Goal: Task Accomplishment & Management: Use online tool/utility

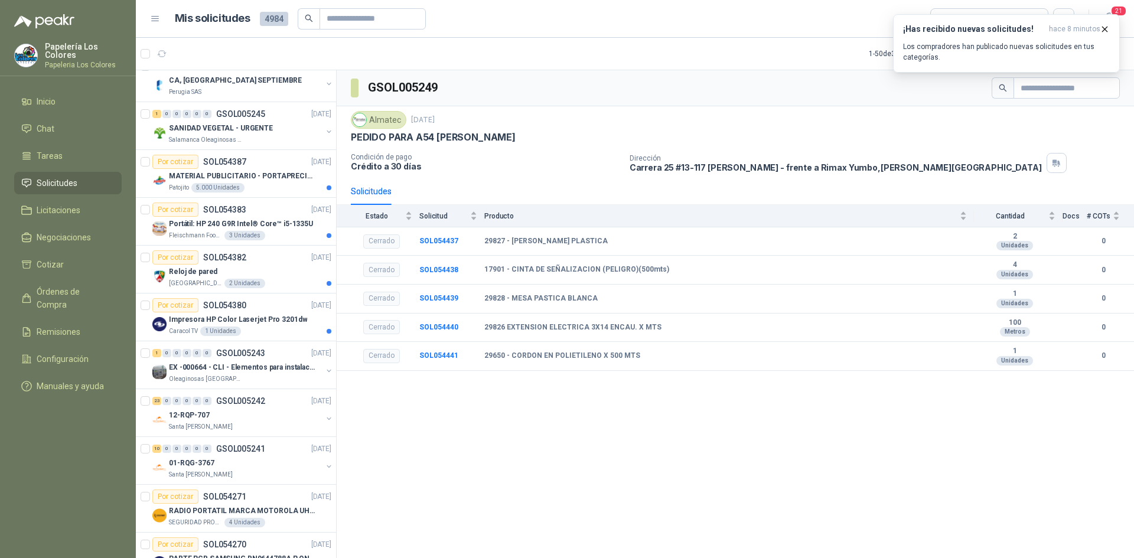
scroll to position [354, 0]
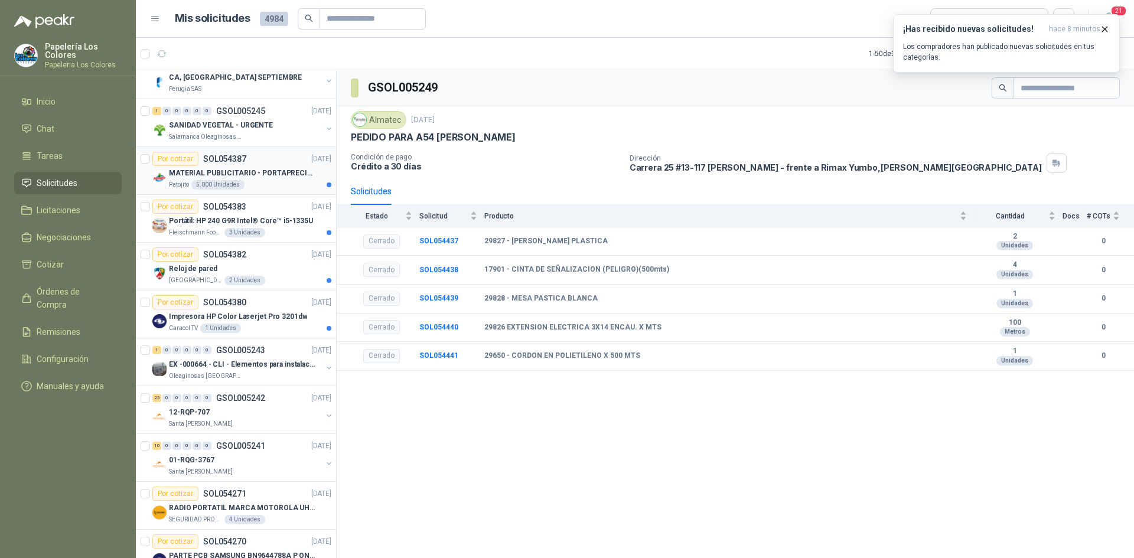
click at [258, 176] on p "MATERIAL PUBLICITARIO - PORTAPRECIOS VER ADJUNTO" at bounding box center [242, 173] width 147 height 11
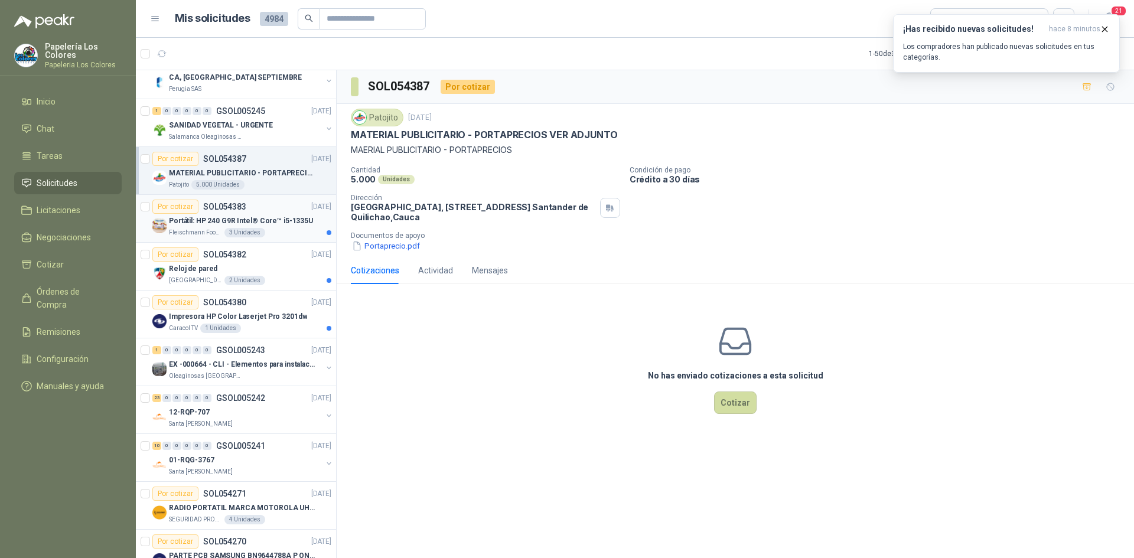
click at [270, 207] on div "Por cotizar SOL054383 01/09/25" at bounding box center [241, 207] width 179 height 14
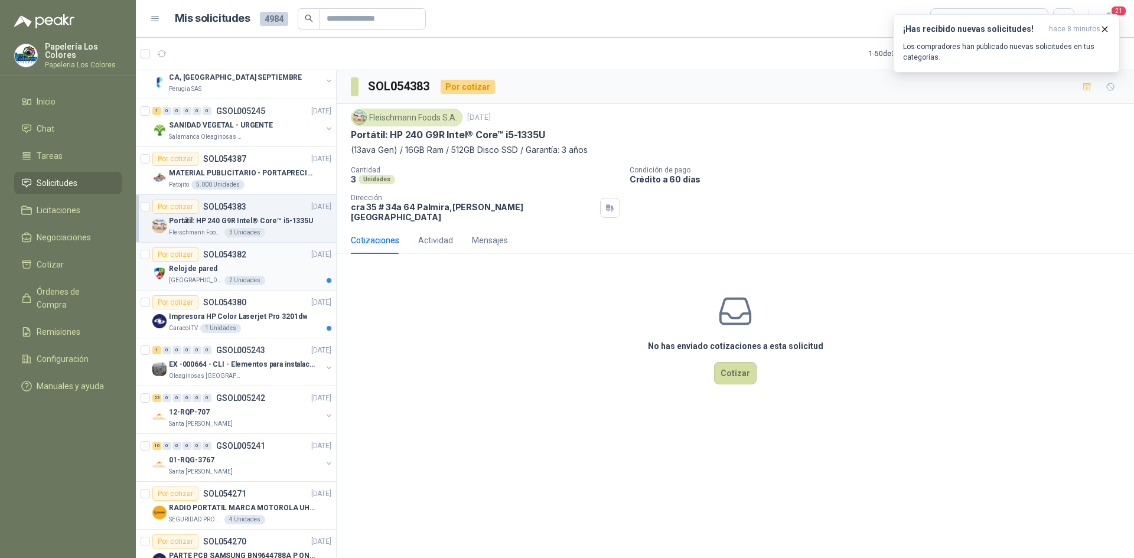
click at [286, 261] on div "Por cotizar SOL054382 01/09/25" at bounding box center [241, 254] width 179 height 14
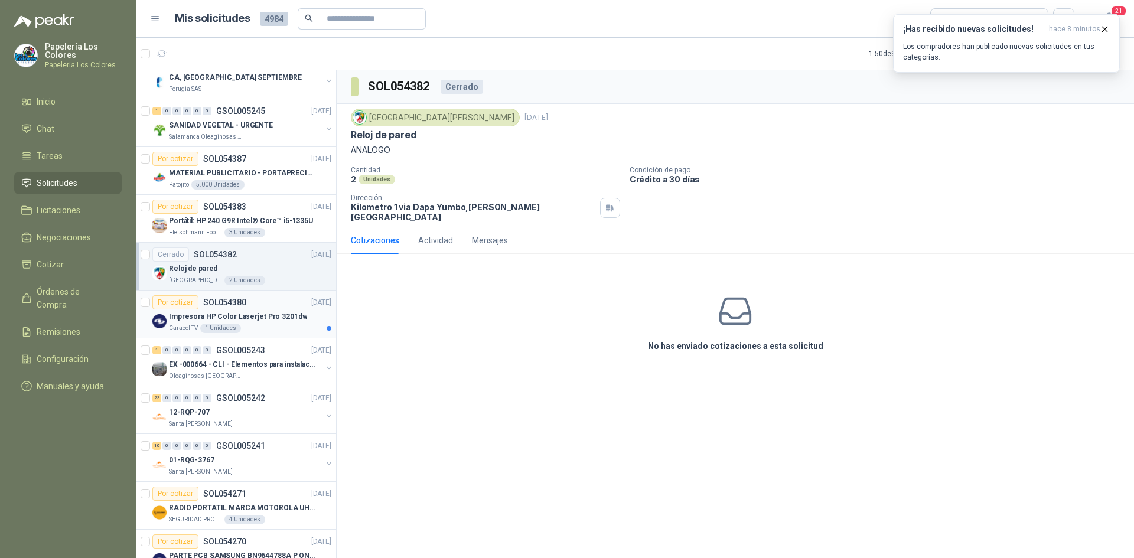
click at [281, 299] on div "Por cotizar SOL054380 01/09/25" at bounding box center [241, 302] width 179 height 14
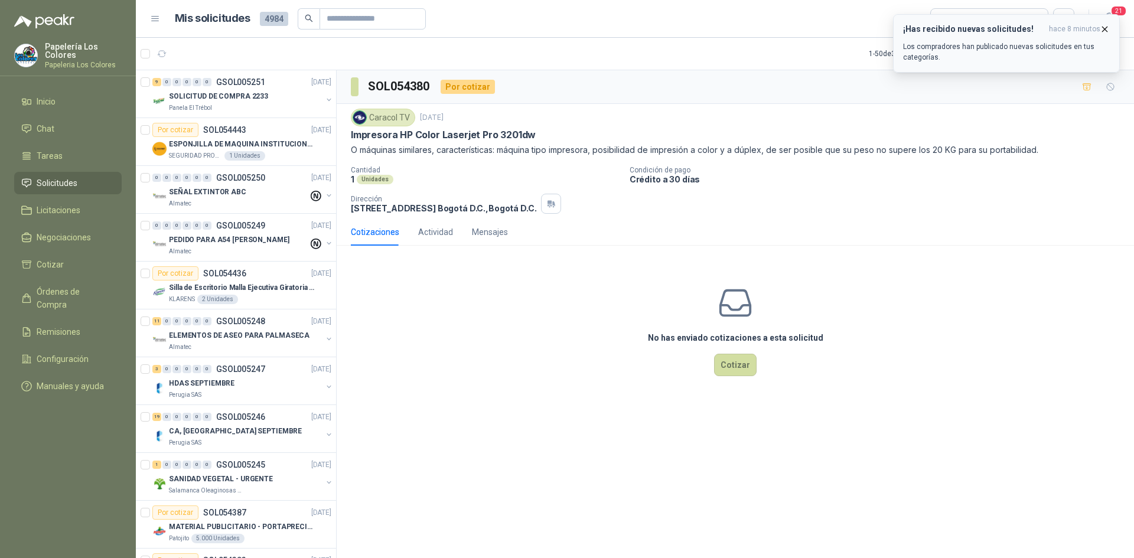
click at [1000, 44] on p "Los compradores han publicado nuevas solicitudes en tus categorías." at bounding box center [1006, 51] width 207 height 21
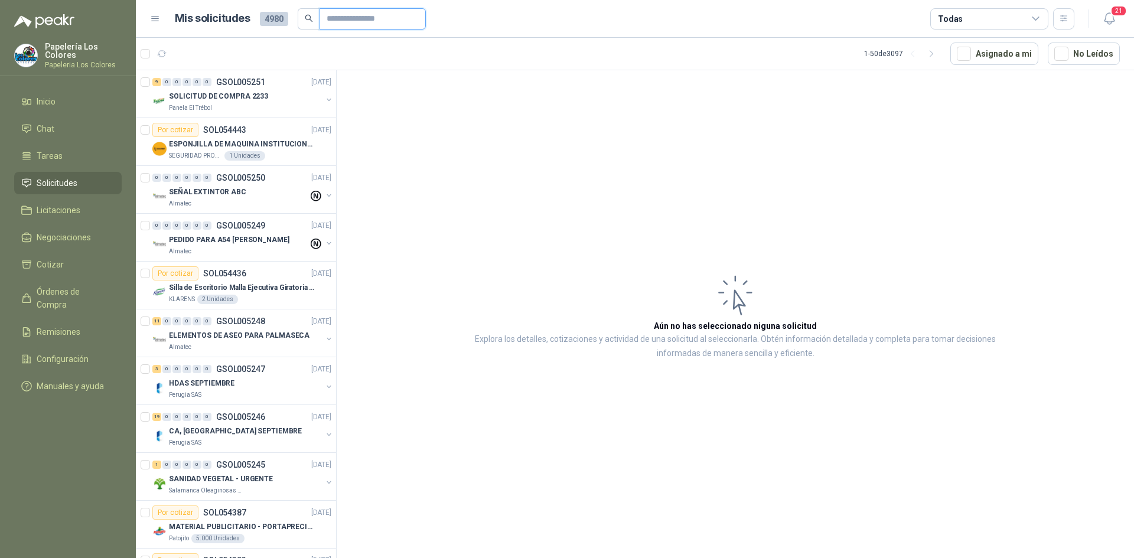
click at [343, 25] on input "text" at bounding box center [368, 19] width 83 height 20
type input "****"
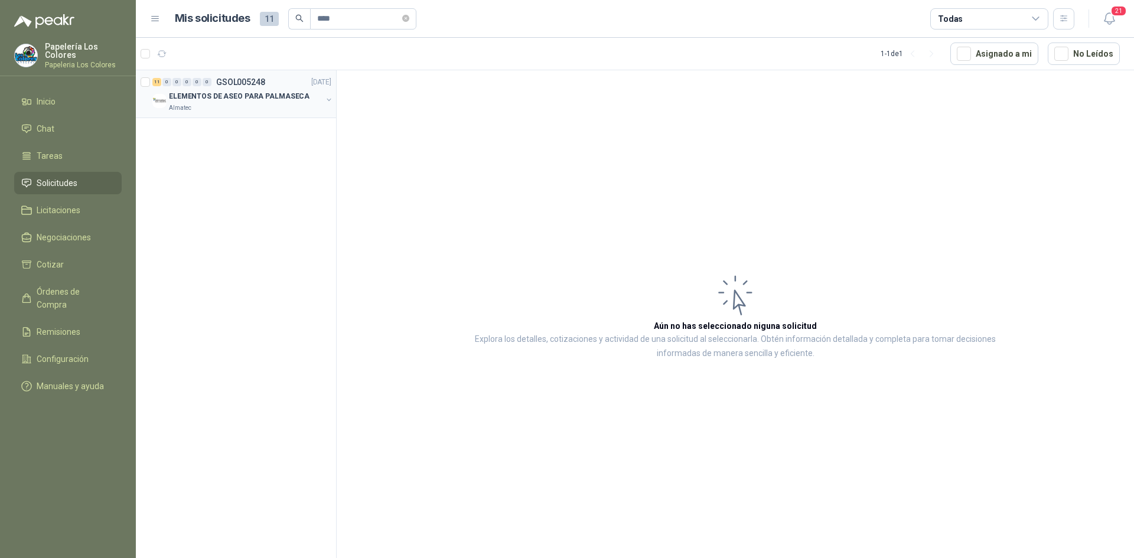
click at [266, 100] on p "ELEMENTOS DE ASEO PARA PALMASECA" at bounding box center [239, 96] width 141 height 11
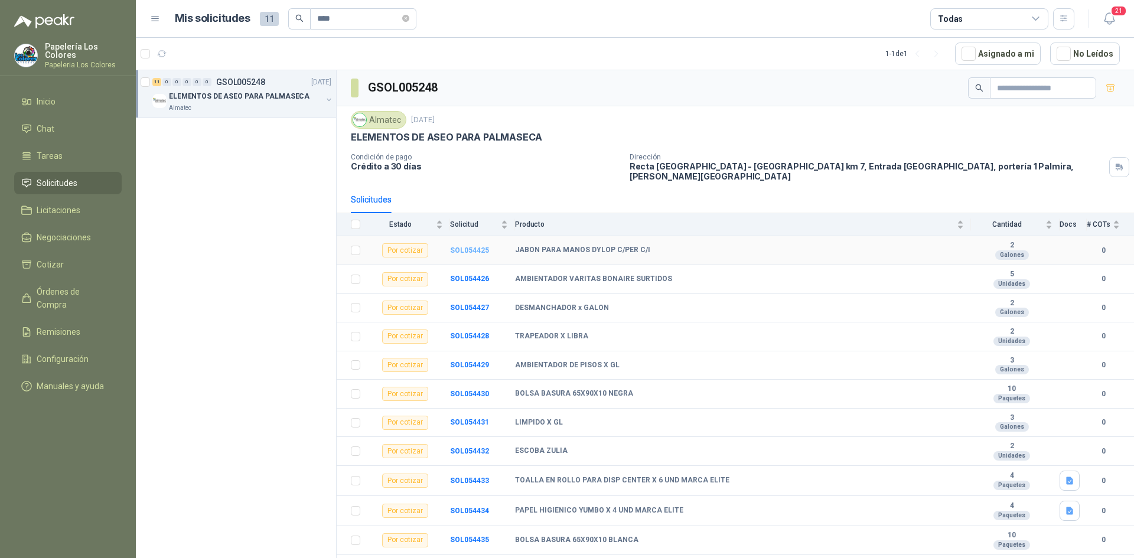
click at [467, 246] on b "SOL054425" at bounding box center [469, 250] width 39 height 8
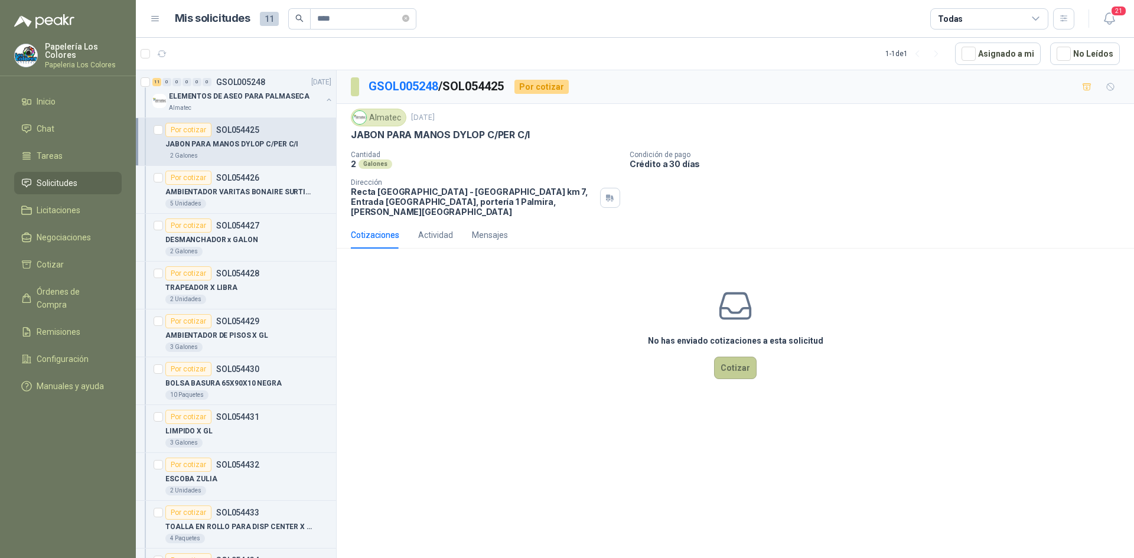
click at [748, 357] on button "Cotizar" at bounding box center [735, 368] width 43 height 22
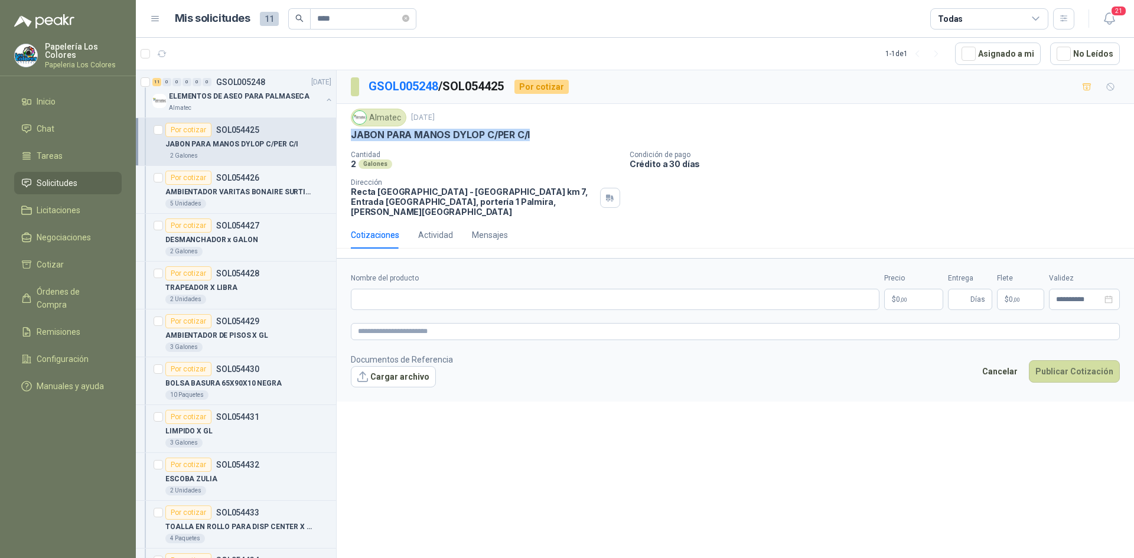
drag, startPoint x: 353, startPoint y: 137, endPoint x: 530, endPoint y: 141, distance: 177.8
click at [530, 141] on div "JABON PARA MANOS DYLOP C/PER C/I" at bounding box center [735, 135] width 769 height 12
click at [441, 289] on input "Nombre del producto" at bounding box center [615, 299] width 529 height 21
click at [421, 292] on input "Nombre del producto" at bounding box center [615, 299] width 529 height 21
paste input "**********"
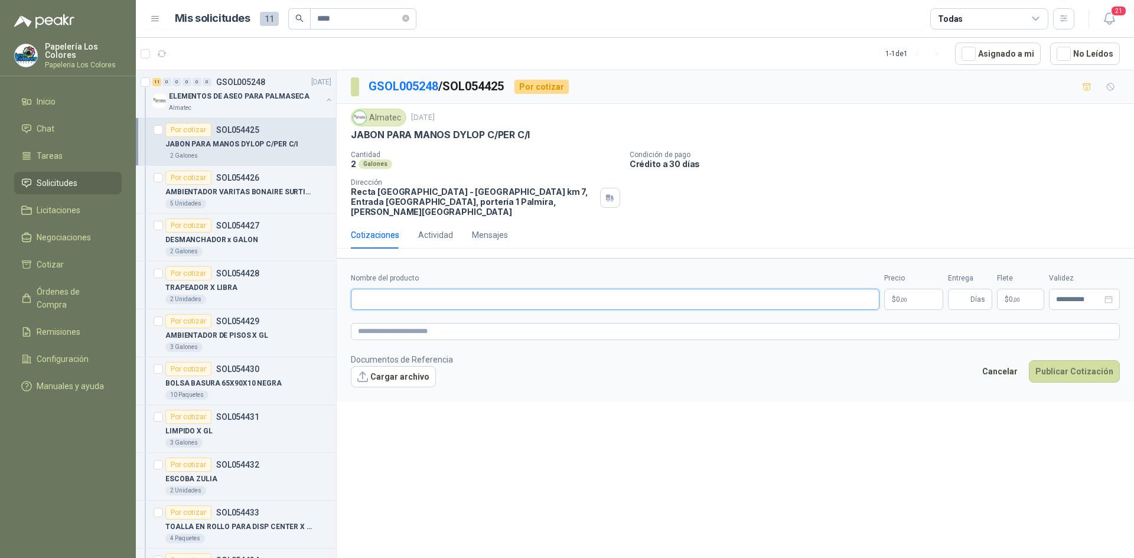
type input "**********"
drag, startPoint x: 444, startPoint y: 293, endPoint x: 325, endPoint y: 321, distance: 121.9
click at [325, 321] on div "11 0 0 0 0 0 GSOL005248 01/09/25 ELEMENTOS DE ASEO PARA PALMASECA Almatec Por c…" at bounding box center [635, 316] width 998 height 493
drag, startPoint x: 526, startPoint y: 135, endPoint x: 357, endPoint y: 142, distance: 169.0
click at [357, 142] on div "Almatec 1 sept, 2025 JABON PARA MANOS DYLOP C/PER C/I Cantidad 2 Galones Condi…" at bounding box center [735, 163] width 769 height 108
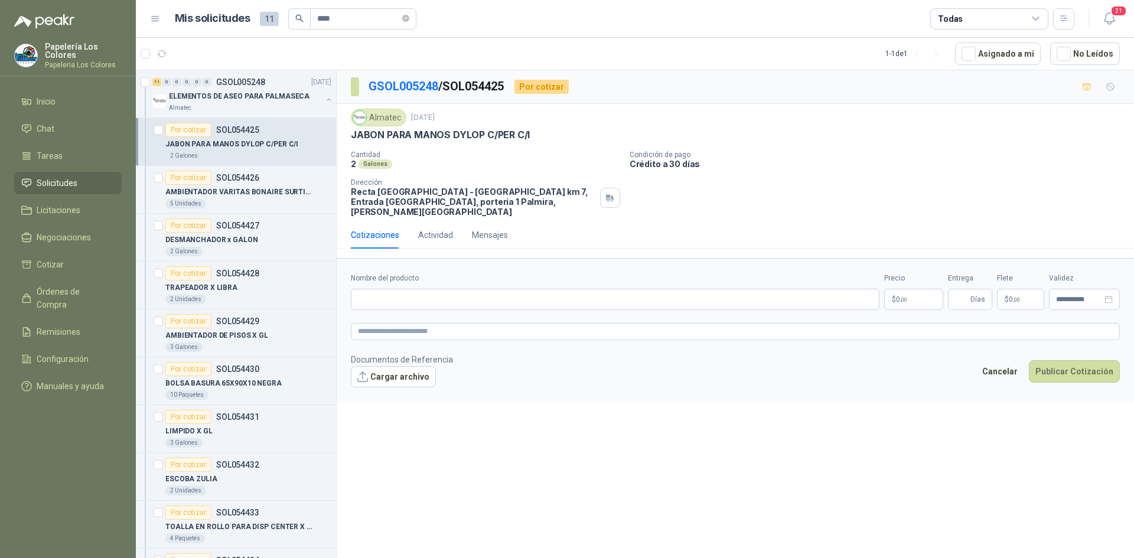
click at [475, 164] on div "2 Galones" at bounding box center [485, 164] width 269 height 10
drag, startPoint x: 351, startPoint y: 133, endPoint x: 528, endPoint y: 136, distance: 177.2
click at [528, 136] on div "JABON PARA MANOS DYLOP C/PER C/I" at bounding box center [735, 135] width 769 height 12
copy p "JABON PARA MANOS DYLOP C/PER C/I"
click at [444, 293] on input "Nombre del producto" at bounding box center [615, 299] width 529 height 21
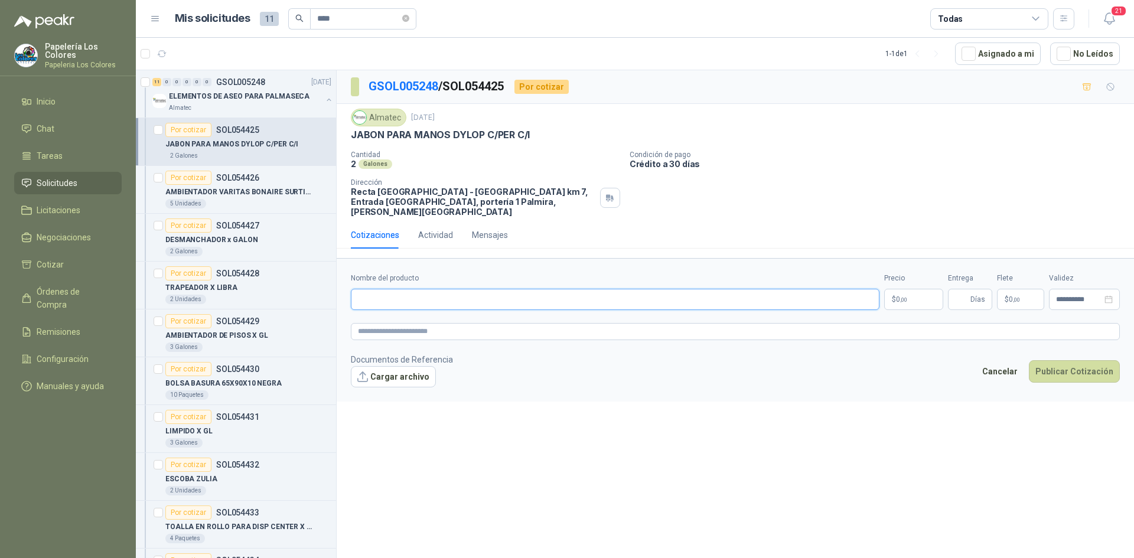
paste input "**********"
type input "**********"
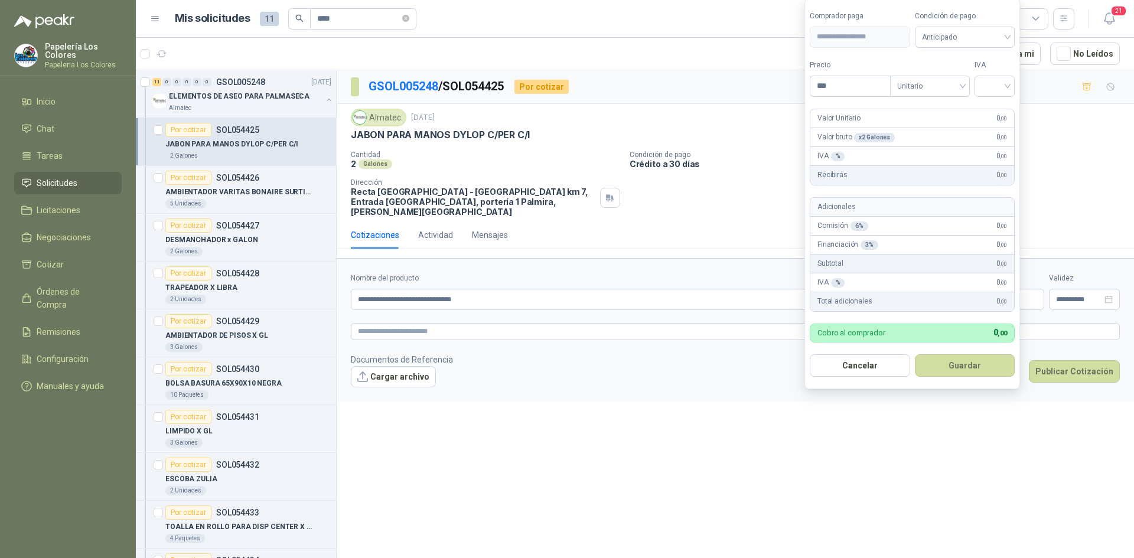
click at [921, 285] on body "Papelería Los Colores Papeleria Los Colores Inicio Chat Tareas Solicitudes Lici…" at bounding box center [567, 279] width 1134 height 558
type input "********"
click at [934, 42] on span "Anticipado" at bounding box center [965, 37] width 86 height 18
click at [953, 80] on div "Crédito a 30 días" at bounding box center [966, 80] width 83 height 13
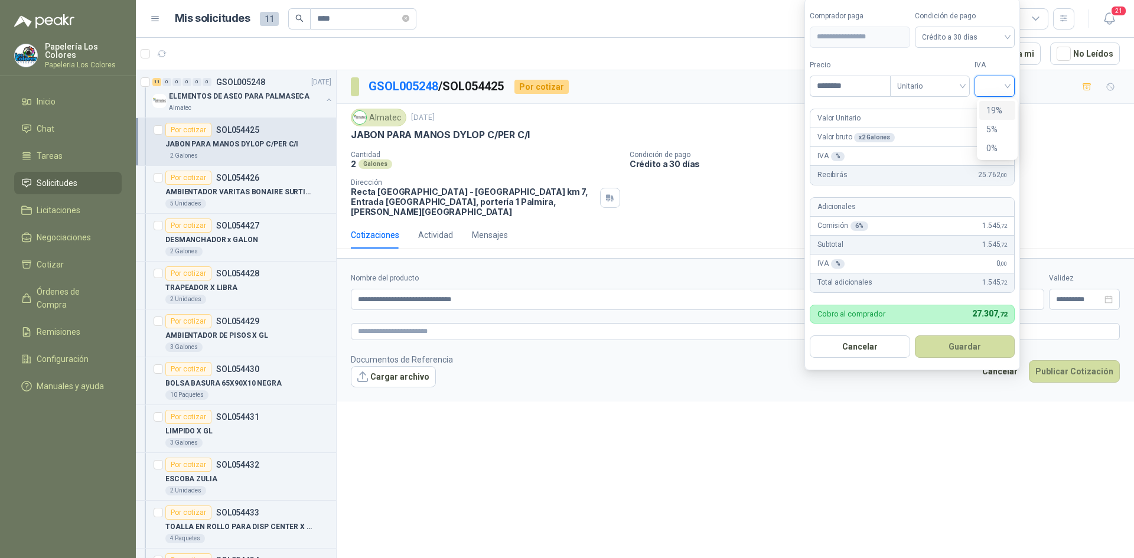
click at [998, 85] on input "search" at bounding box center [995, 85] width 26 height 18
click at [993, 106] on div "19%" at bounding box center [997, 110] width 22 height 13
click at [952, 343] on button "Guardar" at bounding box center [967, 346] width 102 height 22
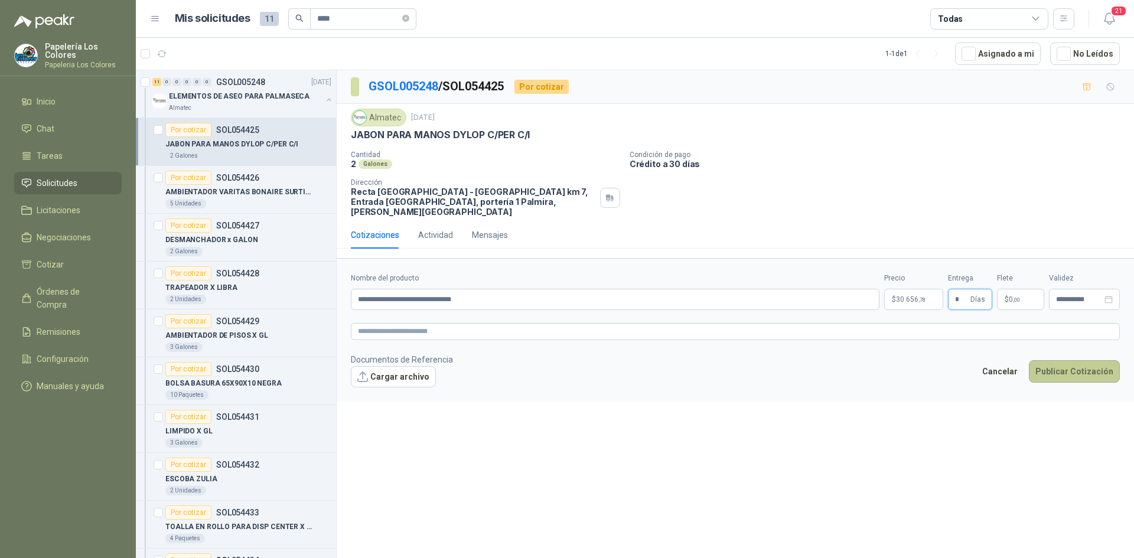
type input "*"
click at [1062, 360] on button "Publicar Cotización" at bounding box center [1074, 371] width 91 height 22
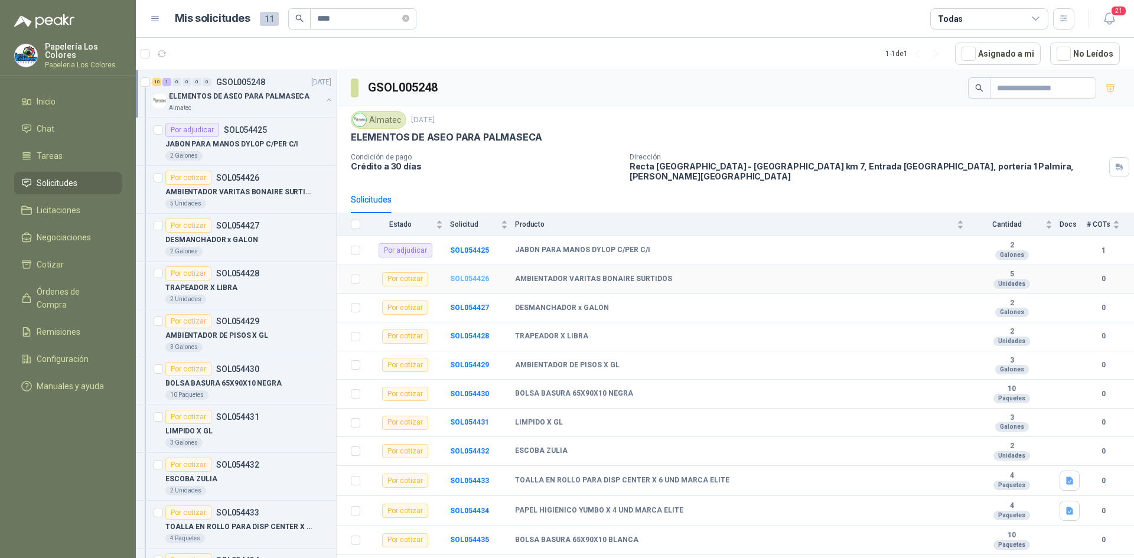
click at [467, 275] on b "SOL054426" at bounding box center [469, 279] width 39 height 8
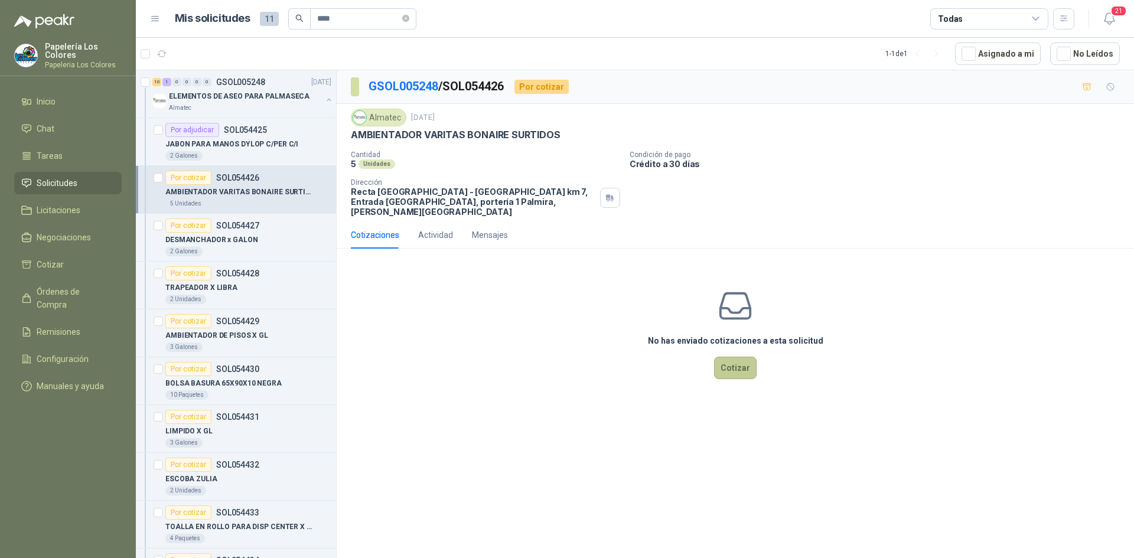
click at [744, 357] on button "Cotizar" at bounding box center [735, 368] width 43 height 22
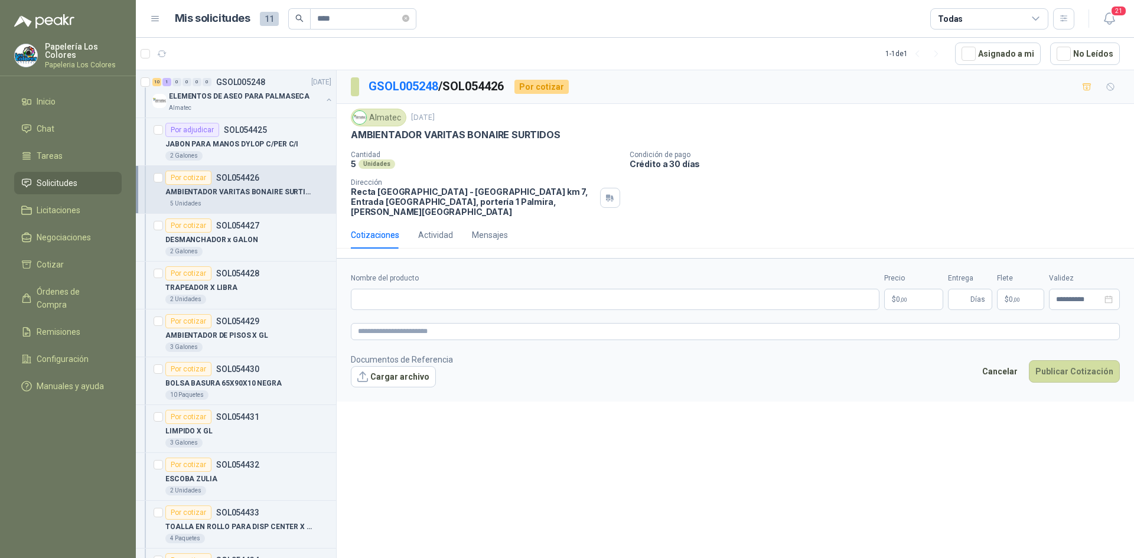
click at [647, 406] on div "**********" at bounding box center [735, 316] width 797 height 492
drag, startPoint x: 553, startPoint y: 135, endPoint x: 348, endPoint y: 139, distance: 205.0
click at [348, 139] on div "Almatec 1 sept, 2025 AMBIENTADOR VARITAS BONAIRE SURTIDOS Cantidad 5 Unidades …" at bounding box center [735, 163] width 797 height 118
copy p "AMBIENTADOR VARITAS BONAIRE SURTIDOS"
click at [456, 289] on input "Nombre del producto" at bounding box center [615, 299] width 529 height 21
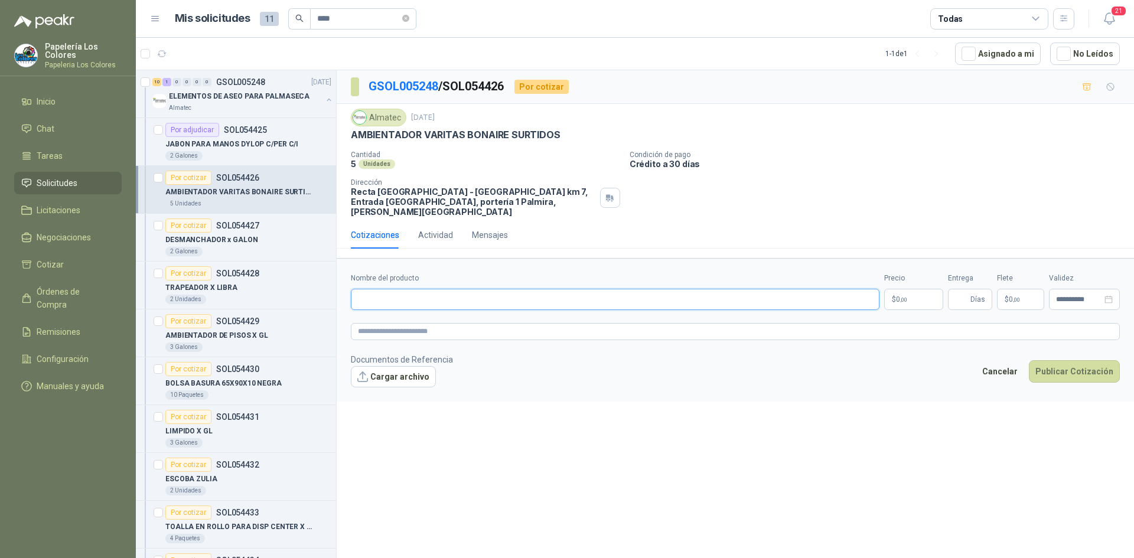
paste input "**********"
type input "**********"
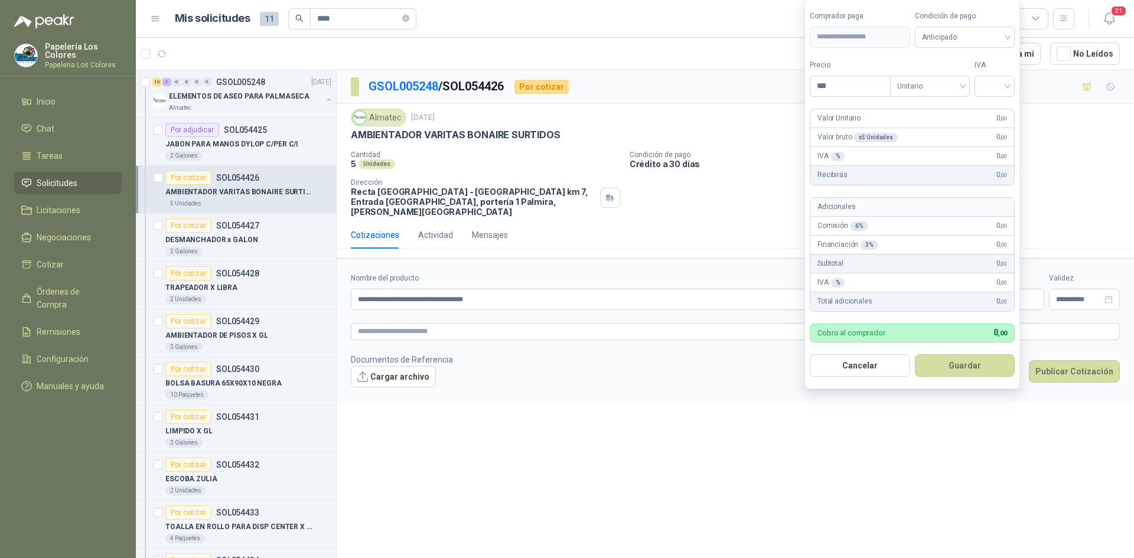
click at [915, 289] on body "Papelería Los Colores Papeleria Los Colores Inicio Chat Tareas Solicitudes Lici…" at bounding box center [567, 279] width 1134 height 558
click at [982, 35] on span "Anticipado" at bounding box center [965, 37] width 86 height 18
type input "********"
click at [969, 79] on div "Crédito a 30 días" at bounding box center [966, 80] width 83 height 13
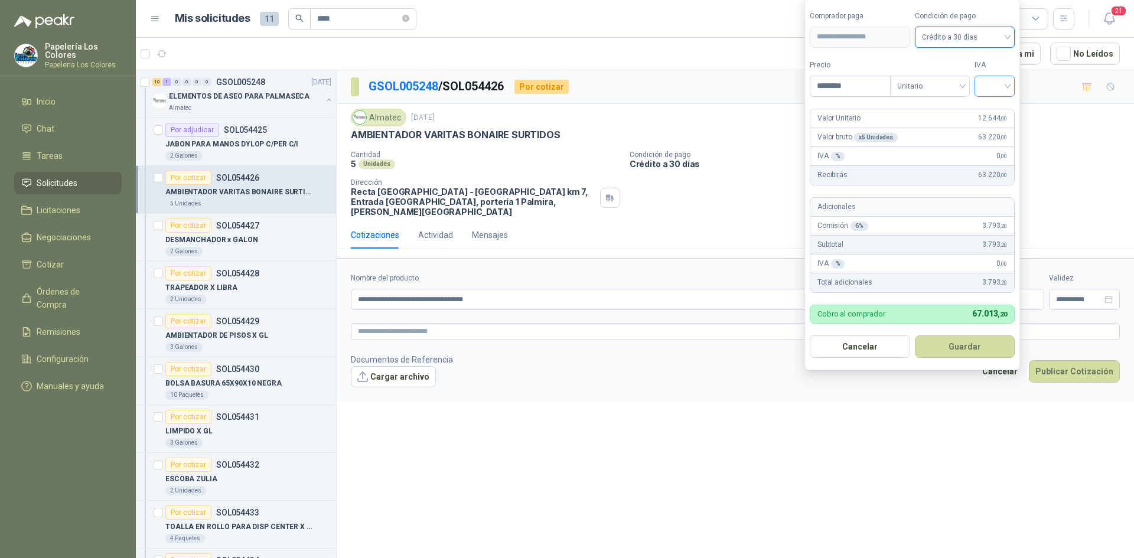
click at [996, 86] on input "search" at bounding box center [995, 85] width 26 height 18
click at [995, 110] on div "19%" at bounding box center [997, 110] width 22 height 13
click at [950, 339] on button "Guardar" at bounding box center [967, 346] width 102 height 22
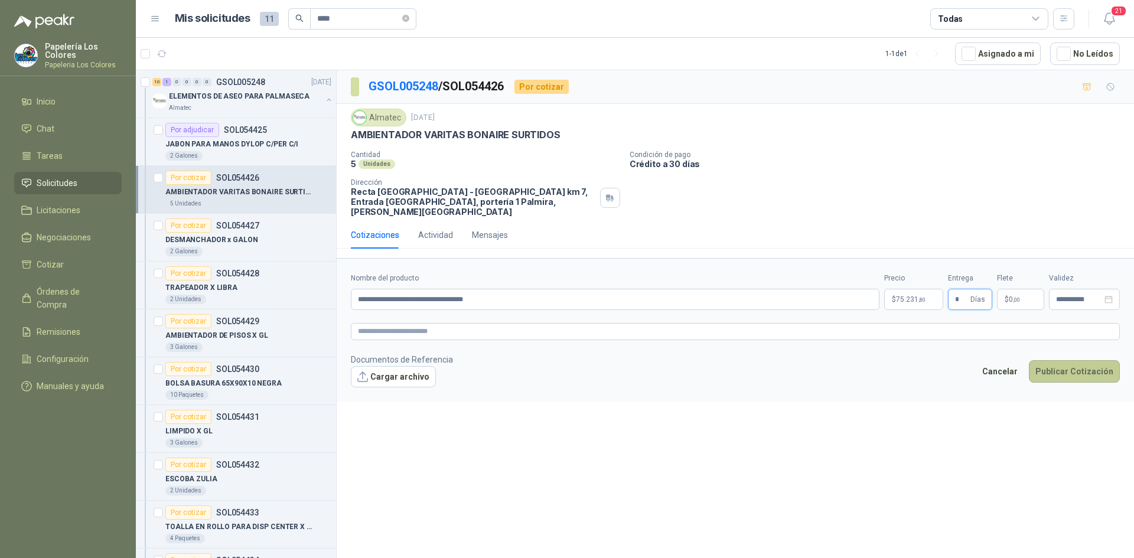
type input "*"
click at [1057, 360] on button "Publicar Cotización" at bounding box center [1074, 371] width 91 height 22
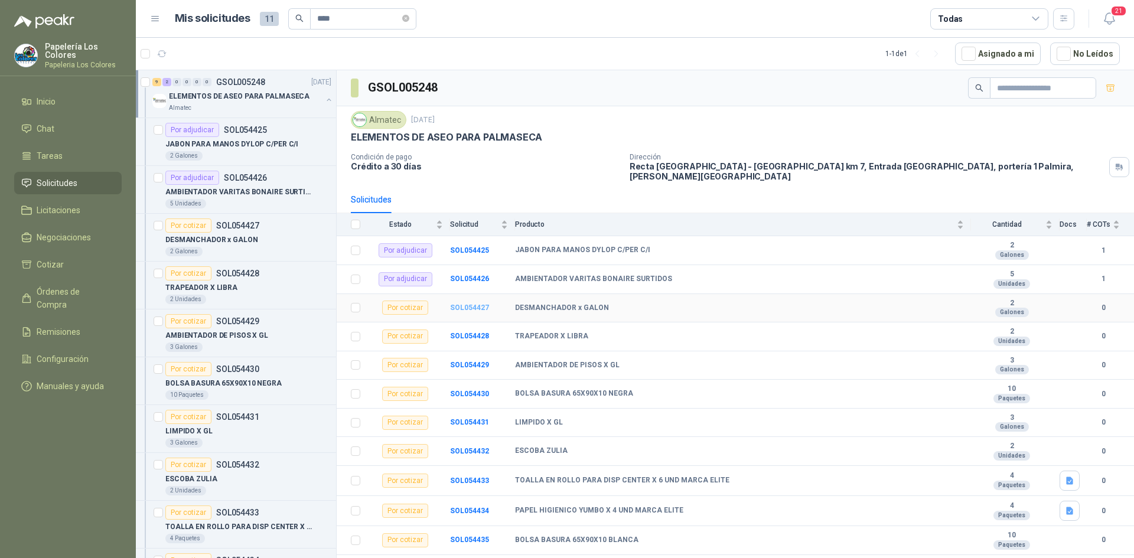
click at [469, 304] on b "SOL054427" at bounding box center [469, 308] width 39 height 8
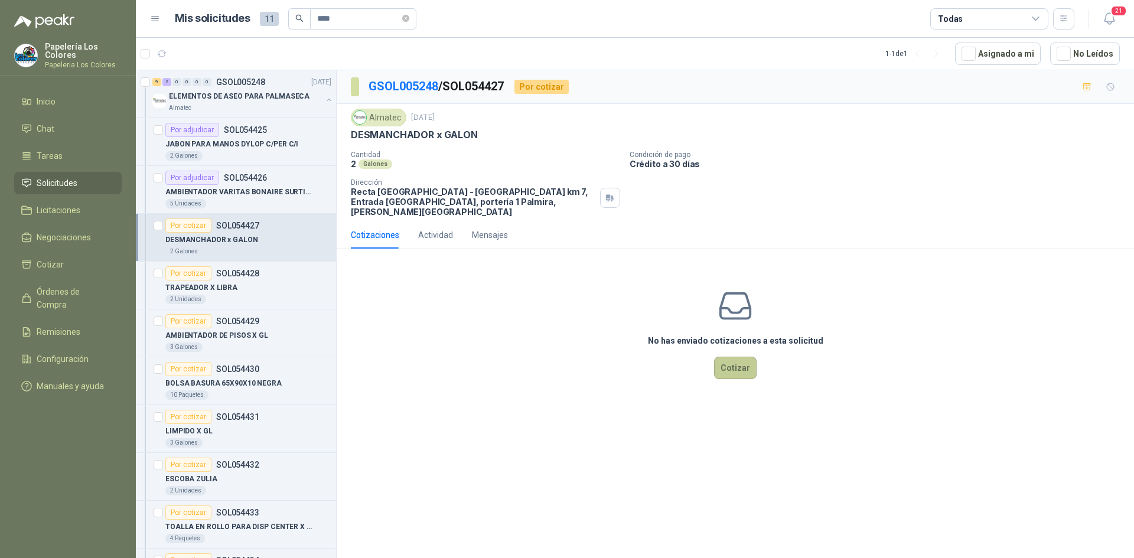
click at [730, 357] on button "Cotizar" at bounding box center [735, 368] width 43 height 22
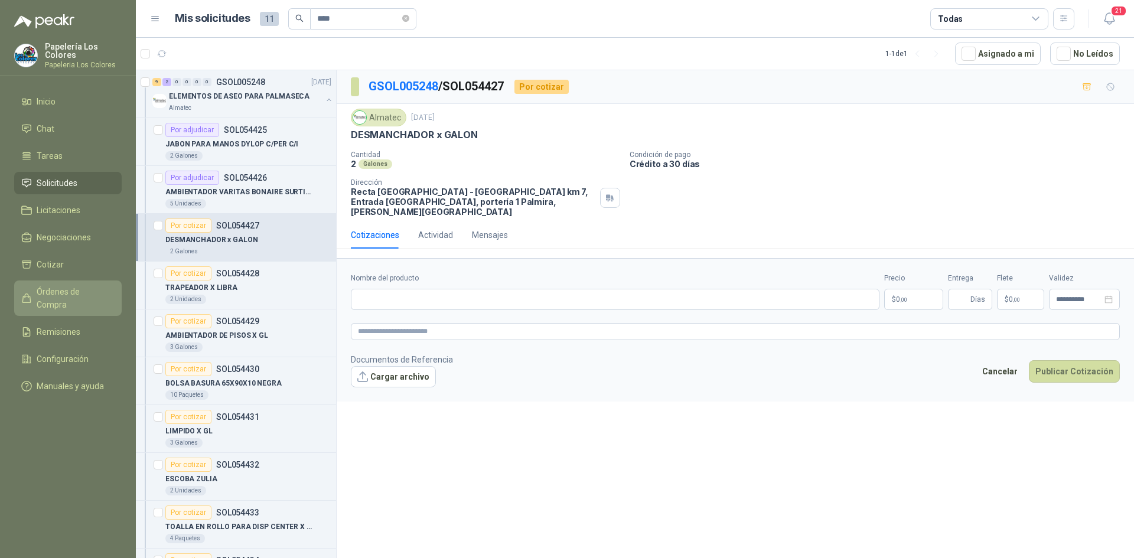
click at [41, 287] on span "Órdenes de Compra" at bounding box center [74, 298] width 74 height 26
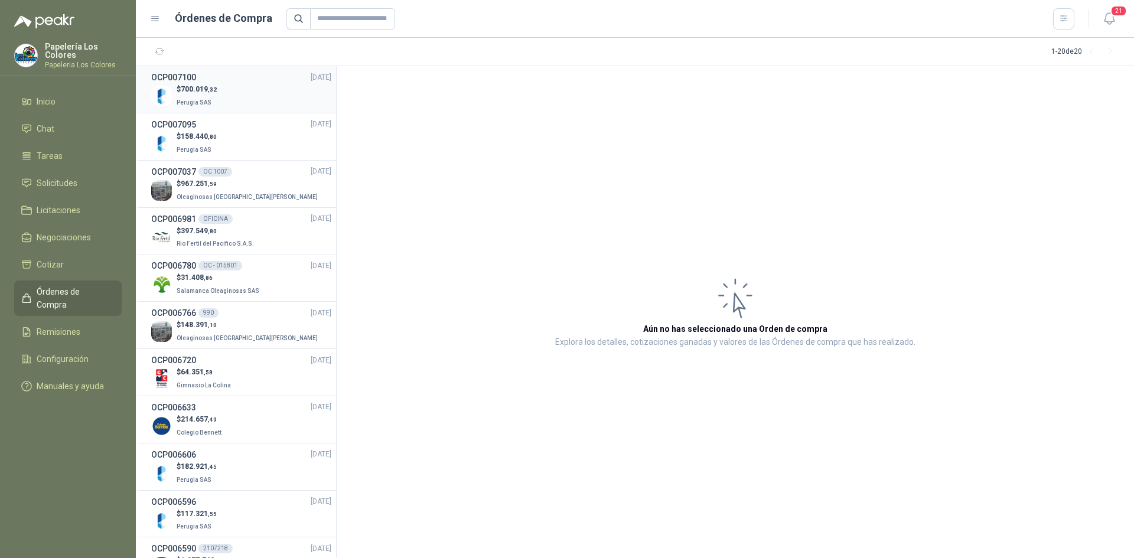
click at [240, 92] on div "$ 700.019 ,32 Perugia SAS" at bounding box center [241, 96] width 180 height 24
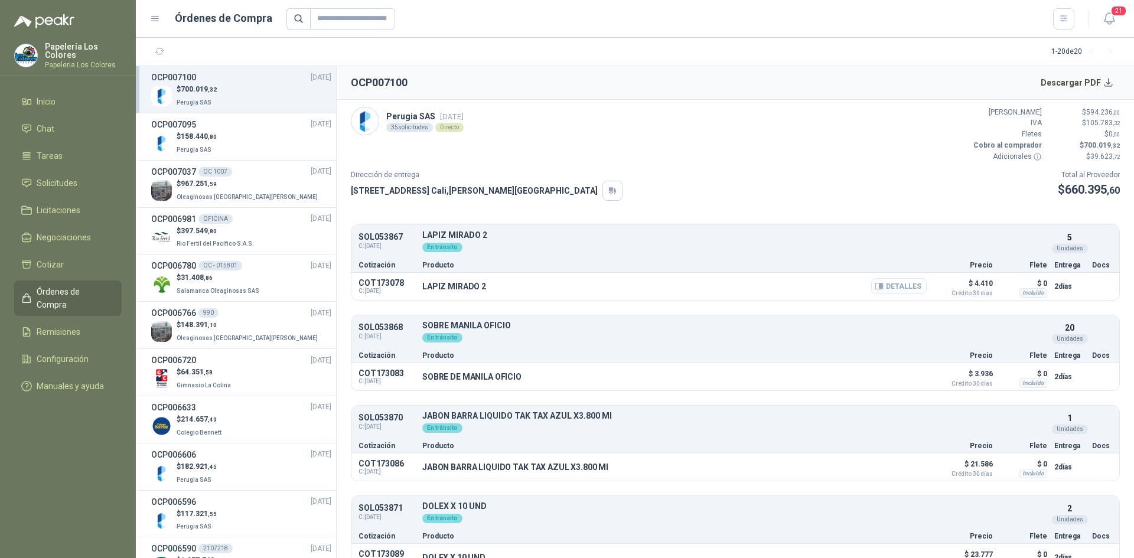
click at [891, 291] on button "Detalles" at bounding box center [899, 286] width 56 height 16
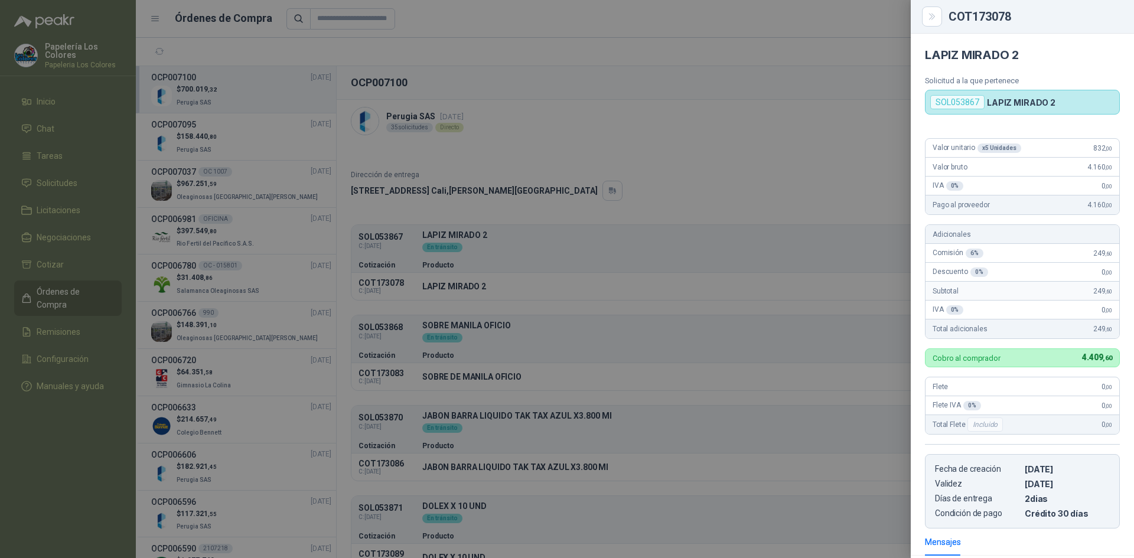
click at [780, 155] on div at bounding box center [567, 279] width 1134 height 558
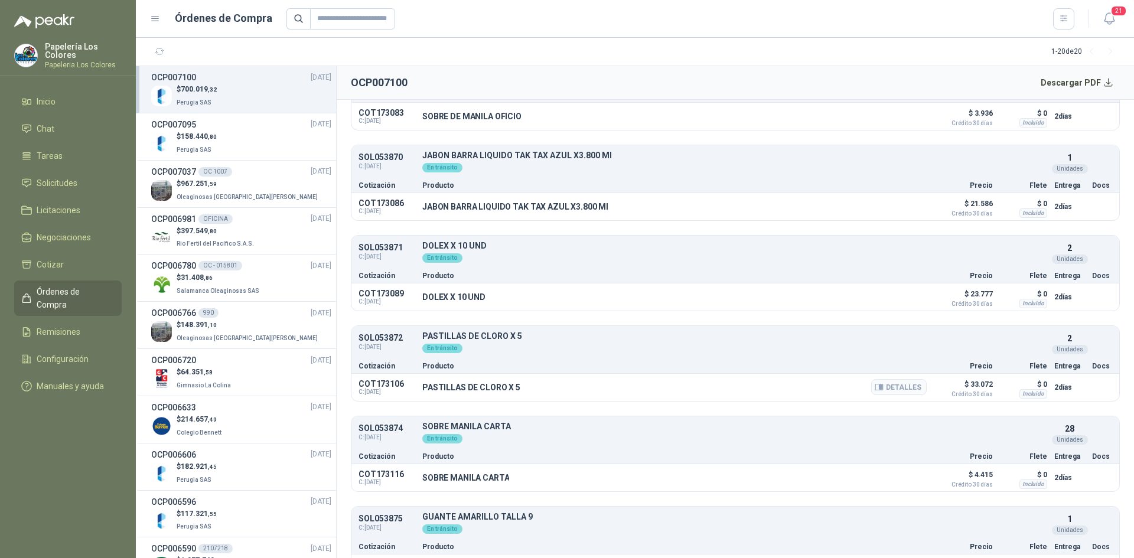
scroll to position [295, 0]
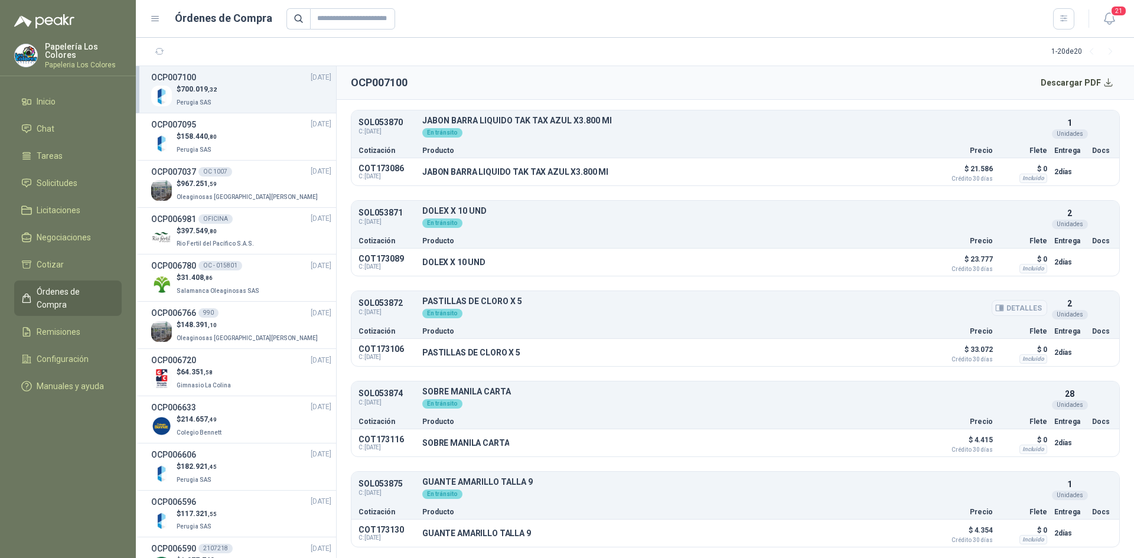
click at [1009, 308] on button "Detalles" at bounding box center [1020, 308] width 56 height 16
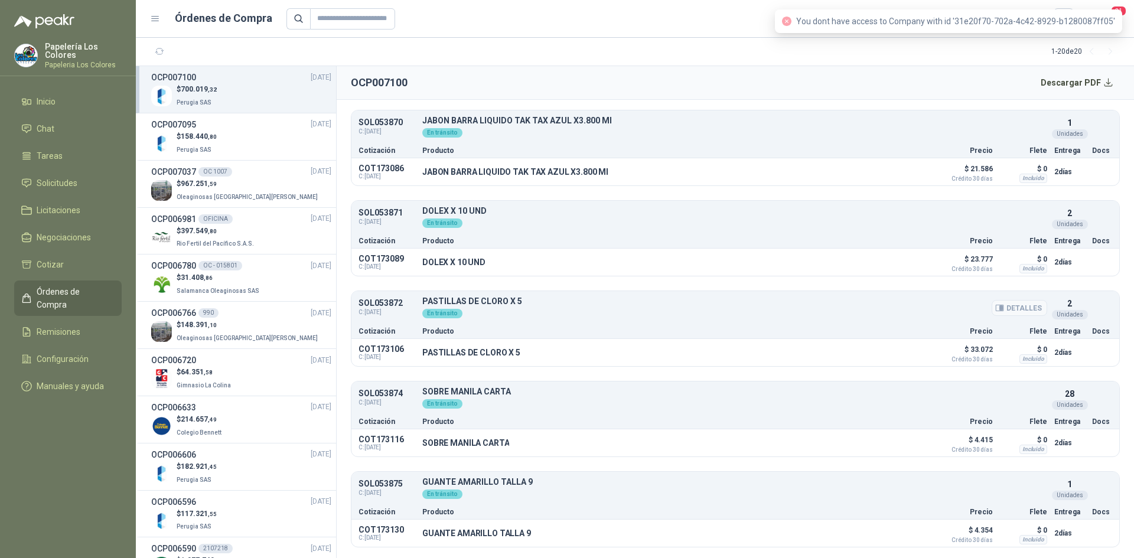
click at [903, 314] on div "En tránsito" at bounding box center [734, 312] width 625 height 13
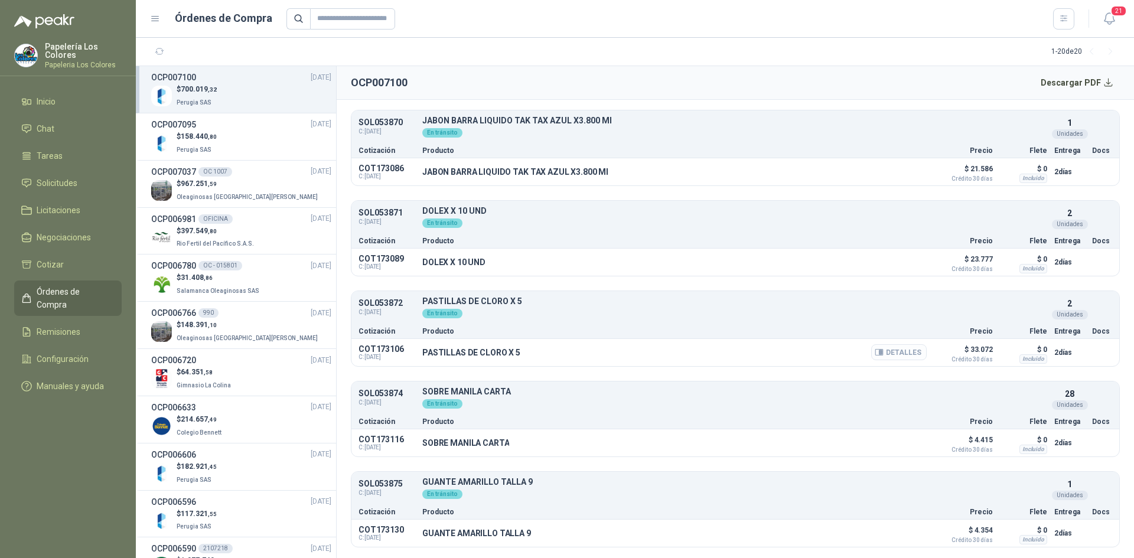
click at [891, 347] on button "Detalles" at bounding box center [899, 352] width 56 height 16
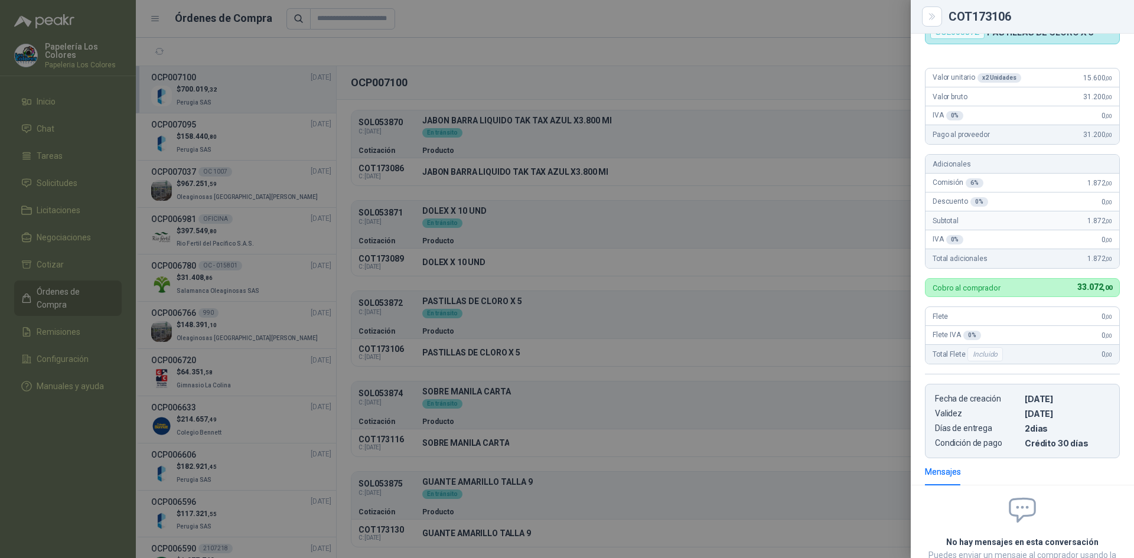
scroll to position [0, 0]
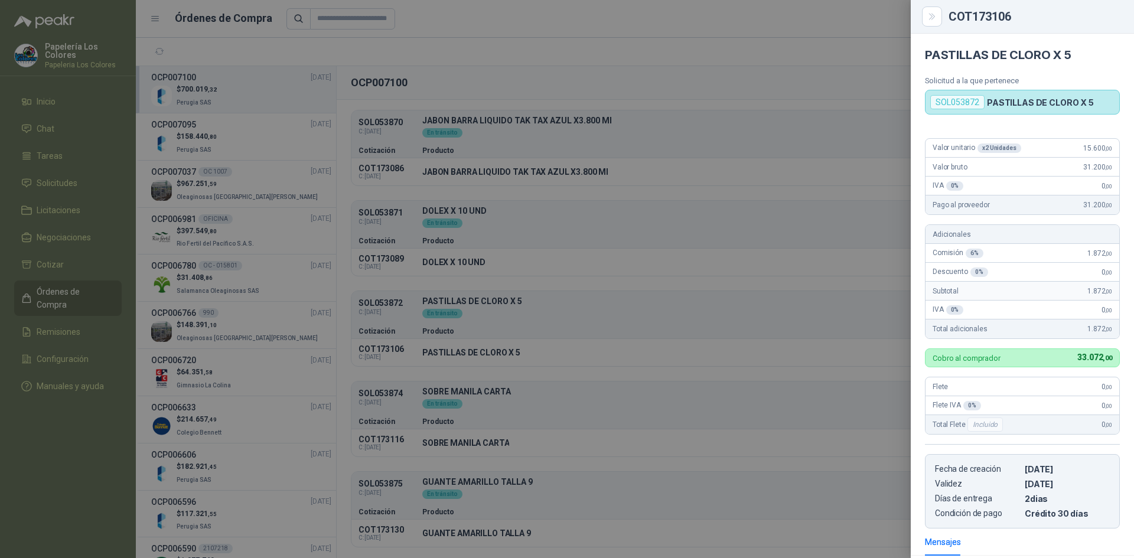
click at [728, 234] on div at bounding box center [567, 279] width 1134 height 558
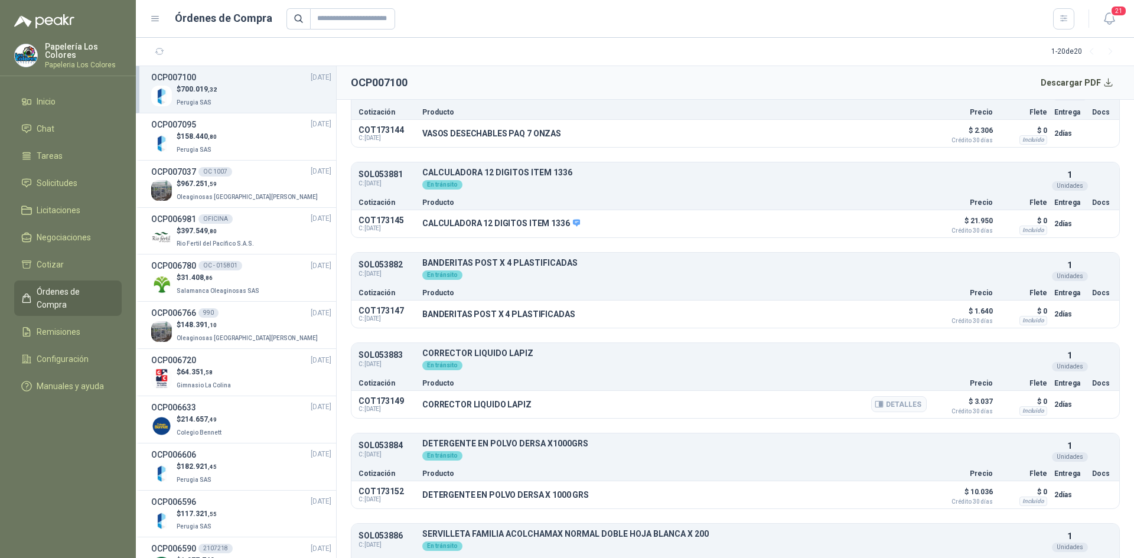
scroll to position [1063, 0]
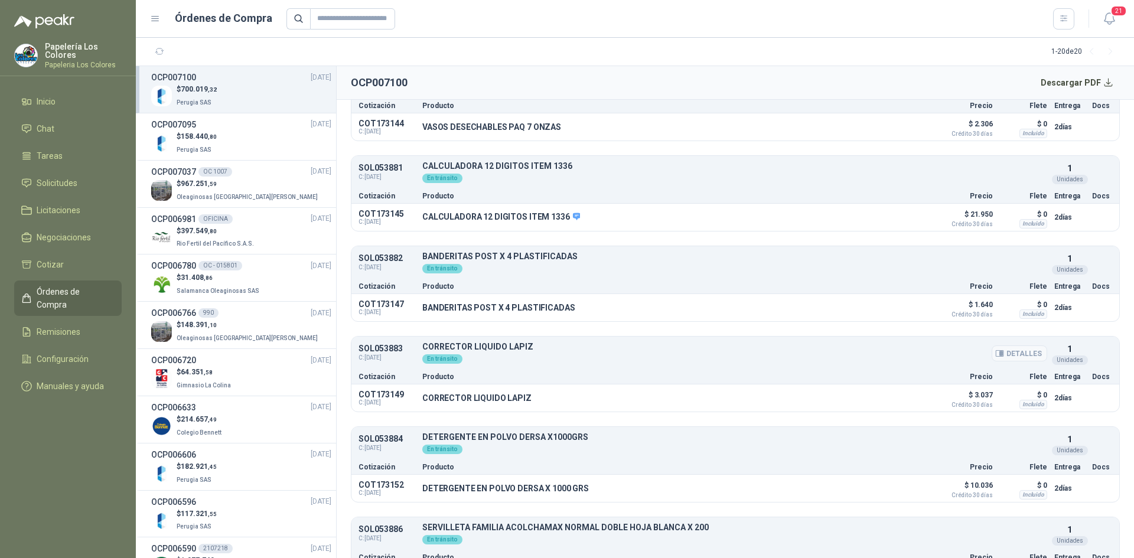
click at [602, 351] on p "CORRECTOR LIQUIDO LAPIZ" at bounding box center [734, 347] width 625 height 9
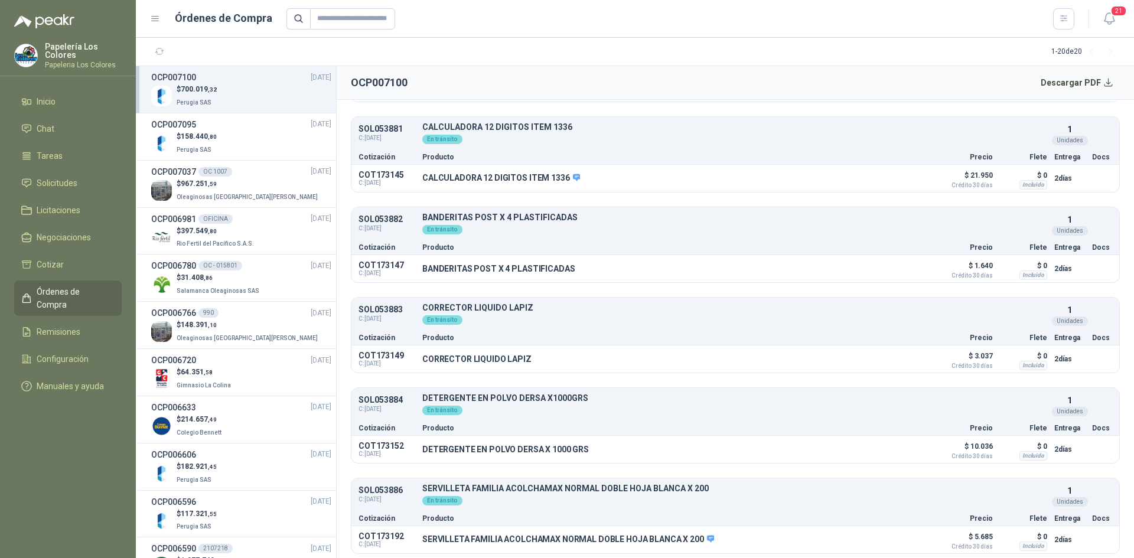
scroll to position [1122, 0]
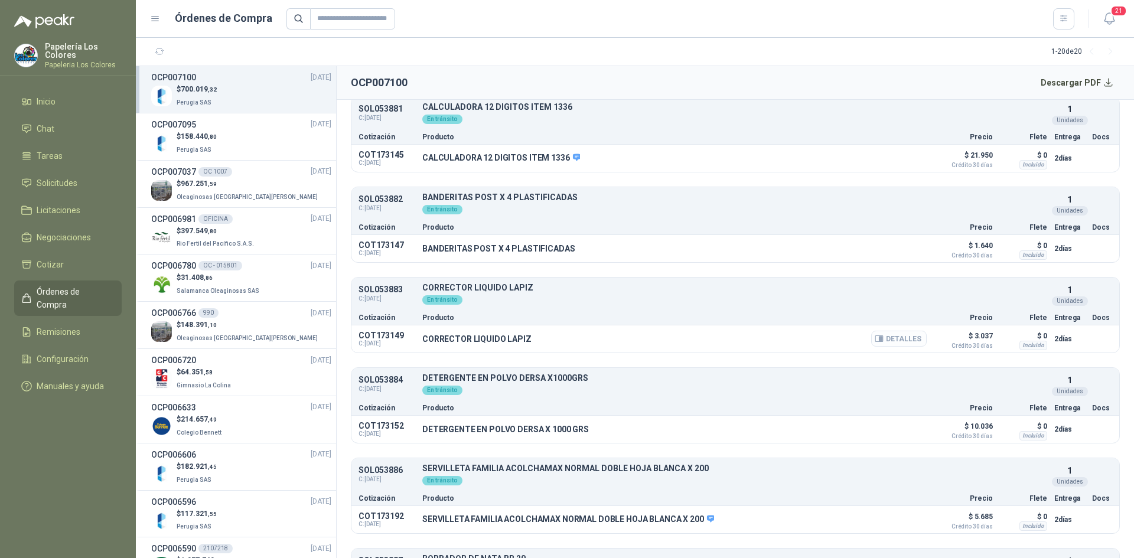
click at [891, 337] on button "Detalles" at bounding box center [899, 339] width 56 height 16
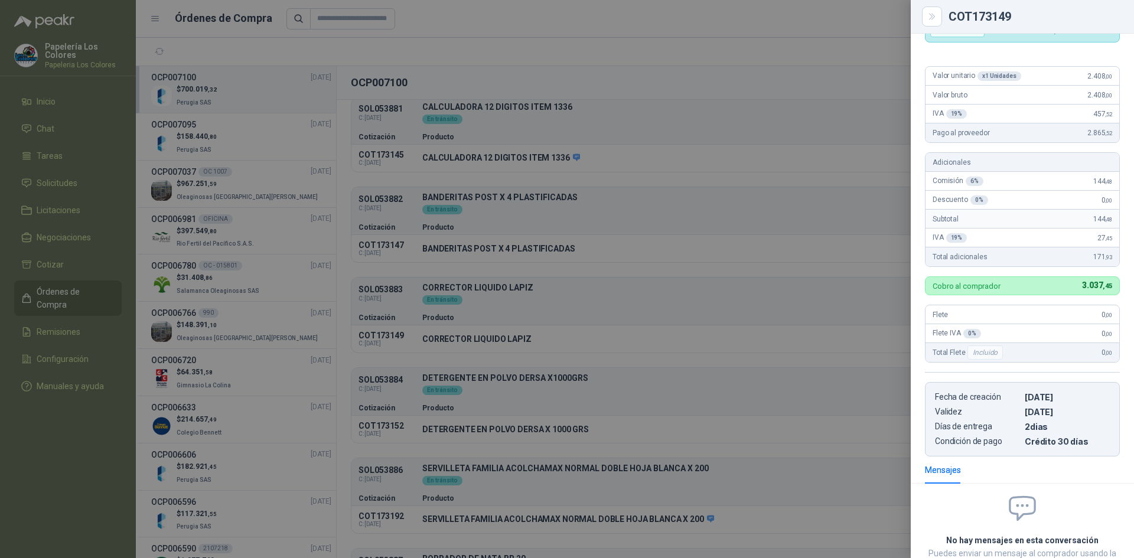
scroll to position [0, 0]
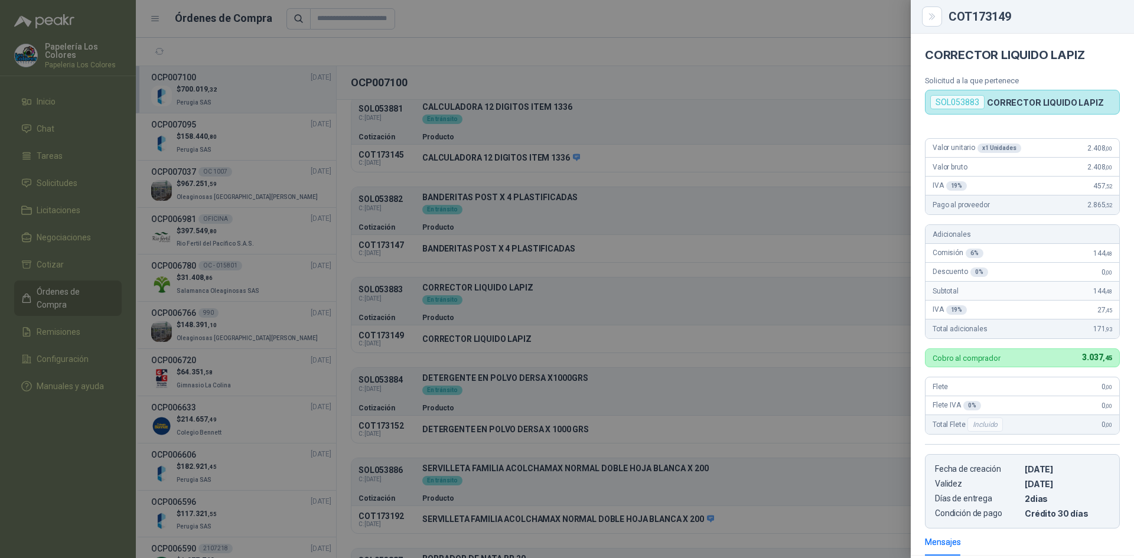
click at [732, 191] on div at bounding box center [567, 279] width 1134 height 558
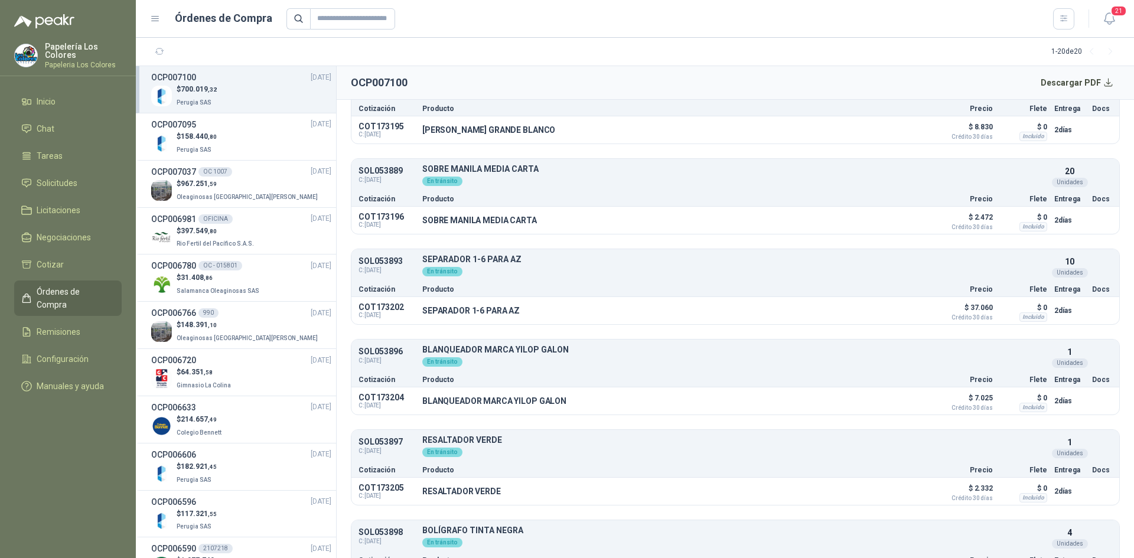
scroll to position [1713, 0]
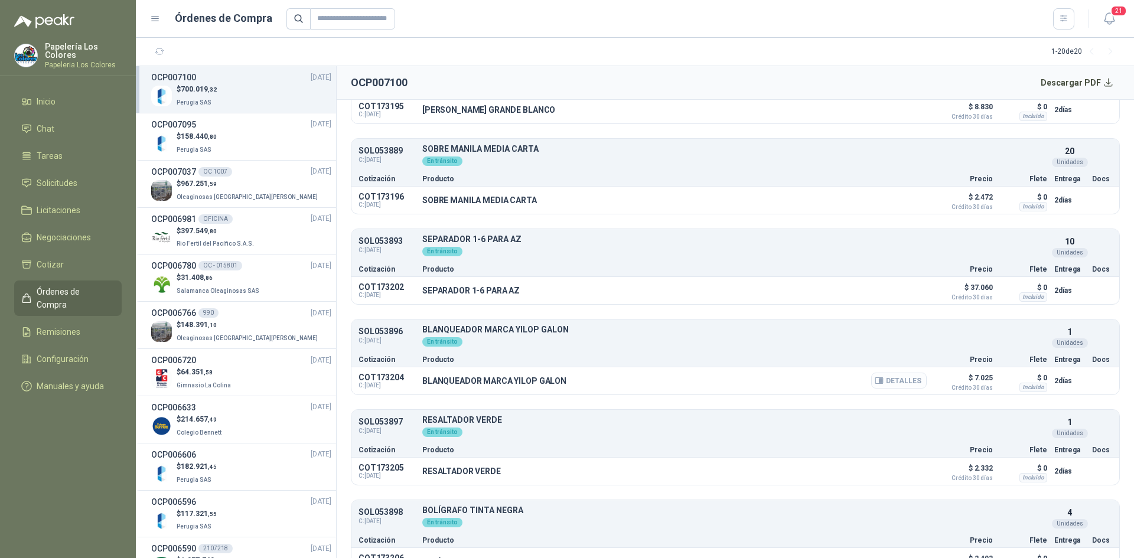
click at [899, 382] on button "Detalles" at bounding box center [899, 381] width 56 height 16
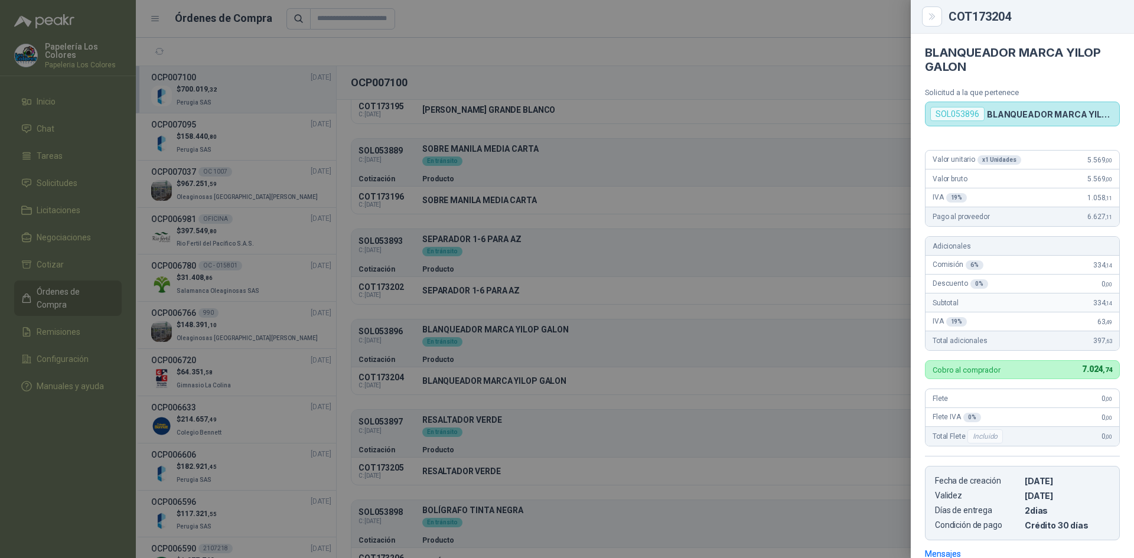
scroll to position [0, 0]
click at [620, 180] on div at bounding box center [567, 279] width 1134 height 558
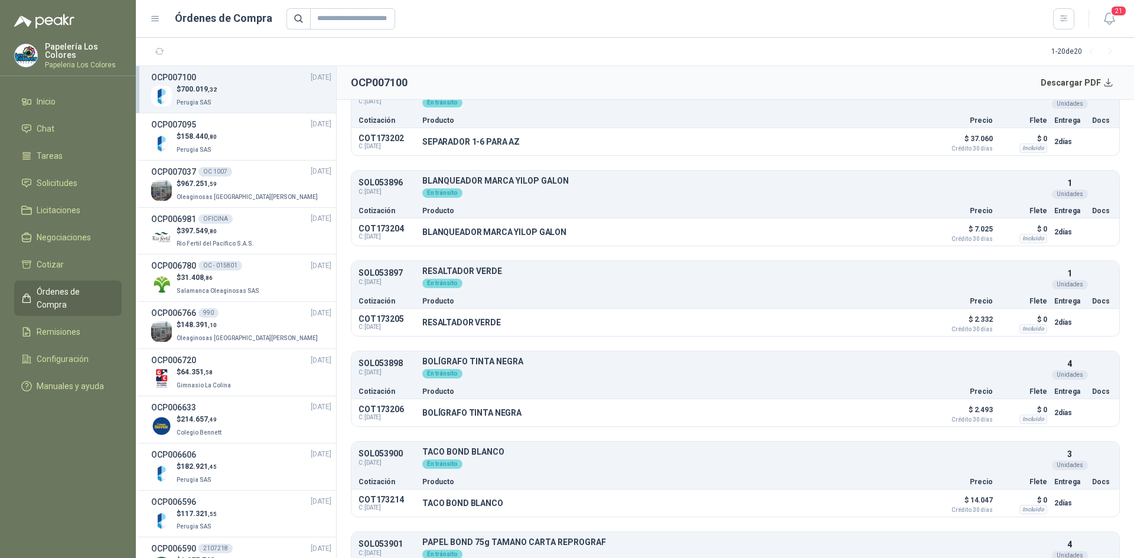
scroll to position [1890, 0]
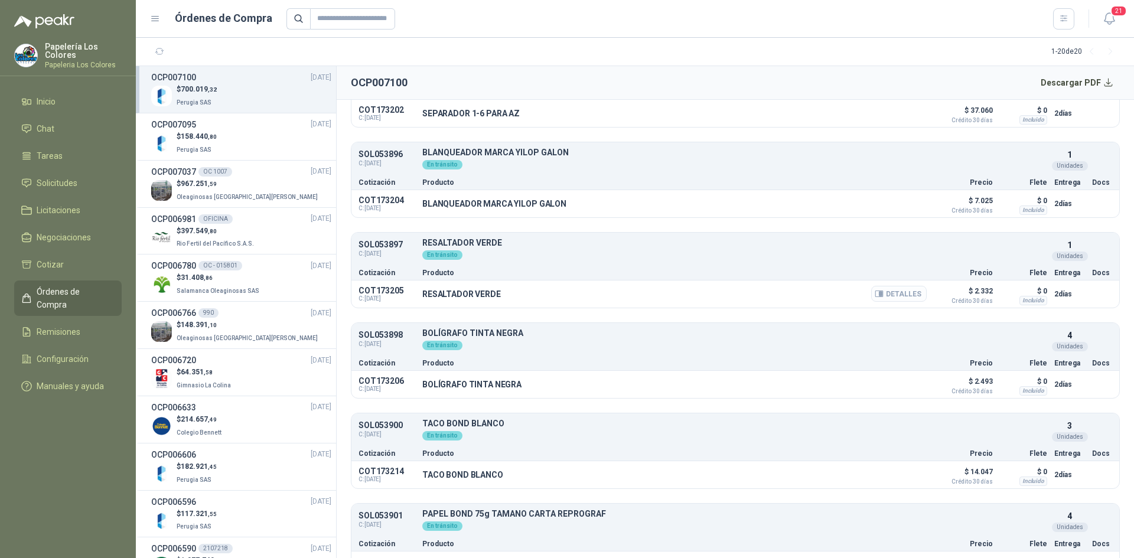
click at [885, 294] on button "Detalles" at bounding box center [899, 294] width 56 height 16
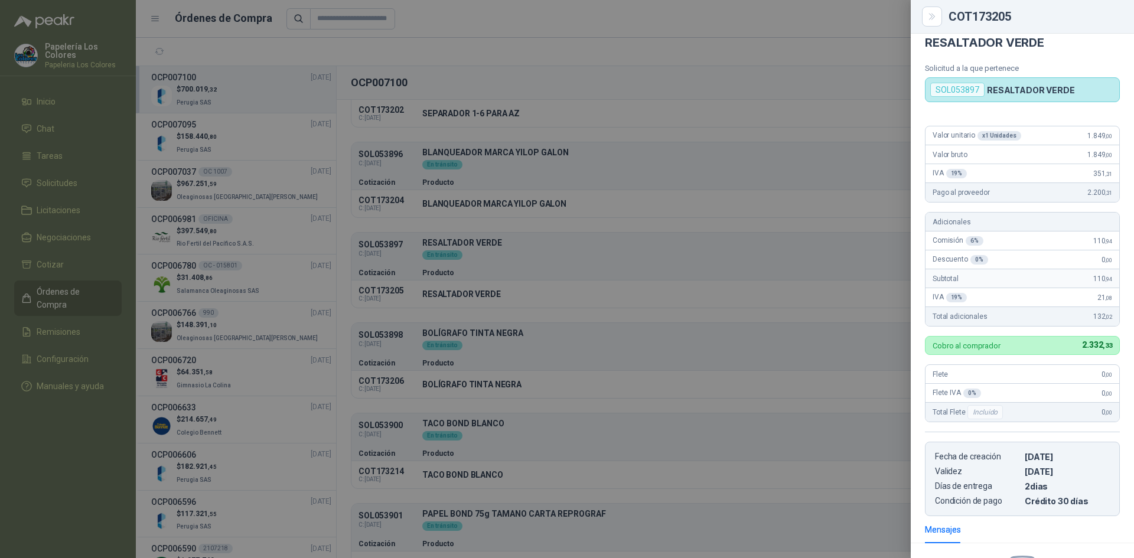
scroll to position [0, 0]
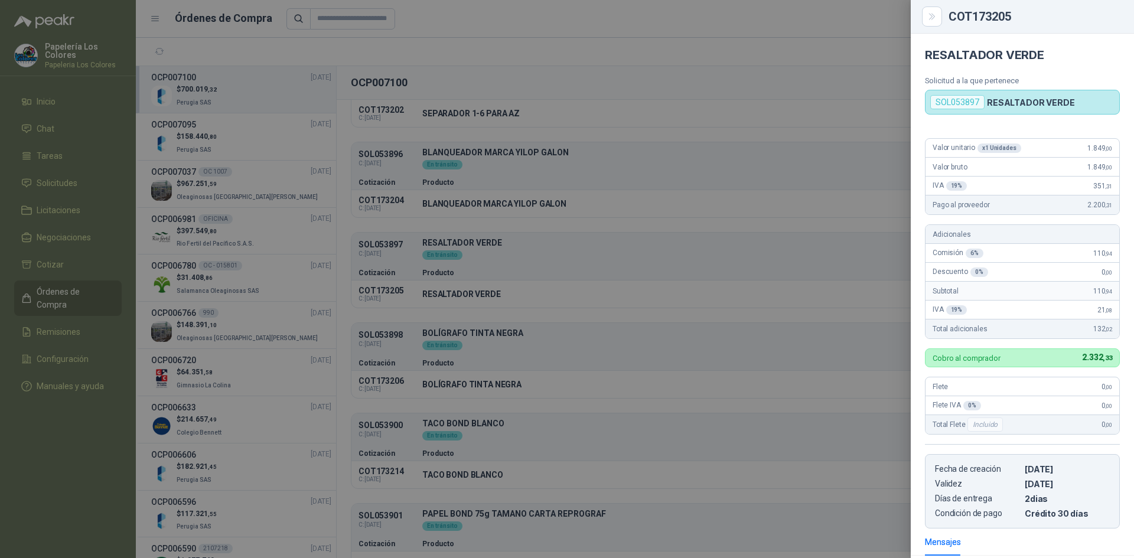
click at [713, 248] on div at bounding box center [567, 279] width 1134 height 558
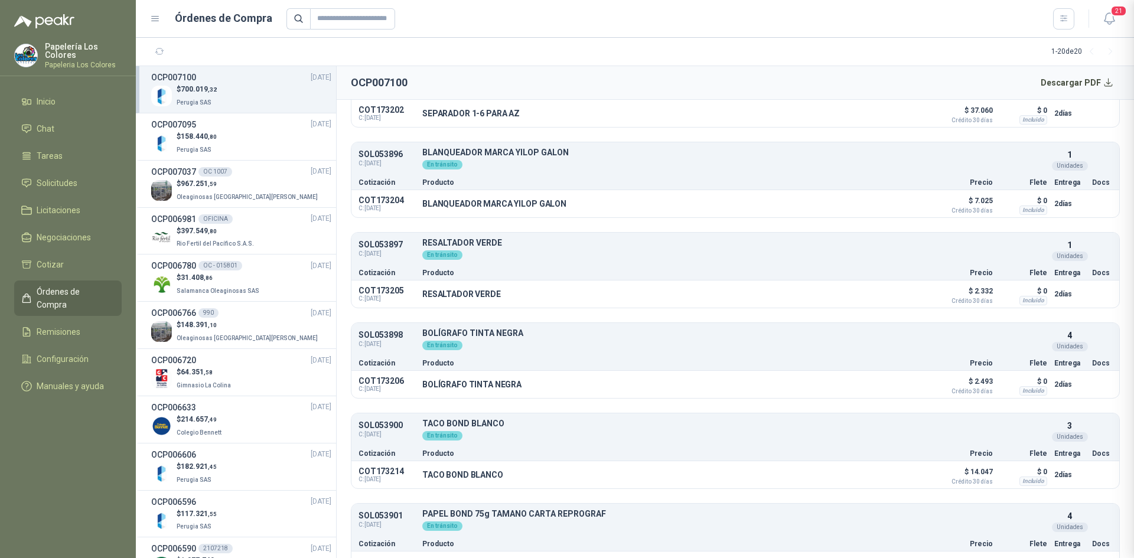
scroll to position [167, 0]
click at [884, 294] on button "Detalles" at bounding box center [899, 294] width 56 height 16
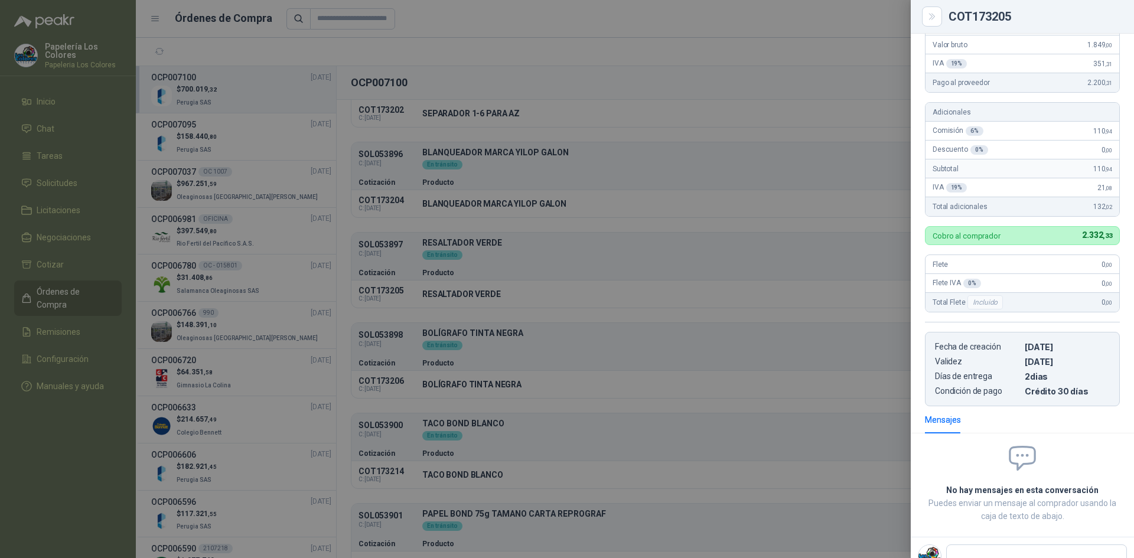
scroll to position [0, 0]
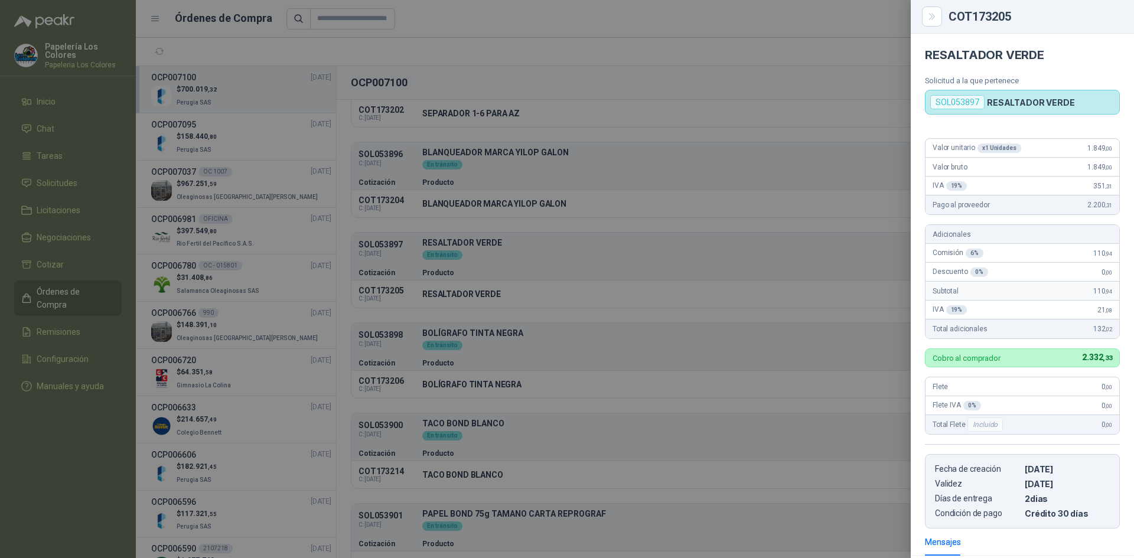
click at [705, 269] on div at bounding box center [567, 279] width 1134 height 558
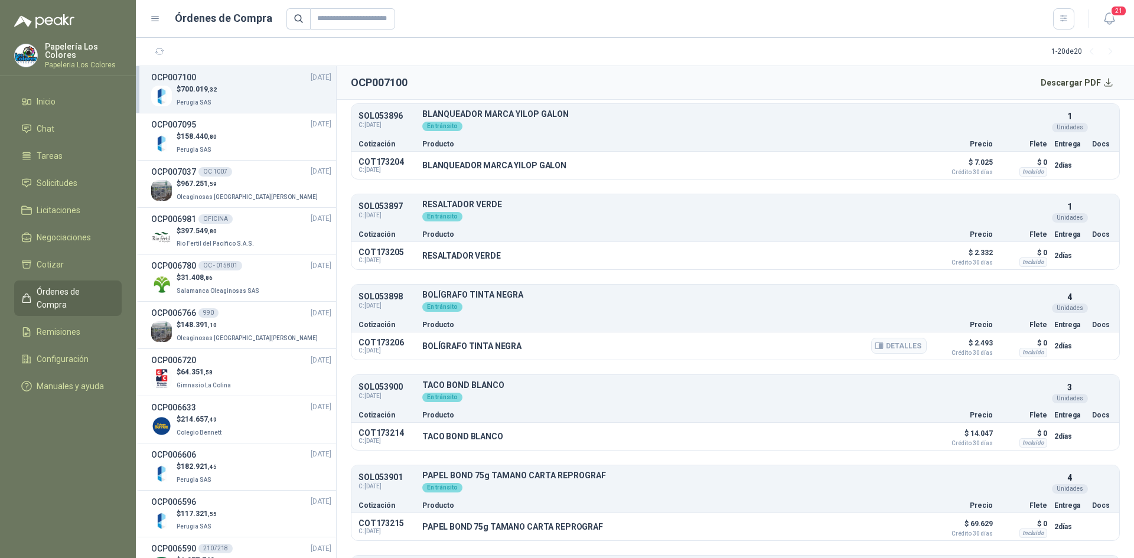
scroll to position [1949, 0]
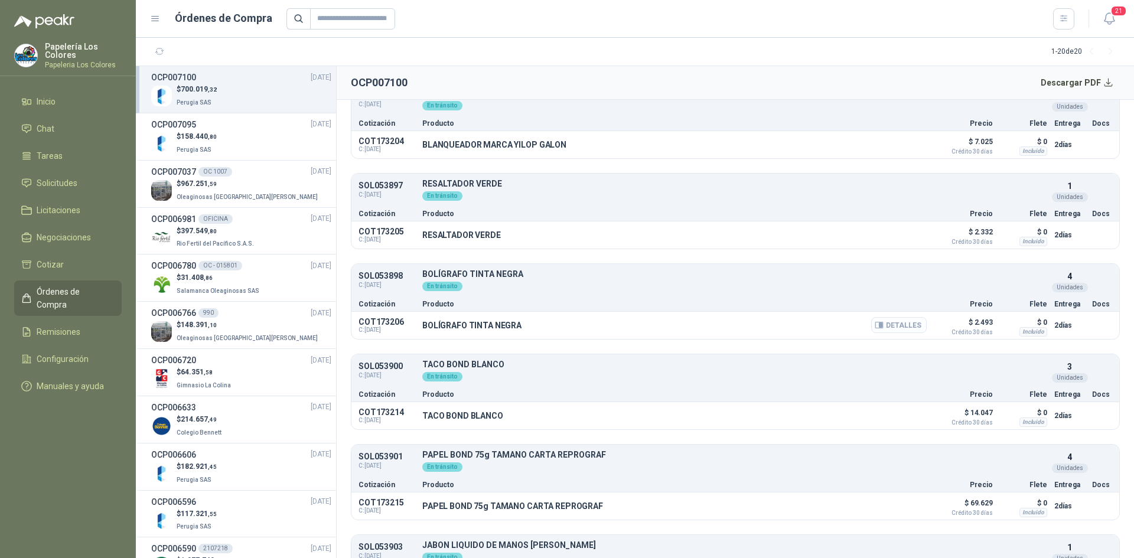
click at [894, 325] on button "Detalles" at bounding box center [899, 325] width 56 height 16
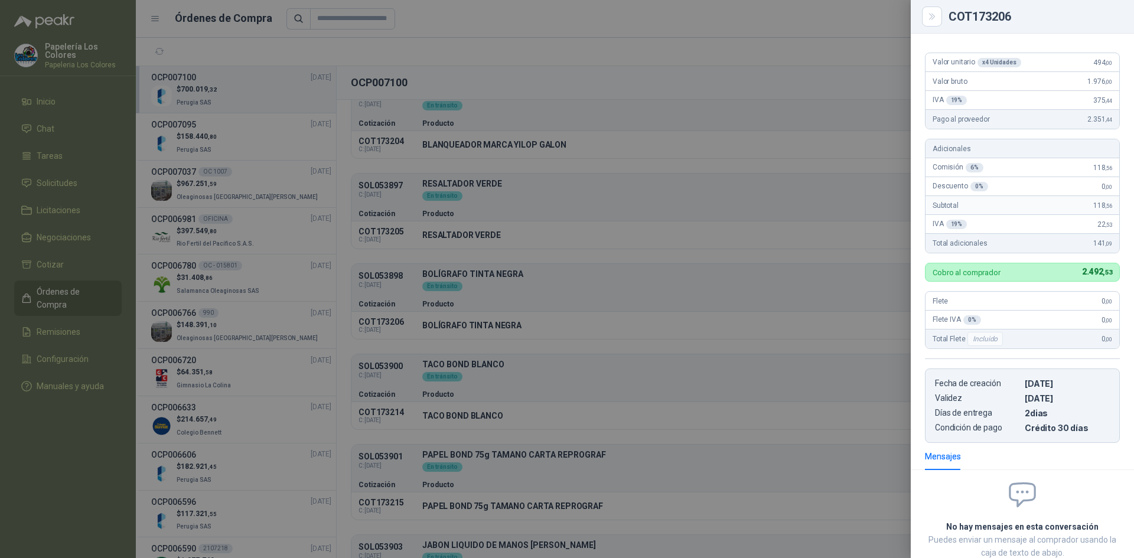
scroll to position [0, 0]
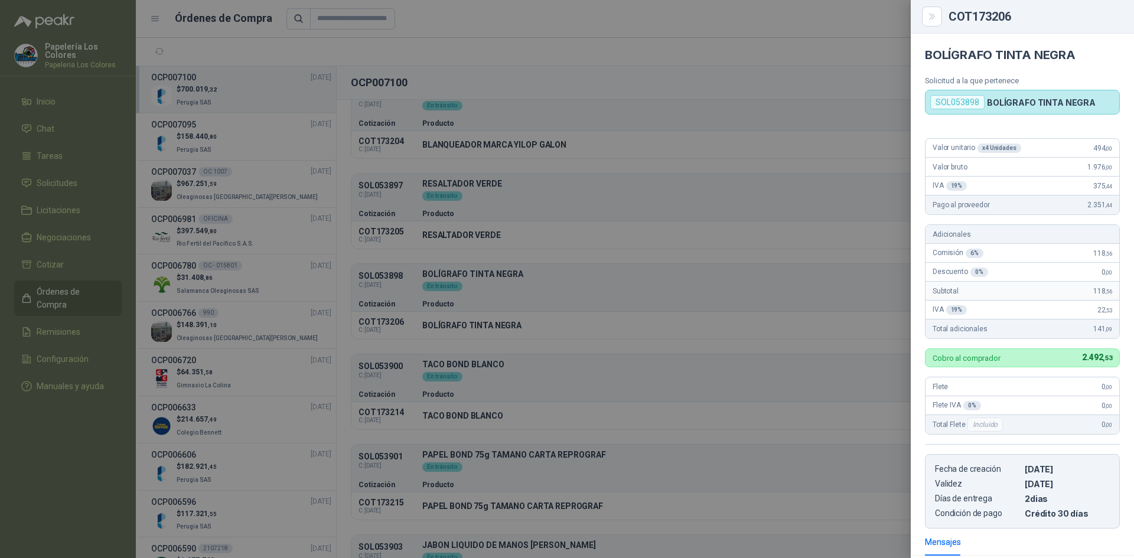
click at [625, 289] on div at bounding box center [567, 279] width 1134 height 558
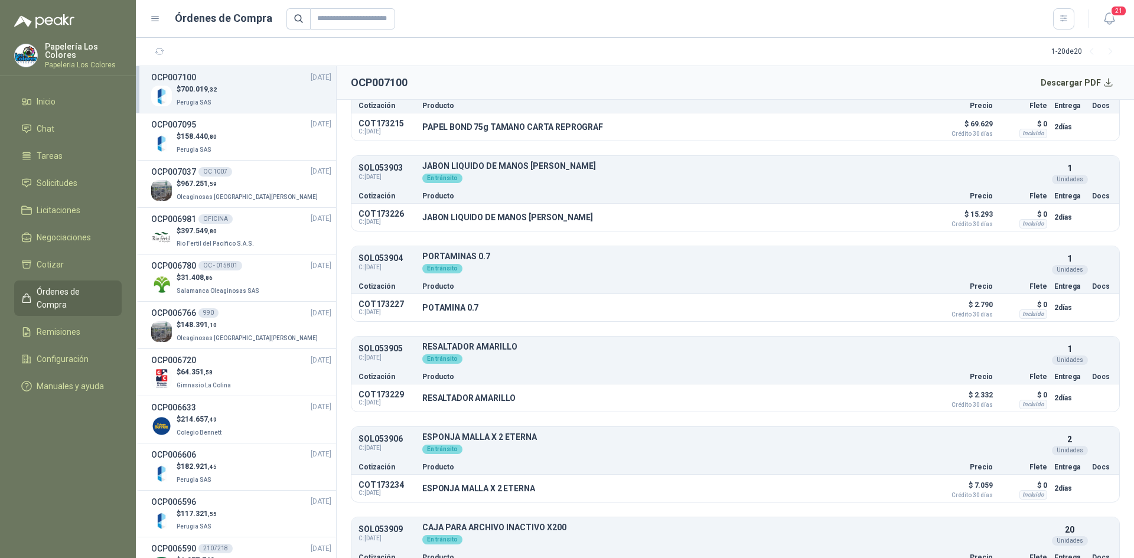
scroll to position [2362, 0]
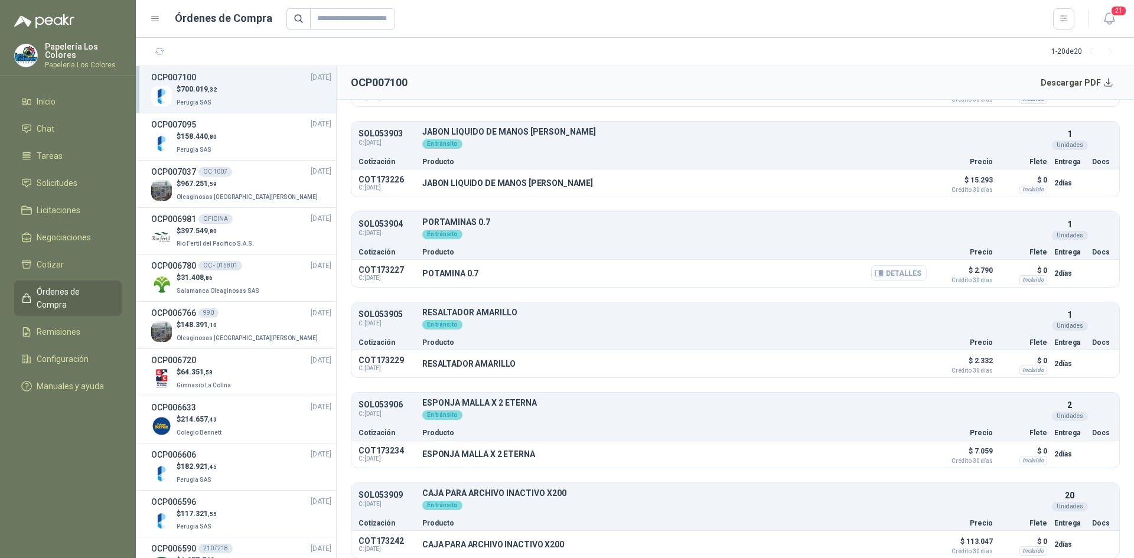
click at [880, 275] on button "Detalles" at bounding box center [899, 273] width 56 height 16
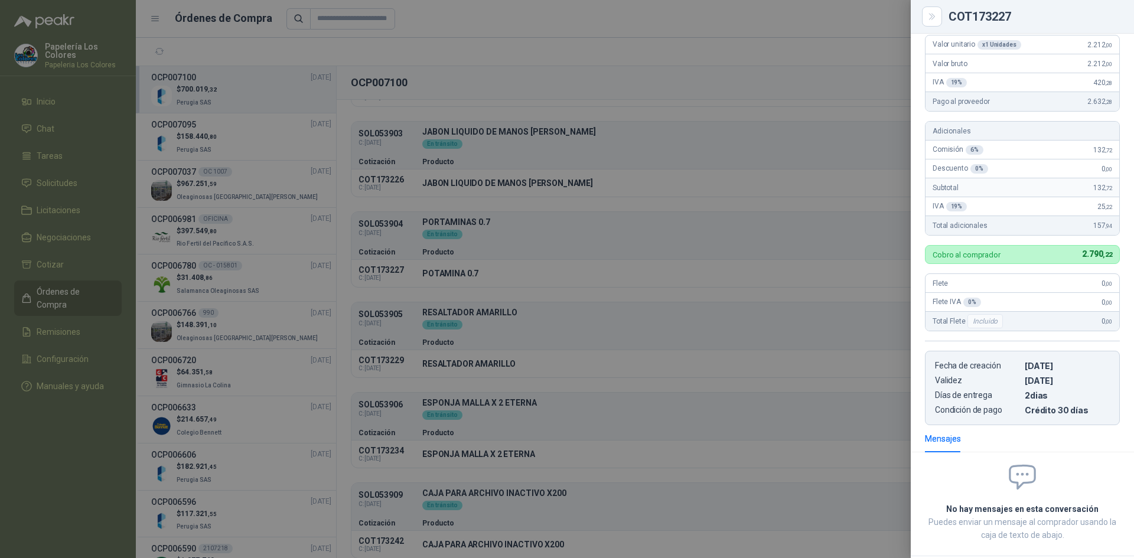
scroll to position [0, 0]
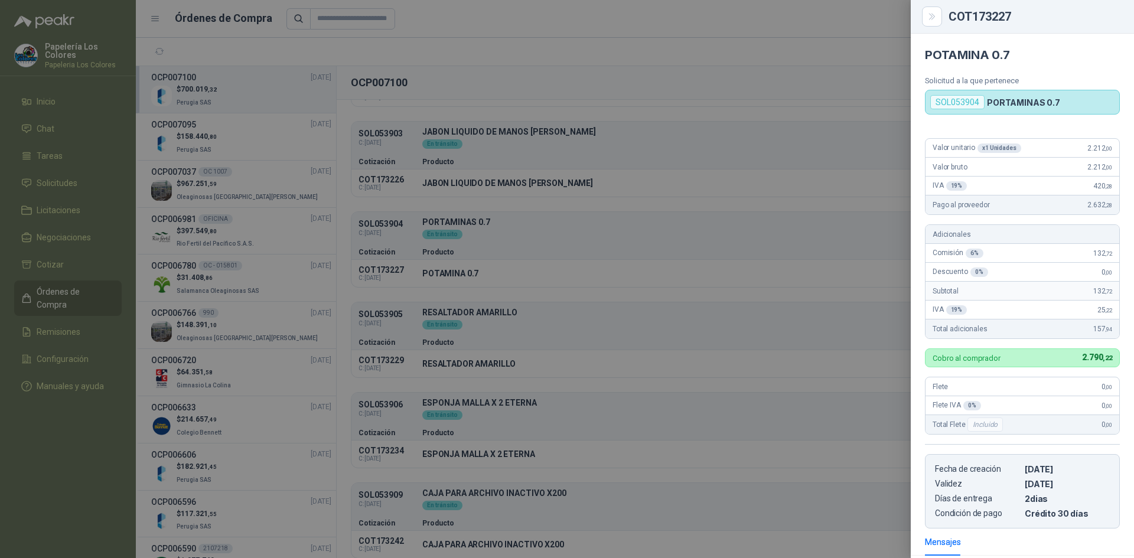
click at [650, 259] on div at bounding box center [567, 279] width 1134 height 558
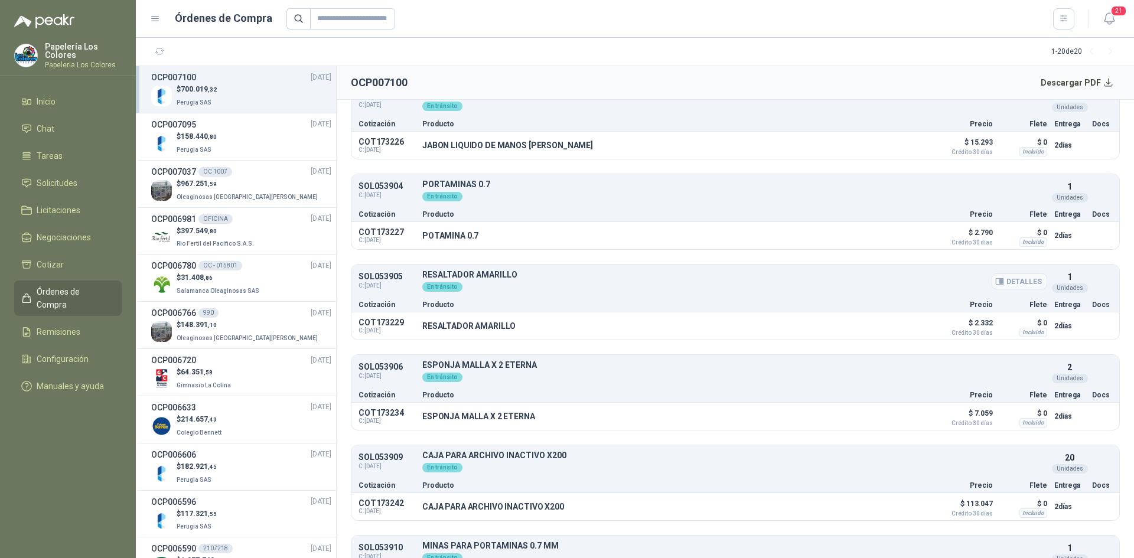
scroll to position [2422, 0]
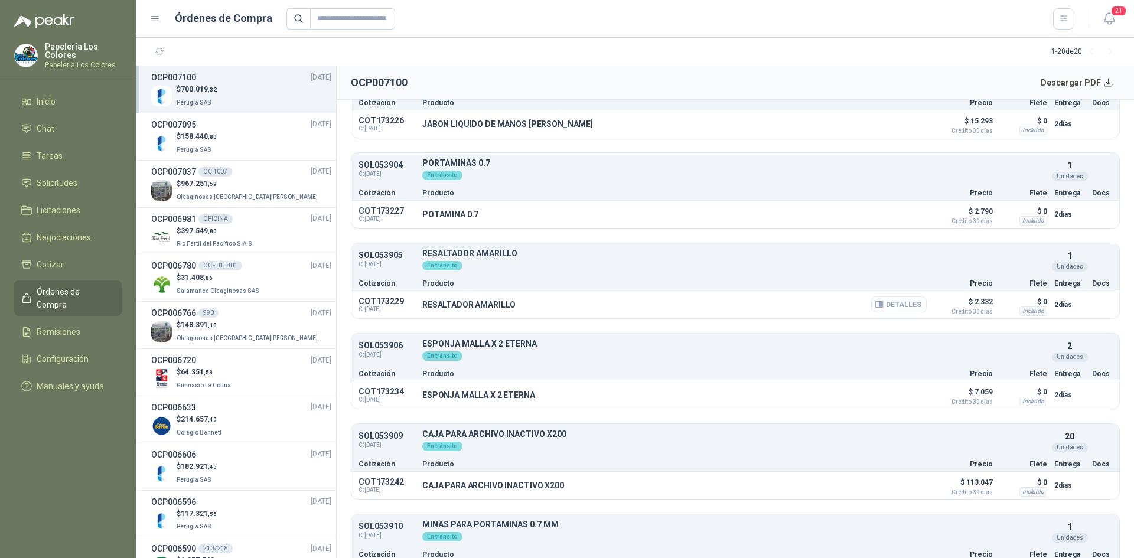
click at [897, 302] on button "Detalles" at bounding box center [899, 304] width 56 height 16
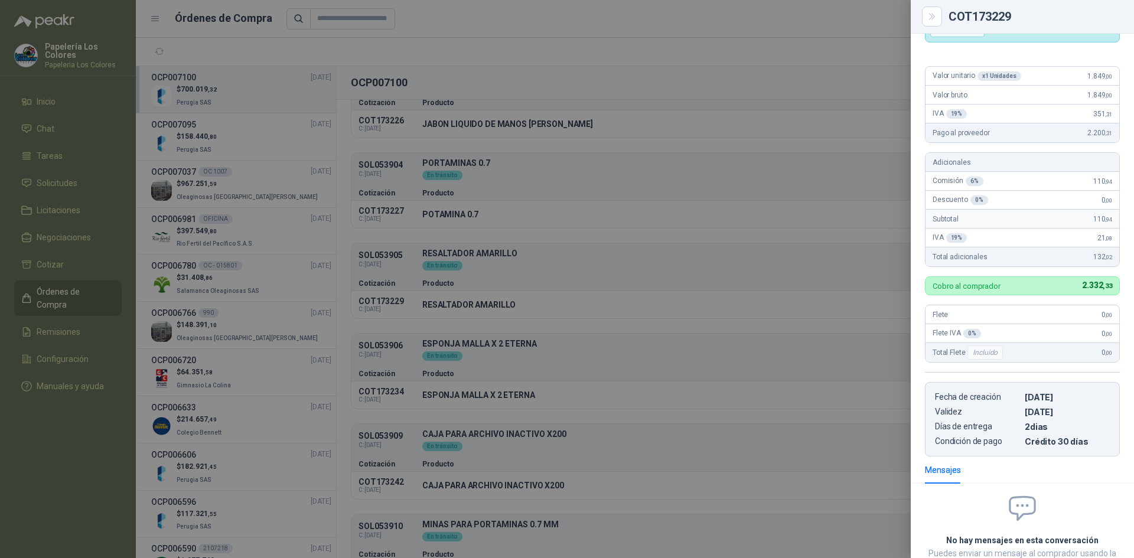
scroll to position [0, 0]
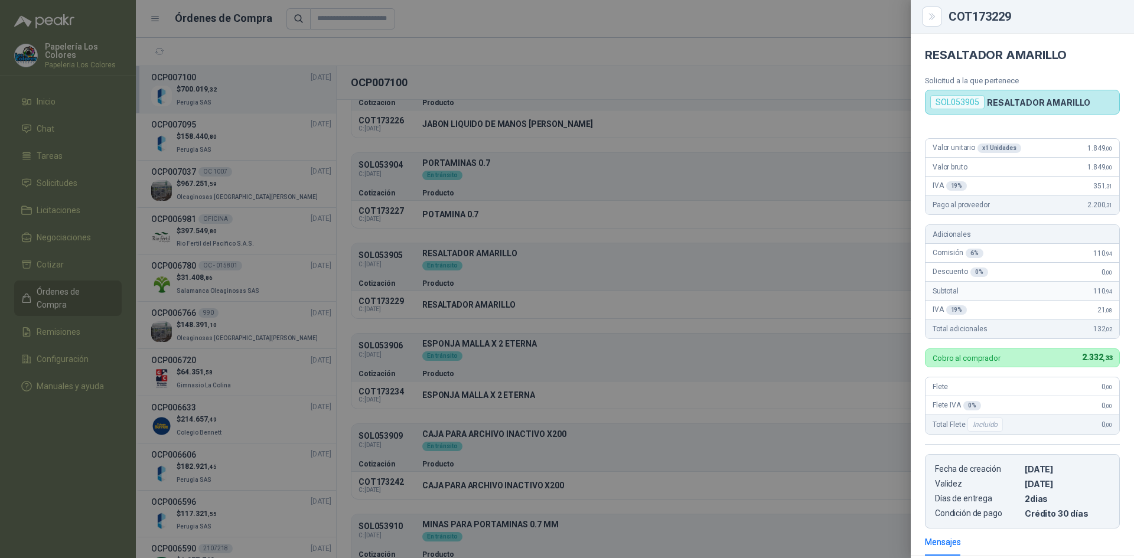
click at [620, 253] on div at bounding box center [567, 279] width 1134 height 558
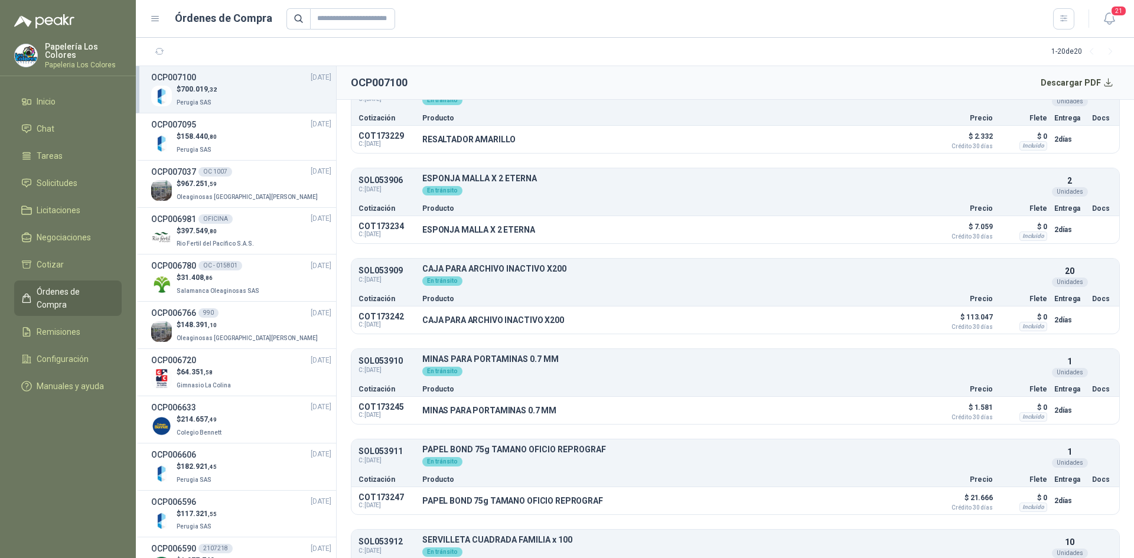
scroll to position [2599, 0]
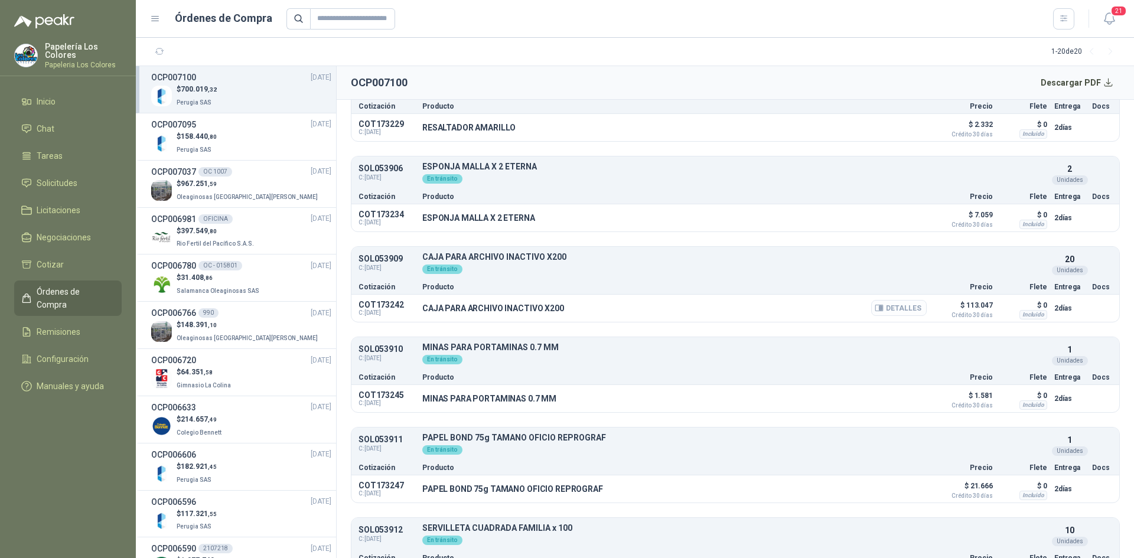
click at [905, 308] on button "Detalles" at bounding box center [899, 308] width 56 height 16
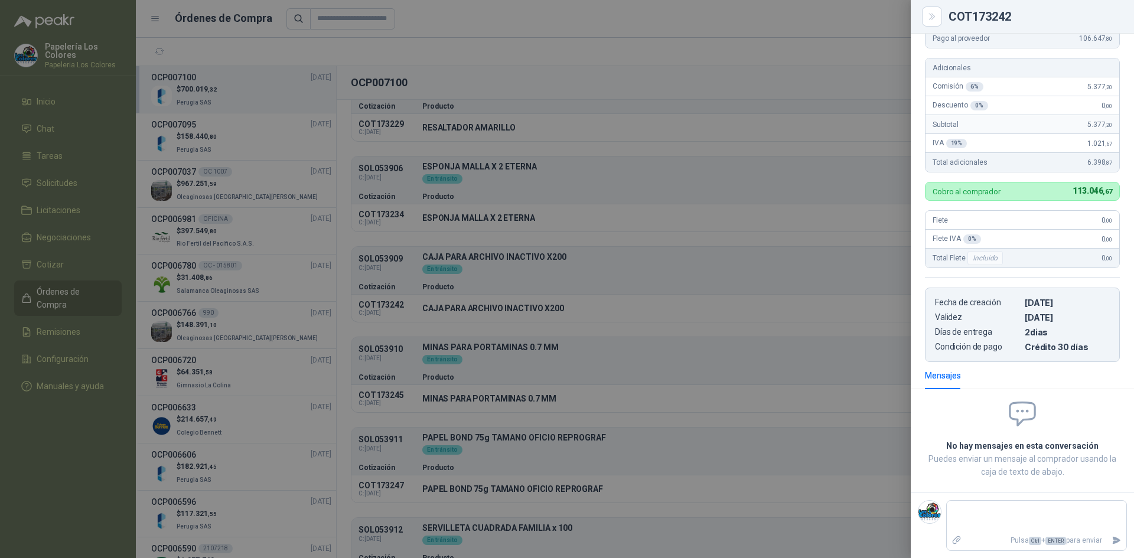
scroll to position [0, 0]
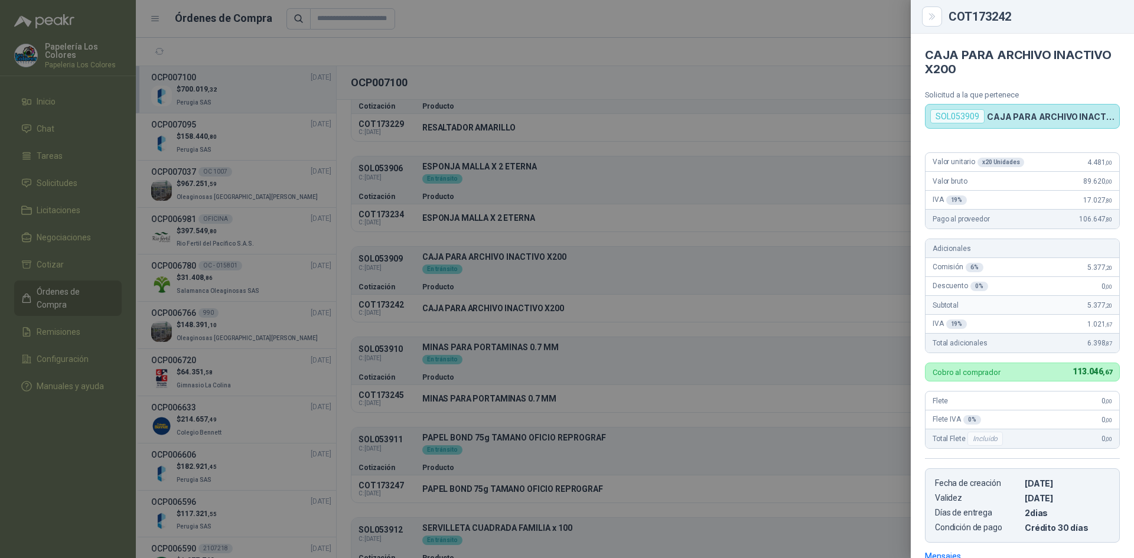
click at [705, 287] on div at bounding box center [567, 279] width 1134 height 558
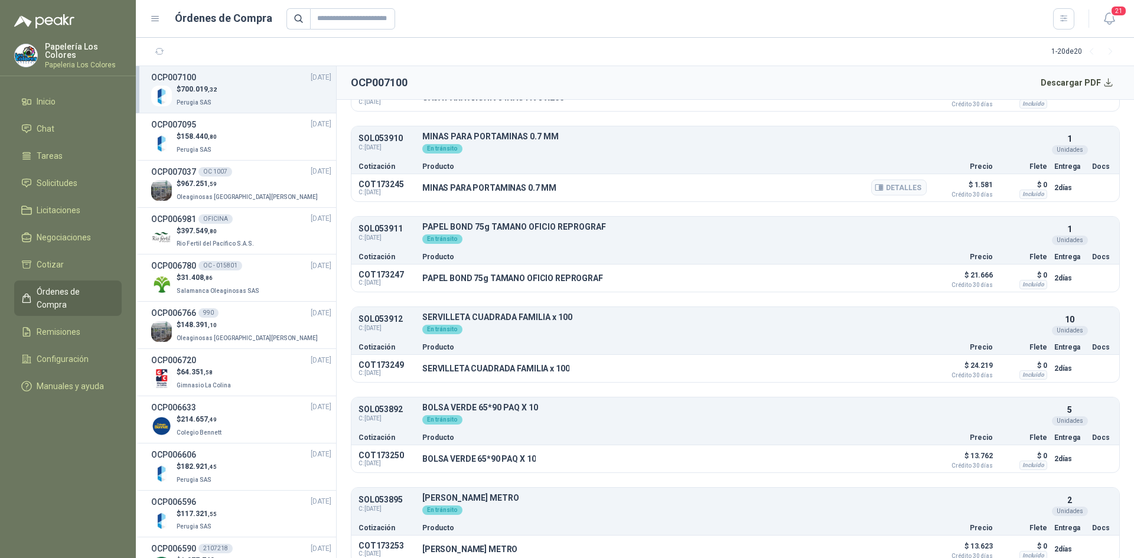
scroll to position [2821, 0]
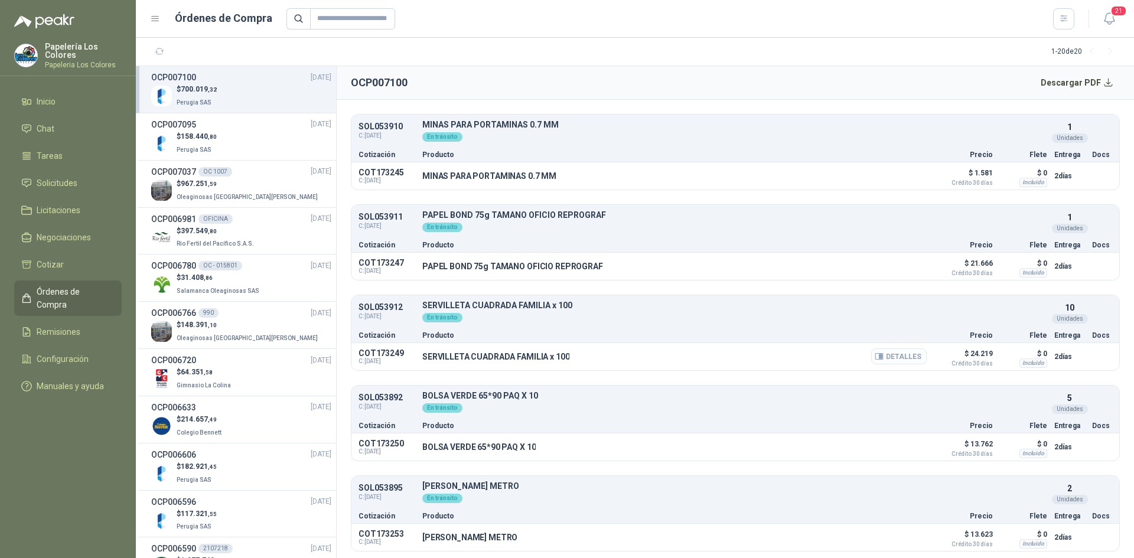
click at [881, 354] on button "Detalles" at bounding box center [899, 356] width 56 height 16
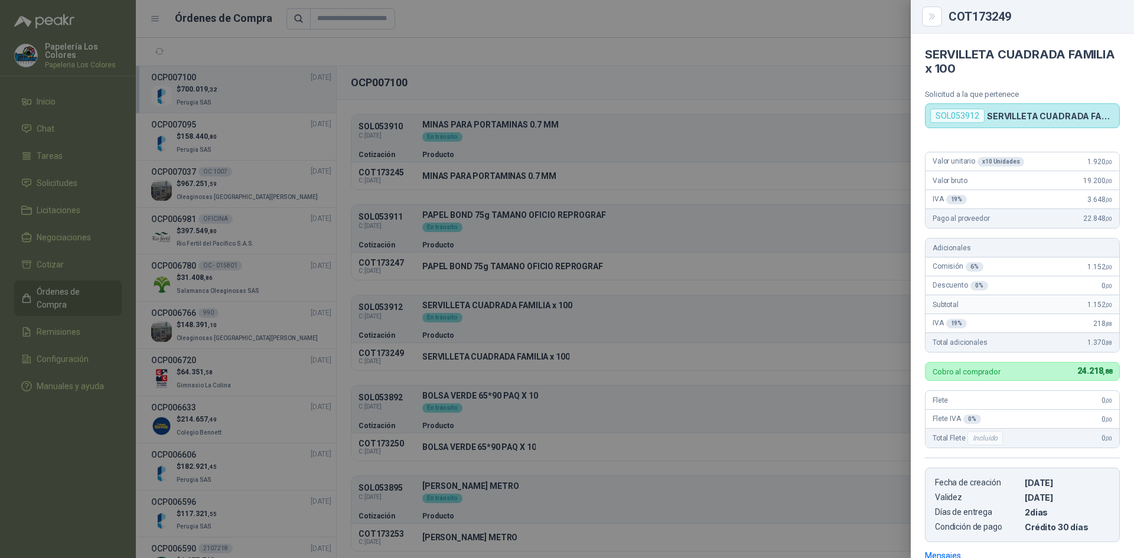
scroll to position [0, 0]
click at [693, 232] on div at bounding box center [567, 279] width 1134 height 558
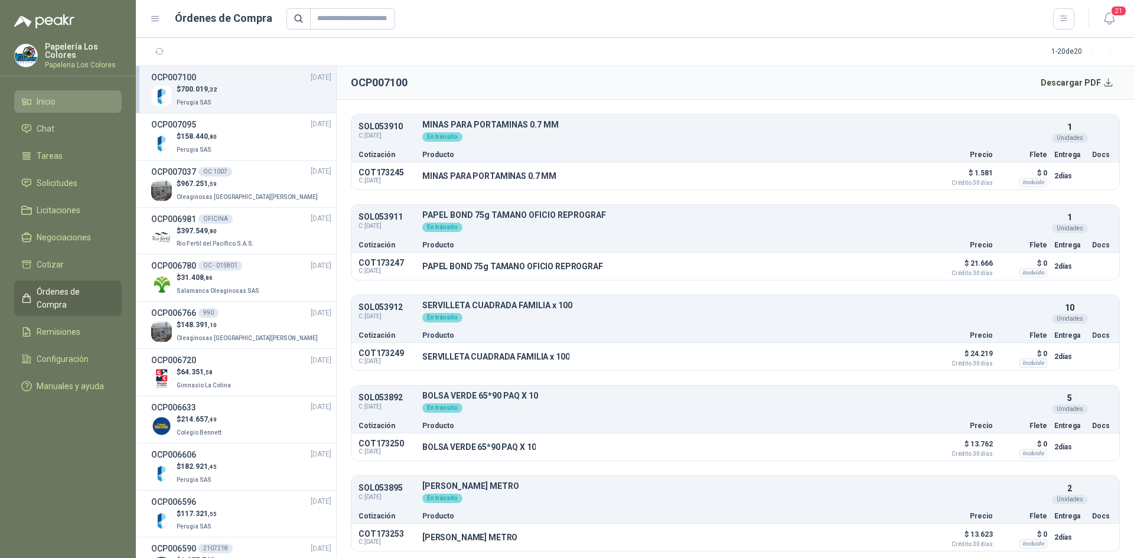
click at [54, 97] on span "Inicio" at bounding box center [46, 101] width 19 height 13
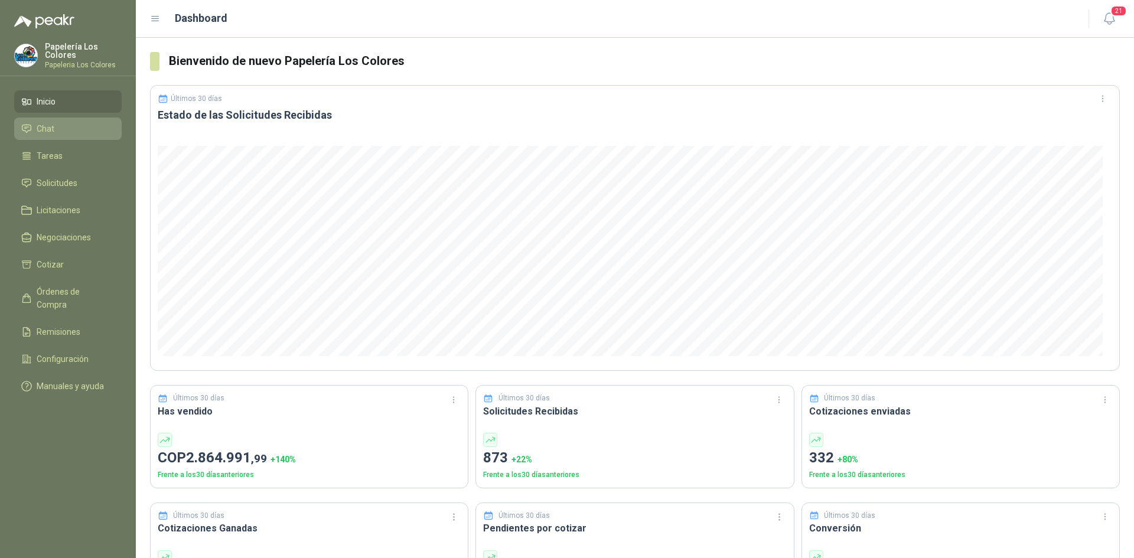
click at [52, 132] on span "Chat" at bounding box center [46, 128] width 18 height 13
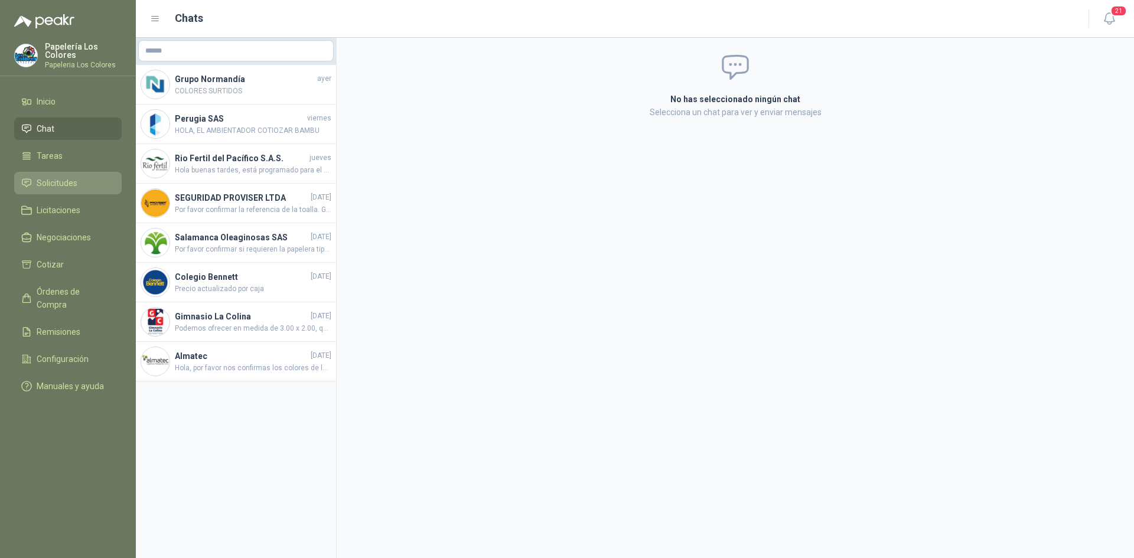
click at [69, 175] on link "Solicitudes" at bounding box center [67, 183] width 107 height 22
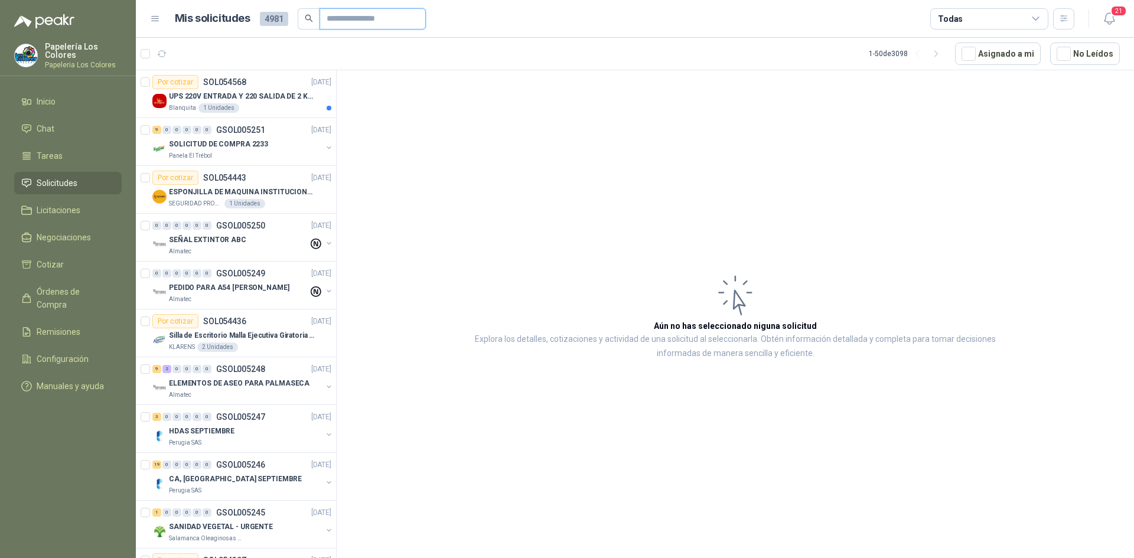
click at [344, 15] on input "text" at bounding box center [368, 19] width 83 height 20
type input "****"
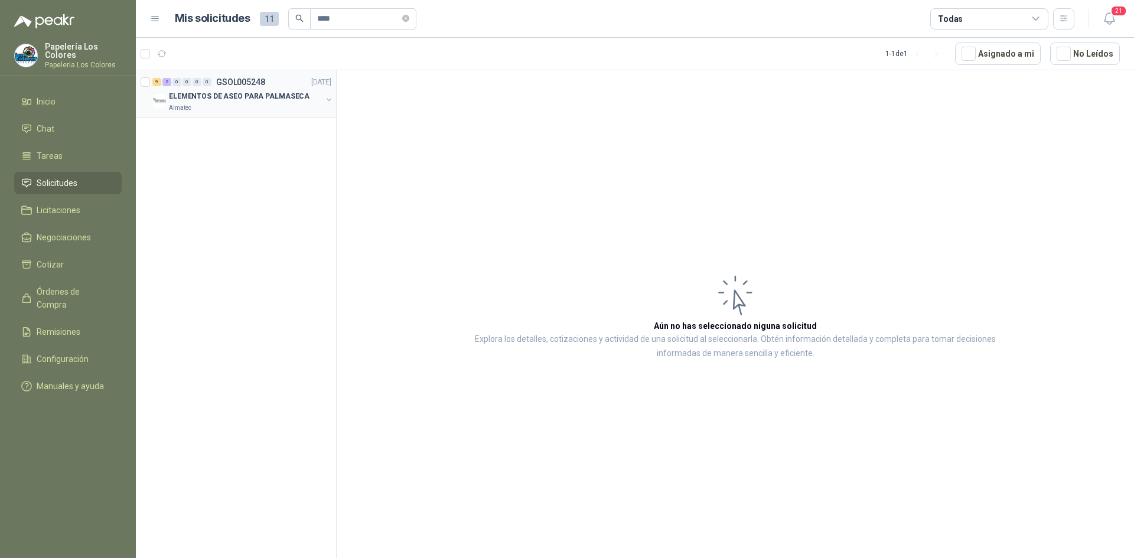
click at [245, 100] on p "ELEMENTOS DE ASEO PARA PALMASECA" at bounding box center [239, 96] width 141 height 11
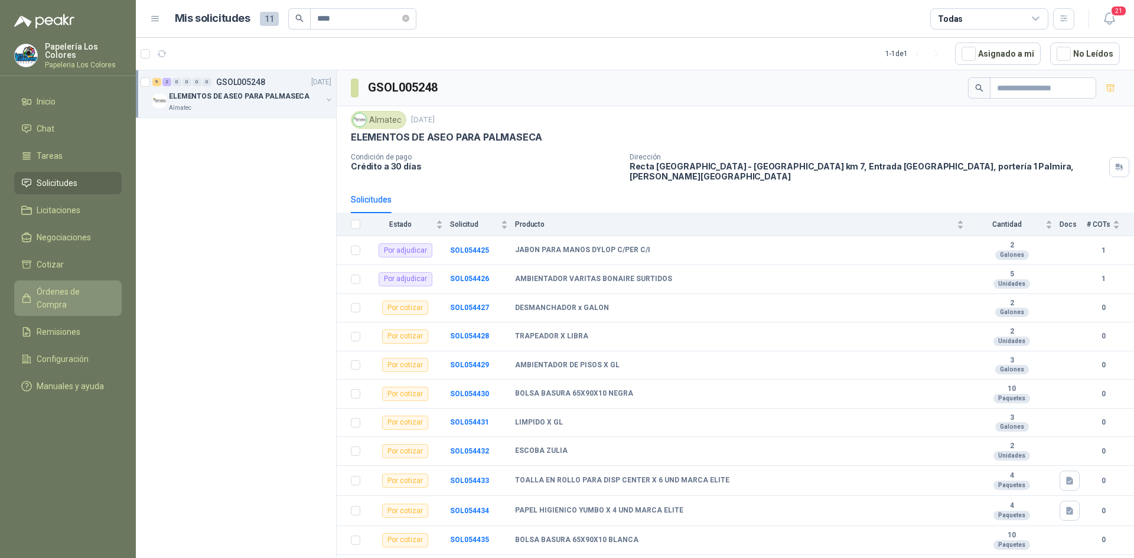
click at [77, 285] on span "Órdenes de Compra" at bounding box center [74, 298] width 74 height 26
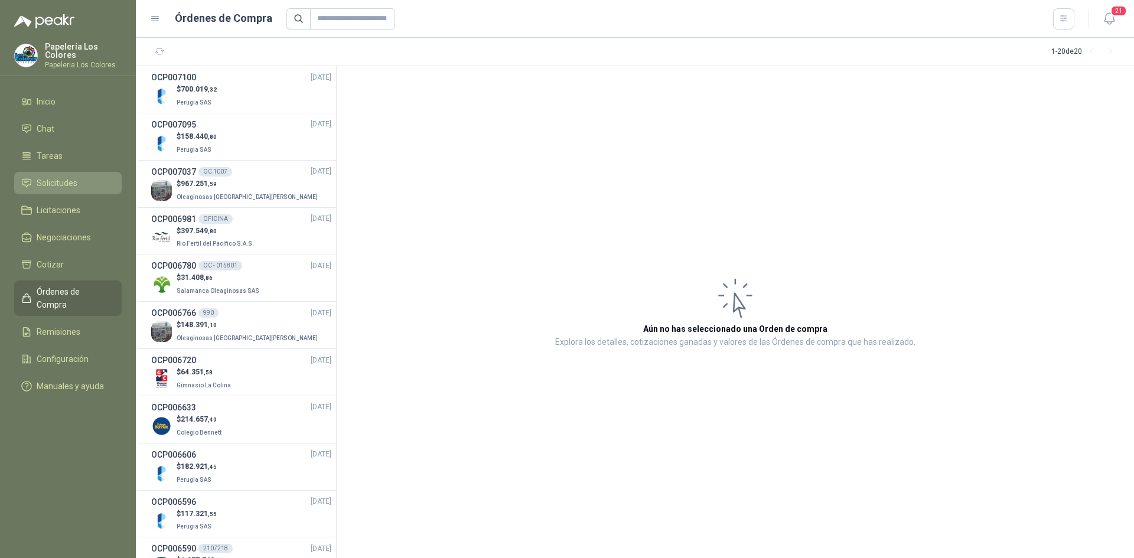
click at [57, 179] on span "Solicitudes" at bounding box center [57, 183] width 41 height 13
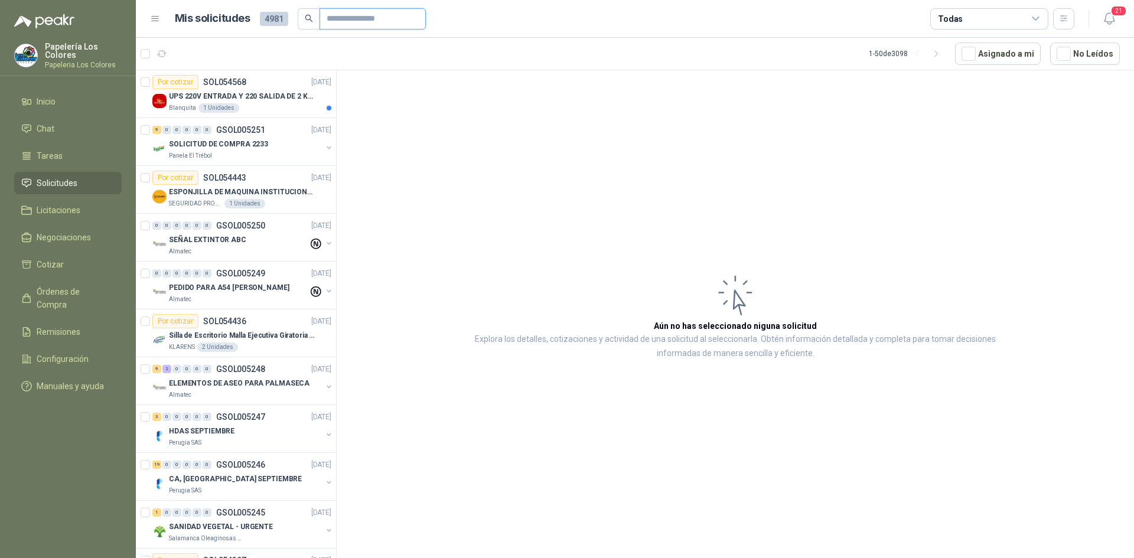
click at [351, 21] on input "text" at bounding box center [368, 19] width 83 height 20
type input "****"
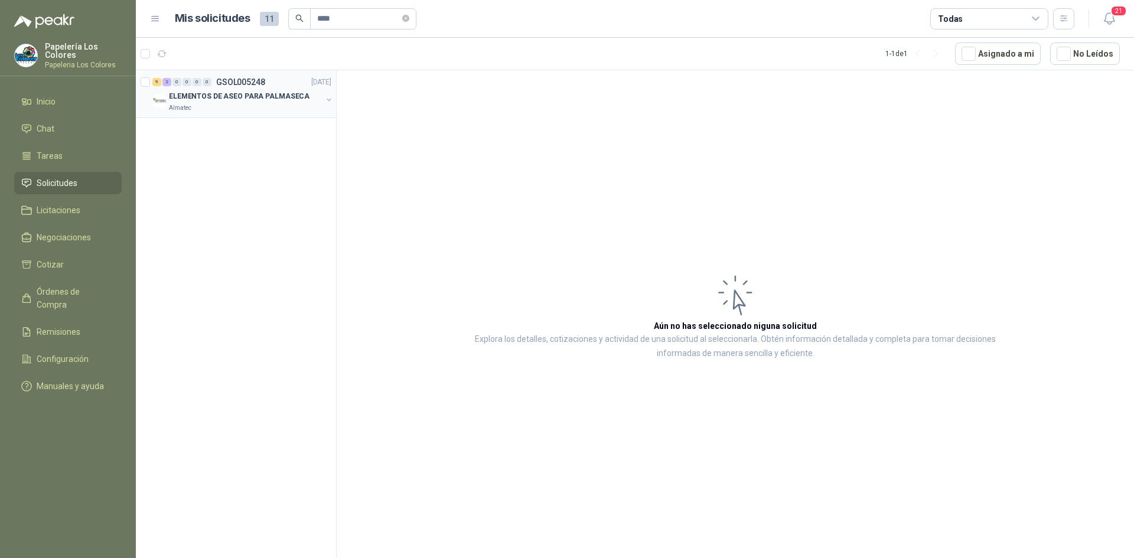
click at [251, 109] on div "Almatec" at bounding box center [245, 107] width 153 height 9
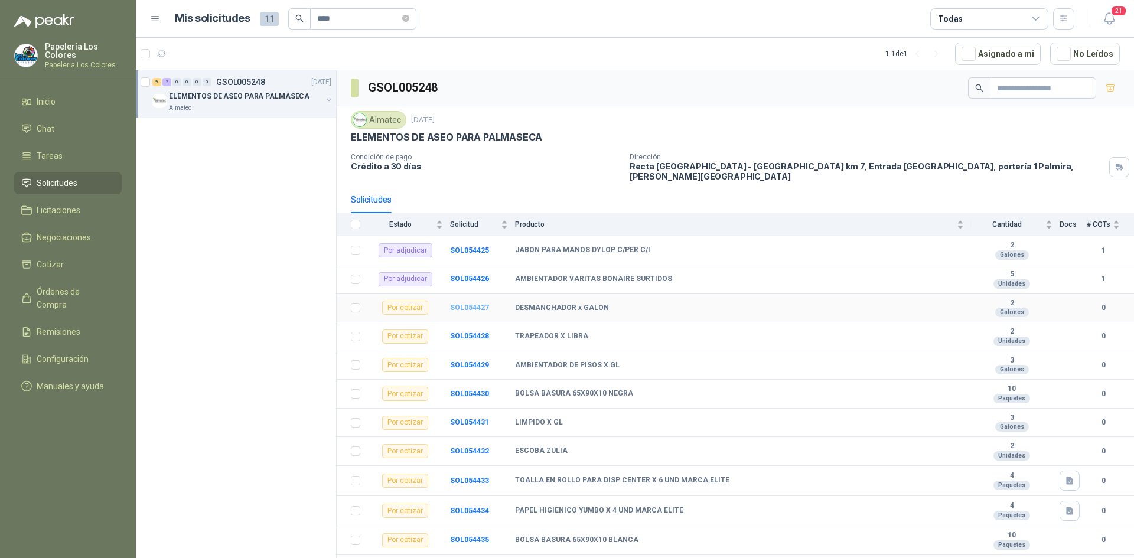
click at [469, 304] on b "SOL054427" at bounding box center [469, 308] width 39 height 8
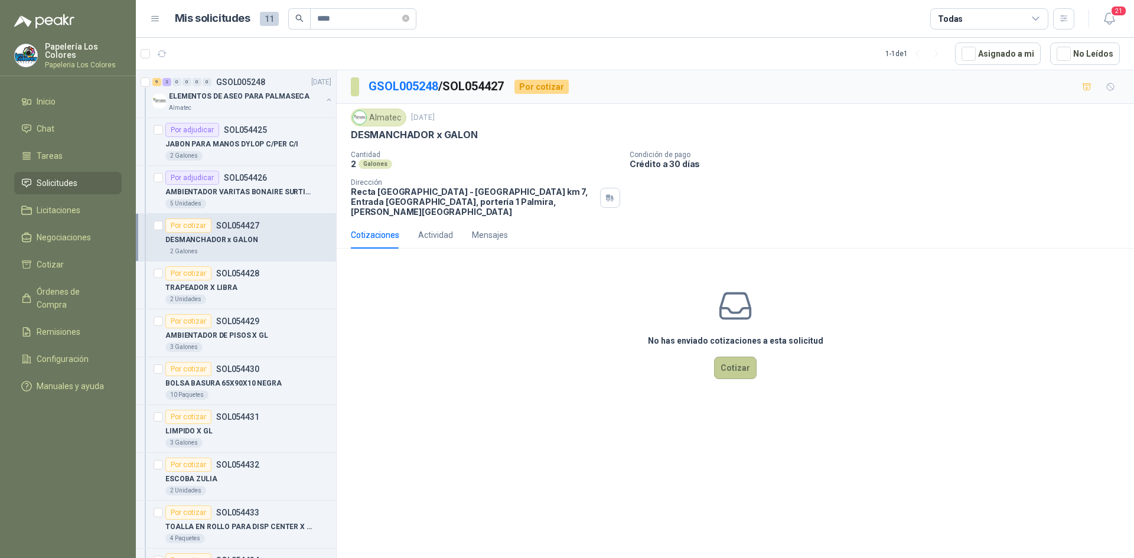
click at [733, 357] on button "Cotizar" at bounding box center [735, 368] width 43 height 22
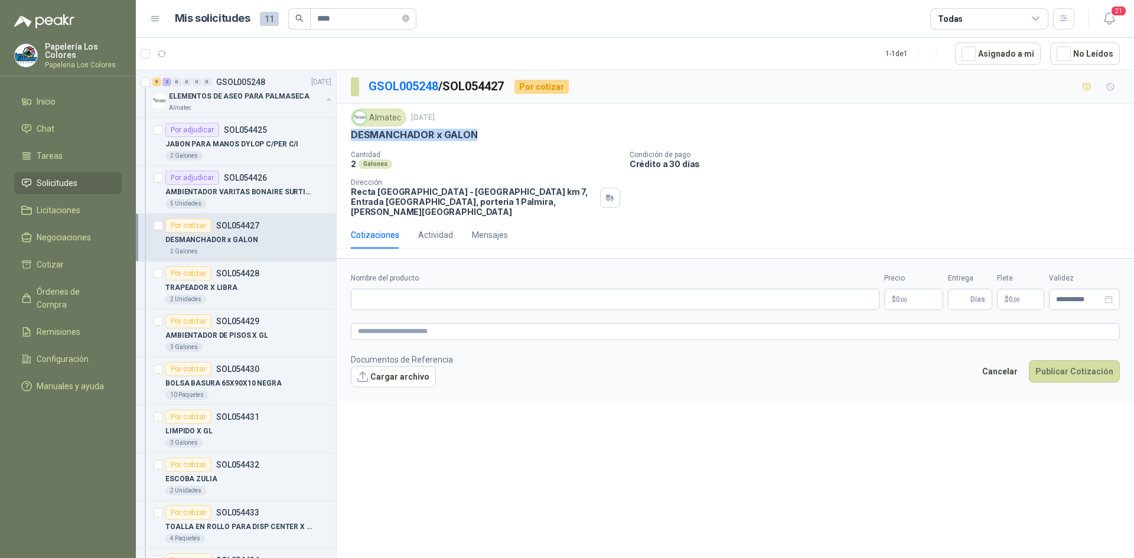
drag, startPoint x: 474, startPoint y: 134, endPoint x: 348, endPoint y: 144, distance: 125.6
click at [348, 144] on div "Almatec 1 sept, 2025 DESMANCHADOR x GALON Cantidad 2 Galones Condición de pago…" at bounding box center [735, 163] width 797 height 118
copy p "DESMANCHADOR x GALON"
click at [490, 292] on input "Nombre del producto" at bounding box center [615, 299] width 529 height 21
paste input "**********"
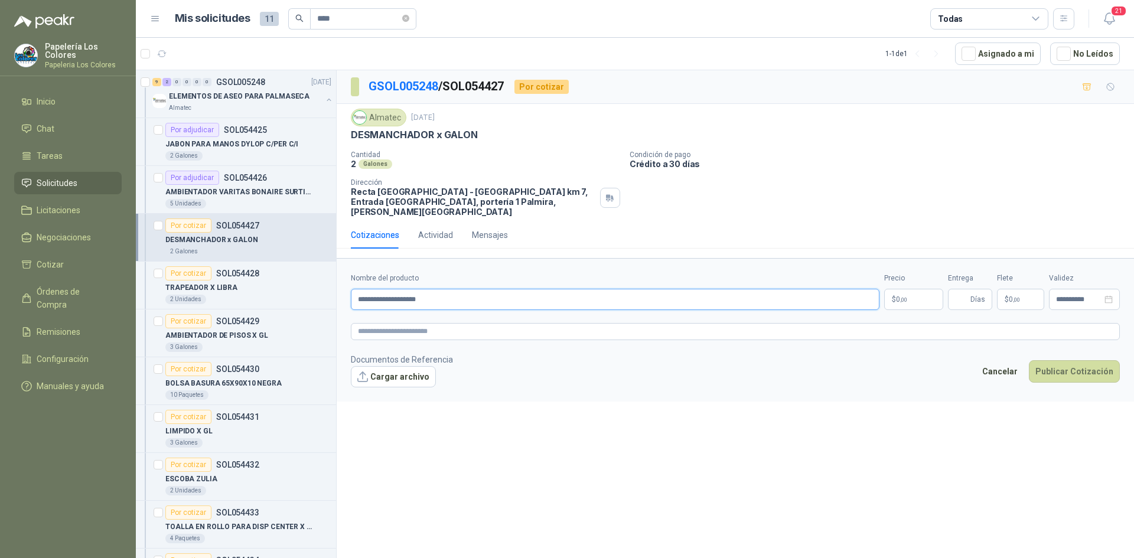
type input "**********"
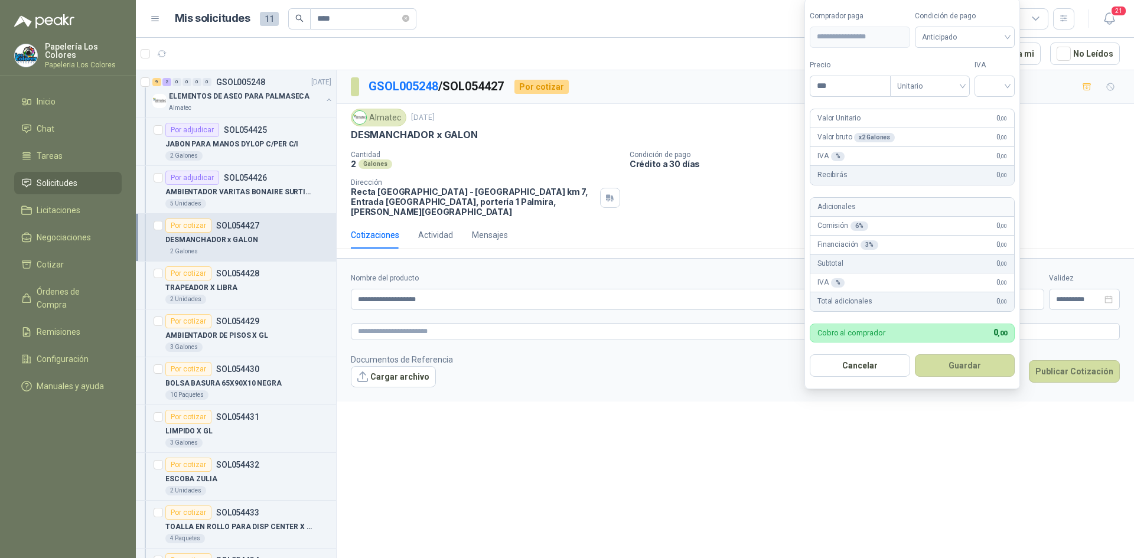
click at [915, 285] on body "Papelería Los Colores Papeleria Los Colores Inicio Chat Tareas Solicitudes Lici…" at bounding box center [567, 279] width 1134 height 558
click at [849, 88] on input "***" at bounding box center [850, 86] width 80 height 20
click at [947, 34] on span "Anticipado" at bounding box center [965, 37] width 86 height 18
type input "********"
click at [964, 79] on div "Crédito a 30 días" at bounding box center [966, 80] width 83 height 13
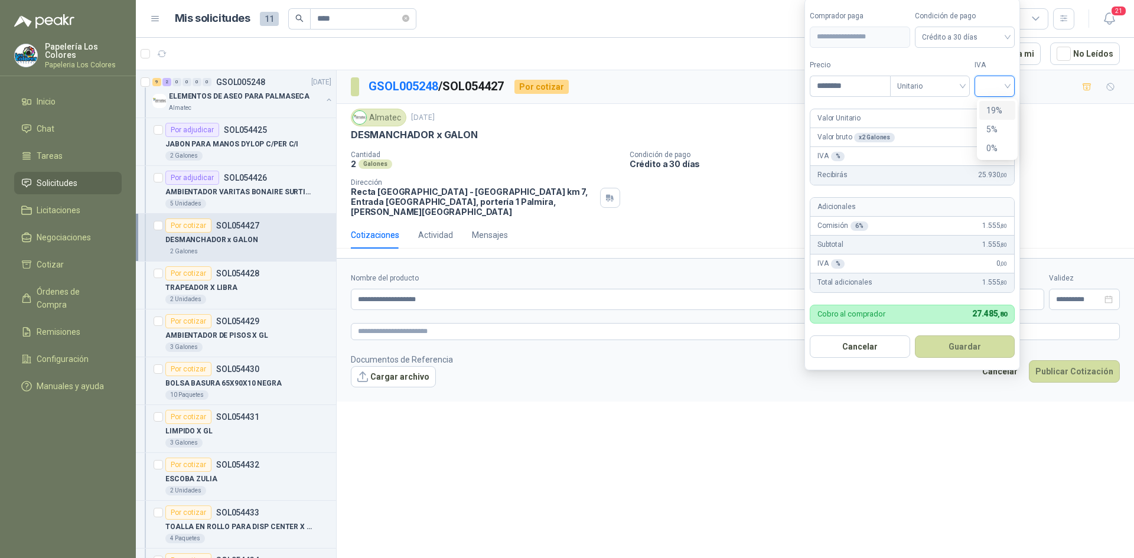
click at [996, 88] on input "search" at bounding box center [995, 85] width 26 height 18
click at [997, 107] on div "19%" at bounding box center [997, 110] width 22 height 13
click at [978, 343] on button "Guardar" at bounding box center [967, 346] width 102 height 22
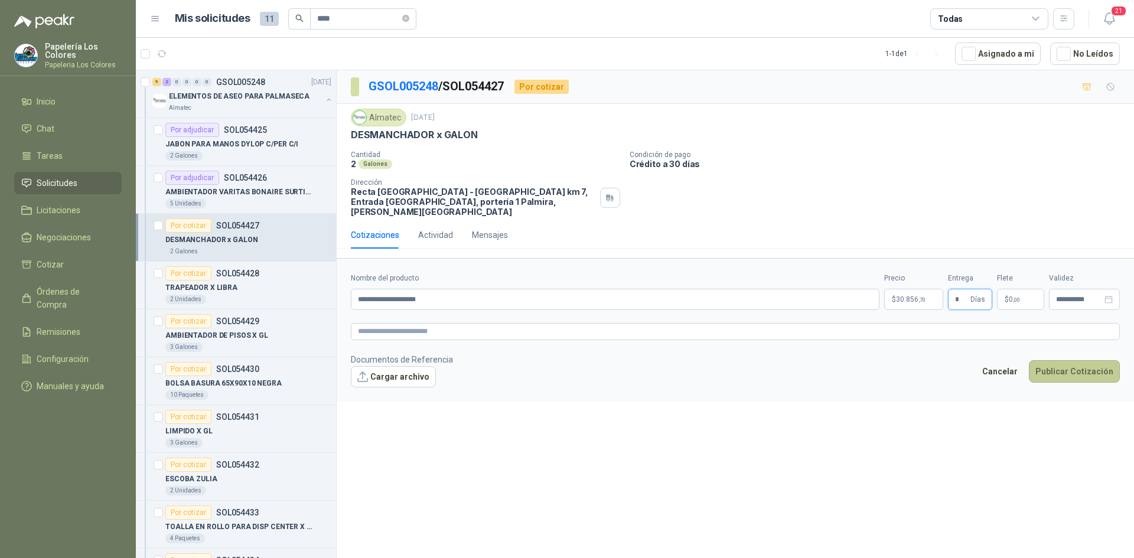
type input "*"
click at [1088, 360] on button "Publicar Cotización" at bounding box center [1074, 371] width 91 height 22
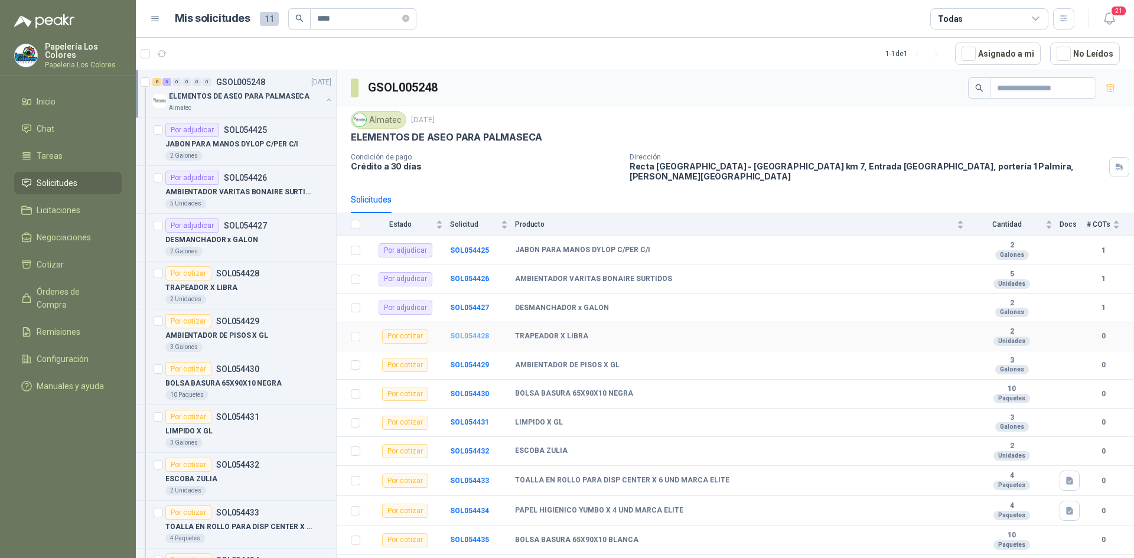
click at [479, 332] on b "SOL054428" at bounding box center [469, 336] width 39 height 8
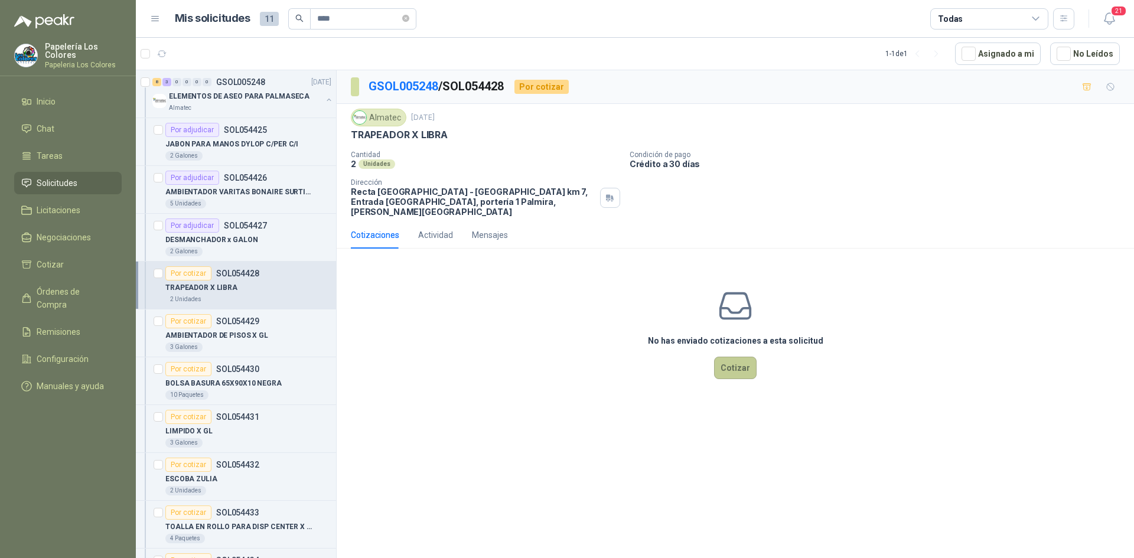
click at [743, 359] on button "Cotizar" at bounding box center [735, 368] width 43 height 22
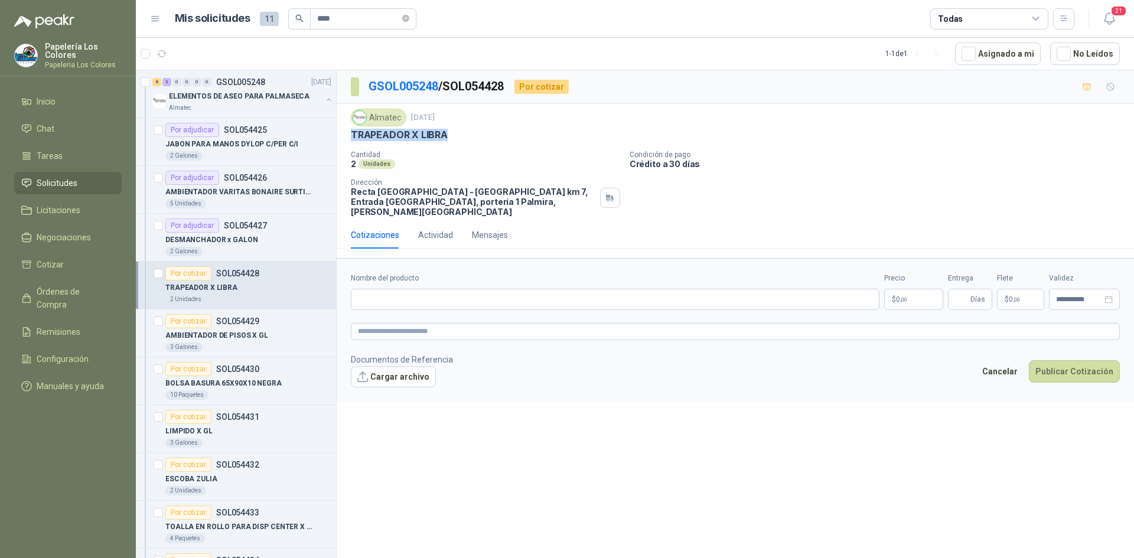
drag, startPoint x: 446, startPoint y: 135, endPoint x: 351, endPoint y: 143, distance: 95.4
click at [351, 143] on div "Almatec 1 sept, 2025 TRAPEADOR X LIBRA Cantidad 2 Unidades Condición de pago C…" at bounding box center [735, 163] width 769 height 108
copy p "TRAPEADOR X LIBRA"
click at [444, 293] on input "Nombre del producto" at bounding box center [615, 299] width 529 height 21
paste input "**********"
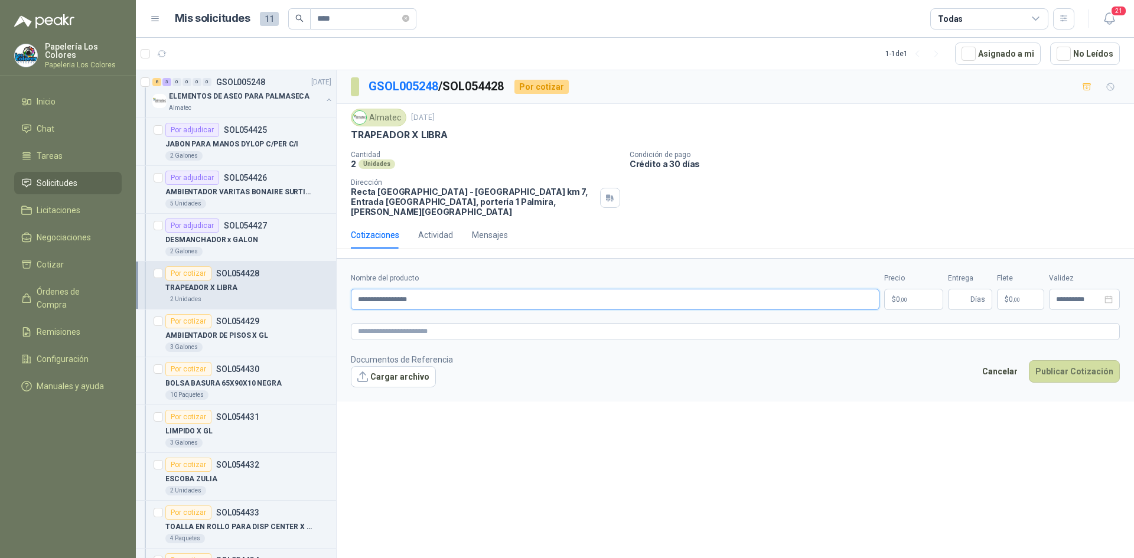
type input "**********"
click at [905, 285] on body "Papelería Los Colores Papeleria Los Colores Inicio Chat Tareas Solicitudes Lici…" at bounding box center [567, 279] width 1134 height 558
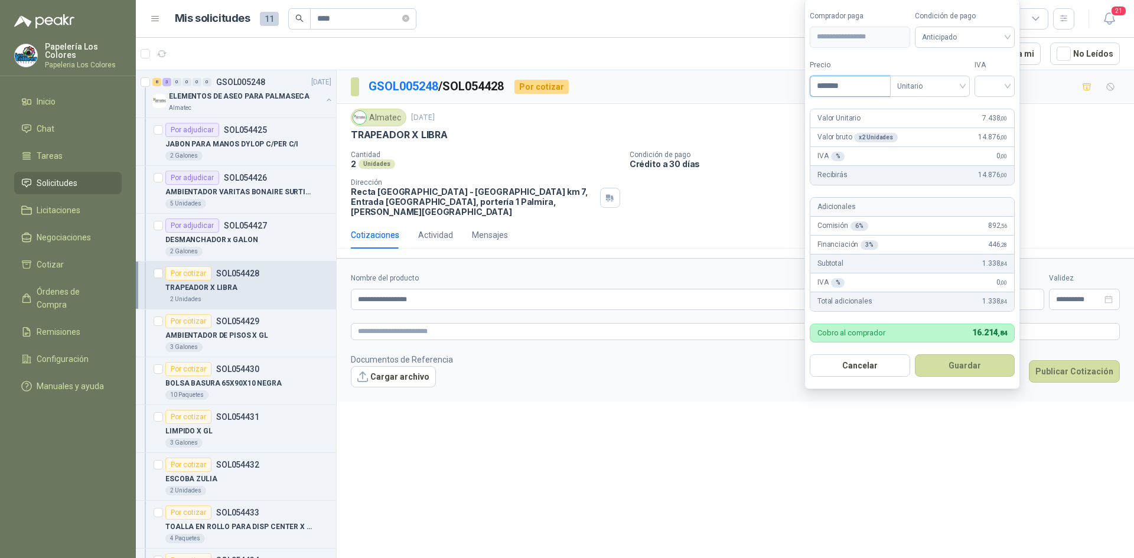
type input "*******"
click at [962, 38] on span "Anticipado" at bounding box center [965, 37] width 86 height 18
click at [951, 77] on div "Crédito a 30 días" at bounding box center [966, 80] width 83 height 13
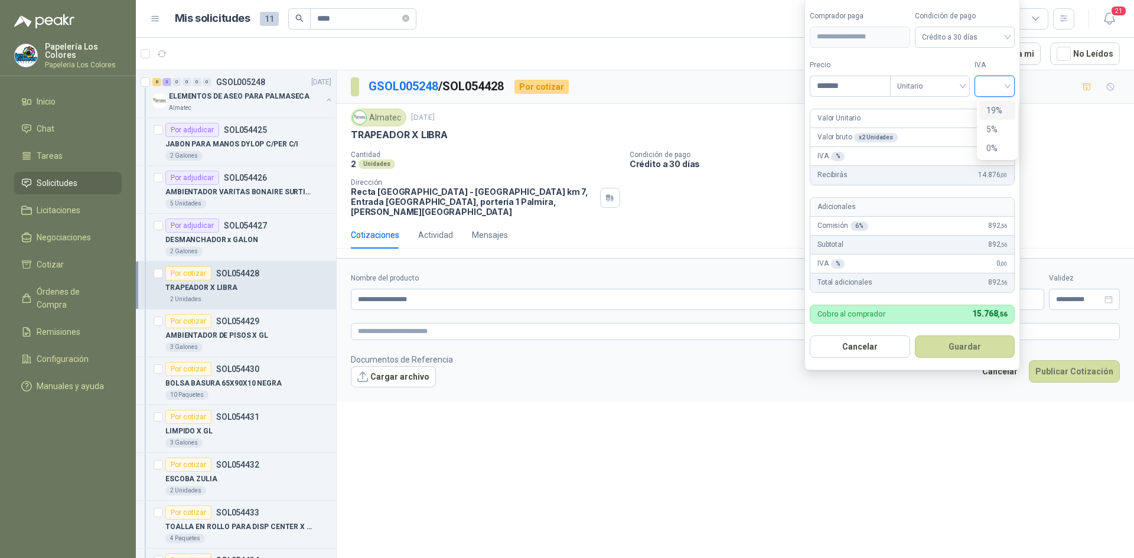
click at [1000, 81] on input "search" at bounding box center [995, 85] width 26 height 18
click at [990, 108] on div "19%" at bounding box center [997, 110] width 22 height 13
click at [948, 344] on button "Guardar" at bounding box center [967, 346] width 102 height 22
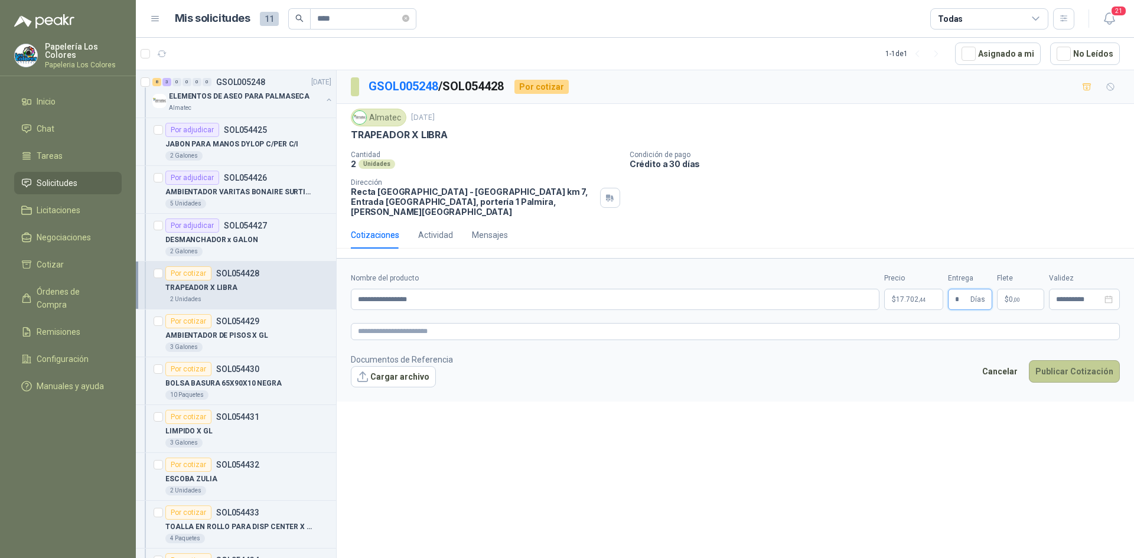
type input "*"
click at [1071, 360] on button "Publicar Cotización" at bounding box center [1074, 371] width 91 height 22
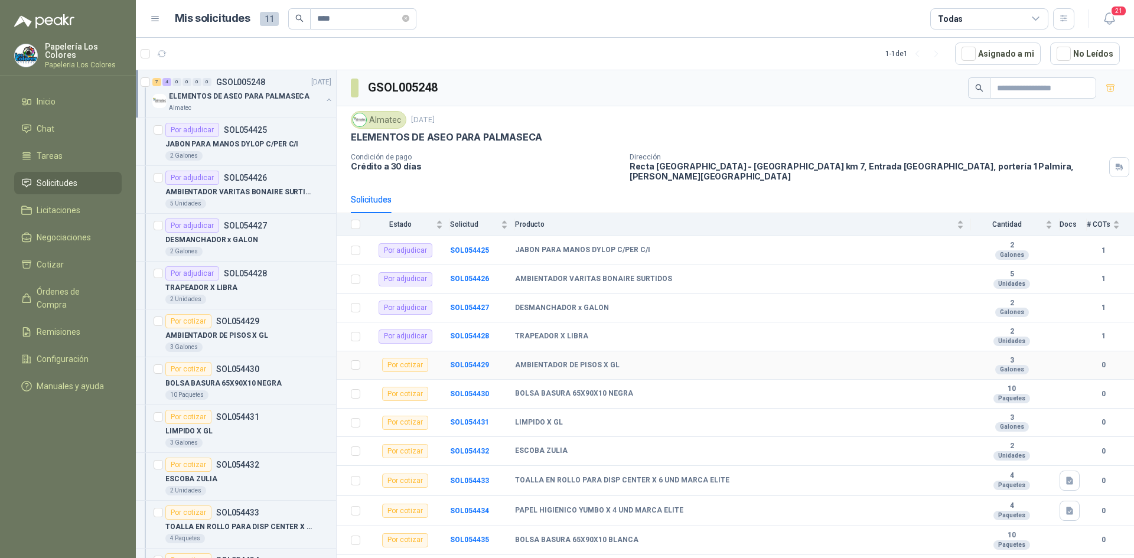
click at [402, 358] on div "Por cotizar" at bounding box center [405, 365] width 46 height 14
click at [471, 361] on b "SOL054429" at bounding box center [469, 365] width 39 height 8
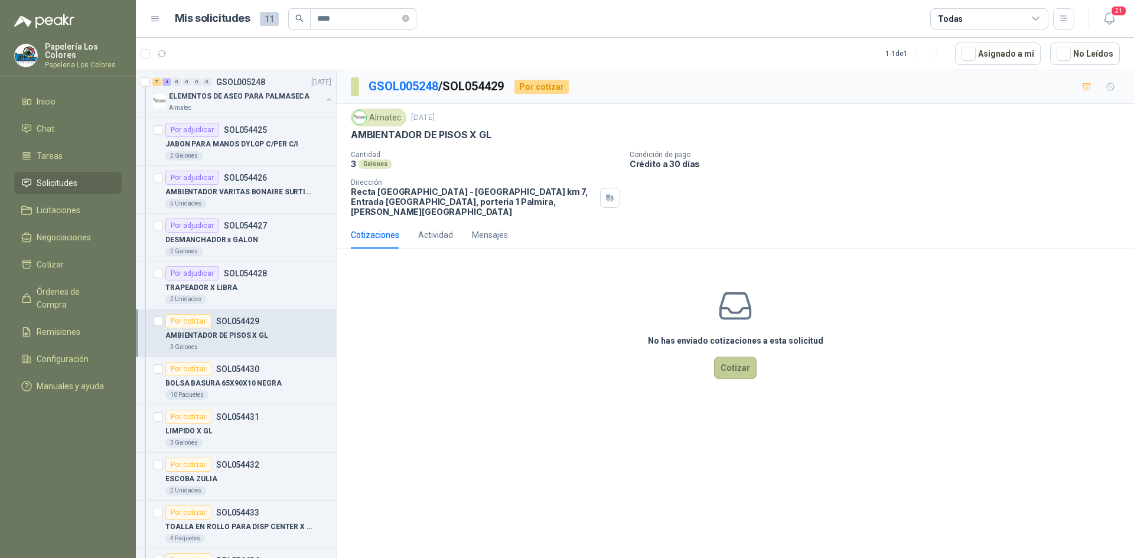
click at [731, 357] on button "Cotizar" at bounding box center [735, 368] width 43 height 22
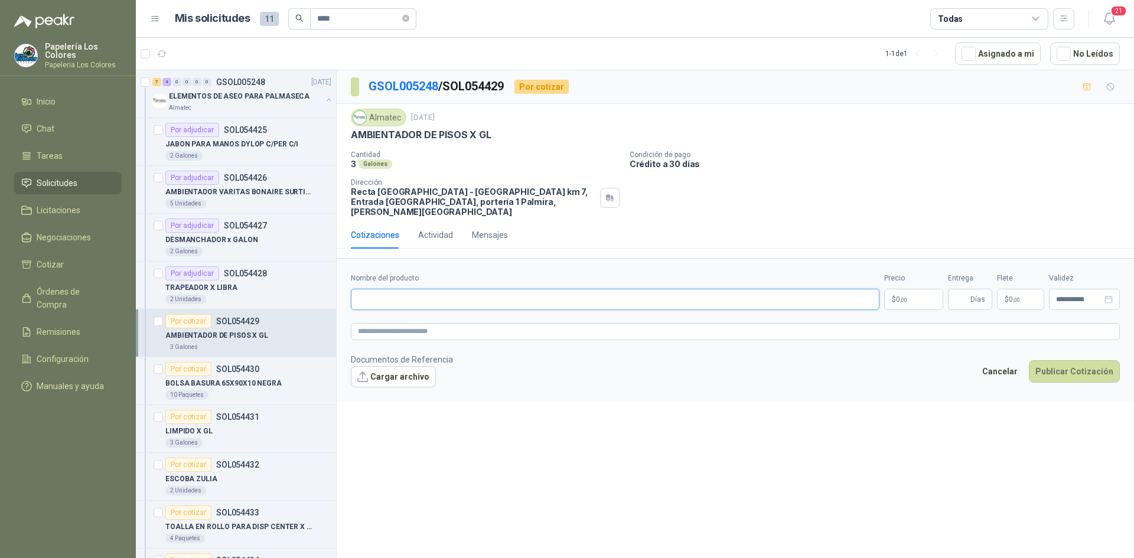
click at [409, 289] on input "Nombre del producto" at bounding box center [615, 299] width 529 height 21
drag, startPoint x: 485, startPoint y: 133, endPoint x: 404, endPoint y: 144, distance: 81.5
click at [404, 144] on div "Almatec 1 sept, 2025 AMBIENTADOR DE PISOS X GL Cantidad 3 Galones Condición de…" at bounding box center [735, 163] width 769 height 108
drag, startPoint x: 487, startPoint y: 135, endPoint x: 350, endPoint y: 139, distance: 137.7
click at [350, 139] on div "Almatec 1 sept, 2025 AMBIENTADOR DE PISOS X GL Cantidad 3 Galones Condición de…" at bounding box center [735, 163] width 797 height 118
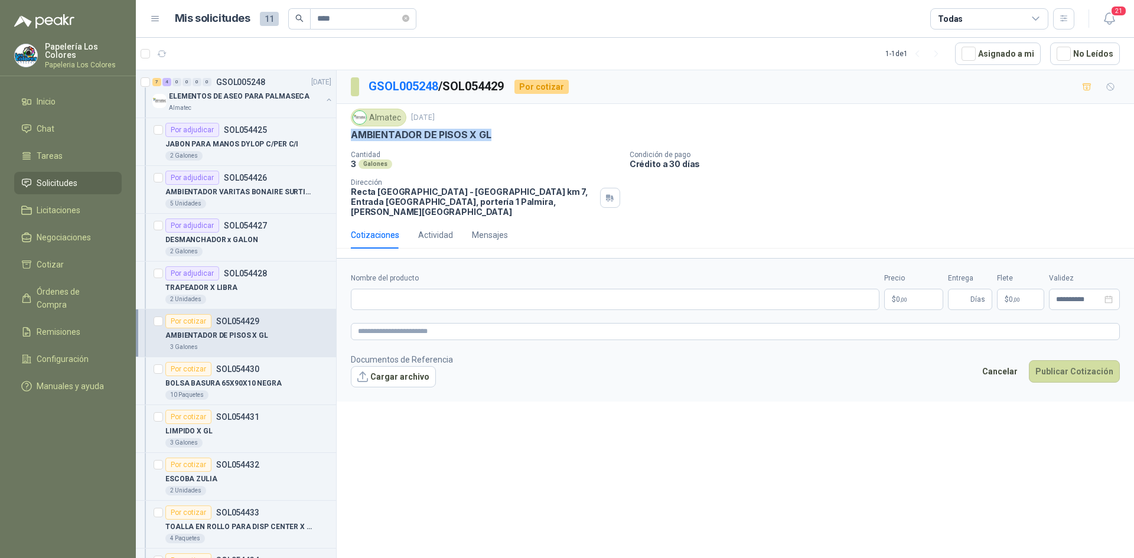
copy p "AMBIENTADOR DE PISOS X GL"
click at [446, 289] on input "Nombre del producto" at bounding box center [615, 299] width 529 height 21
paste input "**********"
type input "**********"
click at [905, 289] on body "Papelería Los Colores Papeleria Los Colores Inicio Chat Tareas Solicitudes Lici…" at bounding box center [567, 279] width 1134 height 558
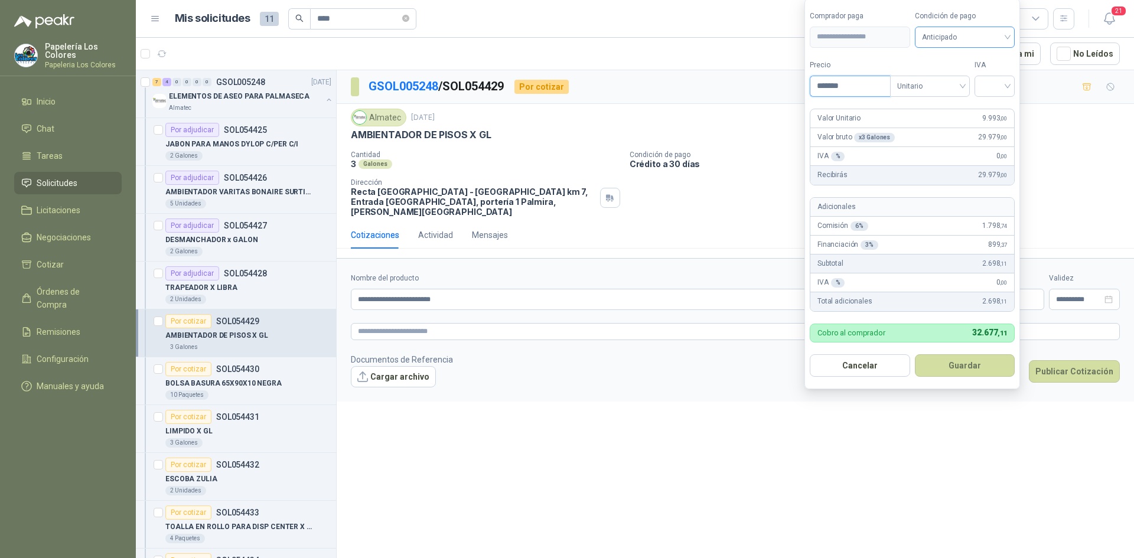
click at [983, 41] on span "Anticipado" at bounding box center [965, 37] width 86 height 18
type input "*******"
click at [975, 76] on div "Crédito a 30 días" at bounding box center [966, 80] width 83 height 13
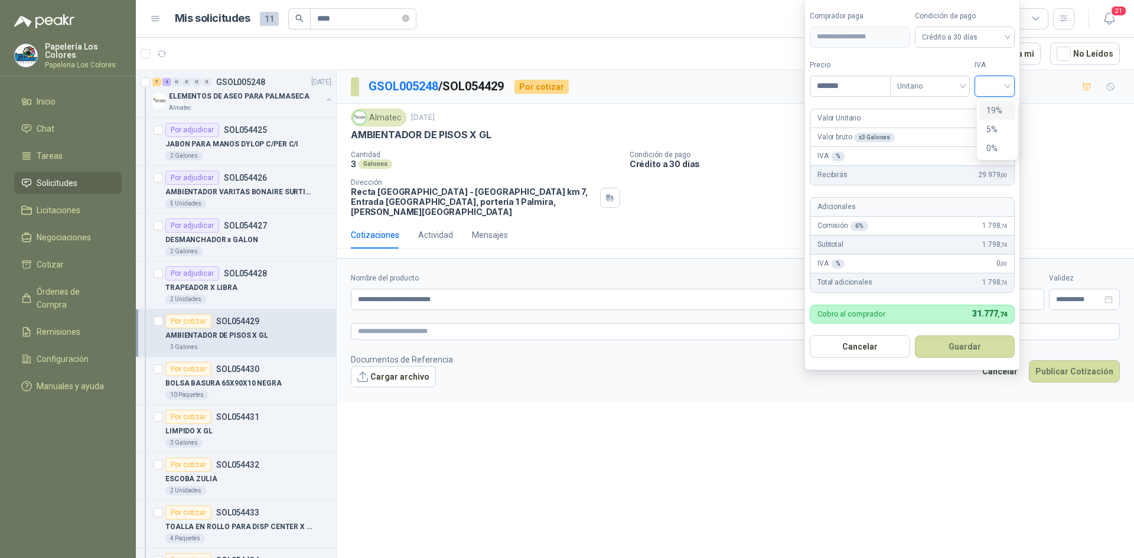
click at [1003, 84] on input "search" at bounding box center [995, 85] width 26 height 18
click at [990, 105] on div "19%" at bounding box center [997, 110] width 22 height 13
click at [978, 348] on button "Guardar" at bounding box center [967, 346] width 102 height 22
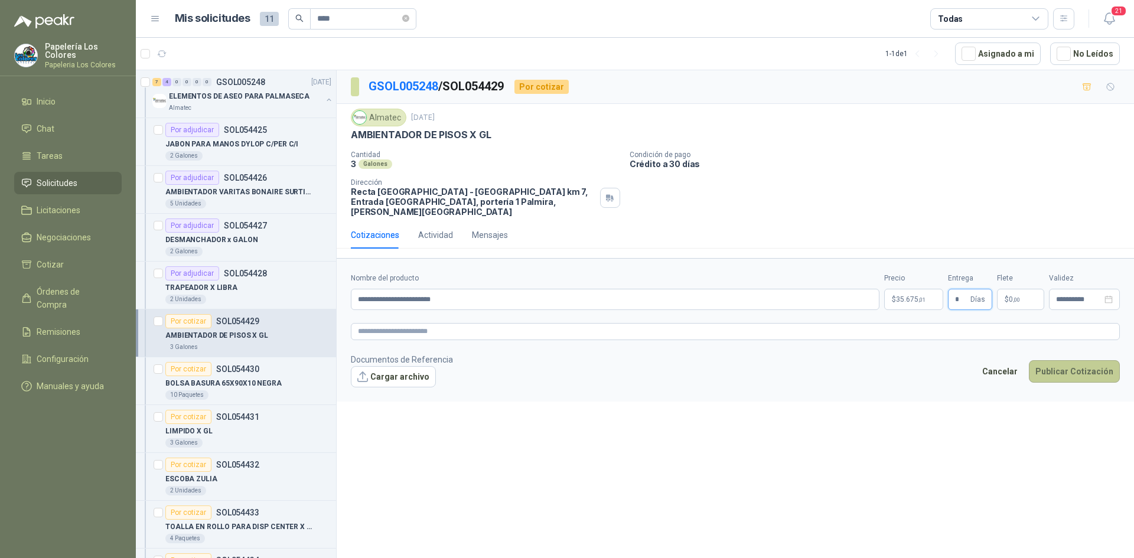
type input "*"
click at [1061, 360] on button "Publicar Cotización" at bounding box center [1074, 371] width 91 height 22
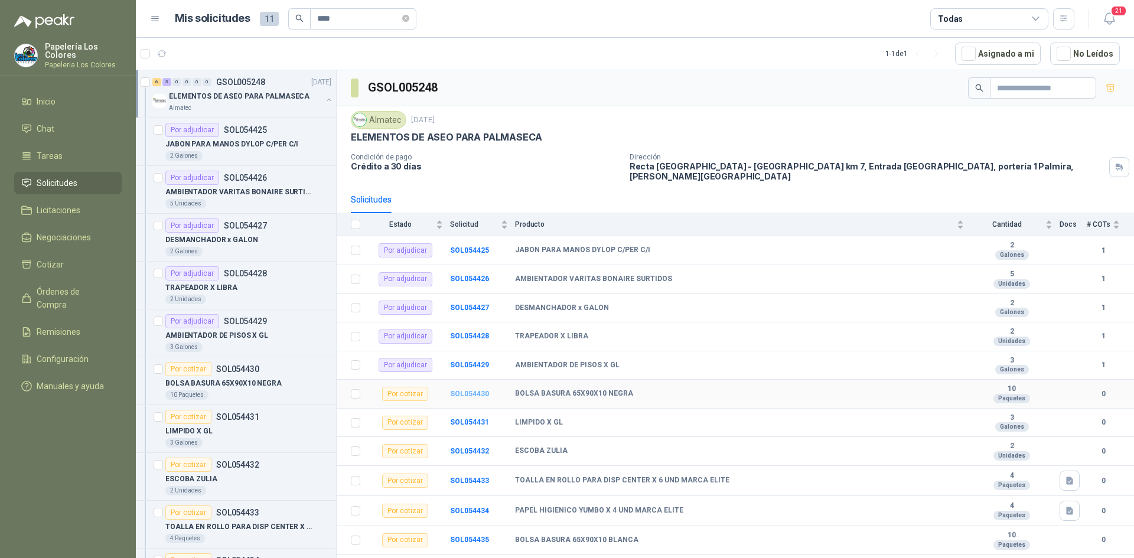
click at [457, 390] on b "SOL054430" at bounding box center [469, 394] width 39 height 8
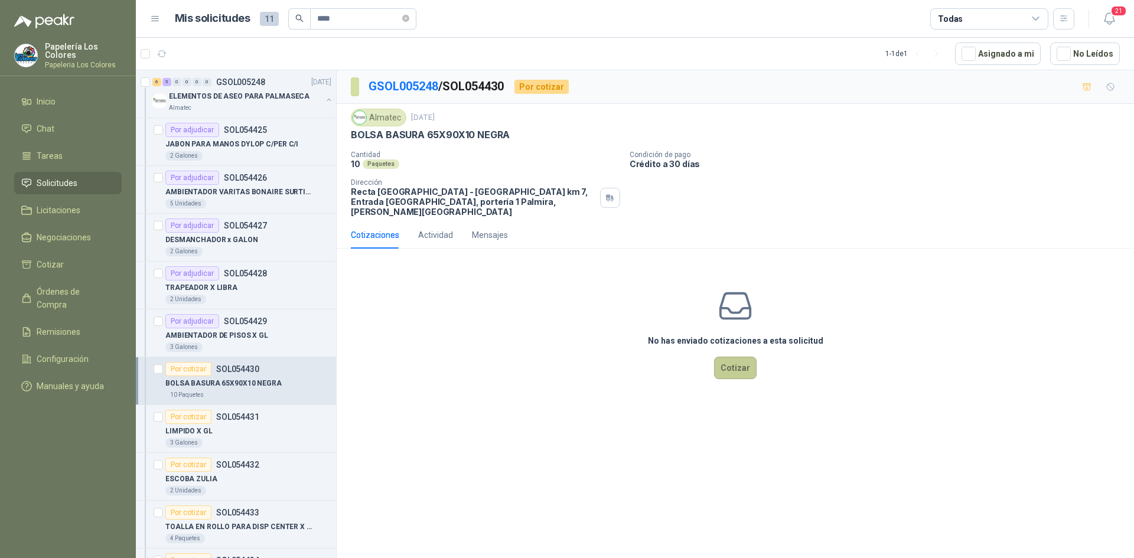
click at [743, 357] on button "Cotizar" at bounding box center [735, 368] width 43 height 22
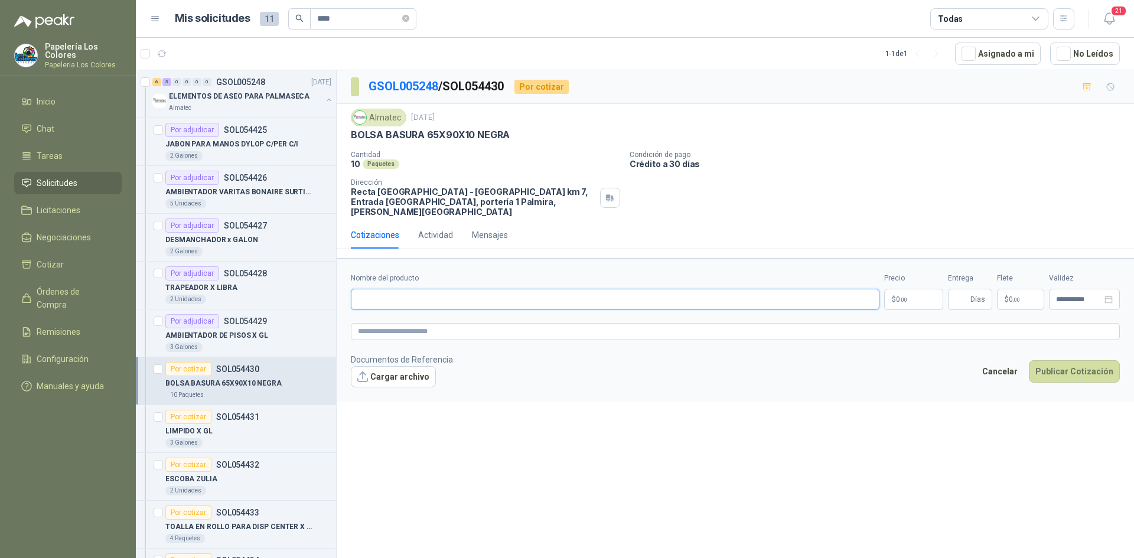
click at [422, 291] on input "Nombre del producto" at bounding box center [615, 299] width 529 height 21
drag, startPoint x: 507, startPoint y: 136, endPoint x: 339, endPoint y: 136, distance: 167.7
click at [339, 136] on div "Almatec 1 sept, 2025 BOLSA BASURA 65X90X10 NEGRA Cantidad 10 Paquetes Condició…" at bounding box center [735, 163] width 797 height 118
copy p "BOLSA BASURA 65X90X10 NEGRA"
click at [458, 292] on input "Nombre del producto" at bounding box center [615, 299] width 529 height 21
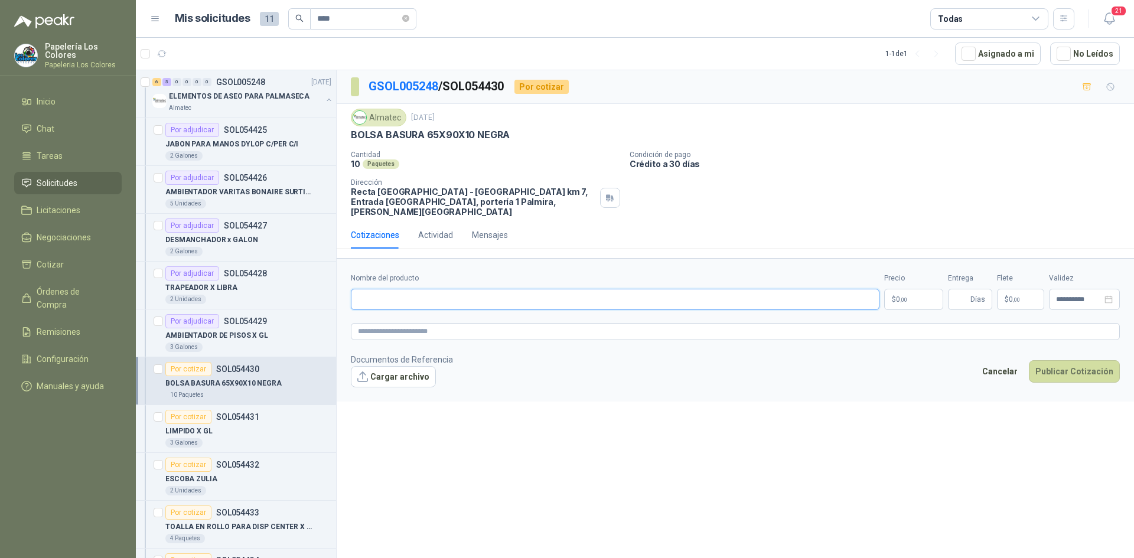
paste input "**********"
type input "**********"
click at [917, 289] on body "Papelería Los Colores Papeleria Los Colores Inicio Chat Tareas Solicitudes Lici…" at bounding box center [567, 279] width 1134 height 558
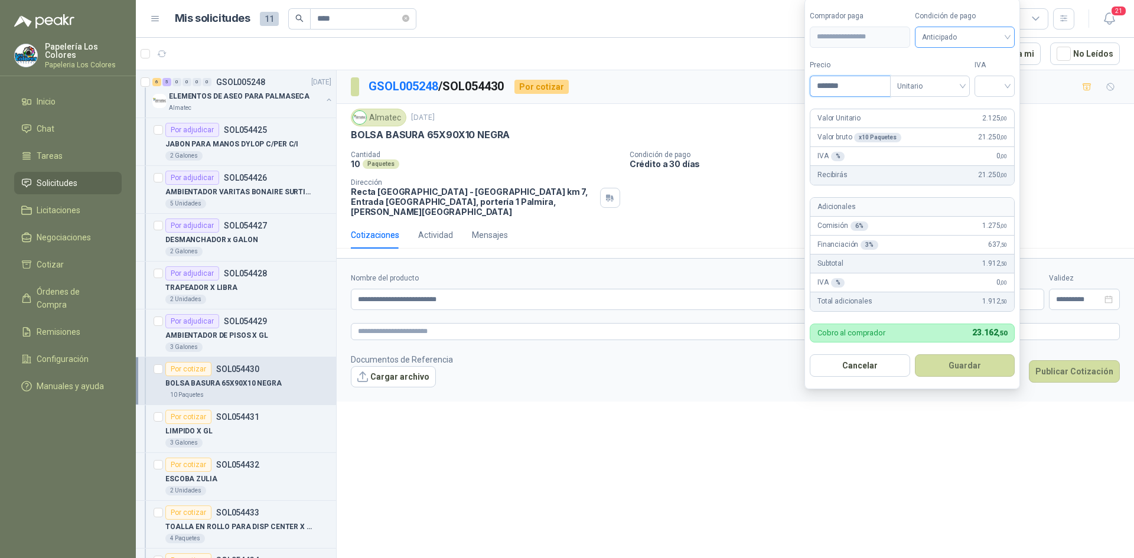
click at [948, 37] on span "Anticipado" at bounding box center [965, 37] width 86 height 18
type input "*******"
click at [946, 74] on div "Crédito a 30 días" at bounding box center [966, 80] width 83 height 13
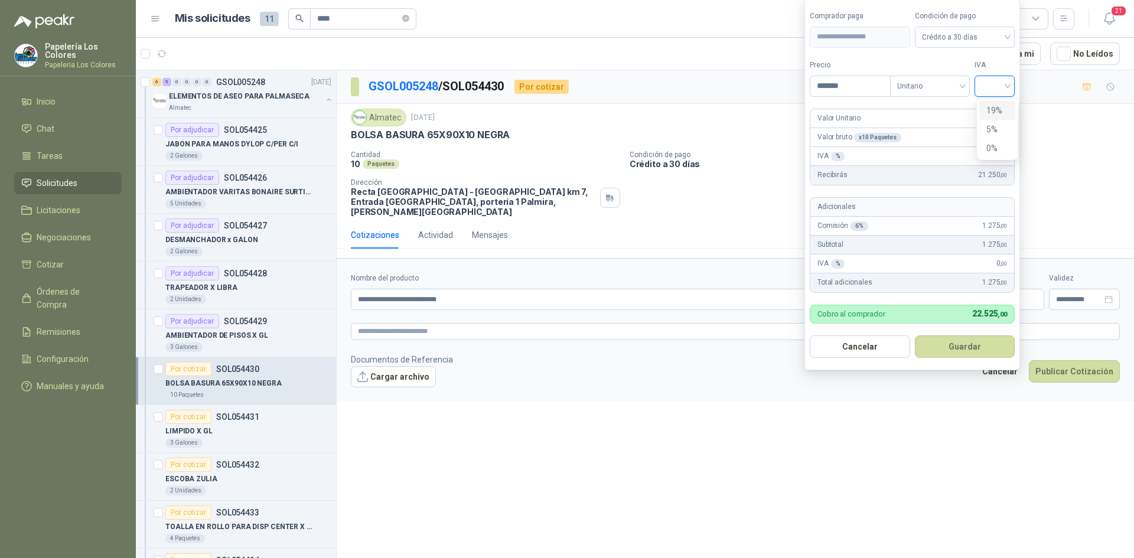
click at [993, 78] on input "search" at bounding box center [995, 85] width 26 height 18
click at [997, 105] on div "19%" at bounding box center [997, 110] width 22 height 13
click at [950, 347] on button "Guardar" at bounding box center [967, 346] width 102 height 22
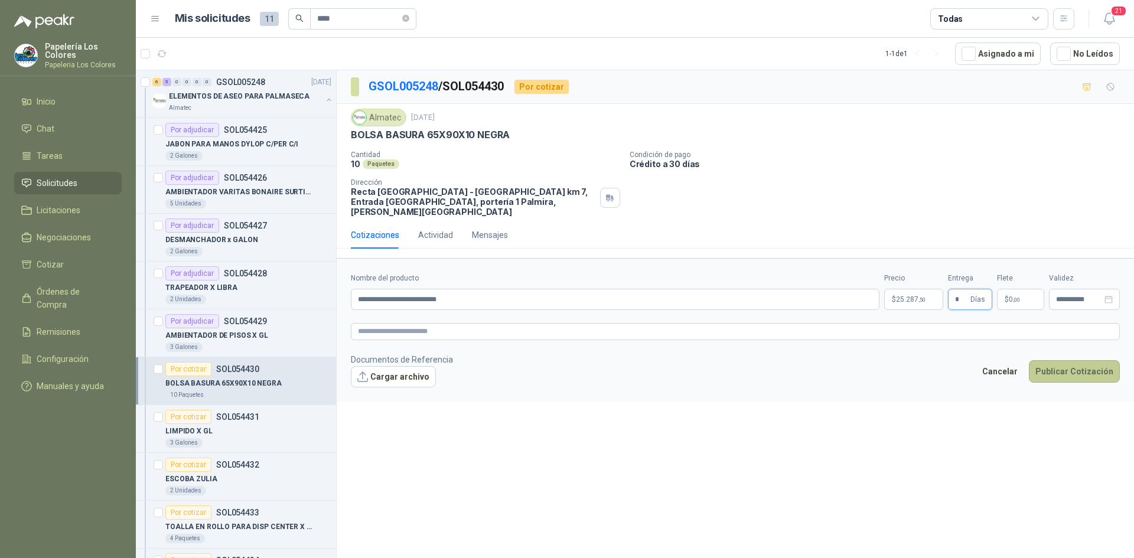
type input "*"
click at [1064, 360] on button "Publicar Cotización" at bounding box center [1074, 371] width 91 height 22
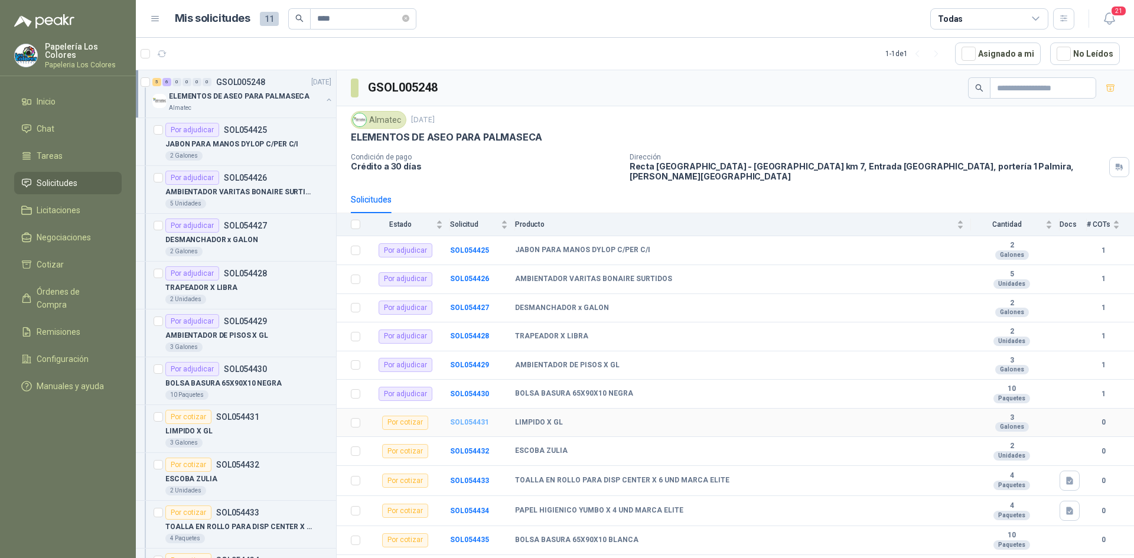
click at [467, 418] on b "SOL054431" at bounding box center [469, 422] width 39 height 8
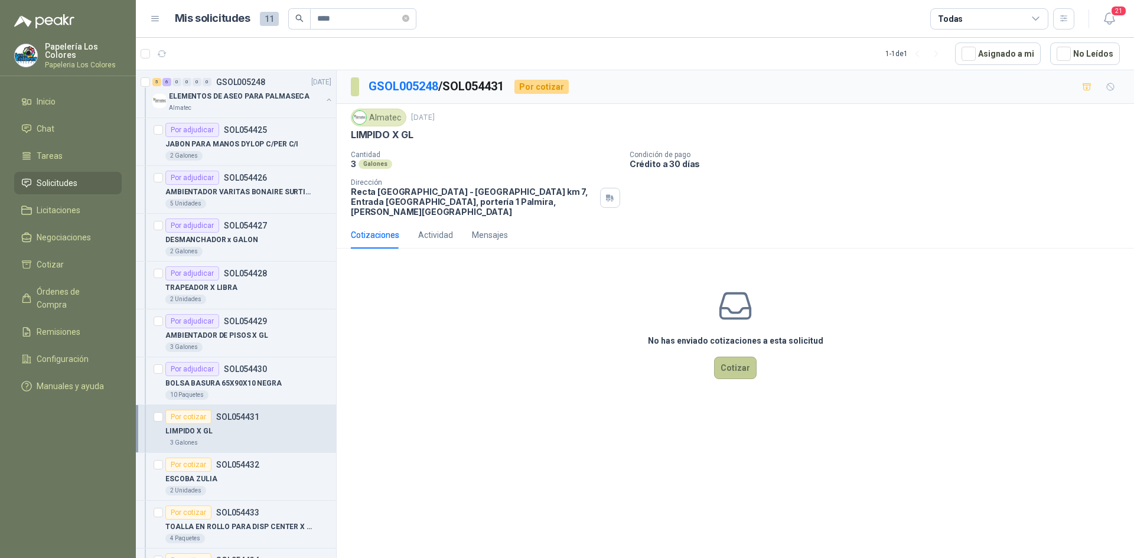
click at [732, 357] on button "Cotizar" at bounding box center [735, 368] width 43 height 22
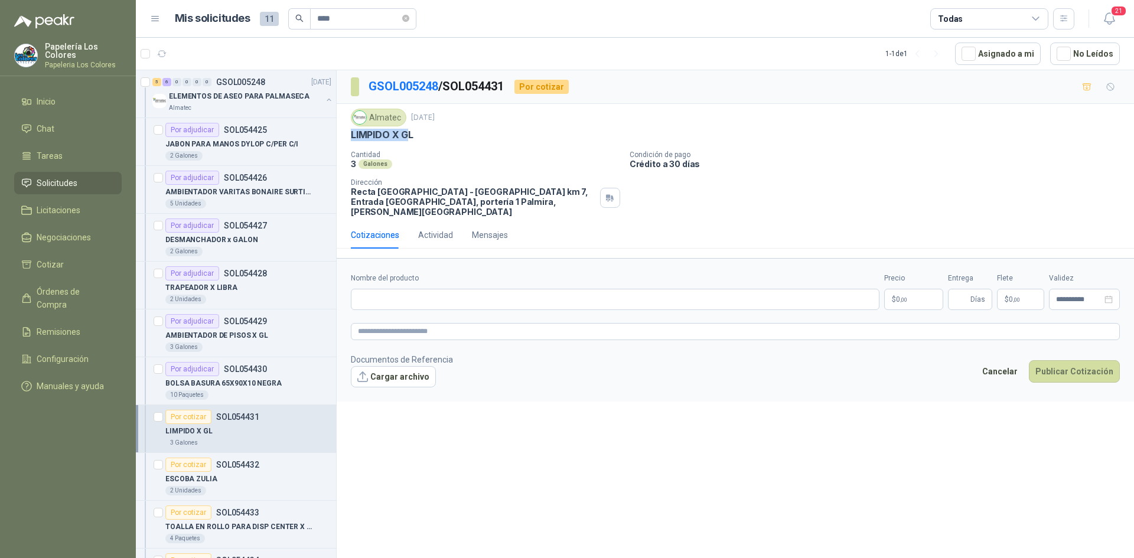
drag, startPoint x: 410, startPoint y: 135, endPoint x: 349, endPoint y: 136, distance: 61.4
click at [349, 136] on div "Almatec 1 sept, 2025 LIMPIDO X GL Cantidad 3 Galones Condición de pago Crédito…" at bounding box center [735, 163] width 797 height 118
copy p "LIMPIDO X G"
click at [425, 294] on input "Nombre del producto" at bounding box center [615, 299] width 529 height 21
paste input "**********"
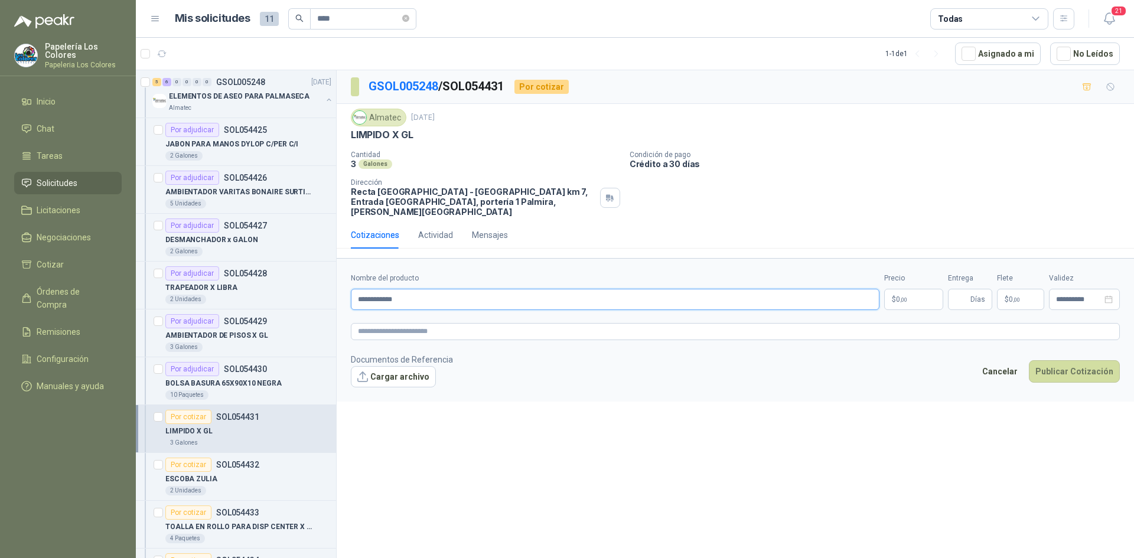
type input "**********"
click at [911, 283] on body "Papelería Los Colores Papeleria Los Colores Inicio Chat Tareas Solicitudes Lici…" at bounding box center [567, 279] width 1134 height 558
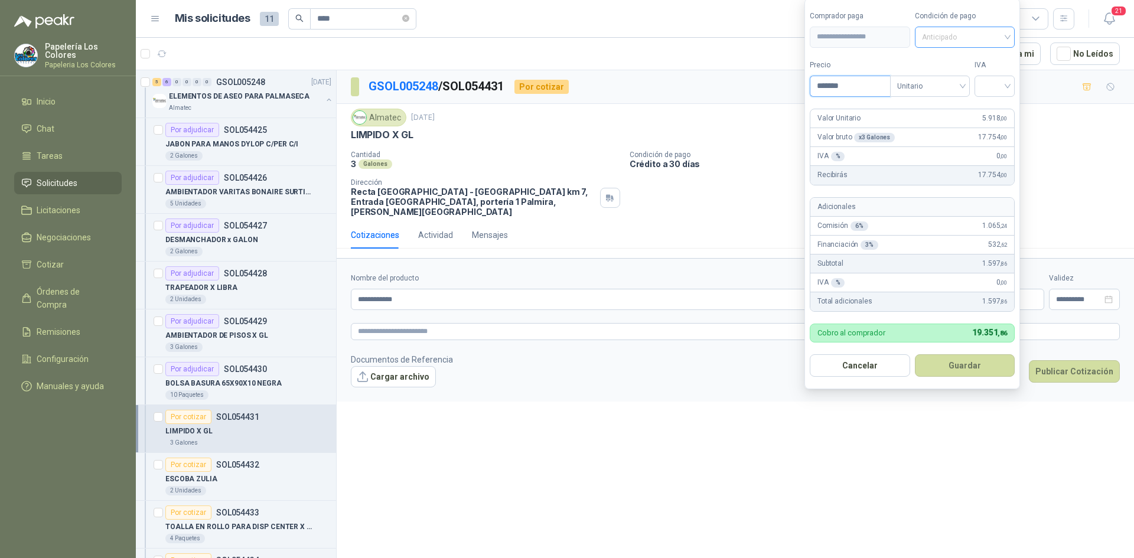
click at [972, 38] on span "Anticipado" at bounding box center [965, 37] width 86 height 18
type input "*******"
click at [959, 82] on div "Crédito a 30 días" at bounding box center [966, 80] width 83 height 13
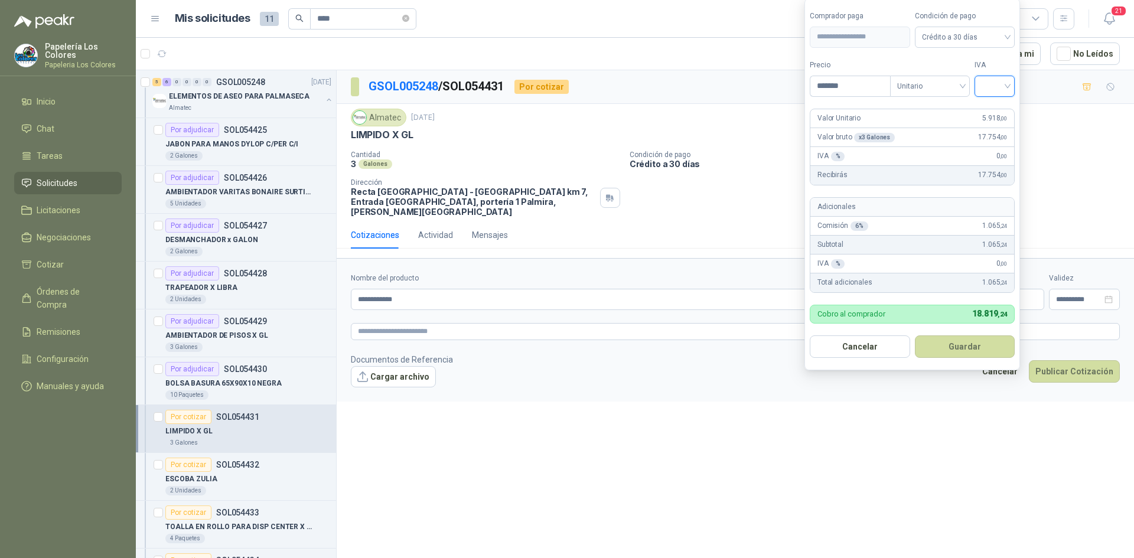
click at [996, 85] on input "search" at bounding box center [995, 85] width 26 height 18
click at [995, 109] on div "19%" at bounding box center [997, 110] width 22 height 13
click at [962, 346] on button "Guardar" at bounding box center [967, 346] width 102 height 22
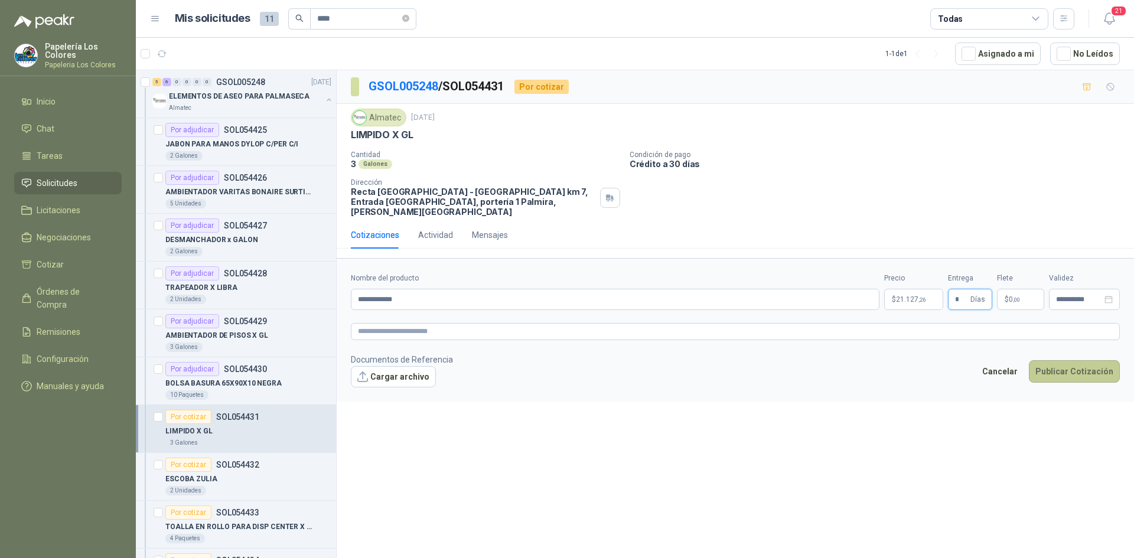
type input "*"
click at [1076, 360] on button "Publicar Cotización" at bounding box center [1074, 371] width 91 height 22
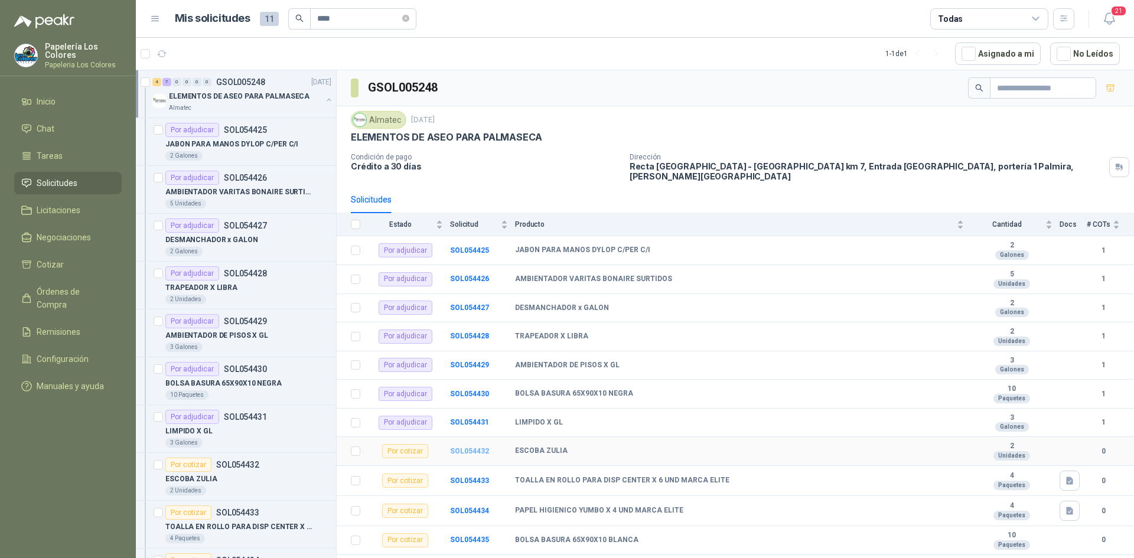
click at [483, 447] on b "SOL054432" at bounding box center [469, 451] width 39 height 8
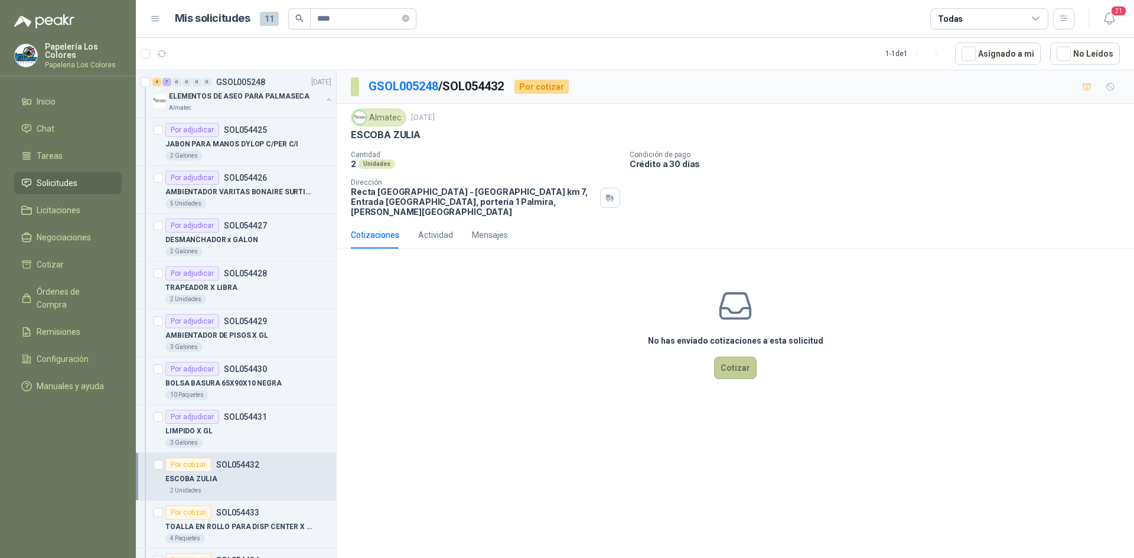
click at [738, 357] on button "Cotizar" at bounding box center [735, 368] width 43 height 22
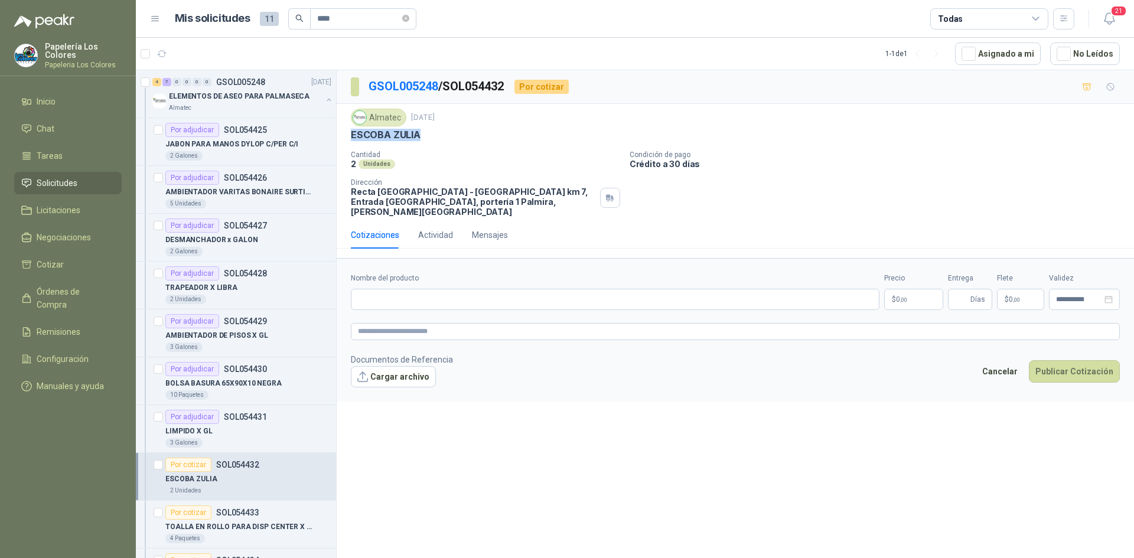
drag, startPoint x: 416, startPoint y: 135, endPoint x: 339, endPoint y: 141, distance: 77.6
click at [339, 141] on div "Almatec 1 sept, 2025 ESCOBA ZULIA Cantidad 2 Unidades Condición de pago Crédito…" at bounding box center [735, 163] width 797 height 118
copy p "ESCOBA ZULIA"
click at [486, 292] on input "Nombre del producto" at bounding box center [615, 299] width 529 height 21
paste input "**********"
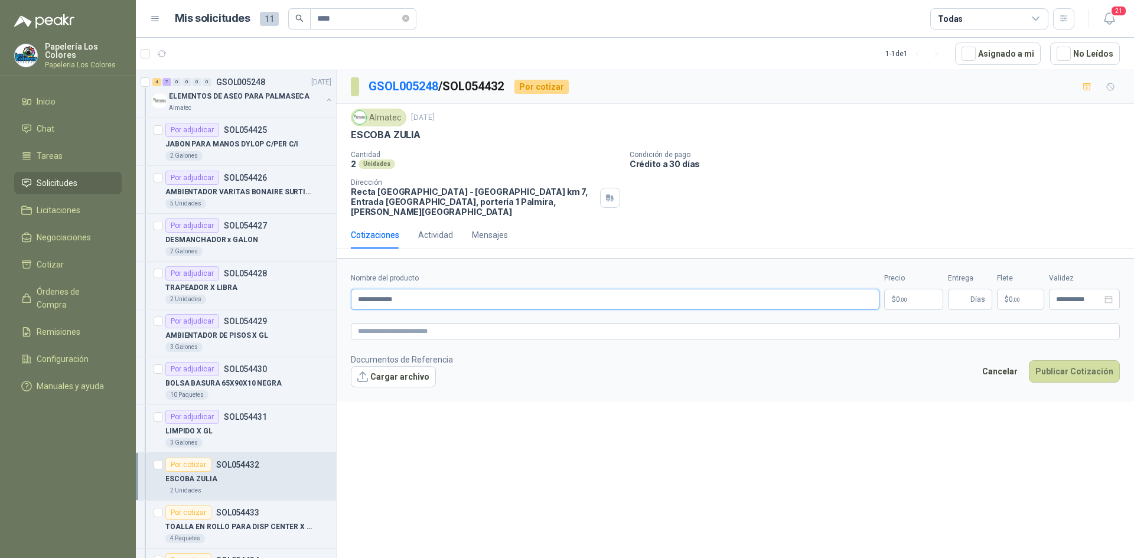
type input "**********"
click at [918, 288] on body "Papelería Los Colores Papeleria Los Colores Inicio Chat Tareas Solicitudes Lici…" at bounding box center [567, 279] width 1134 height 558
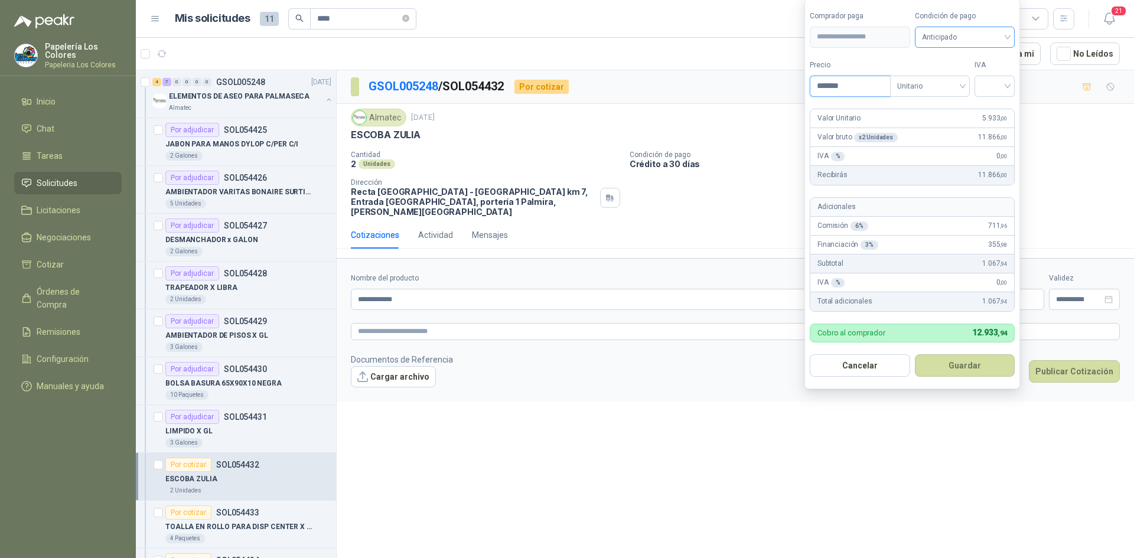
click at [969, 40] on span "Anticipado" at bounding box center [965, 37] width 86 height 18
type input "*******"
click at [968, 77] on div "Crédito a 30 días" at bounding box center [966, 80] width 83 height 13
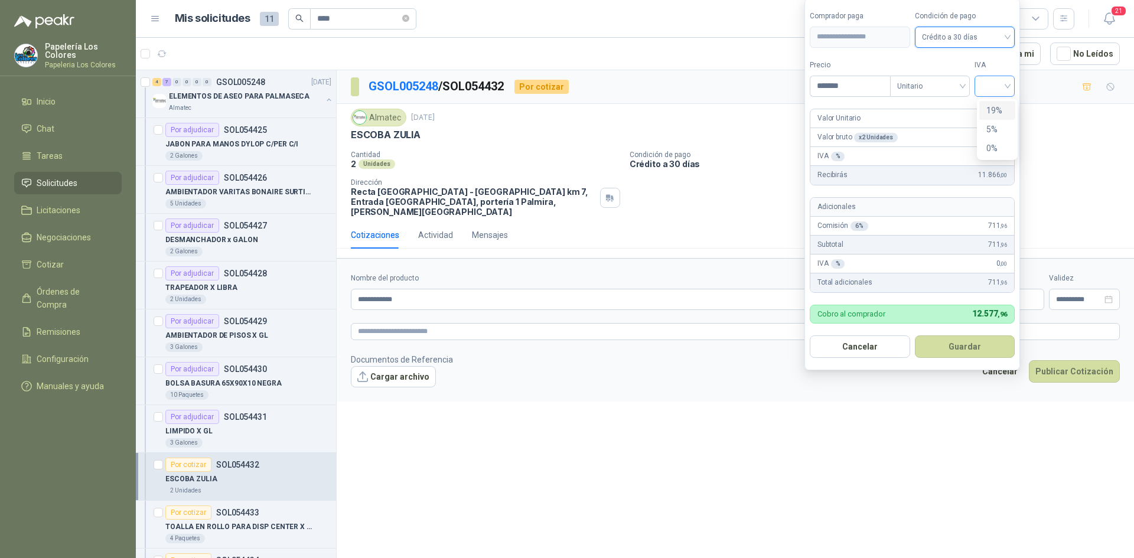
click at [986, 84] on div at bounding box center [995, 86] width 40 height 21
click at [992, 113] on div "19%" at bounding box center [997, 110] width 22 height 13
click at [972, 344] on button "Guardar" at bounding box center [967, 346] width 102 height 22
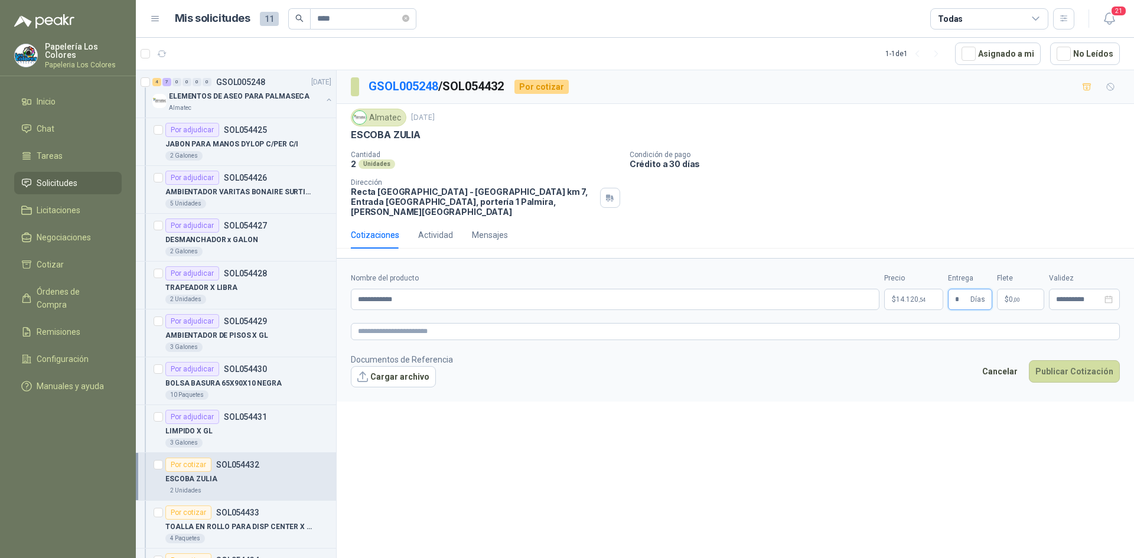
type input "*"
click at [1065, 360] on button "Publicar Cotización" at bounding box center [1074, 371] width 91 height 22
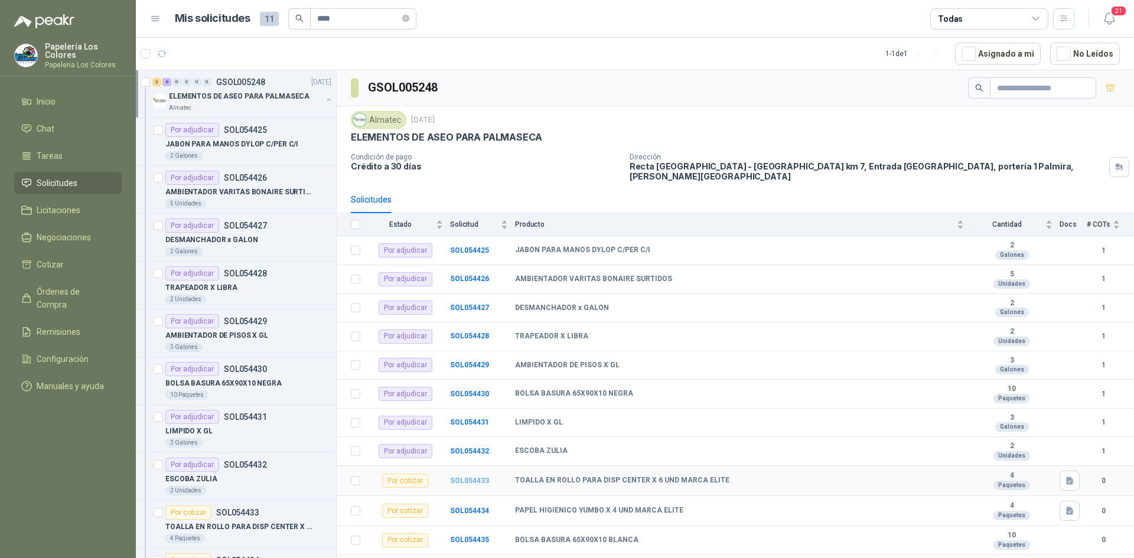
click at [470, 477] on b "SOL054433" at bounding box center [469, 481] width 39 height 8
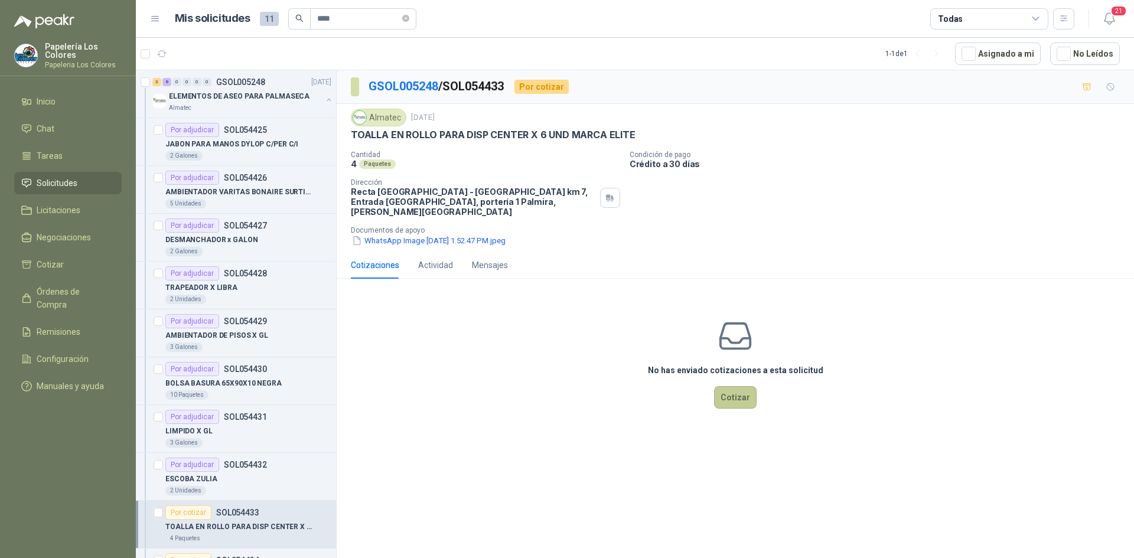
click at [729, 387] on button "Cotizar" at bounding box center [735, 397] width 43 height 22
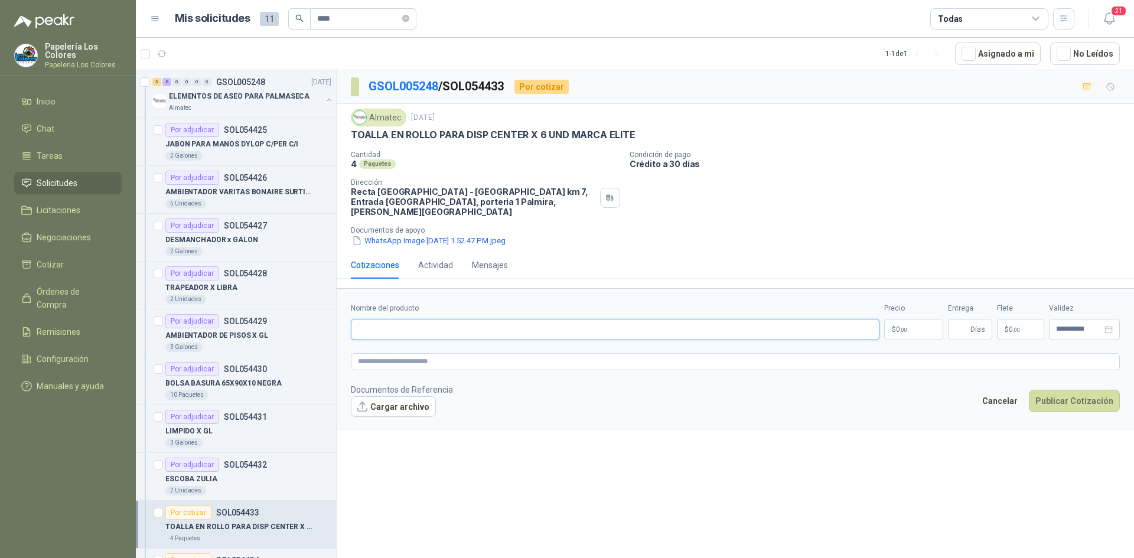
click at [481, 319] on input "Nombre del producto" at bounding box center [615, 329] width 529 height 21
drag, startPoint x: 351, startPoint y: 133, endPoint x: 630, endPoint y: 140, distance: 278.3
click at [630, 140] on p "TOALLA EN ROLLO PARA DISP CENTER X 6 UND MARCA ELITE" at bounding box center [493, 135] width 285 height 12
copy p "TOALLA EN ROLLO PARA DISP CENTER X 6 UND MARCA ELITE"
click at [451, 319] on input "Nombre del producto" at bounding box center [615, 329] width 529 height 21
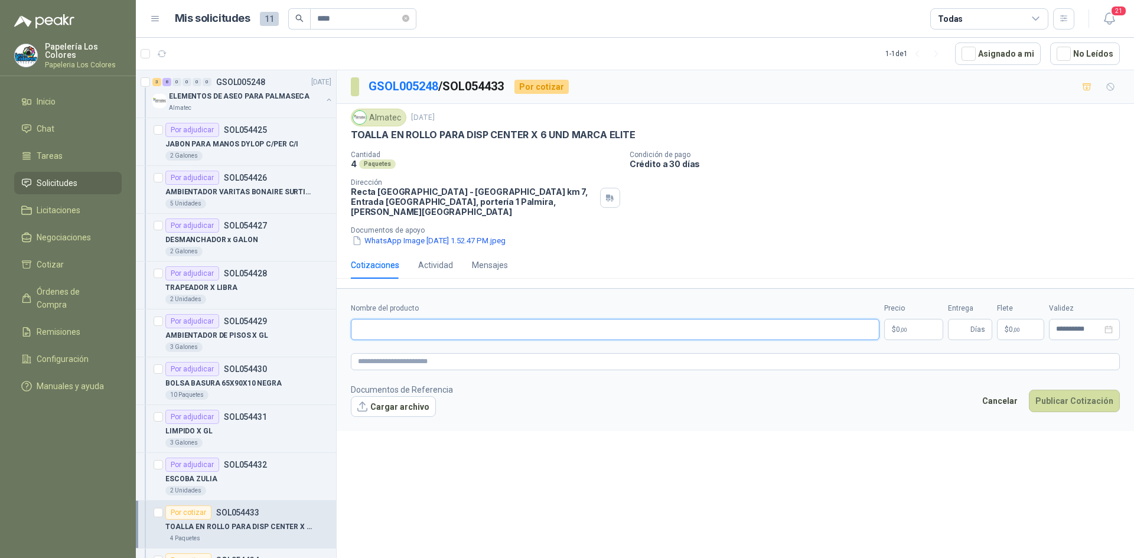
paste input "**********"
type input "**********"
drag, startPoint x: 571, startPoint y: 320, endPoint x: 327, endPoint y: 330, distance: 244.2
click at [327, 330] on div "3 8 0 0 0 0 GSOL005248 01/09/25 ELEMENTOS DE ASEO PARA PALMASECA Almatec Por ad…" at bounding box center [635, 316] width 998 height 493
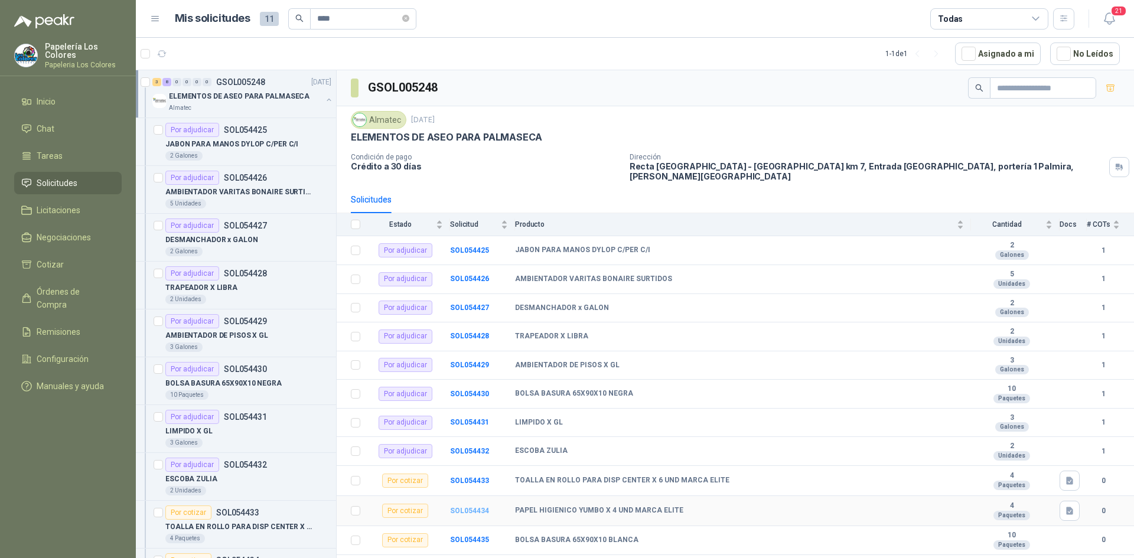
click at [461, 507] on b "SOL054434" at bounding box center [469, 511] width 39 height 8
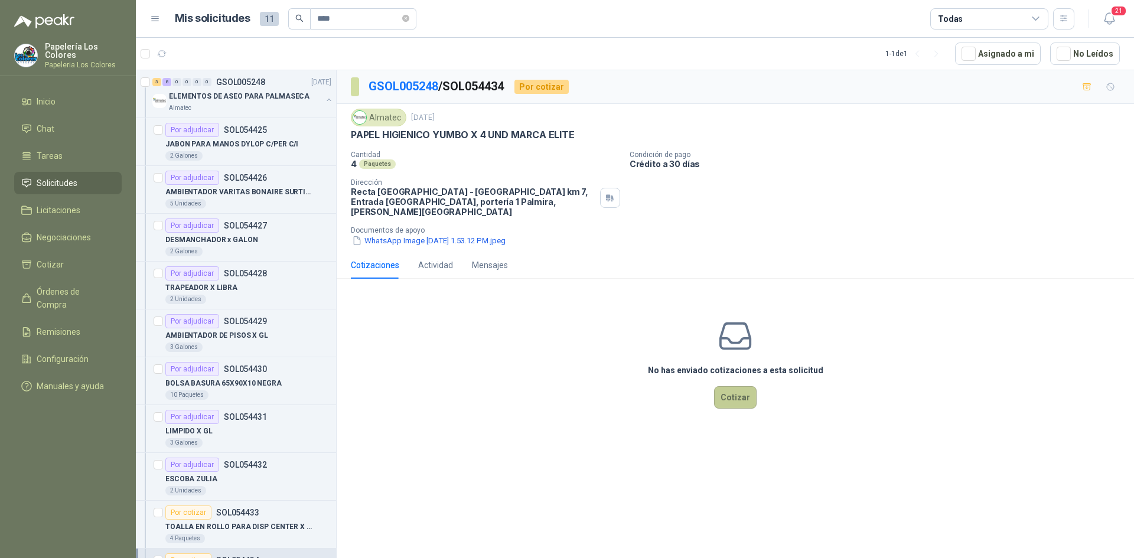
click at [744, 386] on button "Cotizar" at bounding box center [735, 397] width 43 height 22
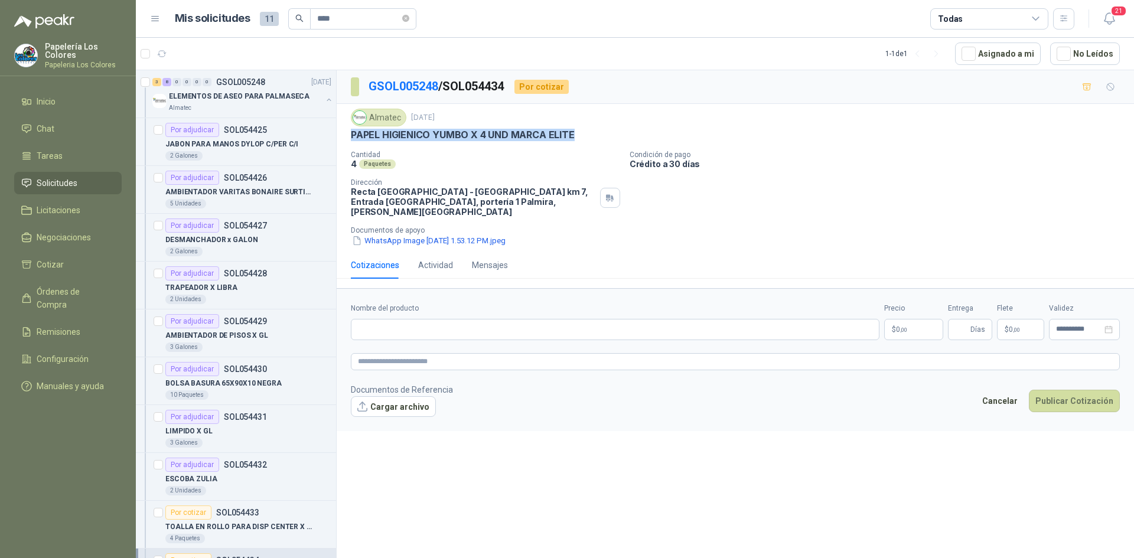
drag, startPoint x: 572, startPoint y: 133, endPoint x: 351, endPoint y: 135, distance: 220.9
click at [351, 135] on p "PAPEL HIGIENICO YUMBO X 4 UND MARCA ELITE" at bounding box center [463, 135] width 224 height 12
copy p "PAPEL HIGIENICO YUMBO X 4 UND MARCA ELITE"
click at [477, 322] on input "Nombre del producto" at bounding box center [615, 329] width 529 height 21
paste input "**********"
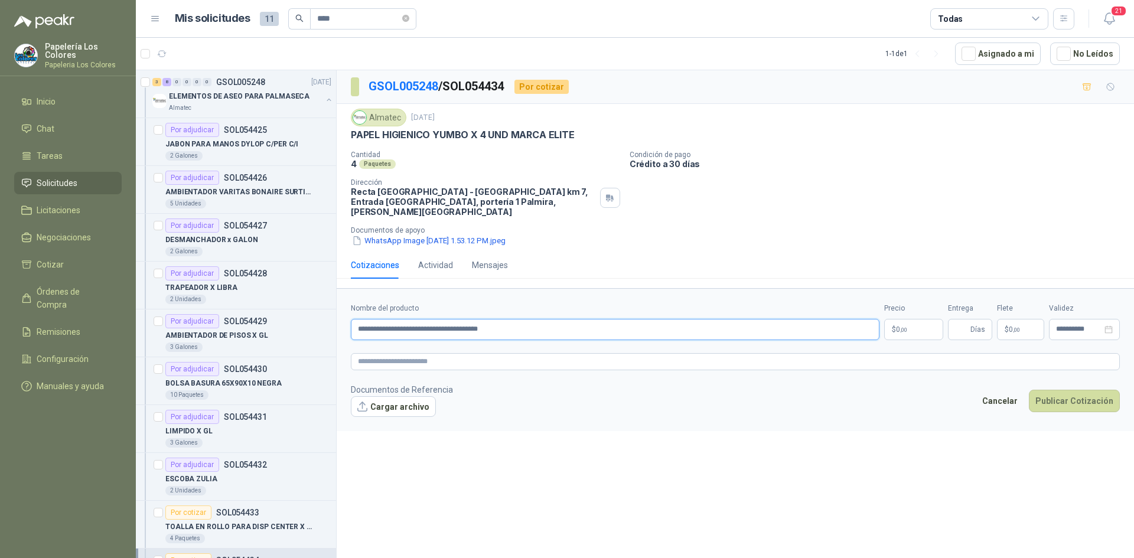
type input "**********"
click at [915, 318] on body "Papelería Los Colores Papeleria Los Colores Inicio Chat Tareas Solicitudes Lici…" at bounding box center [567, 279] width 1134 height 558
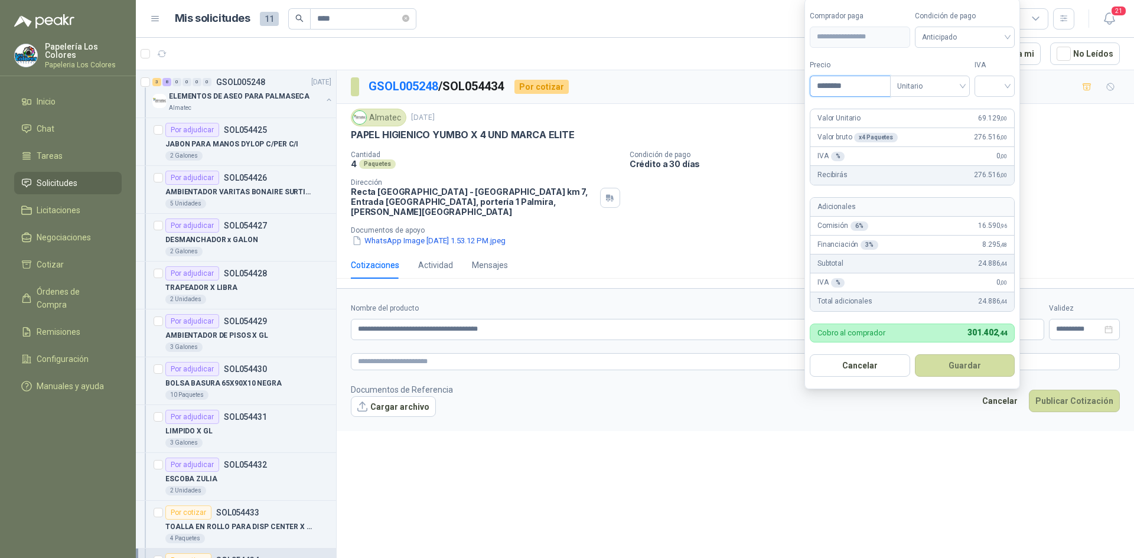
type input "********"
click at [967, 38] on span "Anticipado" at bounding box center [965, 37] width 86 height 18
click at [962, 77] on div "Crédito a 30 días" at bounding box center [966, 80] width 83 height 13
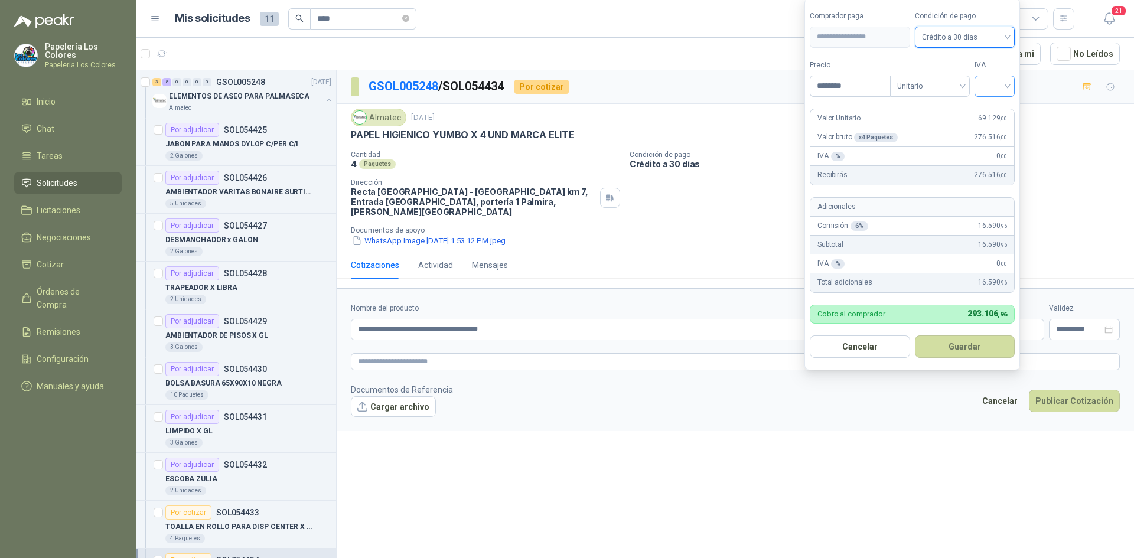
click at [1006, 87] on input "search" at bounding box center [995, 85] width 26 height 18
click at [999, 107] on div "19%" at bounding box center [997, 110] width 22 height 13
click at [968, 343] on button "Guardar" at bounding box center [967, 346] width 102 height 22
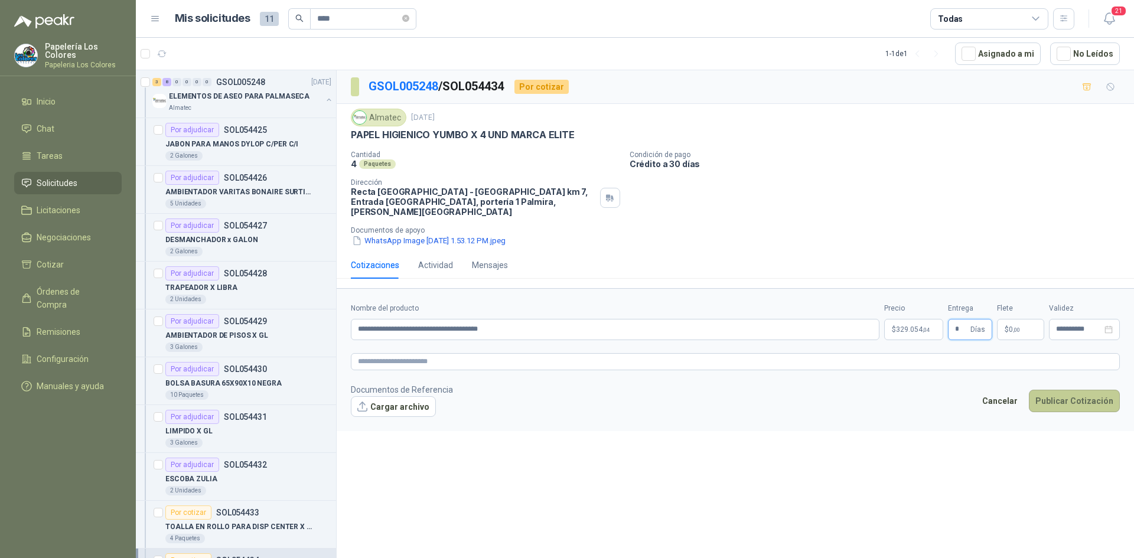
type input "*"
click at [1084, 390] on button "Publicar Cotización" at bounding box center [1074, 401] width 91 height 22
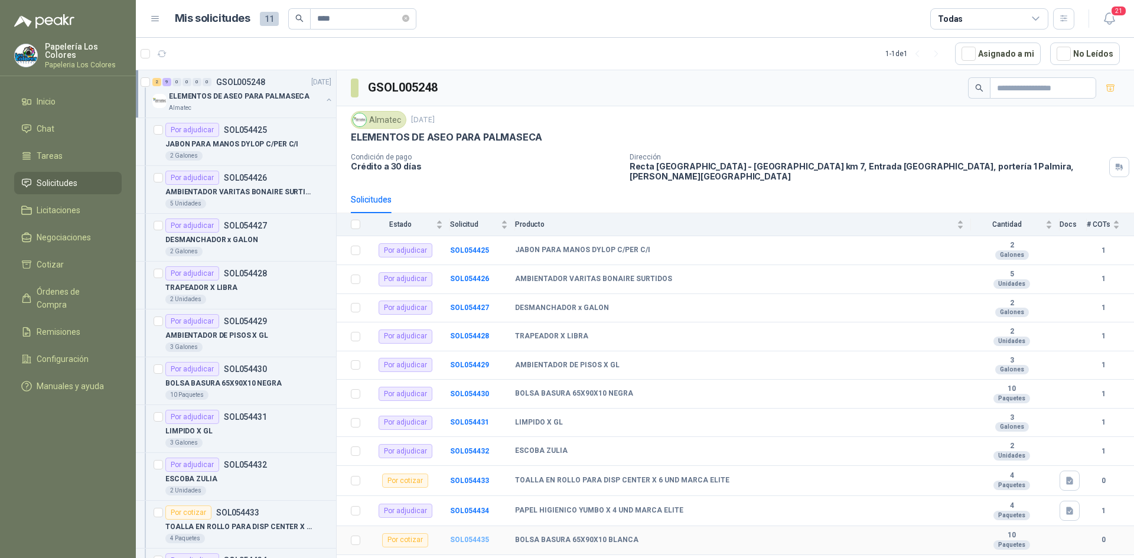
click at [471, 536] on b "SOL054435" at bounding box center [469, 540] width 39 height 8
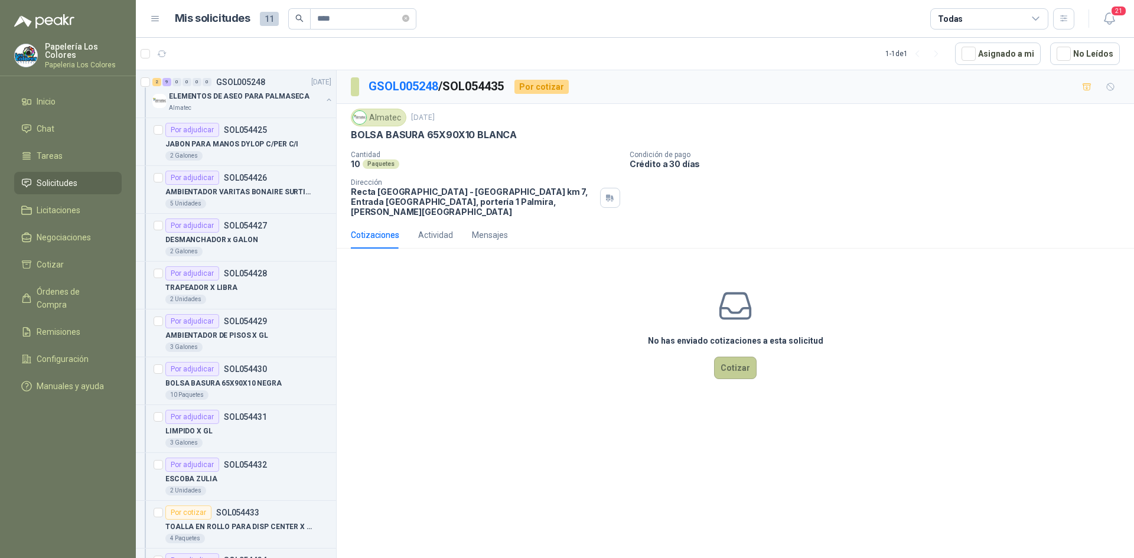
click at [726, 357] on button "Cotizar" at bounding box center [735, 368] width 43 height 22
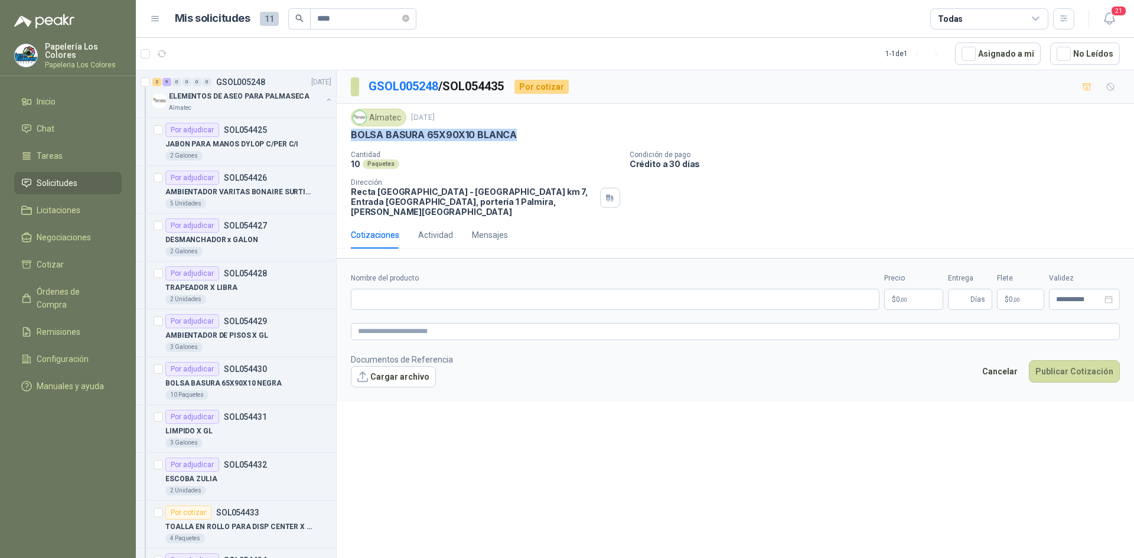
drag, startPoint x: 514, startPoint y: 135, endPoint x: 349, endPoint y: 141, distance: 164.9
click at [349, 141] on div "Almatec 1 sept, 2025 BOLSA BASURA 65X90X10 BLANCA Cantidad 10 Paquetes Condici…" at bounding box center [735, 163] width 797 height 118
click at [438, 292] on input "Nombre del producto" at bounding box center [615, 299] width 529 height 21
paste input "**********"
type input "**********"
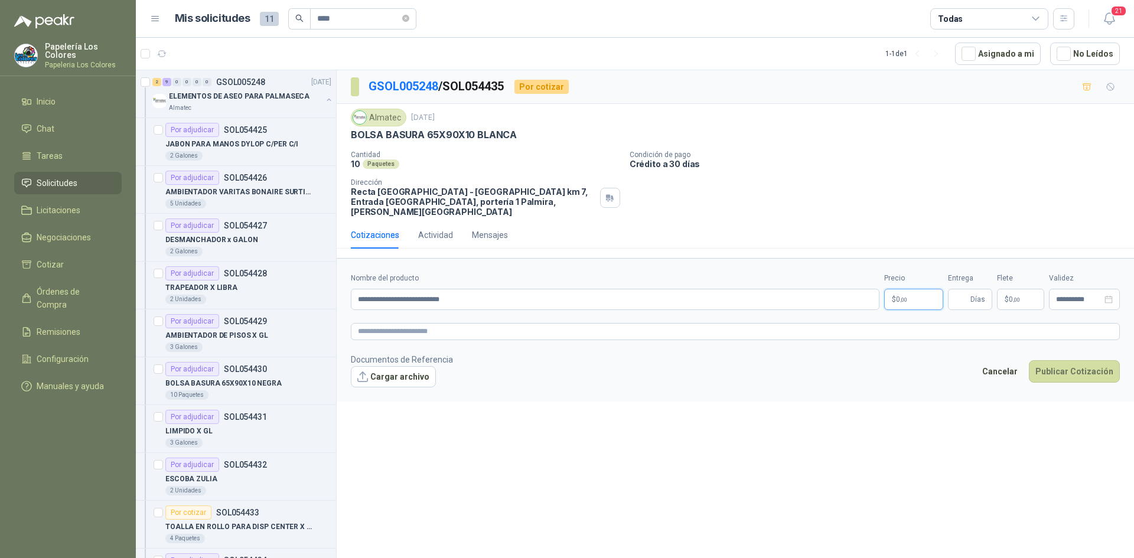
click at [901, 285] on body "Papelería Los Colores Papeleria Los Colores Inicio Chat Tareas Solicitudes Lici…" at bounding box center [567, 279] width 1134 height 558
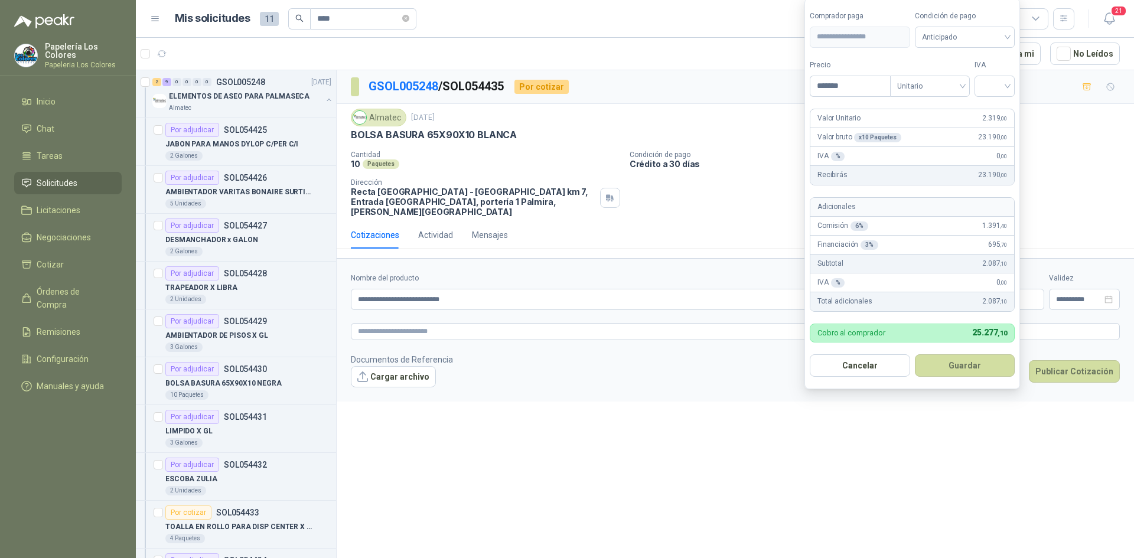
type input "*******"
click at [970, 38] on span "Anticipado" at bounding box center [965, 37] width 86 height 18
click at [954, 79] on div "Crédito a 30 días" at bounding box center [966, 80] width 83 height 13
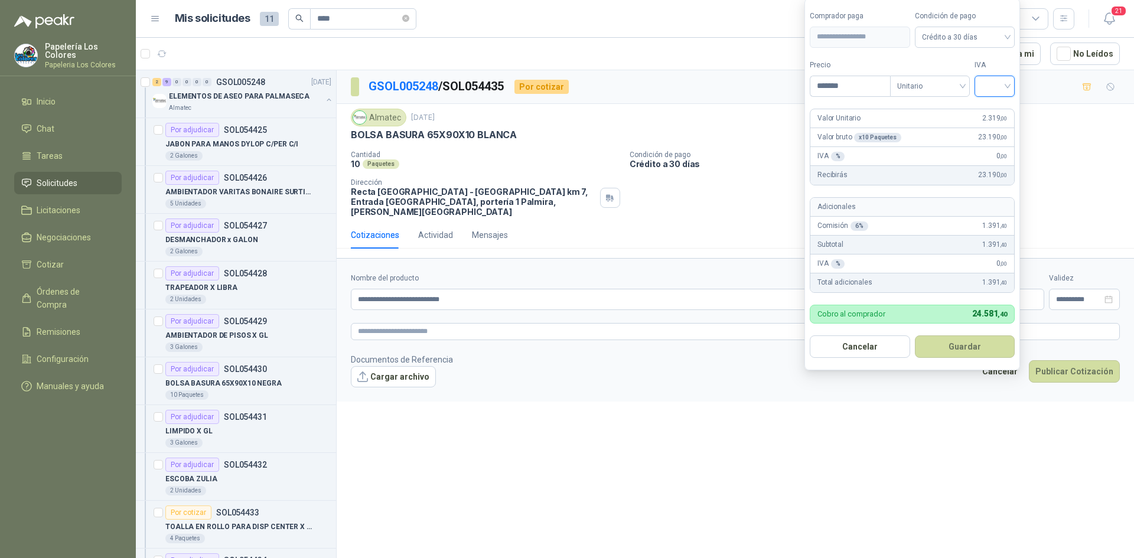
click at [996, 83] on input "search" at bounding box center [995, 85] width 26 height 18
click at [995, 104] on div "19%" at bounding box center [997, 110] width 22 height 13
click at [951, 348] on button "Guardar" at bounding box center [967, 346] width 102 height 22
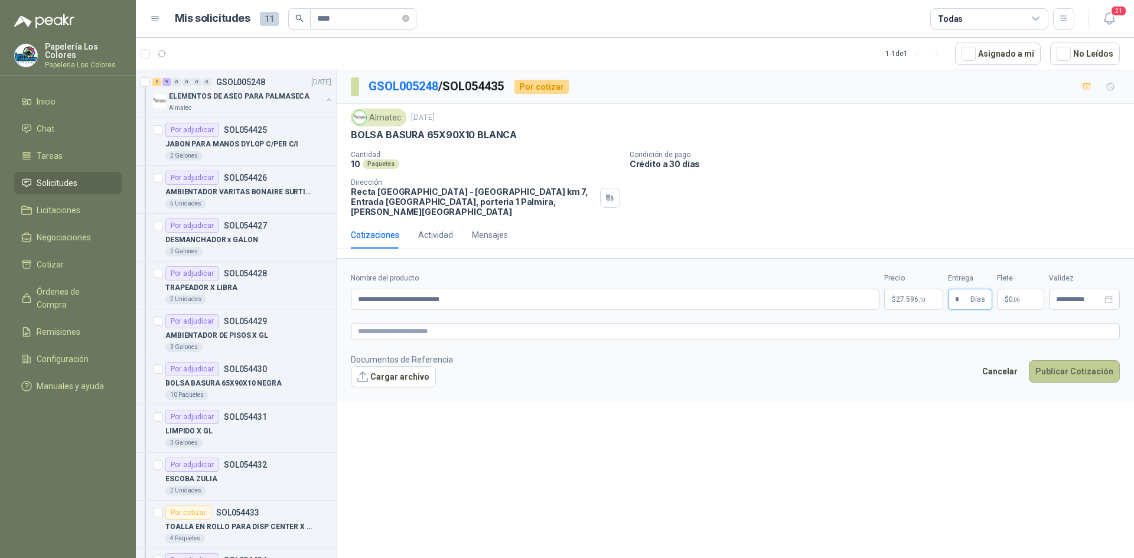
type input "*"
click at [1068, 360] on button "Publicar Cotización" at bounding box center [1074, 371] width 91 height 22
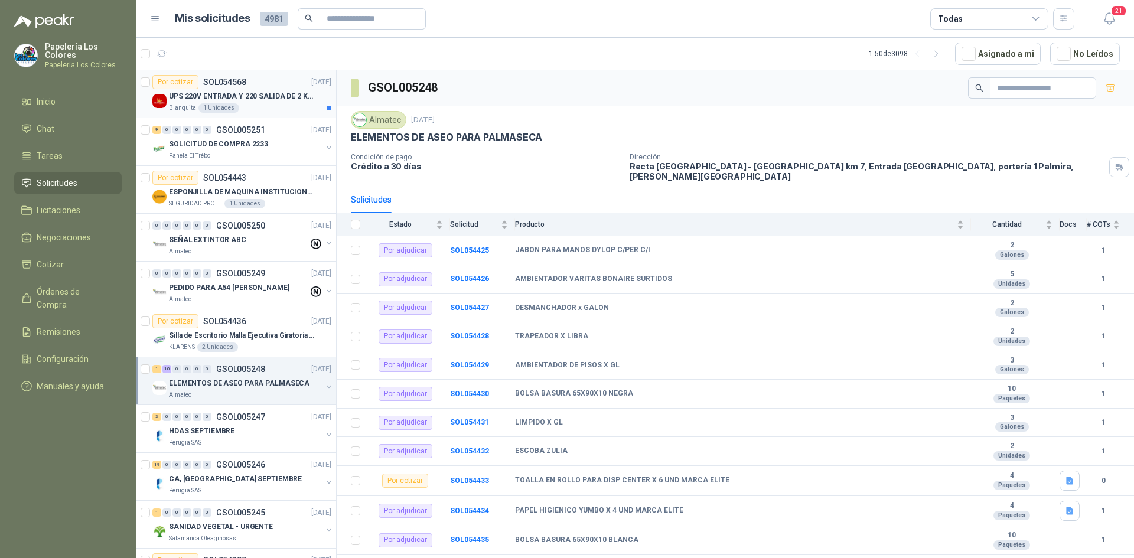
click at [265, 103] on div "Blanquita 1 Unidades" at bounding box center [250, 107] width 162 height 9
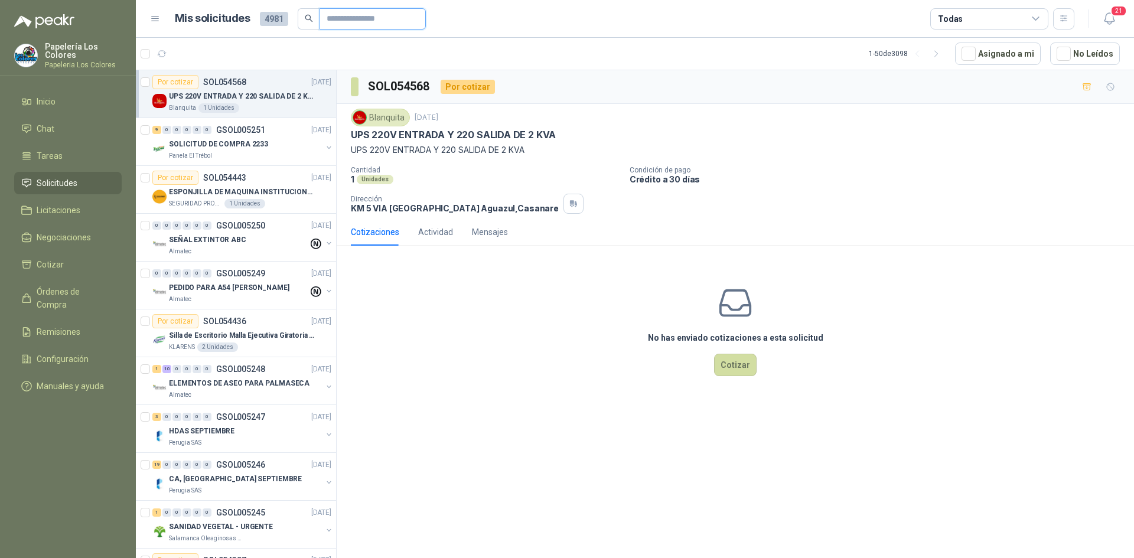
click at [373, 23] on input "text" at bounding box center [368, 19] width 83 height 20
type input "****"
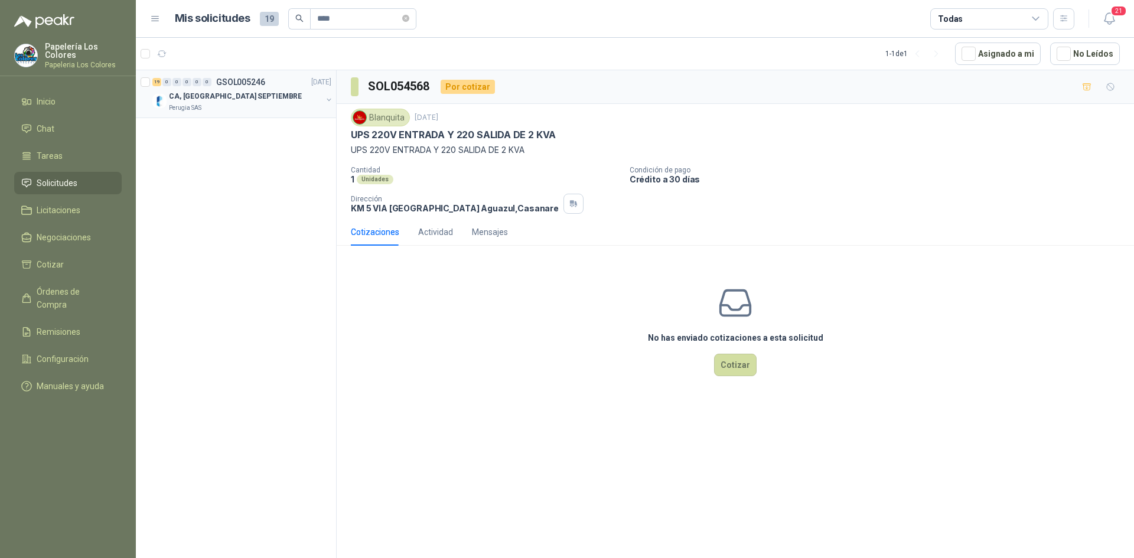
click at [263, 100] on div "CA, [GEOGRAPHIC_DATA] SEPTIEMBRE" at bounding box center [245, 96] width 153 height 14
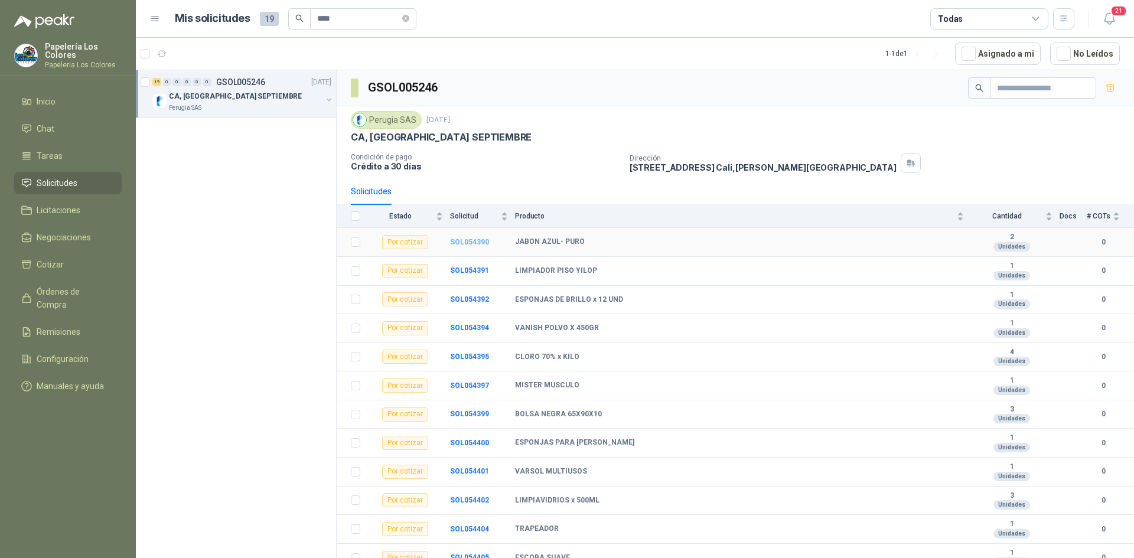
click at [474, 239] on b "SOL054390" at bounding box center [469, 242] width 39 height 8
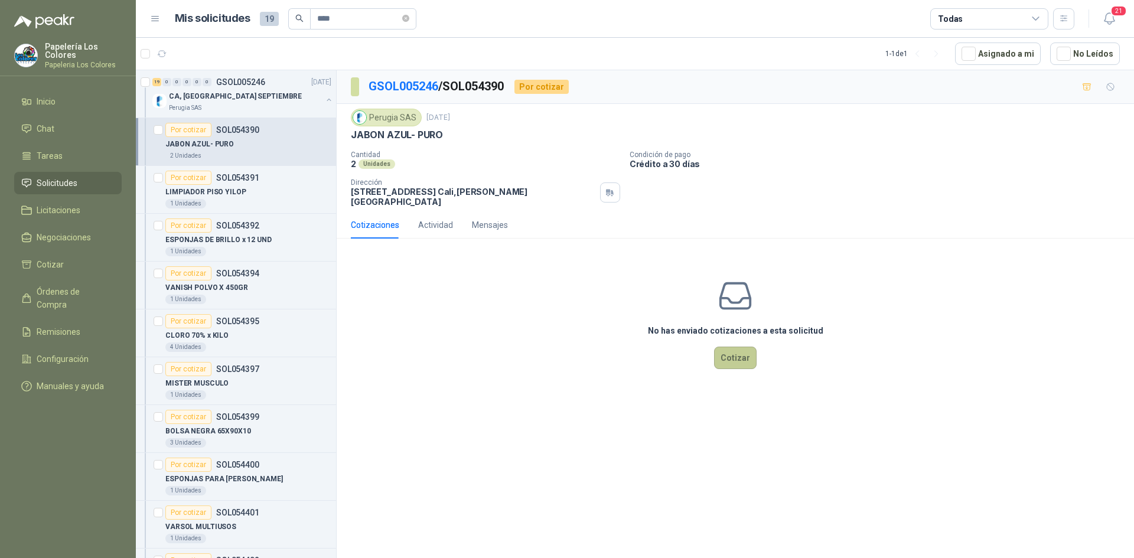
click at [738, 347] on button "Cotizar" at bounding box center [735, 358] width 43 height 22
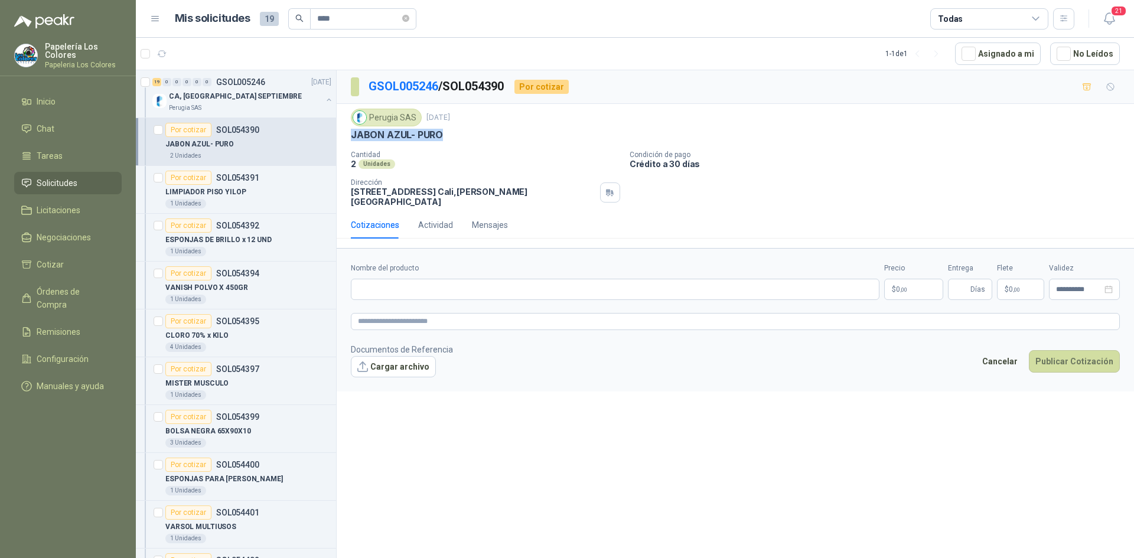
drag, startPoint x: 441, startPoint y: 135, endPoint x: 341, endPoint y: 138, distance: 99.9
click at [341, 138] on div "Perugia SAS [DATE] JABON AZUL- PURO  Cantidad 2 Unidades Condición de pago Cré…" at bounding box center [735, 157] width 797 height 107
copy p "JABON AZUL- PURO"
click at [419, 284] on input "Nombre del producto" at bounding box center [615, 289] width 529 height 21
drag, startPoint x: 441, startPoint y: 134, endPoint x: 353, endPoint y: 144, distance: 88.6
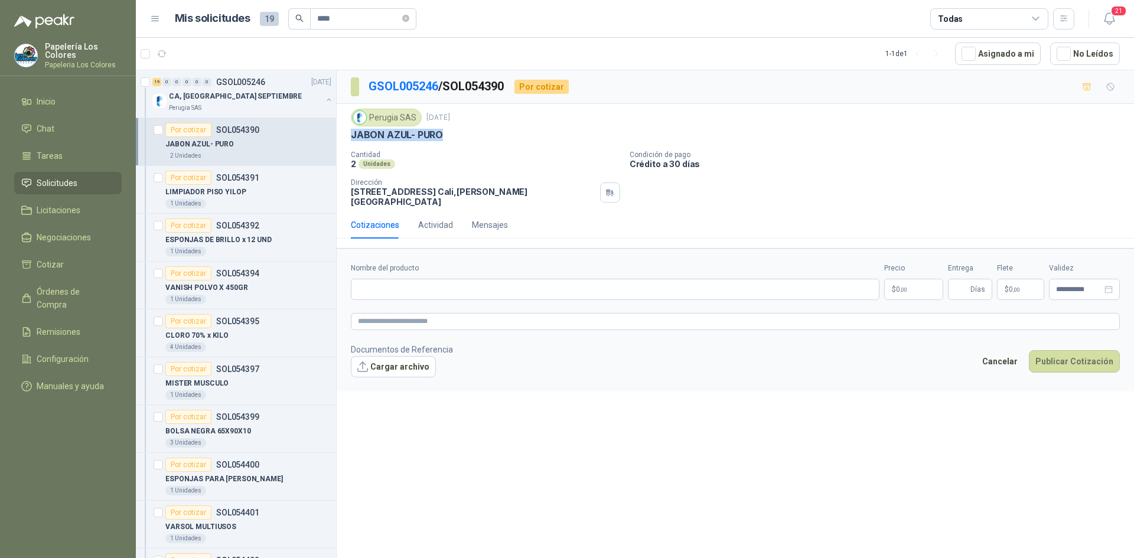
click at [353, 144] on div "Perugia SAS [DATE] JABON AZUL- PURO  Cantidad 2 Unidades Condición de pago Cré…" at bounding box center [735, 158] width 769 height 98
copy p "JABON AZUL- PURO"
click at [400, 279] on input "Nombre del producto" at bounding box center [615, 289] width 529 height 21
paste input "**********"
type input "**********"
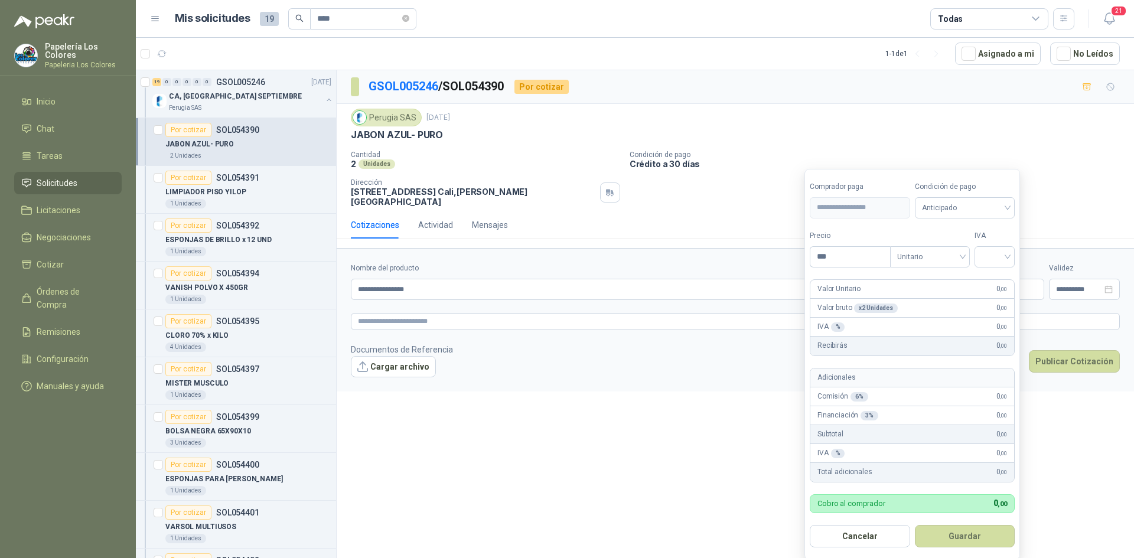
click at [907, 280] on body "Papelería Los Colores Papeleria Los Colores Inicio Chat Tareas Solicitudes Lici…" at bounding box center [567, 279] width 1134 height 558
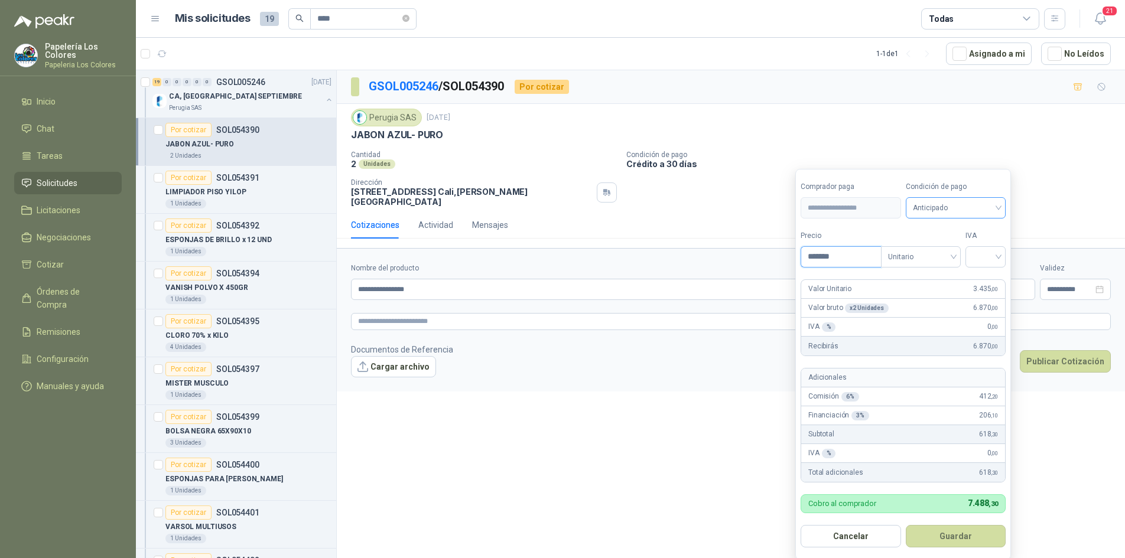
click at [953, 206] on span "Anticipado" at bounding box center [955, 208] width 86 height 18
type input "*******"
click at [949, 252] on div "Crédito a 30 días" at bounding box center [957, 251] width 83 height 13
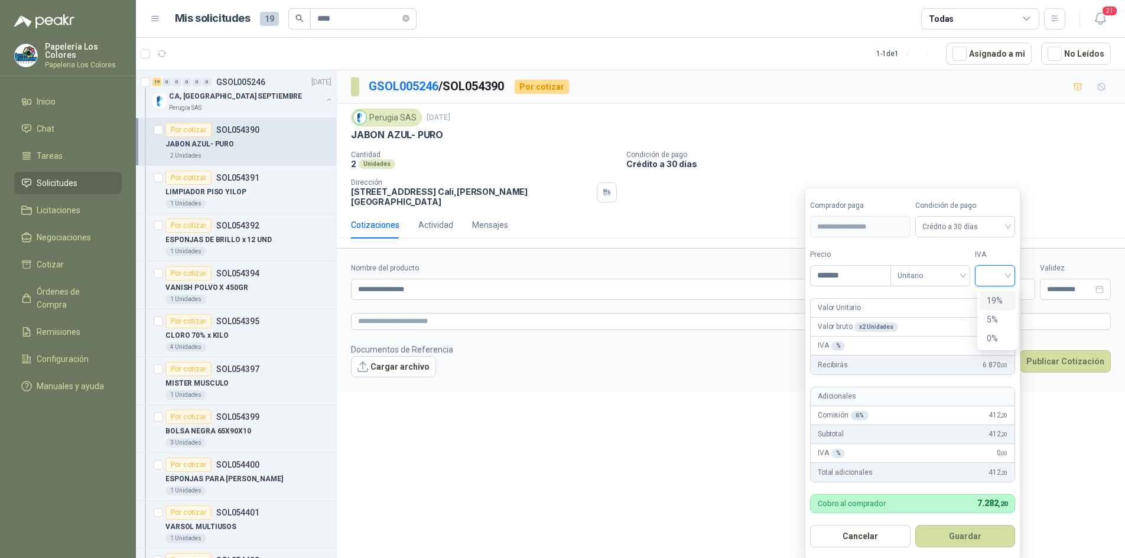
drag, startPoint x: 997, startPoint y: 276, endPoint x: 987, endPoint y: 283, distance: 11.8
click at [996, 277] on input "search" at bounding box center [995, 275] width 26 height 18
click at [990, 298] on div "19%" at bounding box center [997, 300] width 22 height 13
click at [959, 541] on button "Guardar" at bounding box center [967, 536] width 102 height 22
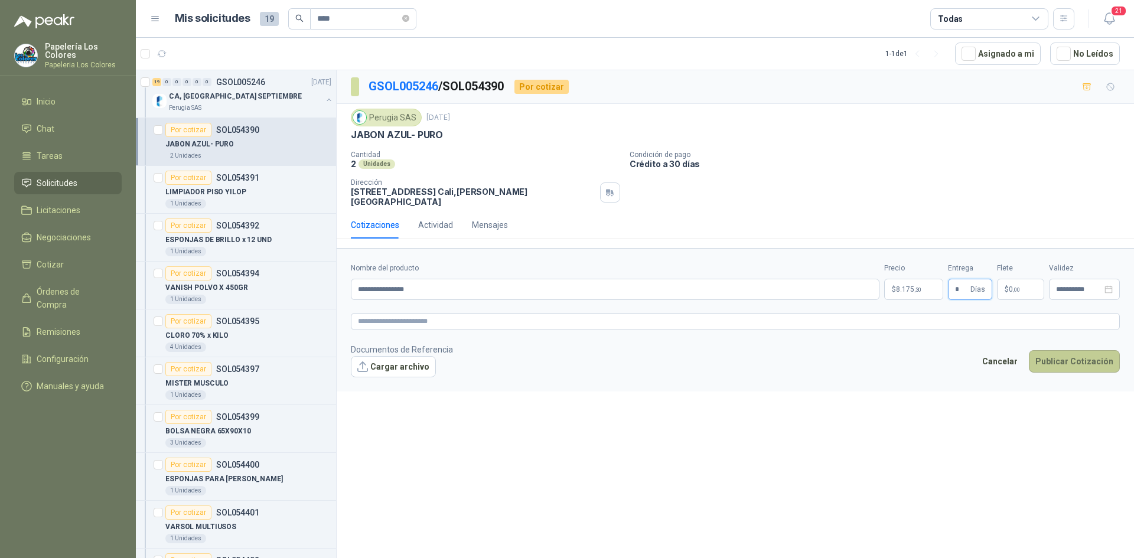
type input "*"
click at [1057, 355] on button "Publicar Cotización" at bounding box center [1074, 361] width 91 height 22
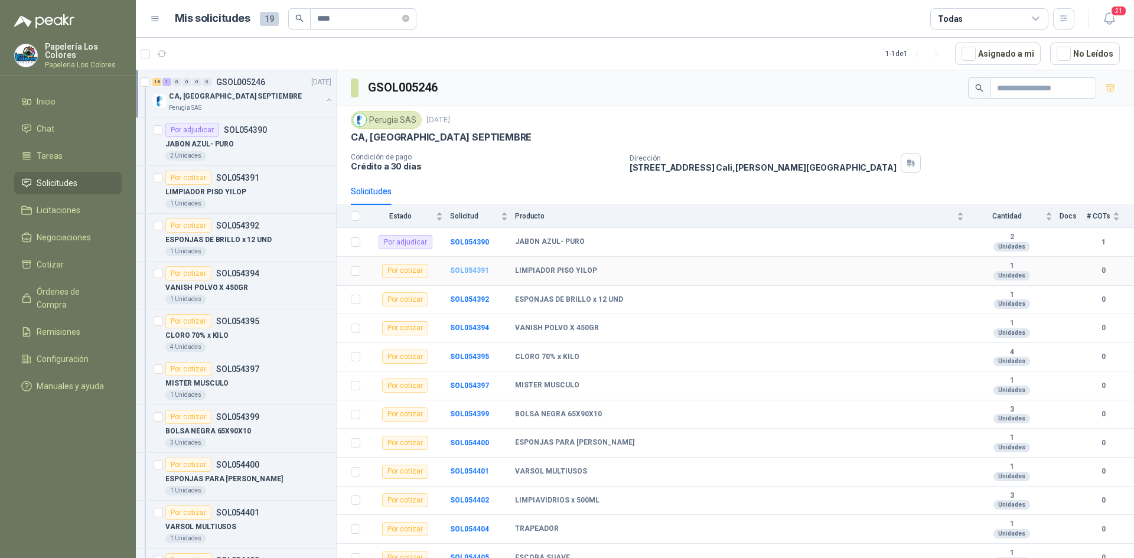
click at [472, 269] on b "SOL054391" at bounding box center [469, 270] width 39 height 8
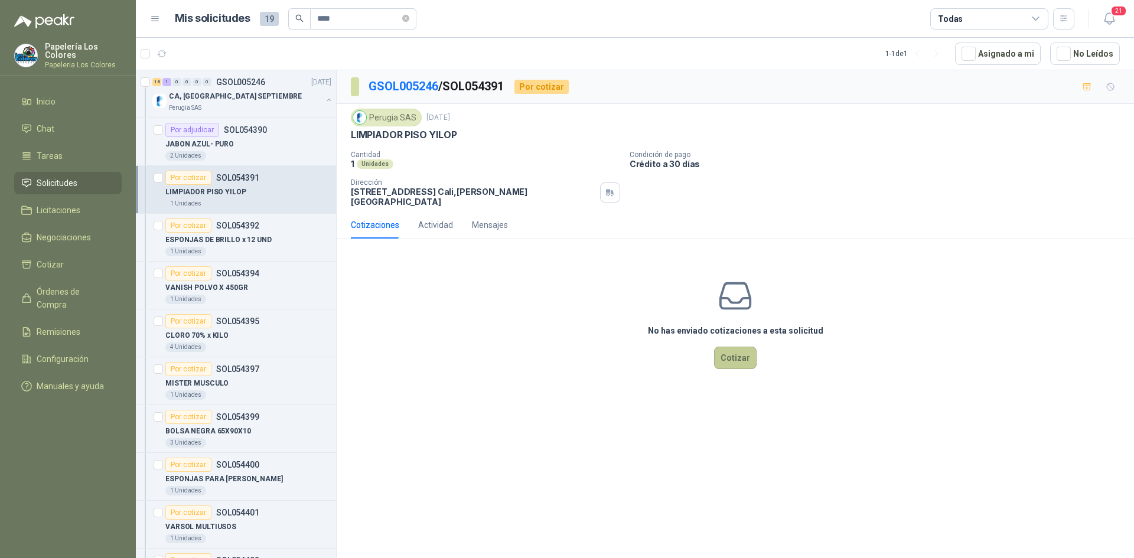
click at [739, 347] on button "Cotizar" at bounding box center [735, 358] width 43 height 22
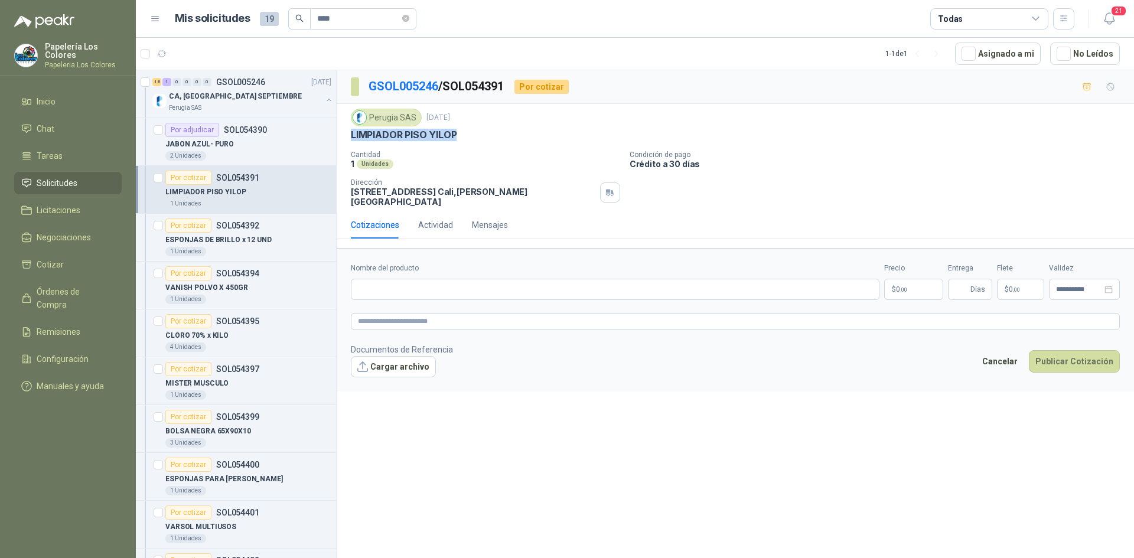
drag, startPoint x: 454, startPoint y: 134, endPoint x: 351, endPoint y: 142, distance: 103.1
click at [351, 142] on div "Perugia SAS [DATE] LIMPIADOR PISO YILOP Cantidad 1 Unidades Condición de pago C…" at bounding box center [735, 158] width 769 height 98
copy p "LIMPIADOR PISO YILOP"
click at [428, 279] on input "Nombre del producto" at bounding box center [615, 289] width 529 height 21
paste input "**********"
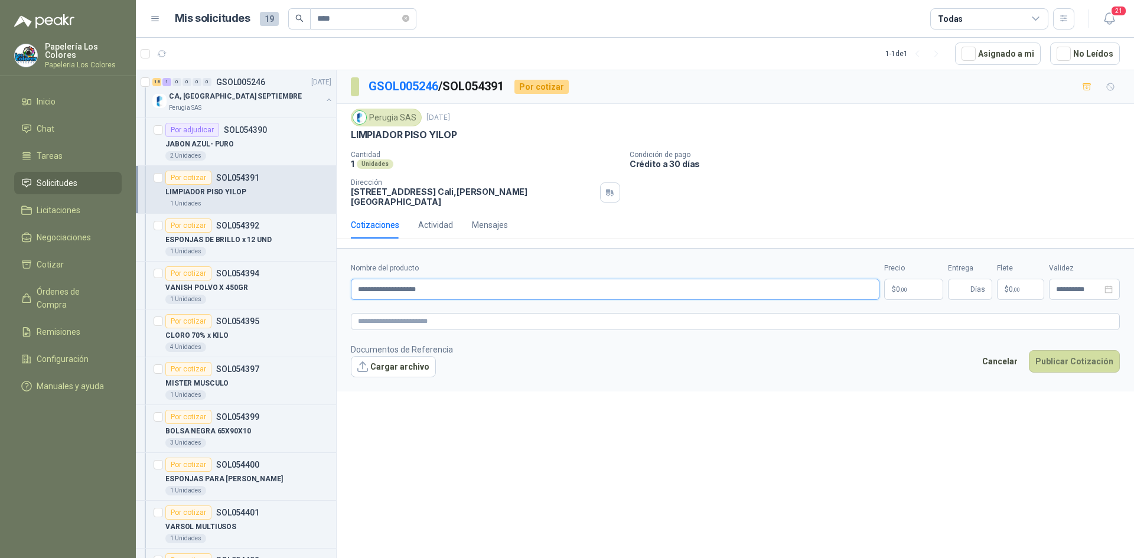
type input "**********"
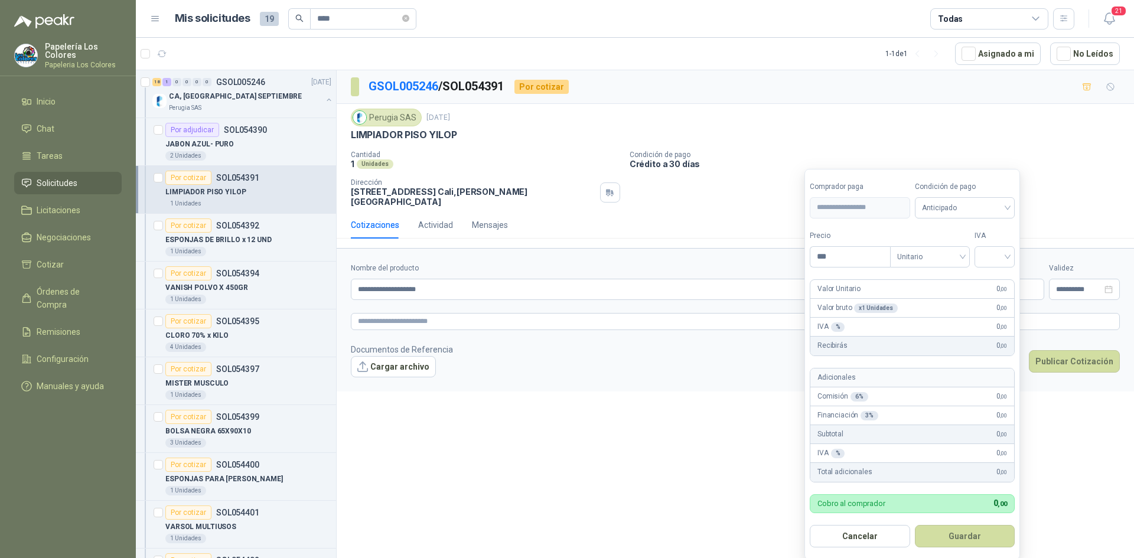
click at [922, 283] on body "Papelería Los Colores Papeleria Los Colores Inicio Chat Tareas Solicitudes Lici…" at bounding box center [567, 279] width 1134 height 558
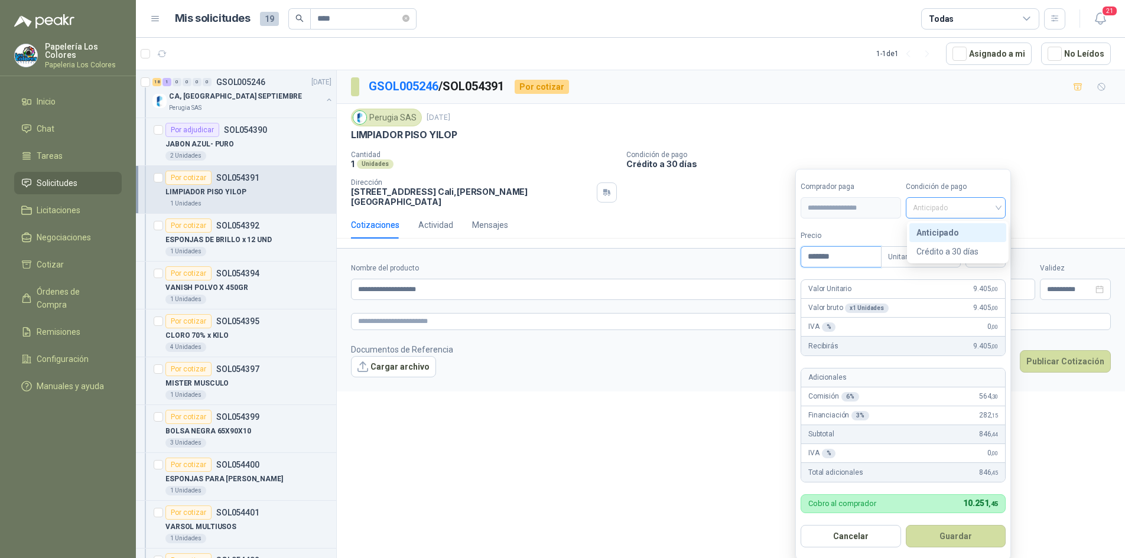
click at [955, 207] on span "Anticipado" at bounding box center [955, 208] width 86 height 18
type input "*******"
click at [950, 249] on div "Crédito a 30 días" at bounding box center [957, 251] width 83 height 13
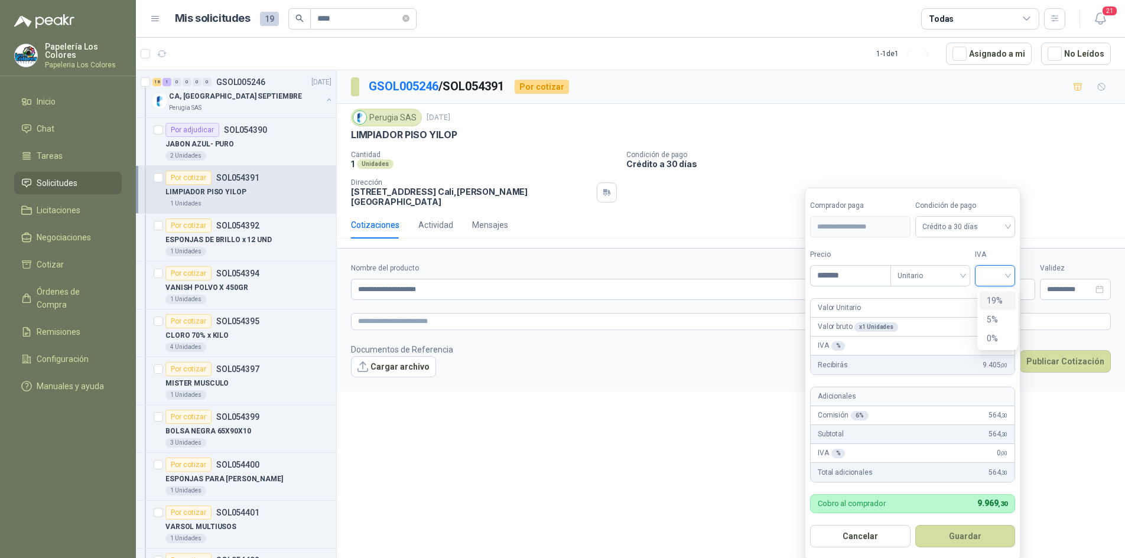
click at [999, 275] on input "search" at bounding box center [995, 275] width 26 height 18
click at [1004, 303] on div "19%" at bounding box center [997, 300] width 22 height 13
click at [954, 532] on button "Guardar" at bounding box center [967, 536] width 102 height 22
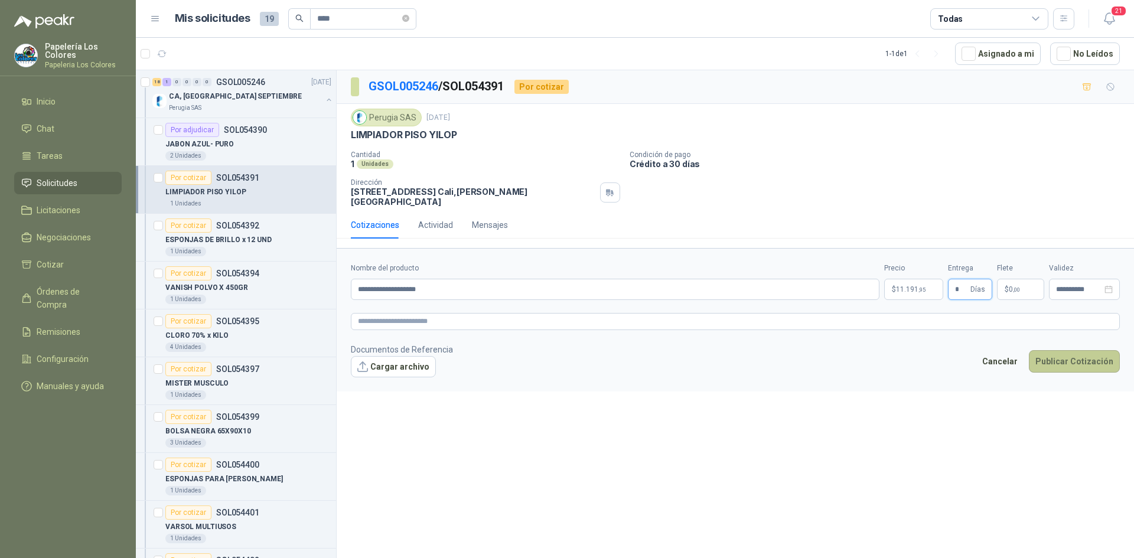
type input "*"
click at [1080, 352] on button "Publicar Cotización" at bounding box center [1074, 361] width 91 height 22
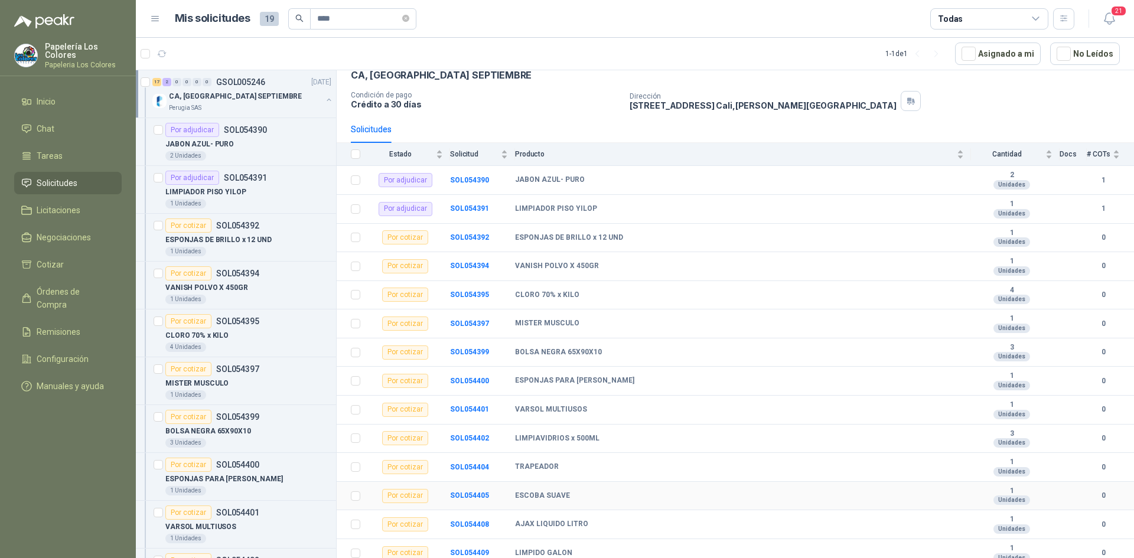
scroll to position [35, 0]
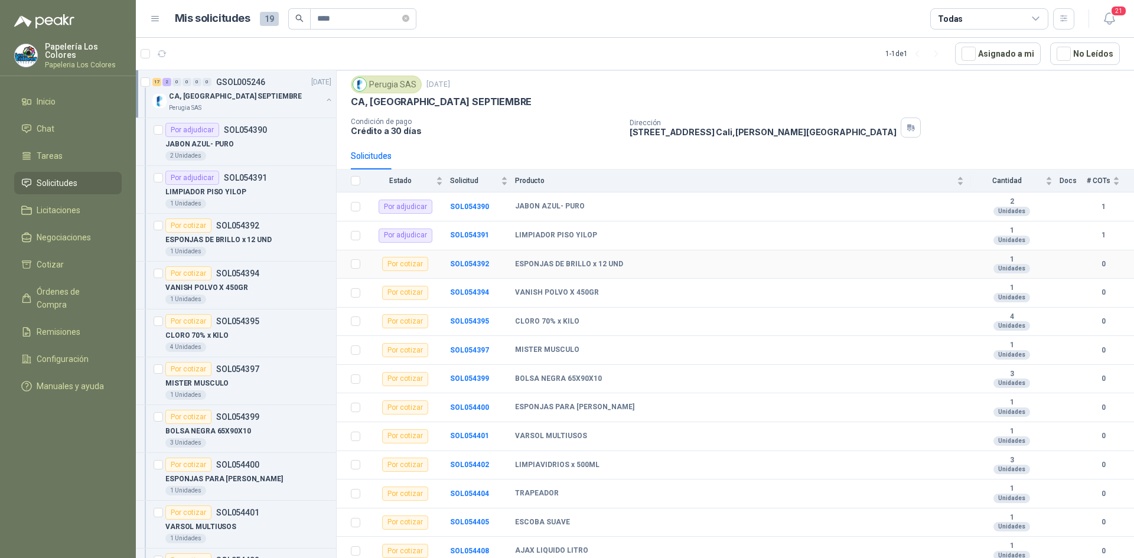
click at [465, 259] on td "SOL054392" at bounding box center [482, 264] width 65 height 29
click at [470, 266] on b "SOL054392" at bounding box center [469, 264] width 39 height 8
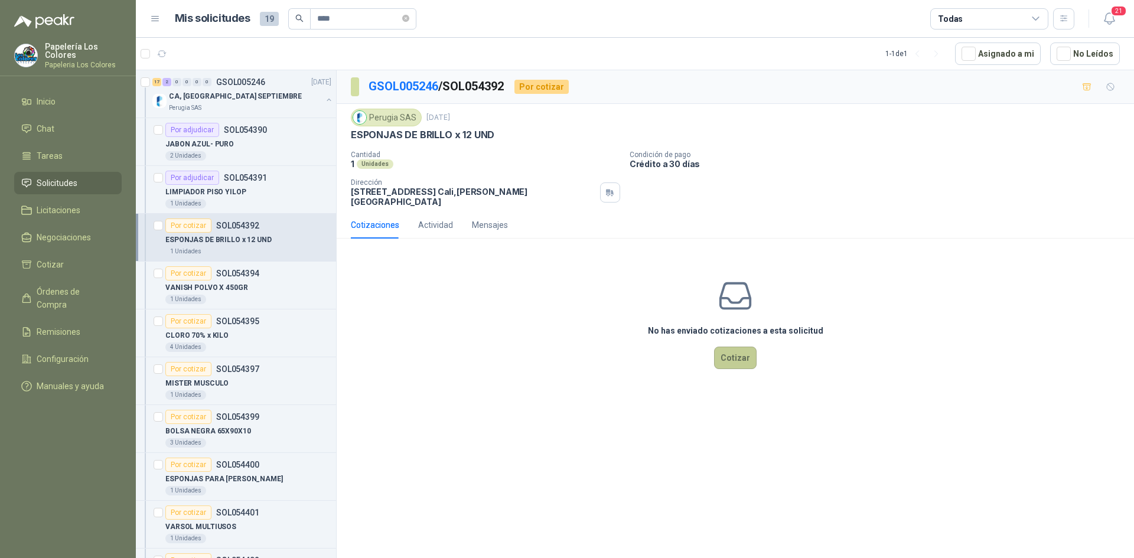
click at [735, 349] on button "Cotizar" at bounding box center [735, 358] width 43 height 22
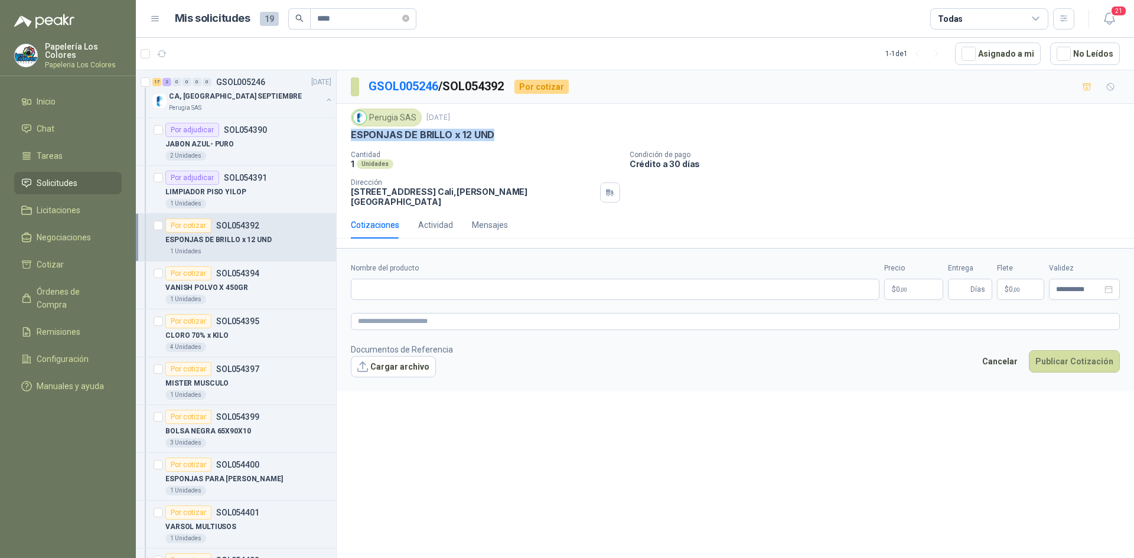
drag, startPoint x: 491, startPoint y: 134, endPoint x: 350, endPoint y: 140, distance: 140.7
click at [350, 140] on div "Perugia SAS [DATE] ESPONJAS DE BRILLO x 12 UND Cantidad 1 Unidades Condición d…" at bounding box center [735, 157] width 797 height 107
copy p "ESPONJAS DE BRILLO x 12 UND"
click at [423, 279] on input "Nombre del producto" at bounding box center [615, 289] width 529 height 21
paste input "**********"
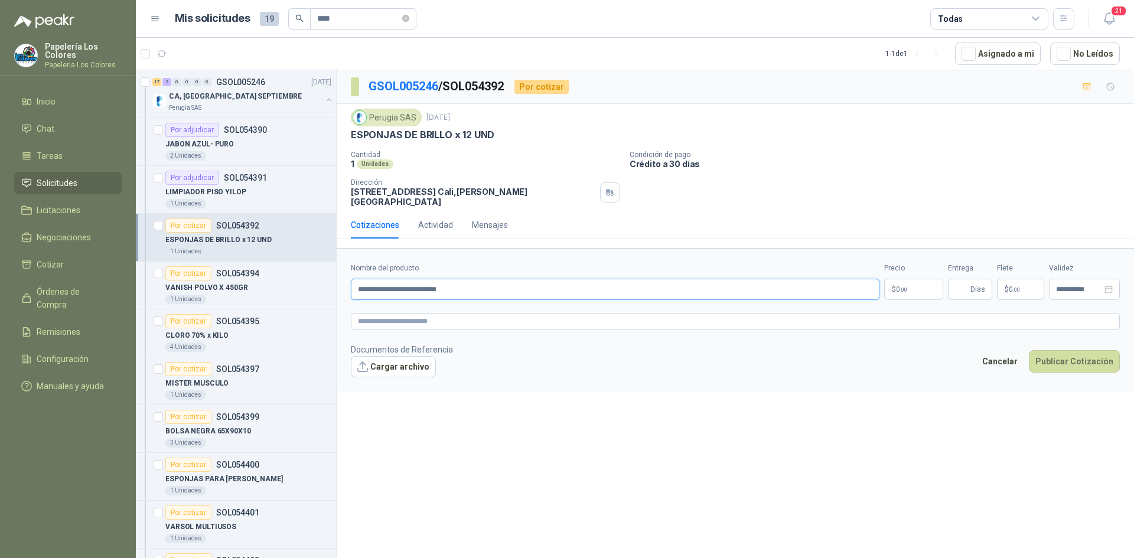
type input "**********"
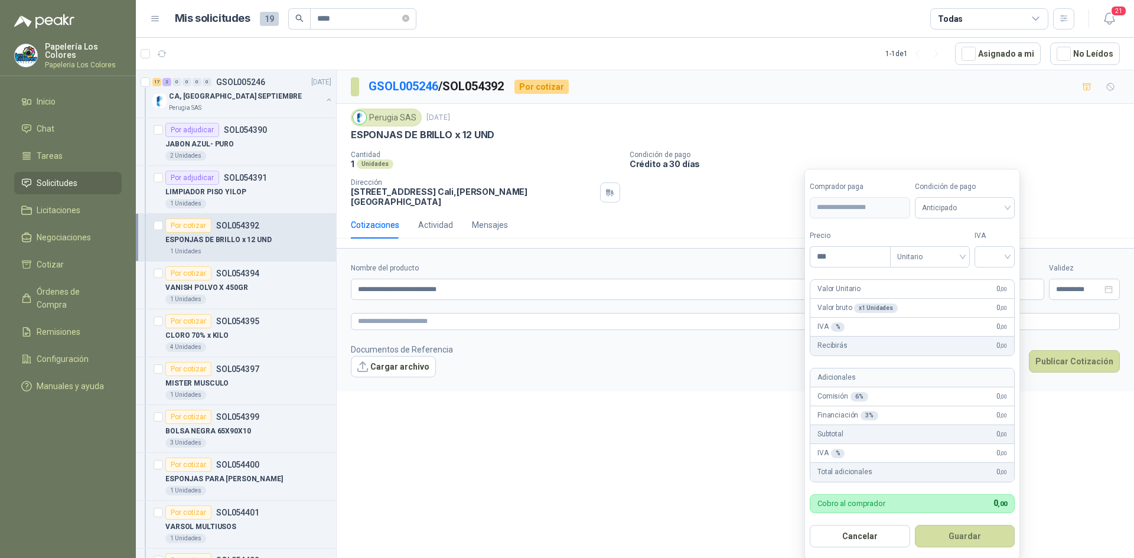
click at [911, 282] on body "Papelería Los Colores Papeleria Los Colores Inicio Chat Tareas Solicitudes Lici…" at bounding box center [567, 279] width 1134 height 558
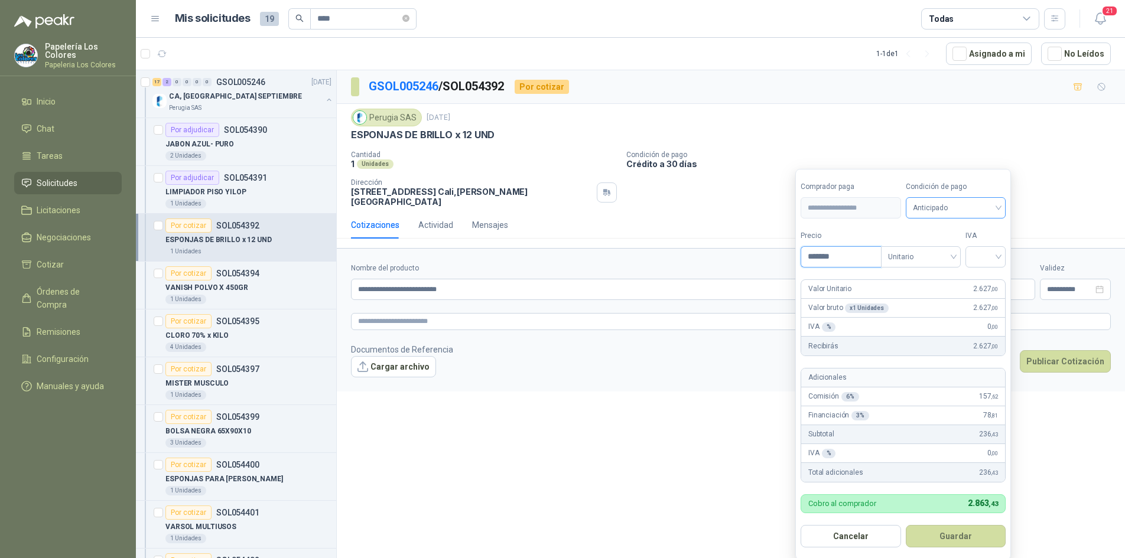
click at [940, 207] on span "Anticipado" at bounding box center [955, 208] width 86 height 18
type input "*******"
click at [940, 247] on div "Crédito a 30 días" at bounding box center [957, 251] width 83 height 13
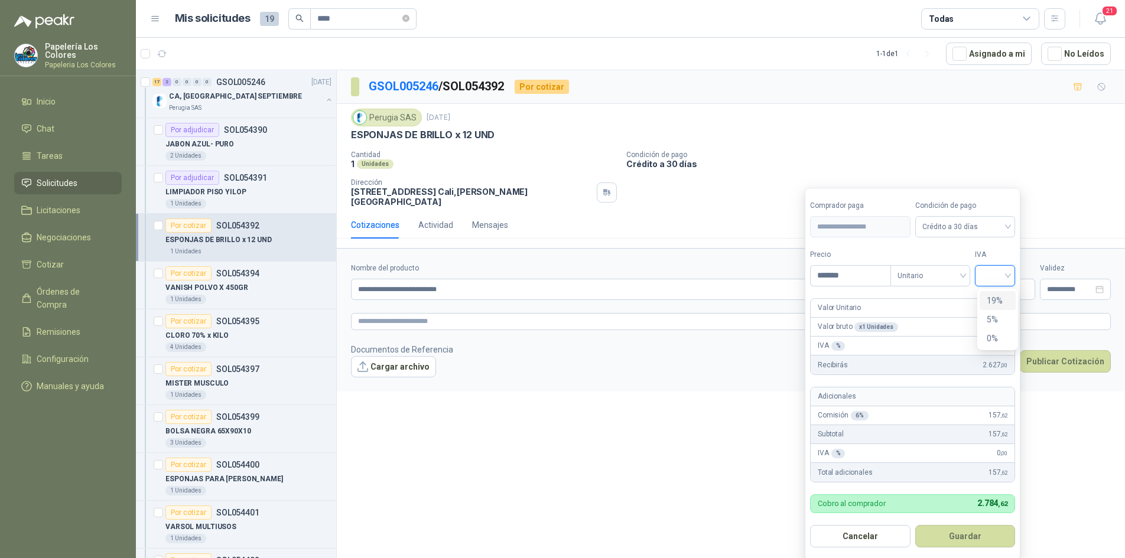
click at [994, 270] on input "search" at bounding box center [995, 275] width 26 height 18
click at [992, 296] on div "19%" at bounding box center [997, 300] width 22 height 13
click at [969, 536] on button "Guardar" at bounding box center [967, 536] width 102 height 22
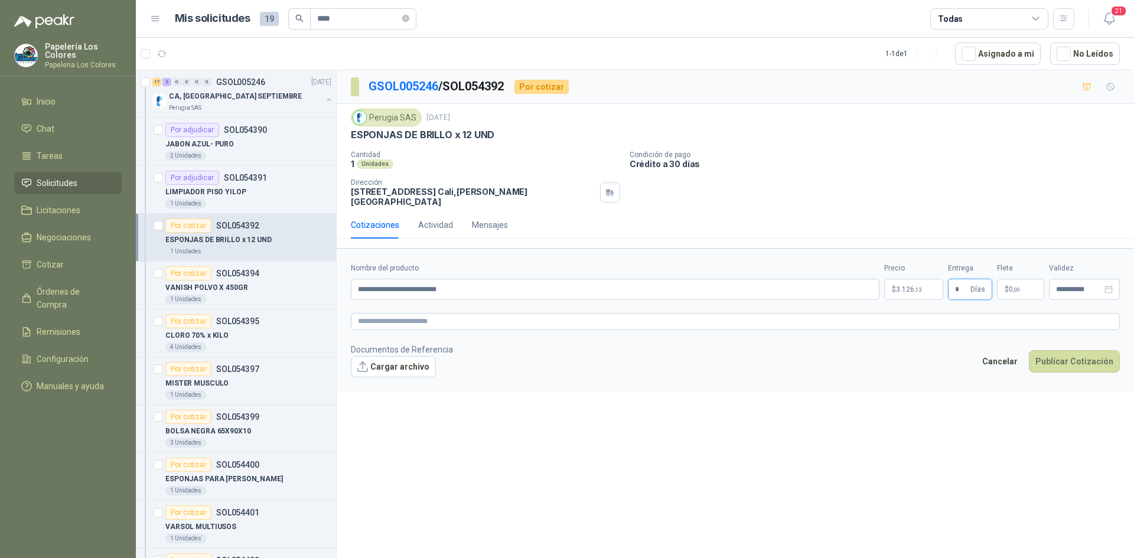
type input "*"
click at [1074, 354] on button "Publicar Cotización" at bounding box center [1074, 361] width 91 height 22
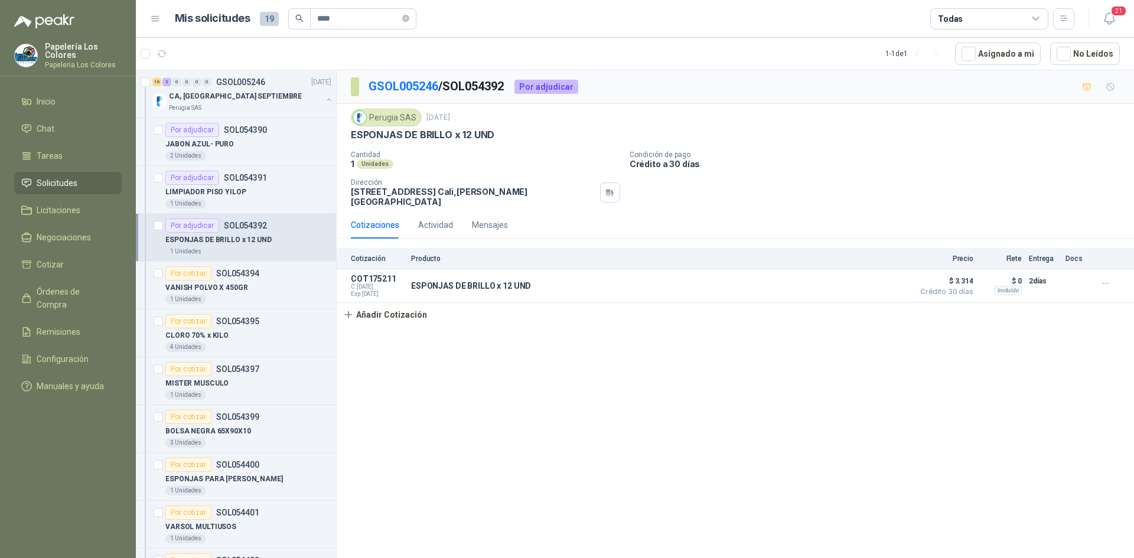
scroll to position [59, 0]
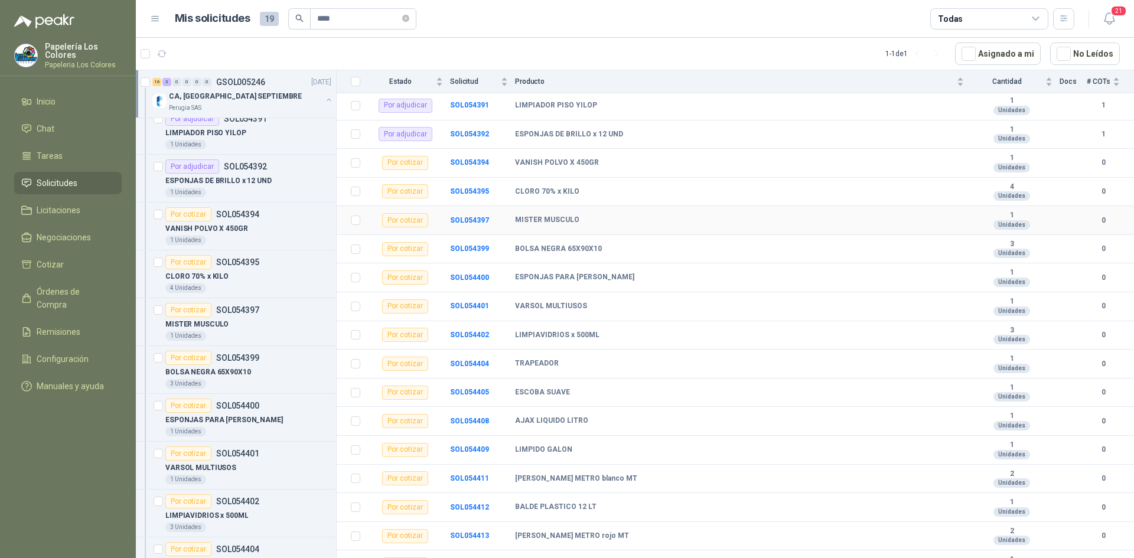
scroll to position [94, 0]
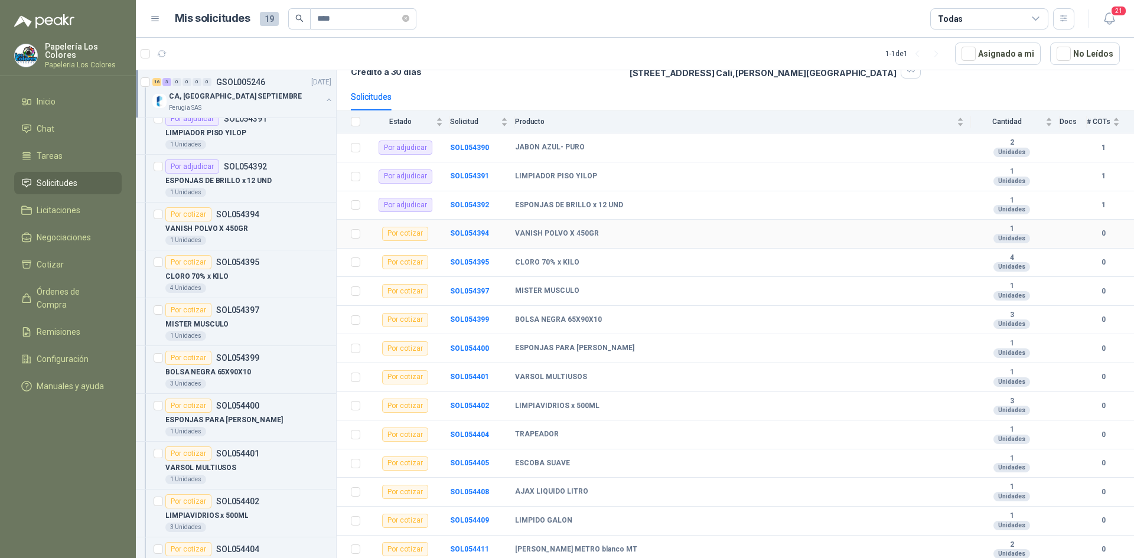
click at [472, 229] on td "SOL054394" at bounding box center [482, 234] width 65 height 29
click at [470, 235] on b "SOL054394" at bounding box center [469, 233] width 39 height 8
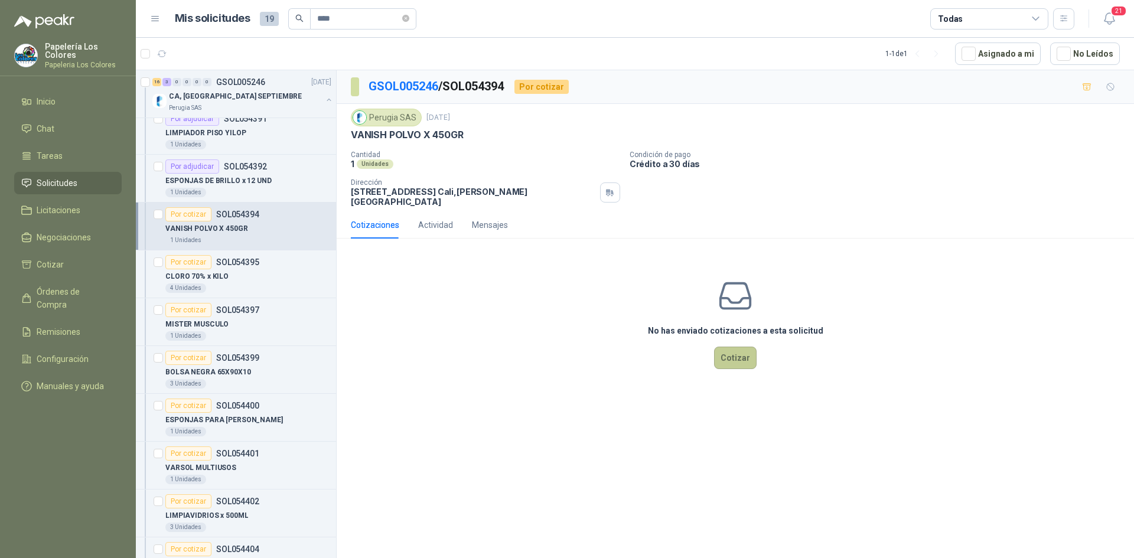
click at [739, 348] on button "Cotizar" at bounding box center [735, 358] width 43 height 22
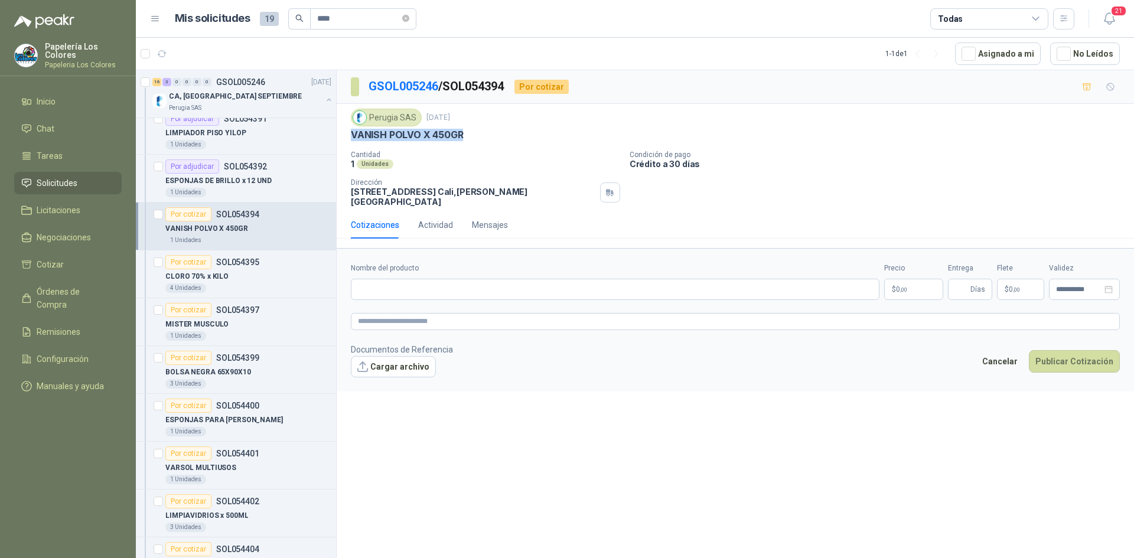
drag, startPoint x: 461, startPoint y: 136, endPoint x: 352, endPoint y: 144, distance: 109.5
click at [352, 144] on div "Perugia SAS [DATE] VANISH POLVO X 450GR Cantidad 1 Unidades Condición de pago …" at bounding box center [735, 158] width 769 height 98
copy p "VANISH POLVO X 450GR"
click at [429, 282] on input "Nombre del producto" at bounding box center [615, 289] width 529 height 21
paste input "**********"
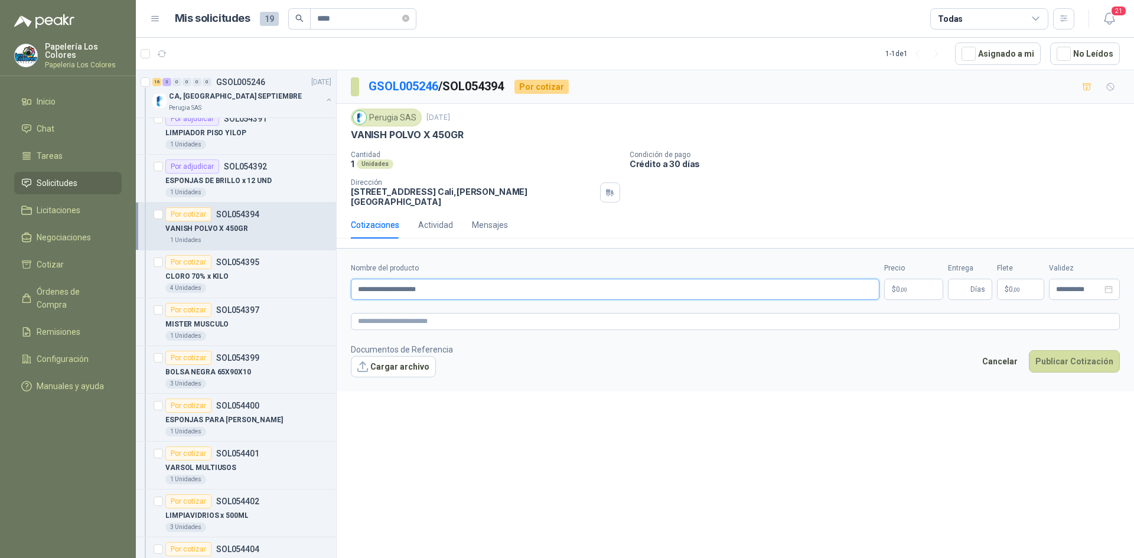
type input "**********"
click at [909, 280] on body "Papelería Los Colores Papeleria Los Colores Inicio Chat Tareas Solicitudes Lici…" at bounding box center [567, 279] width 1134 height 558
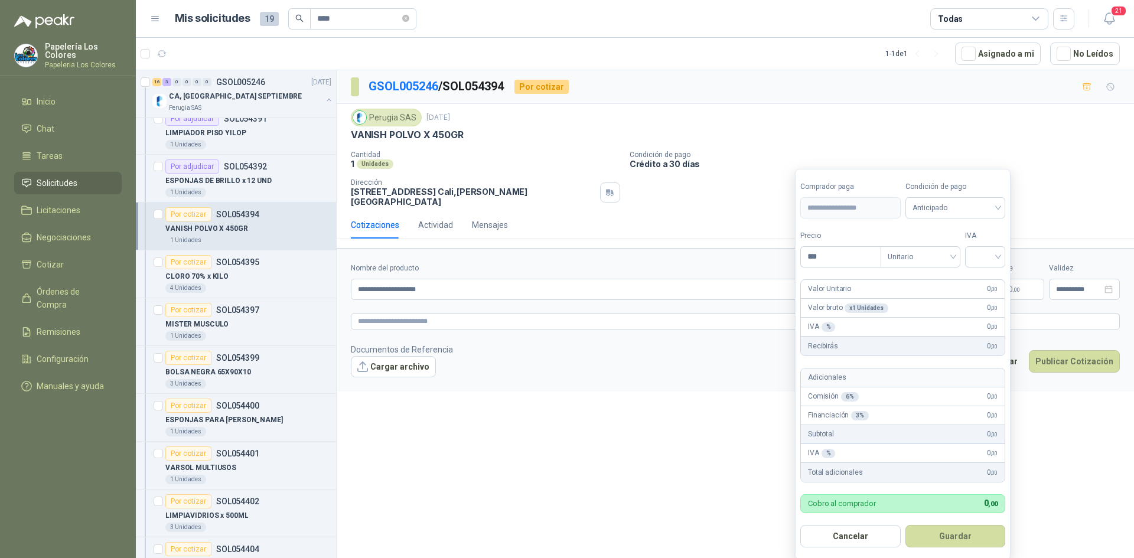
click at [602, 400] on div "**********" at bounding box center [735, 316] width 797 height 492
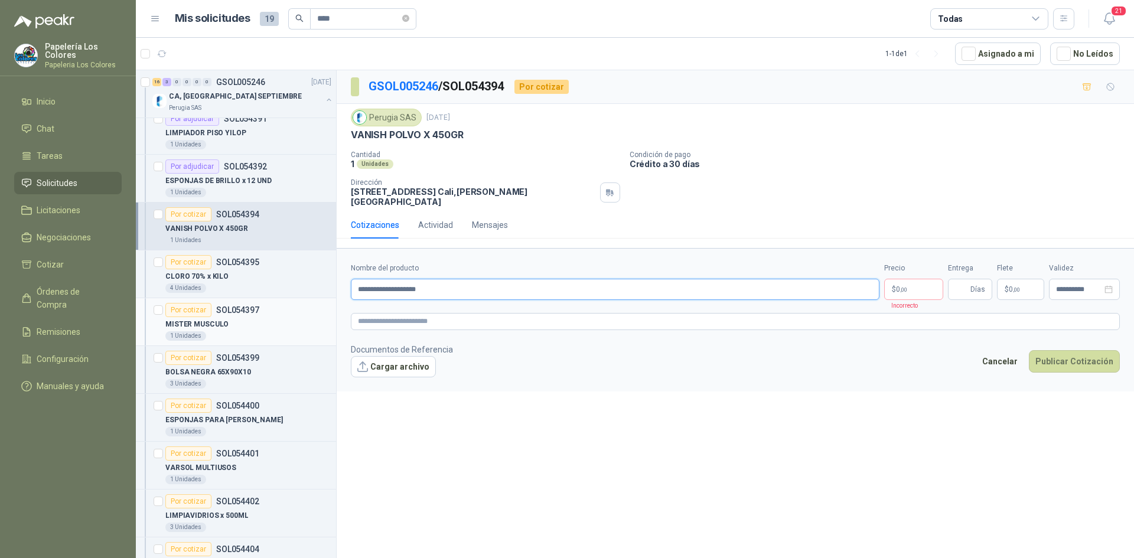
drag, startPoint x: 451, startPoint y: 285, endPoint x: 314, endPoint y: 309, distance: 139.8
click at [314, 309] on div "16 3 0 0 0 0 GSOL005246 [DATE] CA, CA2 SEPTIEMBRE Perugia SAS Por adjudicar SOL…" at bounding box center [635, 316] width 998 height 493
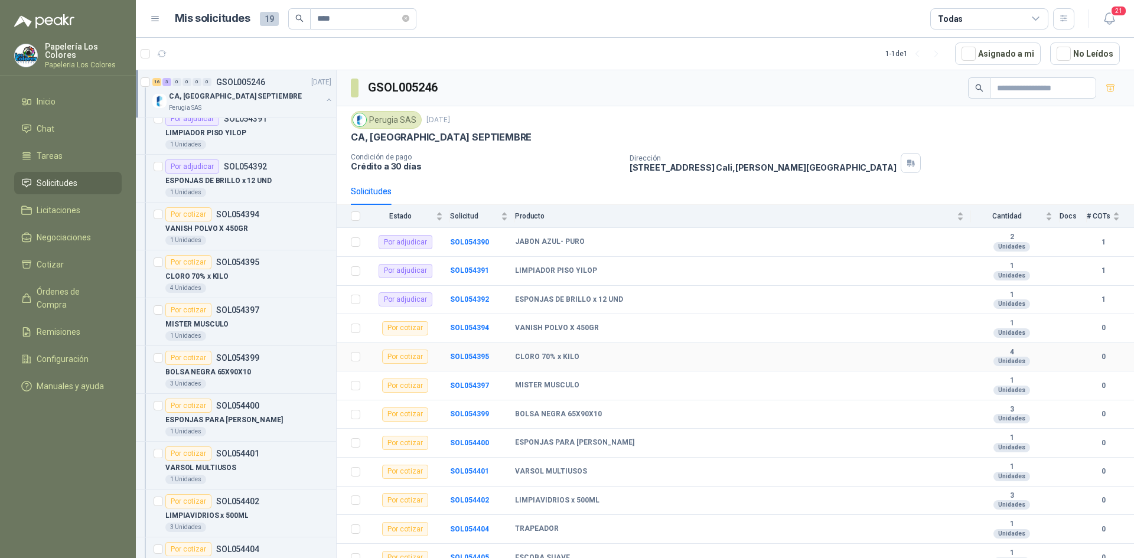
click at [406, 357] on div "Por cotizar" at bounding box center [405, 357] width 46 height 14
click at [465, 357] on b "SOL054395" at bounding box center [469, 357] width 39 height 8
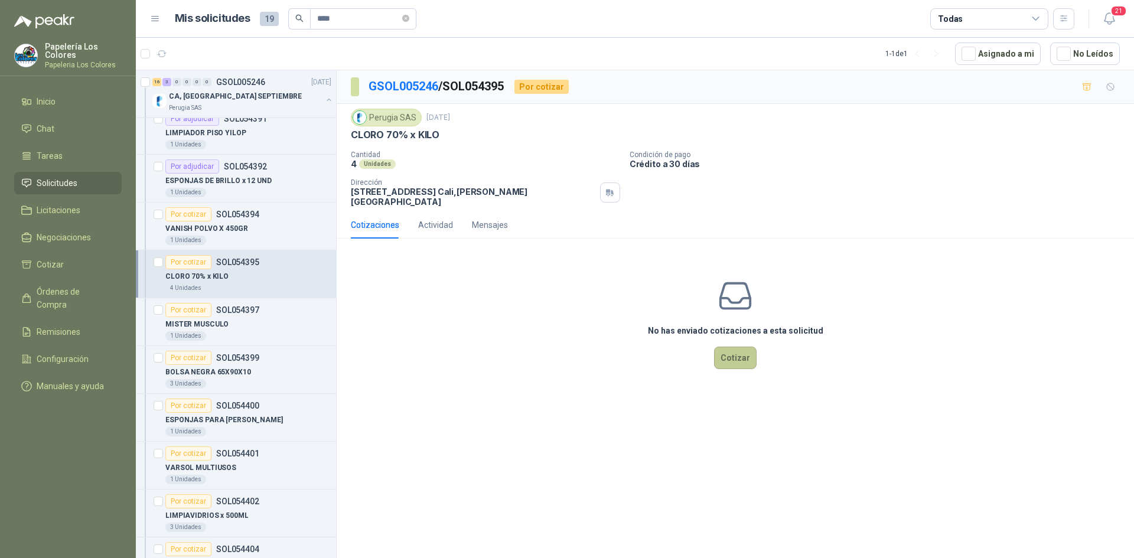
click at [737, 347] on button "Cotizar" at bounding box center [735, 358] width 43 height 22
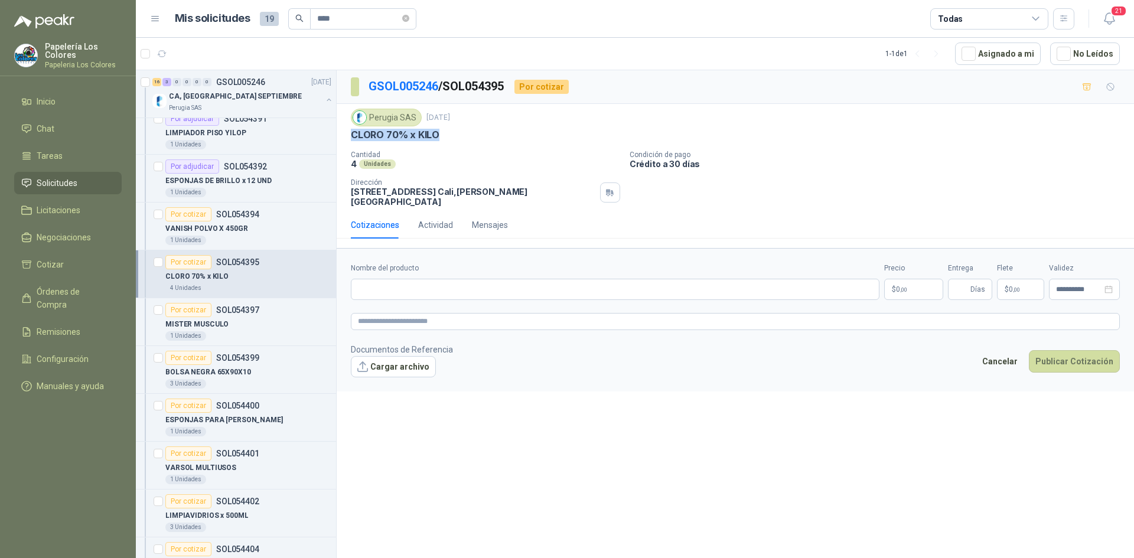
drag, startPoint x: 435, startPoint y: 135, endPoint x: 348, endPoint y: 144, distance: 86.7
click at [348, 144] on div "Perugia SAS [DATE] CLORO 70% x KILO Cantidad 4 Unidades Condición de pago Créd…" at bounding box center [735, 157] width 797 height 107
copy p "CLORO 70% x KILO"
click at [494, 285] on input "Nombre del producto" at bounding box center [615, 289] width 529 height 21
paste input "**********"
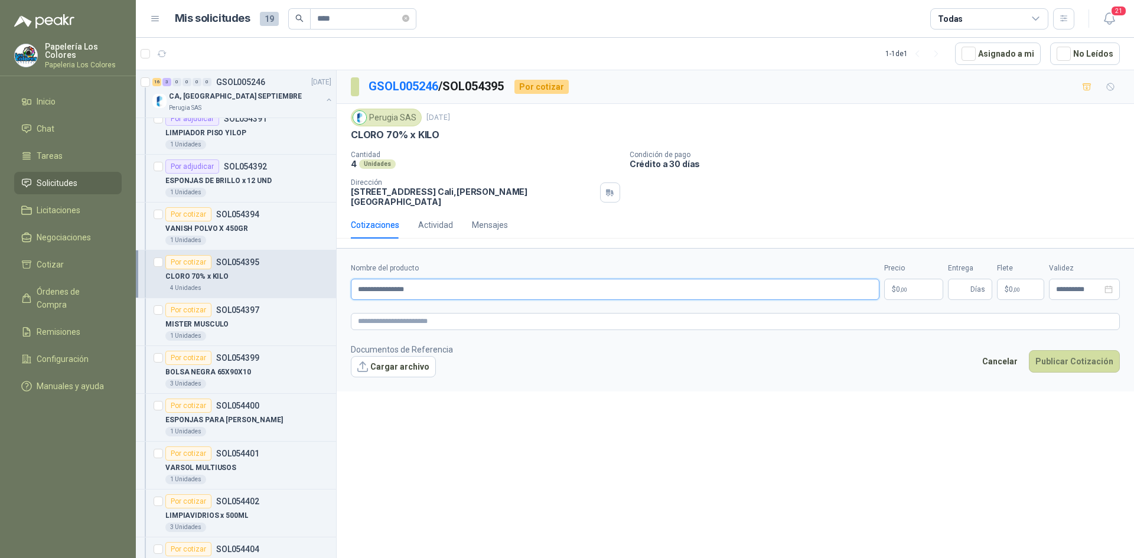
type input "**********"
drag, startPoint x: 437, startPoint y: 135, endPoint x: 348, endPoint y: 138, distance: 89.2
click at [348, 138] on div "Perugia SAS [DATE] CLORO 70% x KILO Cantidad 4 Unidades Condición de pago Créd…" at bounding box center [735, 157] width 797 height 107
copy p "CLORO 70% x KILO"
click at [468, 157] on p "Cantidad" at bounding box center [485, 155] width 269 height 8
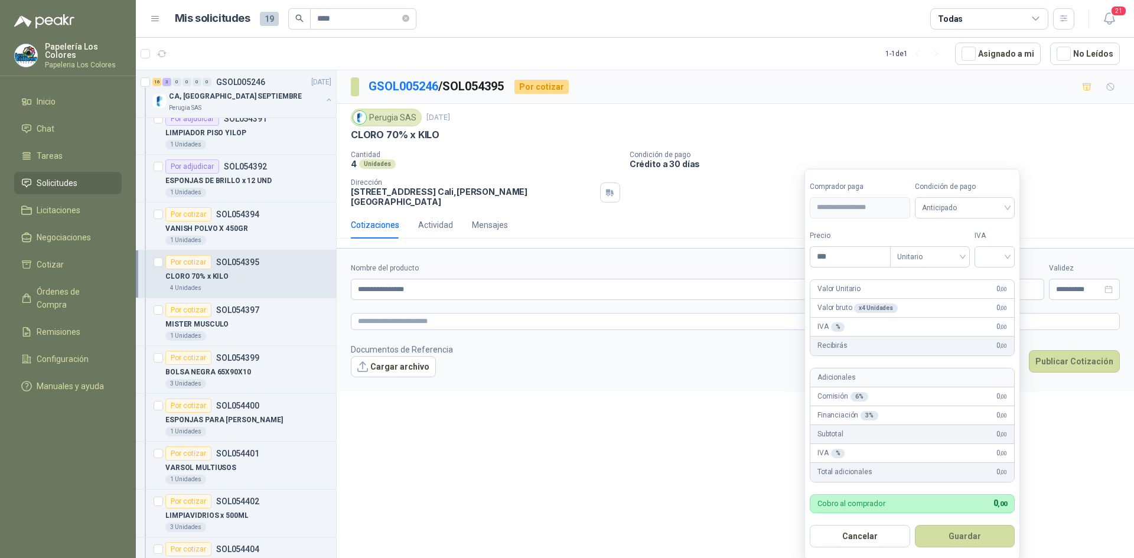
click at [897, 279] on body "Papelería Los Colores Papeleria Los Colores Inicio Chat Tareas Solicitudes Lici…" at bounding box center [567, 279] width 1134 height 558
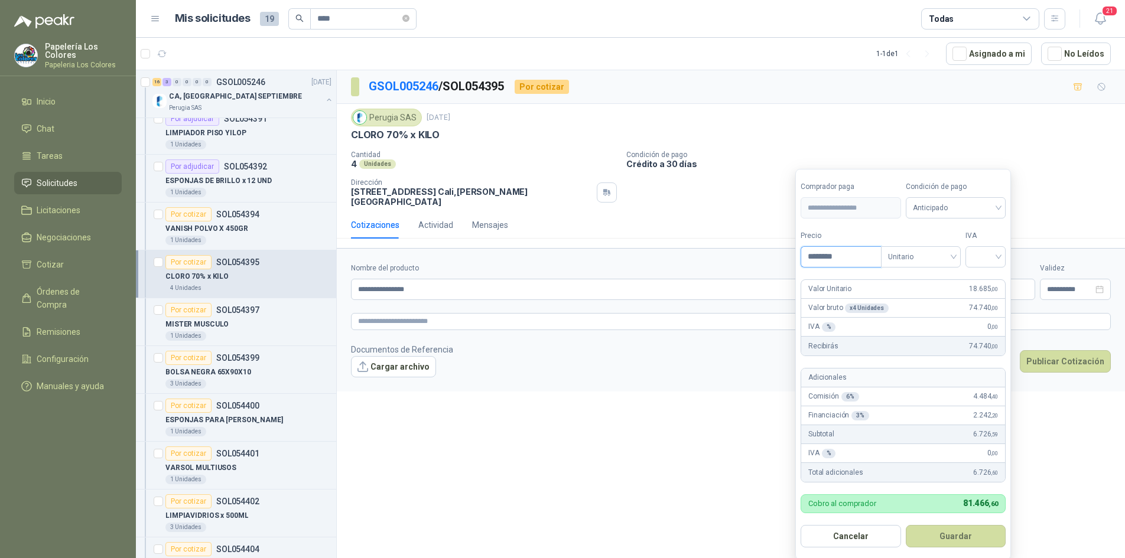
type input "********"
click at [943, 210] on span "Anticipado" at bounding box center [955, 208] width 86 height 18
click at [935, 247] on div "Crédito a 30 días" at bounding box center [957, 251] width 83 height 13
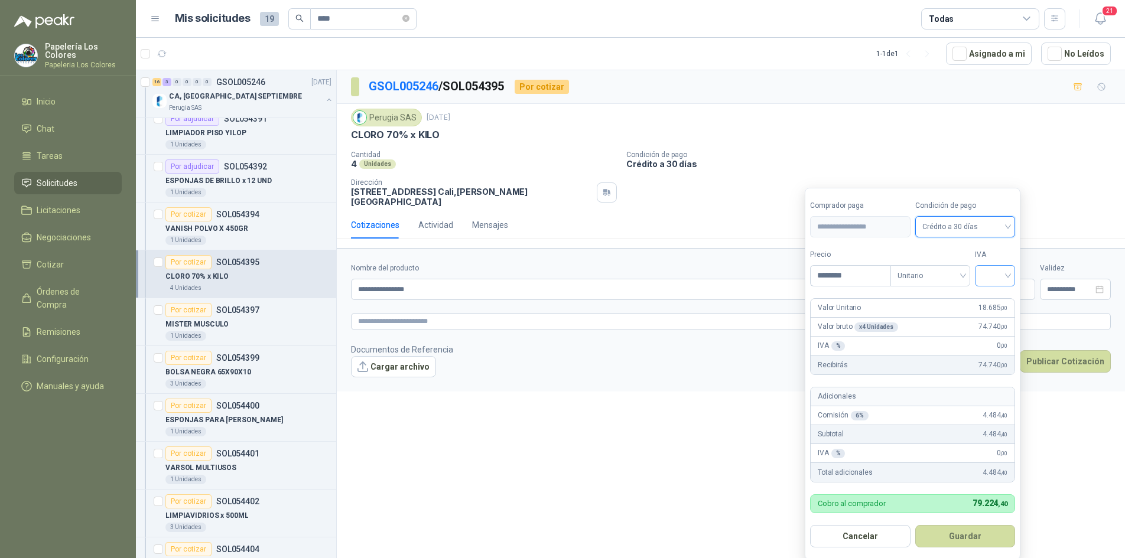
click at [1002, 277] on input "search" at bounding box center [995, 275] width 26 height 18
click at [996, 300] on div "19%" at bounding box center [997, 300] width 22 height 13
click at [975, 541] on button "Guardar" at bounding box center [967, 536] width 102 height 22
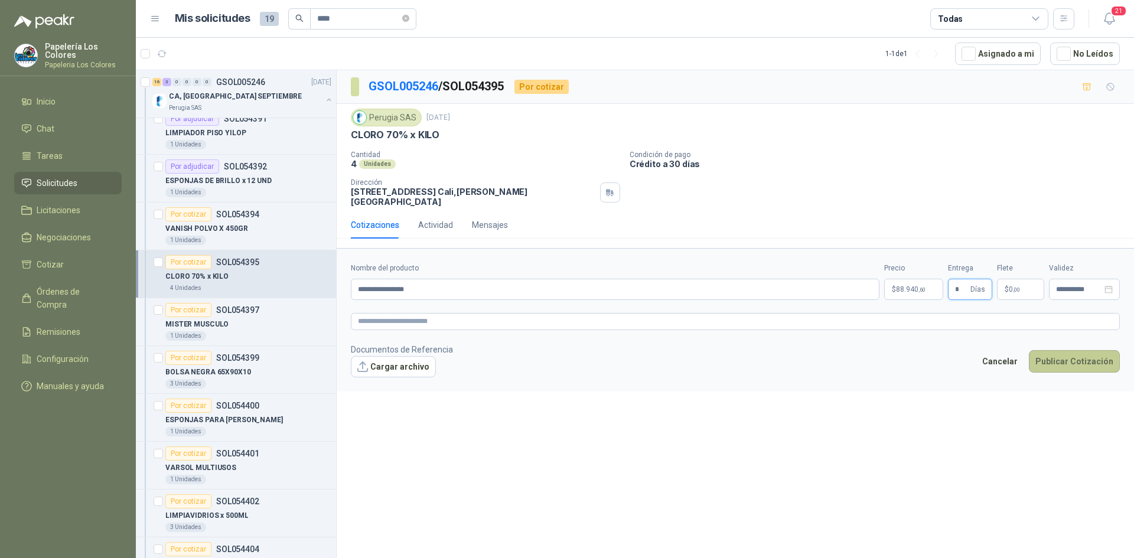
type input "*"
click at [1070, 350] on button "Publicar Cotización" at bounding box center [1074, 361] width 91 height 22
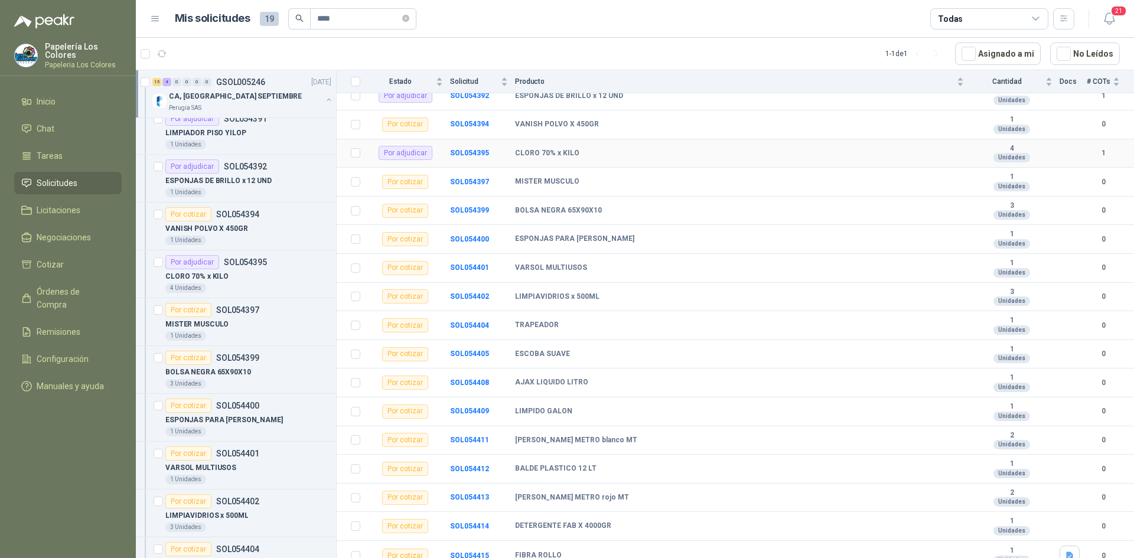
scroll to position [213, 0]
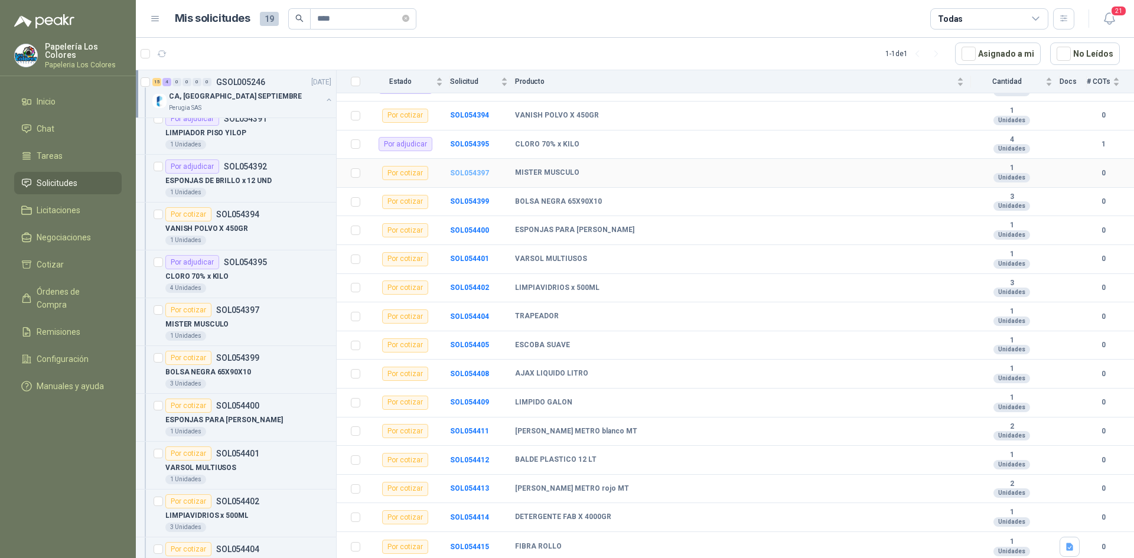
click at [470, 172] on b "SOL054397" at bounding box center [469, 173] width 39 height 8
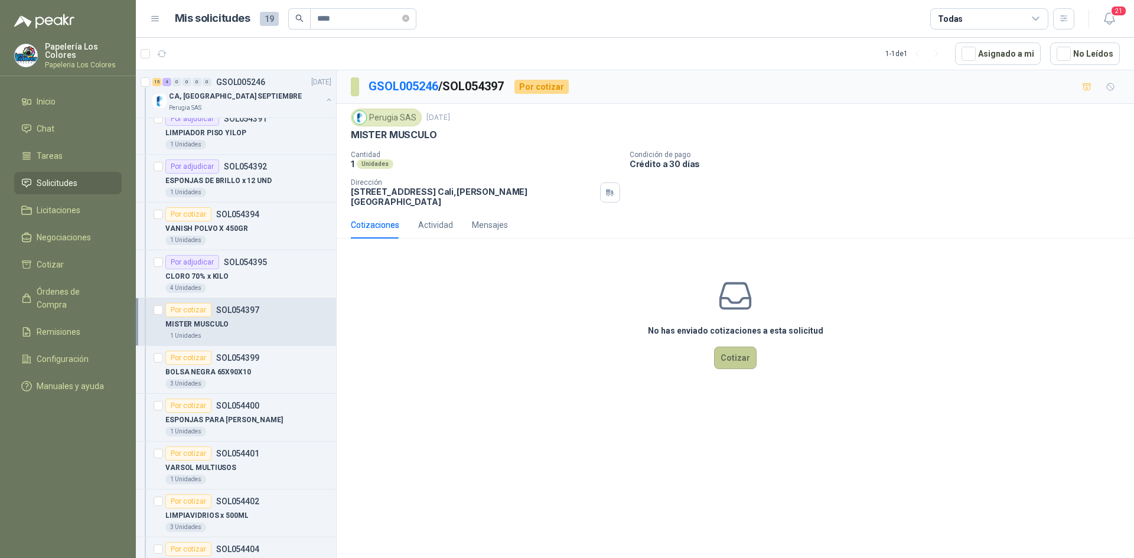
click at [729, 347] on button "Cotizar" at bounding box center [735, 358] width 43 height 22
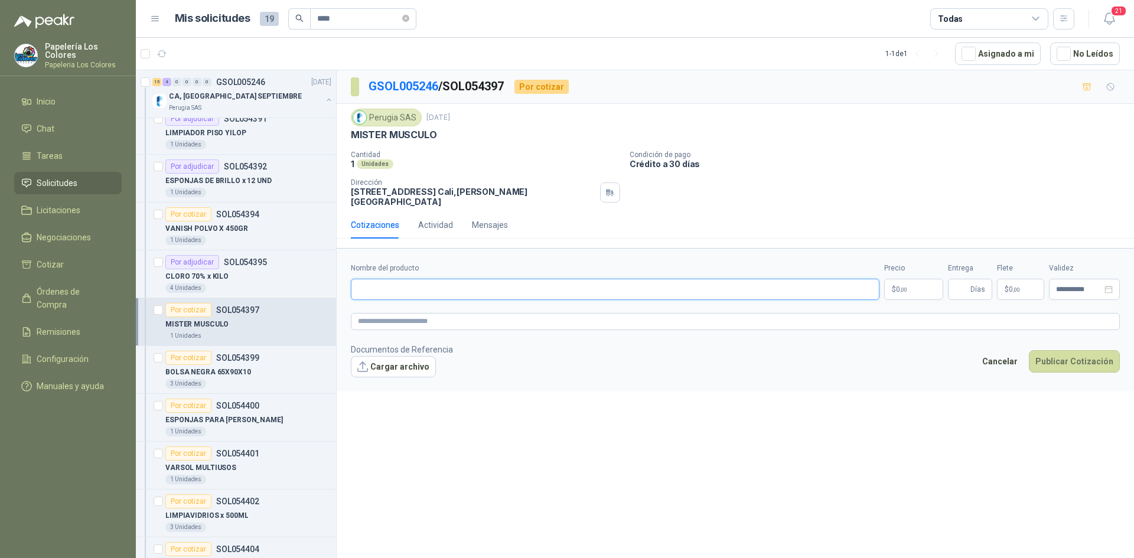
click at [410, 285] on input "Nombre del producto" at bounding box center [615, 289] width 529 height 21
drag, startPoint x: 435, startPoint y: 133, endPoint x: 344, endPoint y: 141, distance: 91.3
click at [344, 141] on div "Perugia SAS [DATE] MISTER MUSCULO  Cantidad 1 Unidades Condición de pago Crédi…" at bounding box center [735, 157] width 797 height 107
copy p "MISTER MUSCULO"
click at [414, 280] on input "Nombre del producto" at bounding box center [615, 289] width 529 height 21
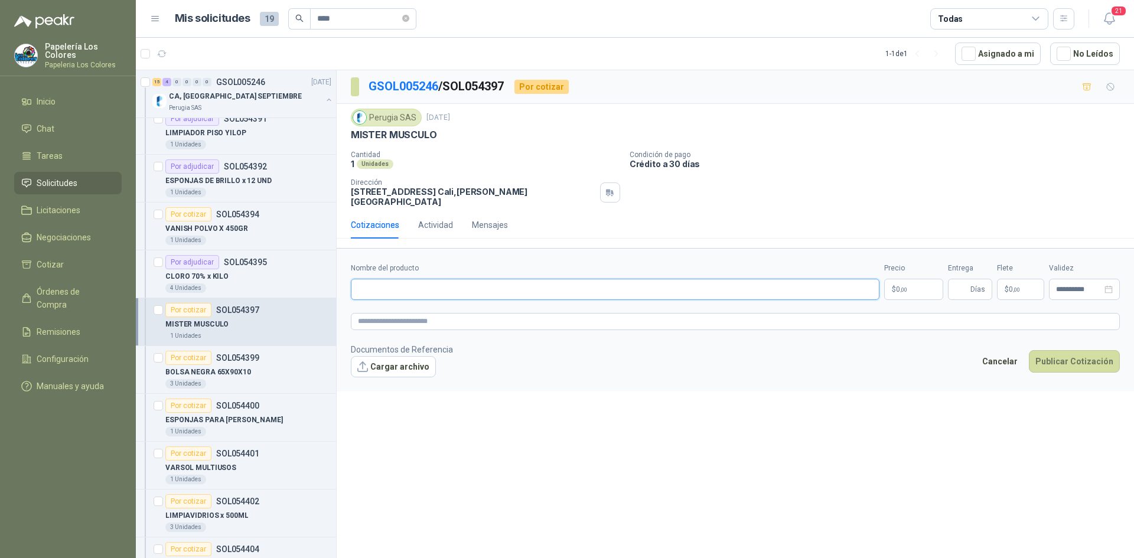
paste input "**********"
type input "**********"
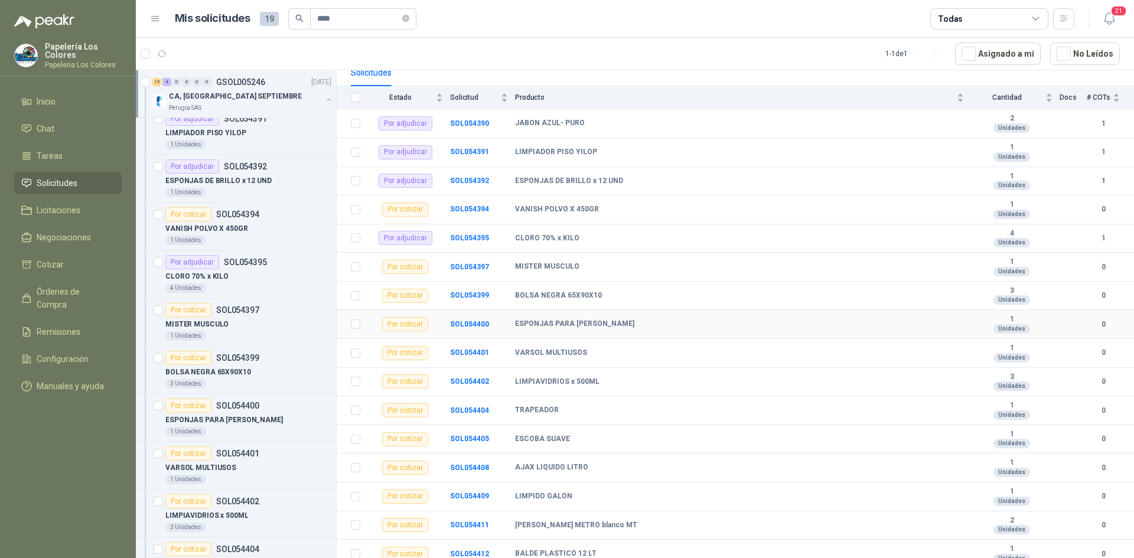
scroll to position [35, 0]
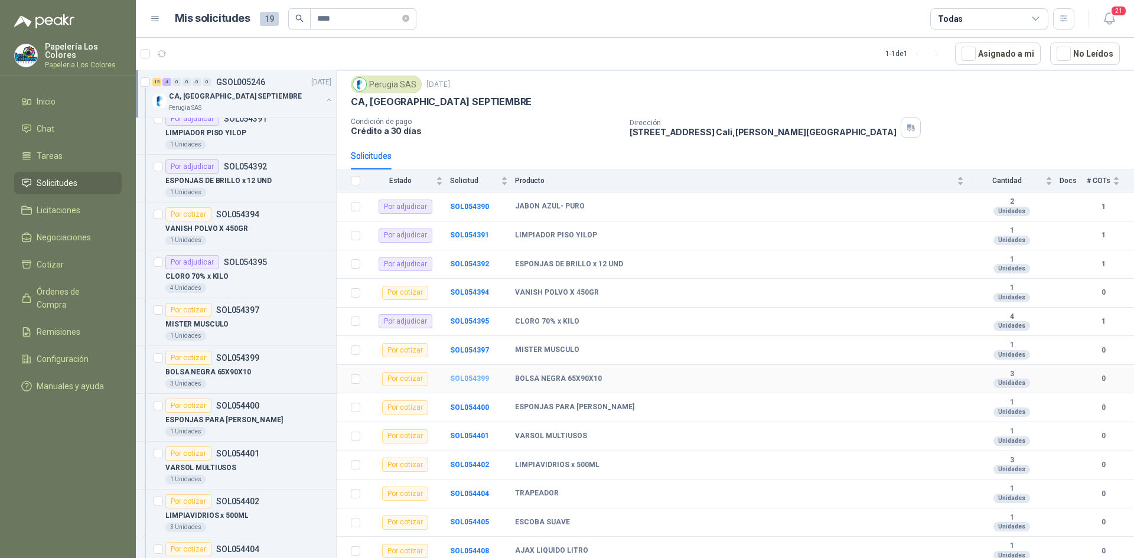
click at [471, 376] on b "SOL054399" at bounding box center [469, 378] width 39 height 8
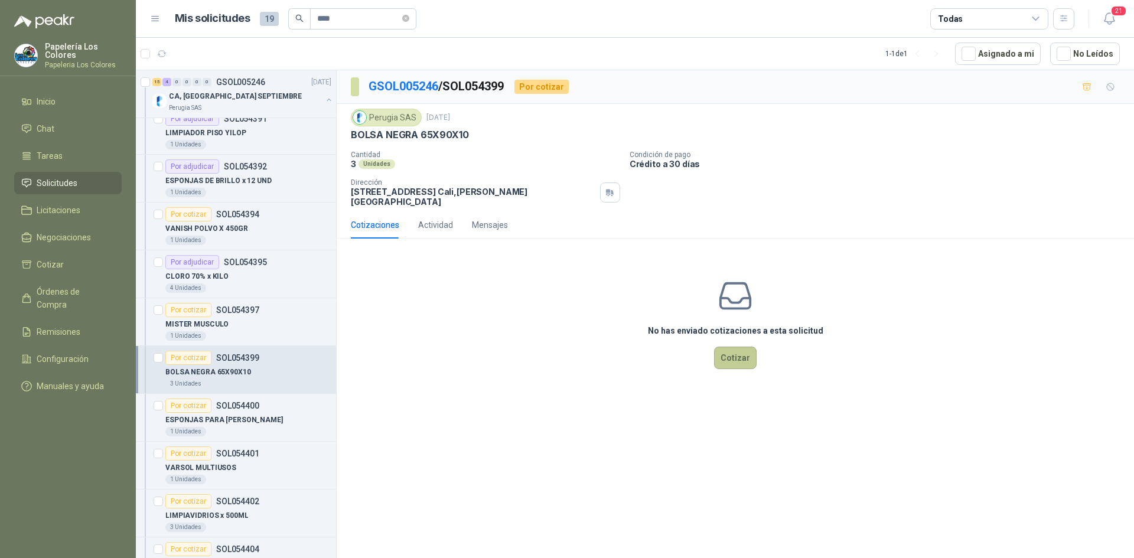
click at [741, 347] on button "Cotizar" at bounding box center [735, 358] width 43 height 22
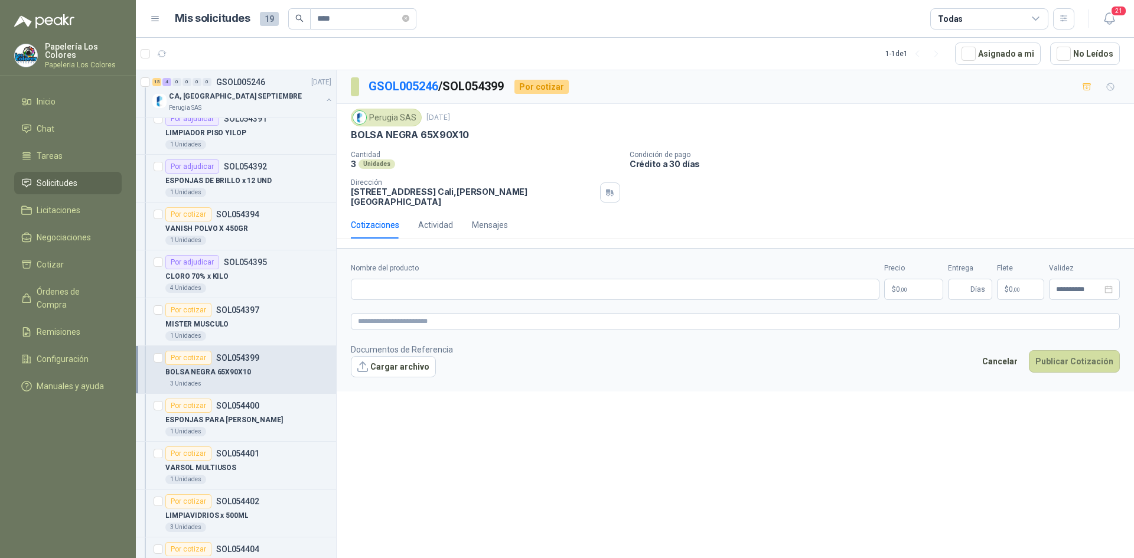
drag, startPoint x: 465, startPoint y: 135, endPoint x: 340, endPoint y: 140, distance: 125.3
click at [340, 140] on div "Perugia SAS [DATE] BOLSA NEGRA 65X90X10  Cantidad 3 Unidades Condición de pago…" at bounding box center [735, 157] width 797 height 107
copy p "BOLSA NEGRA 65X90X10"
click at [480, 279] on input "Nombre del producto" at bounding box center [615, 289] width 529 height 21
paste input "**********"
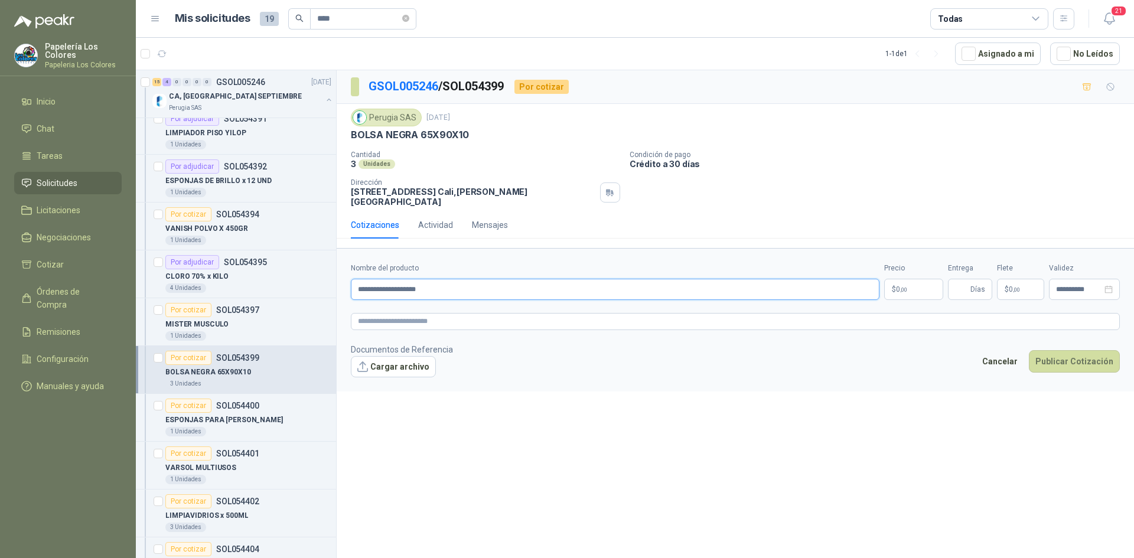
type input "**********"
click at [907, 276] on body "Papelería Los Colores Papeleria Los Colores Inicio Chat Tareas Solicitudes Lici…" at bounding box center [567, 279] width 1134 height 558
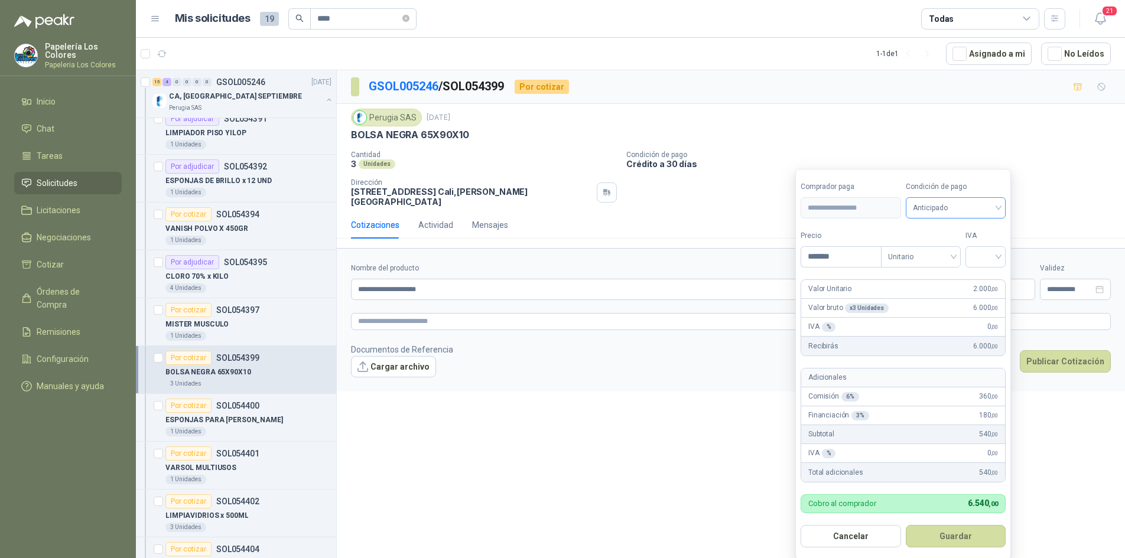
click at [949, 211] on span "Anticipado" at bounding box center [955, 208] width 86 height 18
type input "*******"
click at [945, 249] on div "Crédito a 30 días" at bounding box center [957, 251] width 83 height 13
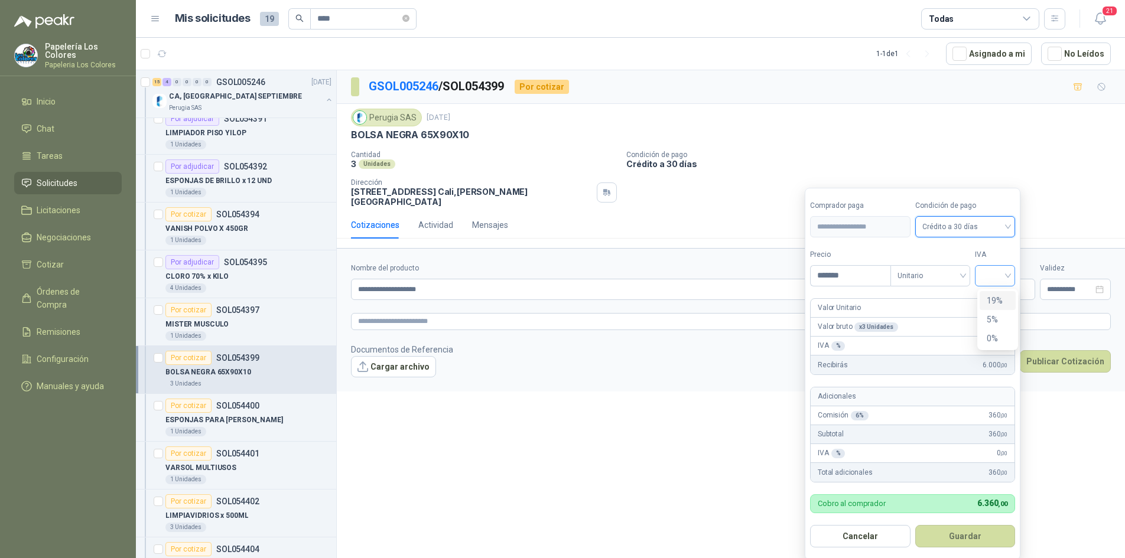
click at [991, 266] on div at bounding box center [995, 275] width 40 height 21
click at [991, 298] on div "19%" at bounding box center [997, 300] width 22 height 13
click at [950, 532] on button "Guardar" at bounding box center [967, 536] width 102 height 22
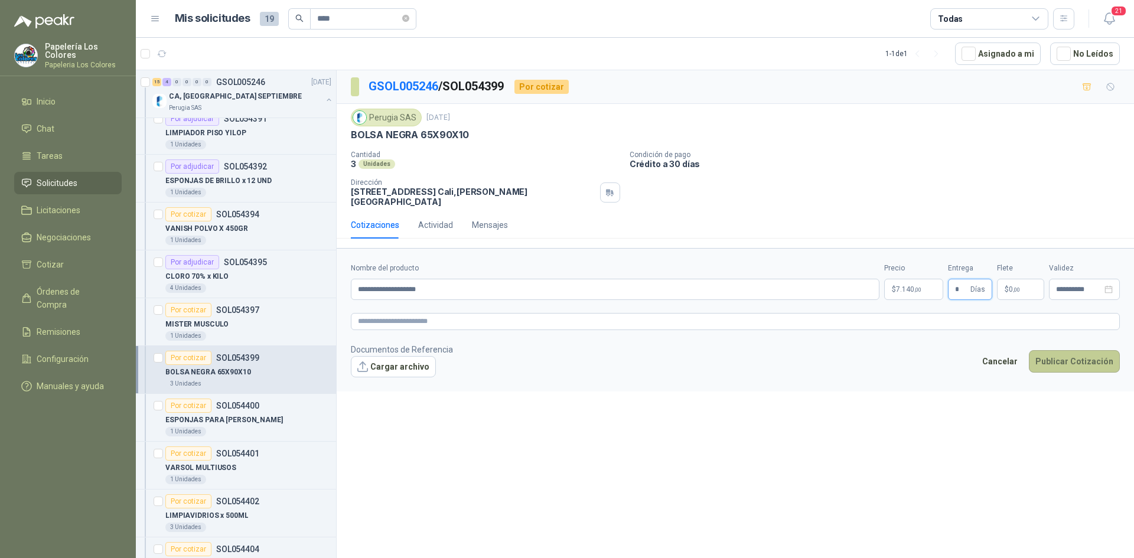
type input "*"
click at [1070, 353] on button "Publicar Cotización" at bounding box center [1074, 361] width 91 height 22
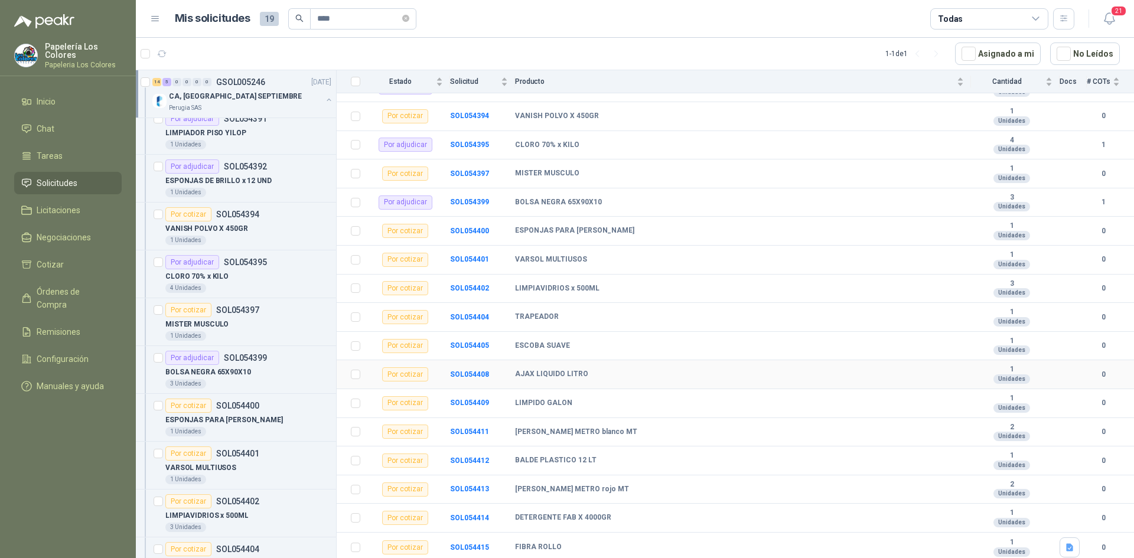
scroll to position [213, 0]
click at [461, 229] on b "SOL054400" at bounding box center [469, 230] width 39 height 8
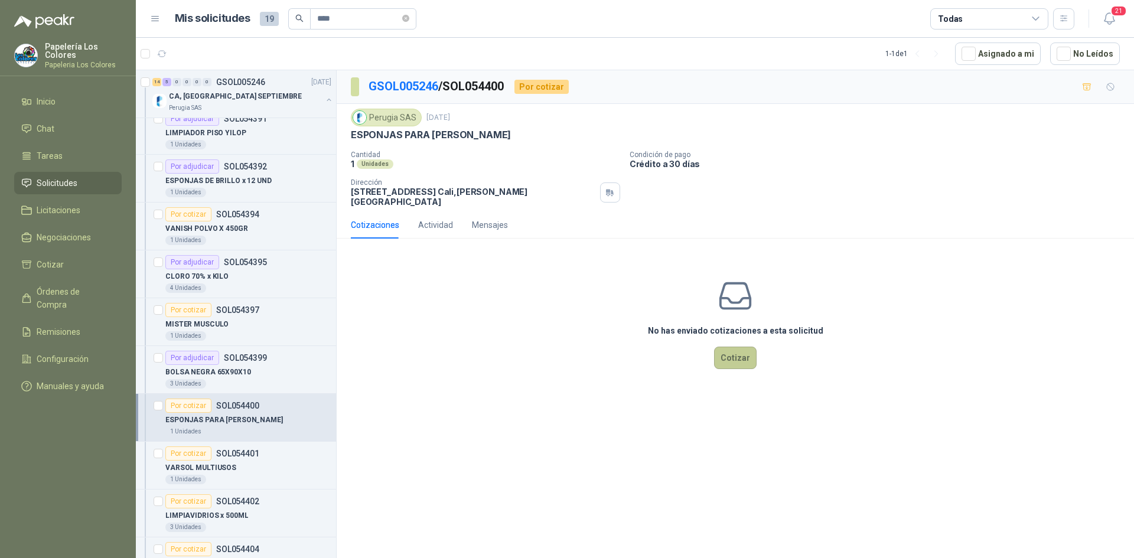
click at [743, 355] on button "Cotizar" at bounding box center [735, 358] width 43 height 22
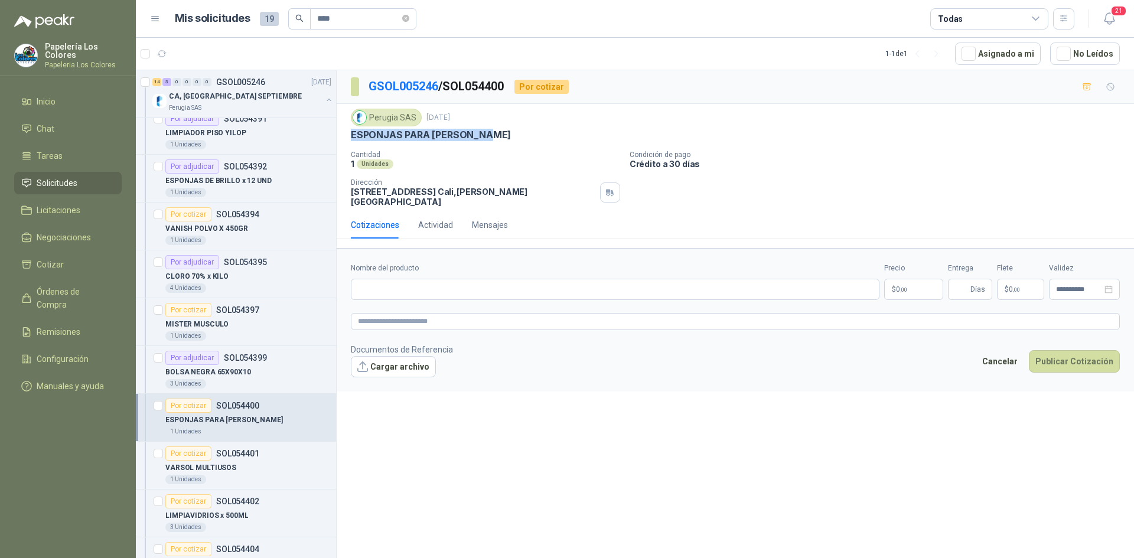
drag, startPoint x: 487, startPoint y: 136, endPoint x: 350, endPoint y: 140, distance: 136.5
click at [350, 140] on div "Perugia SAS [DATE] ESPONJAS PARA [PERSON_NAME]  Cantidad 1 Unidades Condición …" at bounding box center [735, 157] width 797 height 107
copy p "ESPONJAS PARA [PERSON_NAME]"
click at [449, 290] on input "Nombre del producto" at bounding box center [615, 289] width 529 height 21
paste input "**********"
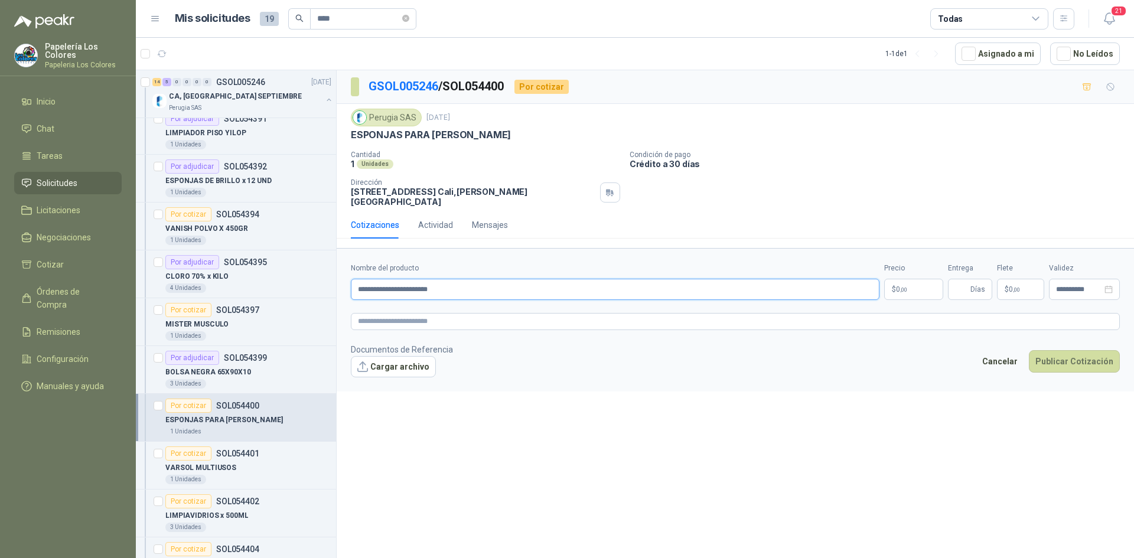
type input "**********"
click at [912, 276] on body "Papelería Los Colores Papeleria Los Colores Inicio Chat Tareas Solicitudes Lici…" at bounding box center [567, 279] width 1134 height 558
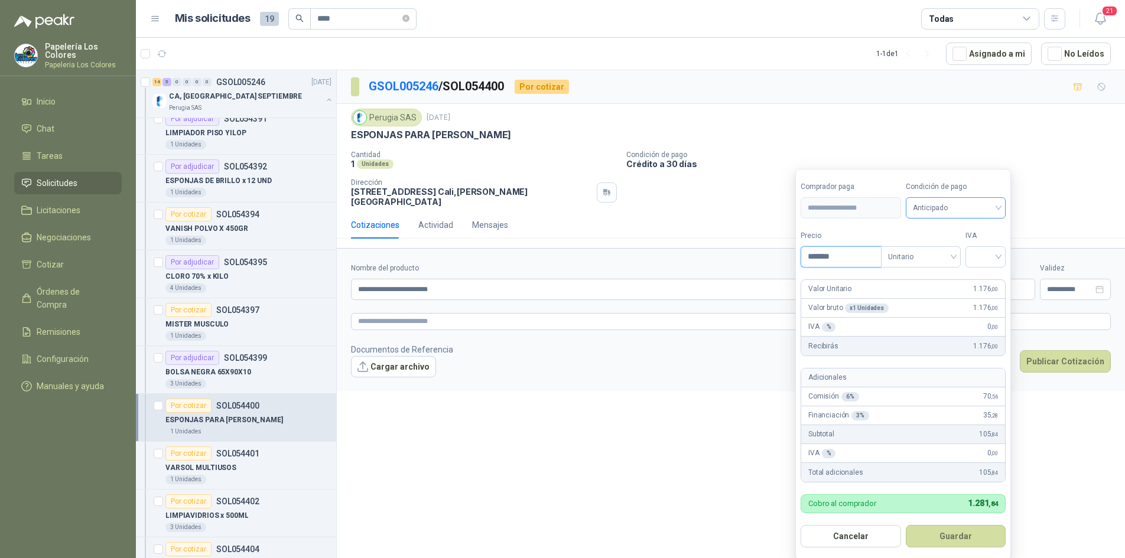
click at [930, 216] on span "Anticipado" at bounding box center [955, 208] width 86 height 18
type input "*******"
click at [935, 252] on div "Crédito a 30 días" at bounding box center [957, 251] width 83 height 13
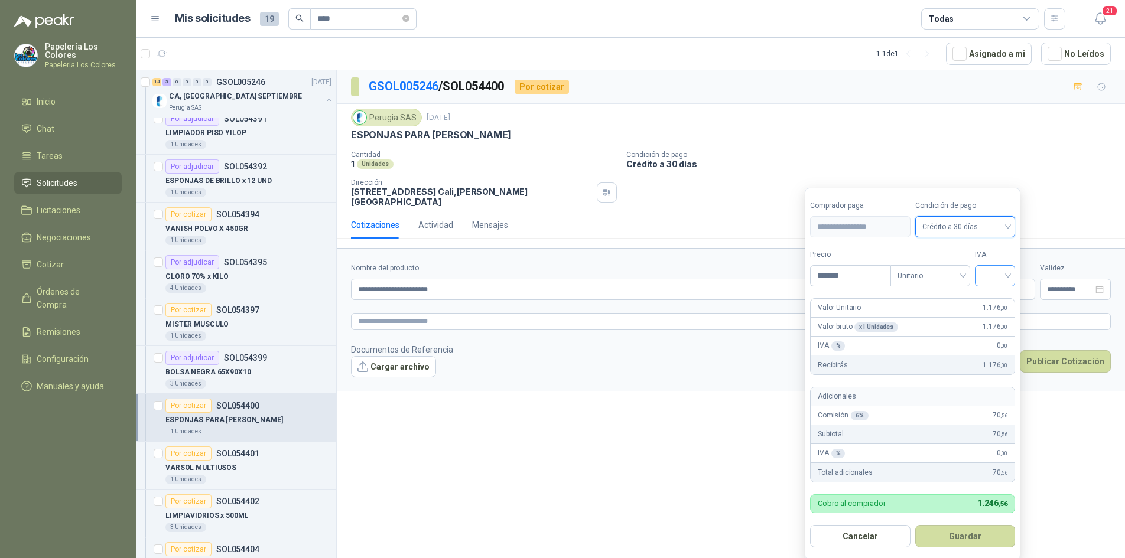
click at [1011, 276] on div at bounding box center [995, 275] width 40 height 21
click at [993, 296] on div "19%" at bounding box center [997, 300] width 22 height 13
click at [970, 534] on button "Guardar" at bounding box center [967, 536] width 102 height 22
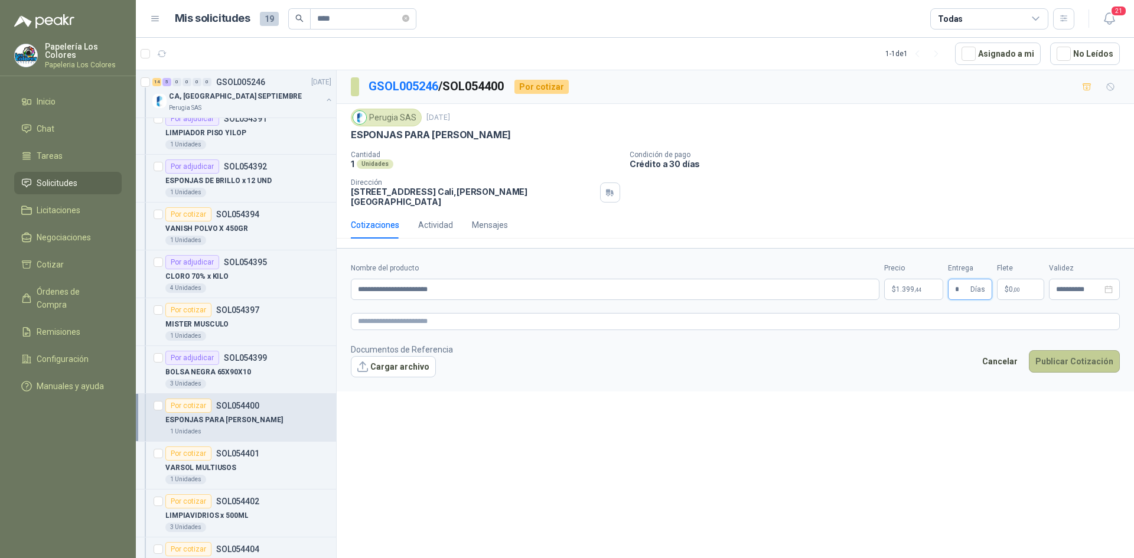
type input "*"
click at [1076, 350] on button "Publicar Cotización" at bounding box center [1074, 361] width 91 height 22
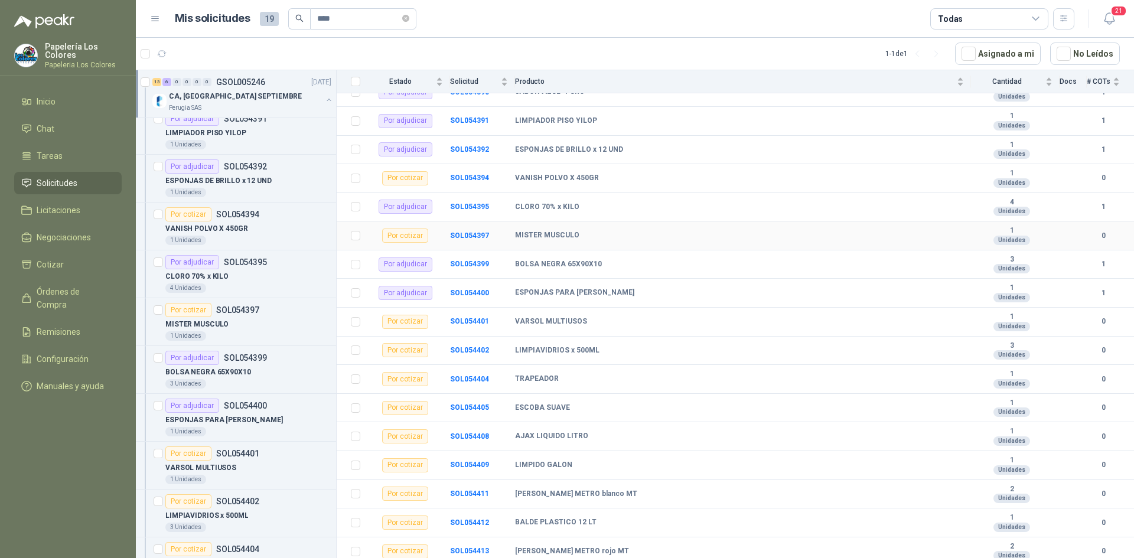
scroll to position [213, 0]
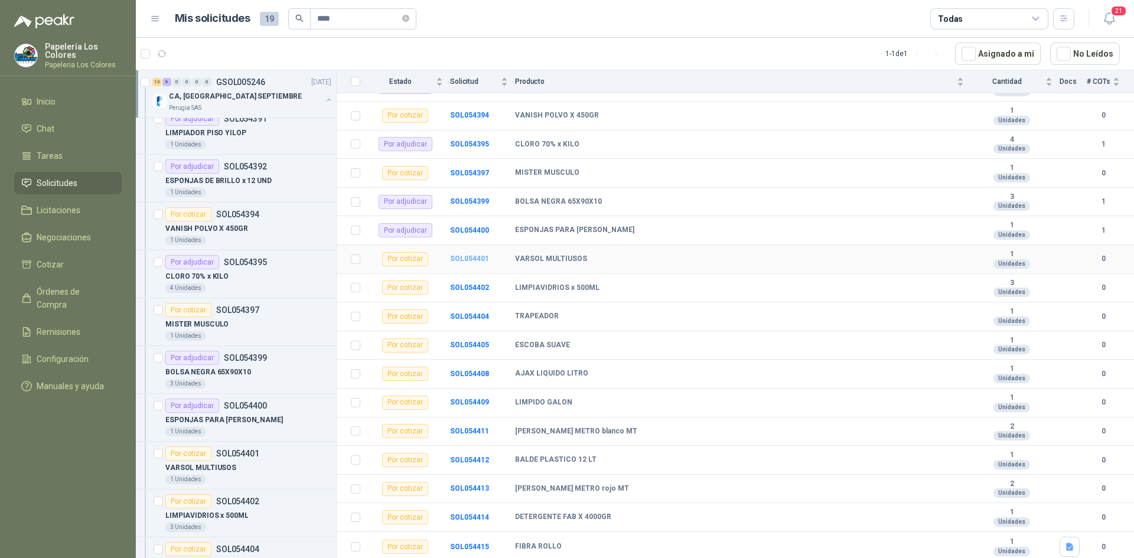
click at [469, 256] on b "SOL054401" at bounding box center [469, 259] width 39 height 8
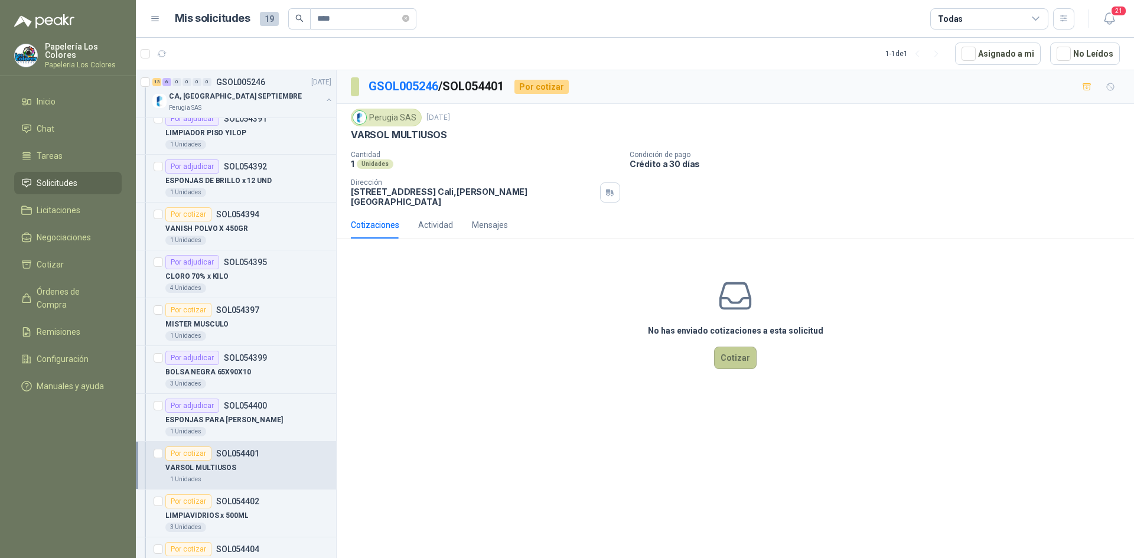
click at [738, 347] on button "Cotizar" at bounding box center [735, 358] width 43 height 22
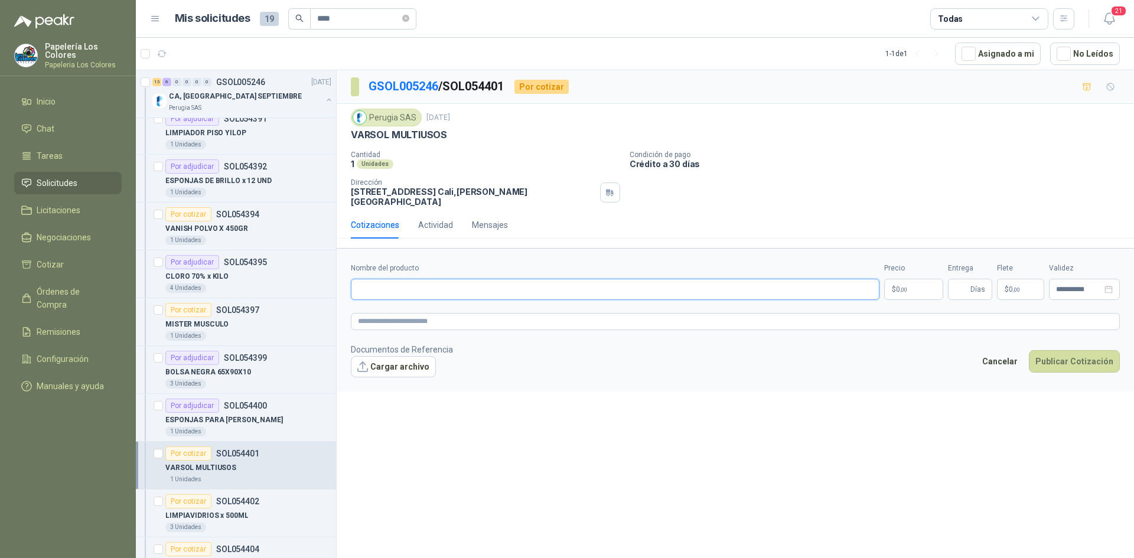
click at [425, 279] on input "Nombre del producto" at bounding box center [615, 289] width 529 height 21
drag, startPoint x: 444, startPoint y: 134, endPoint x: 342, endPoint y: 139, distance: 102.3
click at [342, 139] on div "Perugia SAS [DATE] VARSOL MULTIUSOS Cantidad 1 Unidades Condición de pago Créd…" at bounding box center [735, 157] width 797 height 107
click at [408, 286] on input "Nombre del producto" at bounding box center [615, 289] width 529 height 21
paste input "**********"
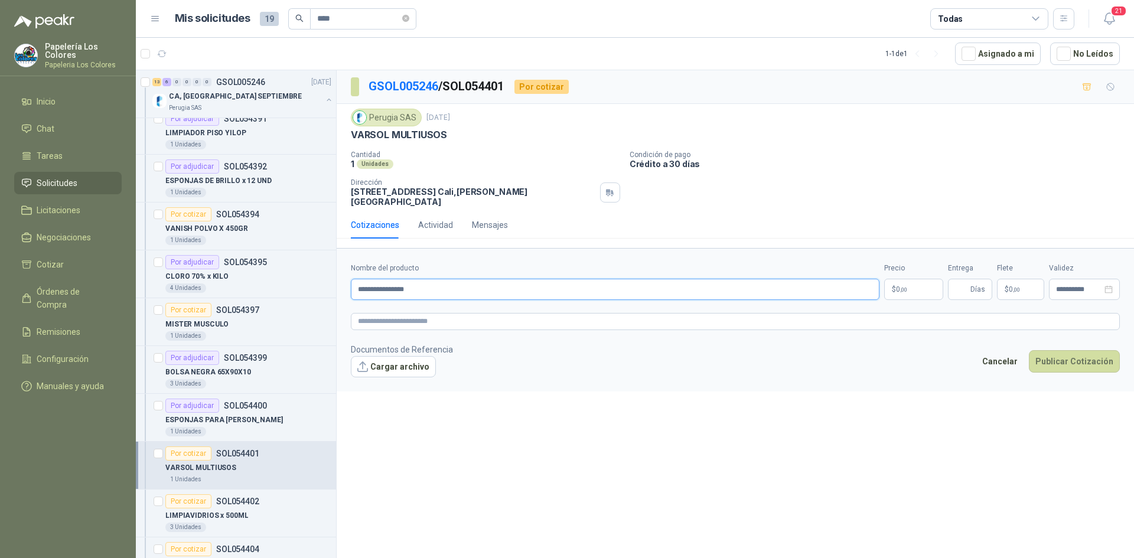
type input "**********"
click at [912, 278] on body "Papelería Los Colores Papeleria Los Colores Inicio Chat Tareas Solicitudes Lici…" at bounding box center [567, 279] width 1134 height 558
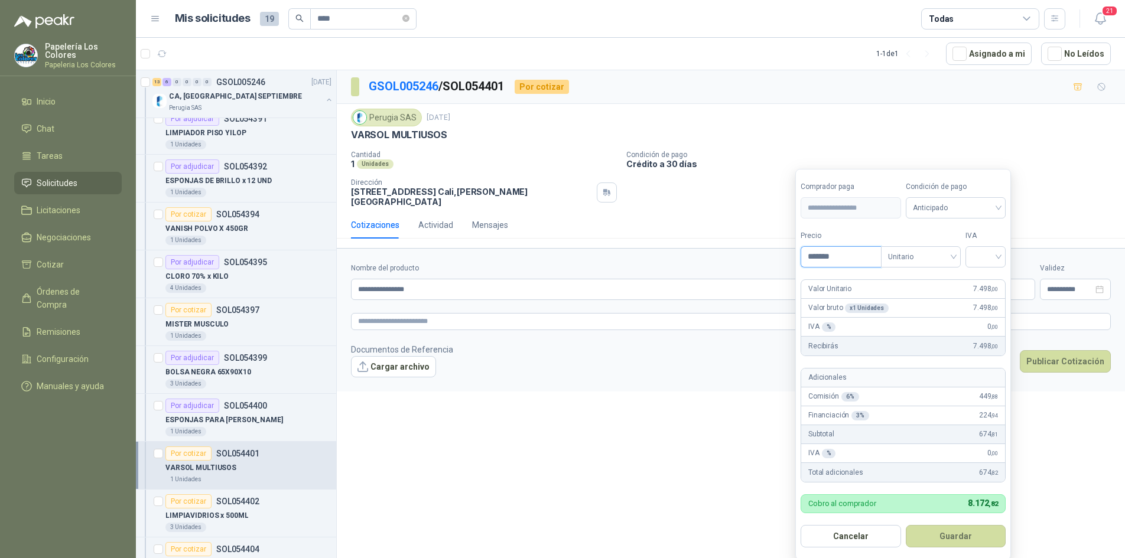
type input "*******"
click at [944, 211] on span "Anticipado" at bounding box center [955, 208] width 86 height 18
click at [947, 250] on div "Crédito a 30 días" at bounding box center [957, 251] width 83 height 13
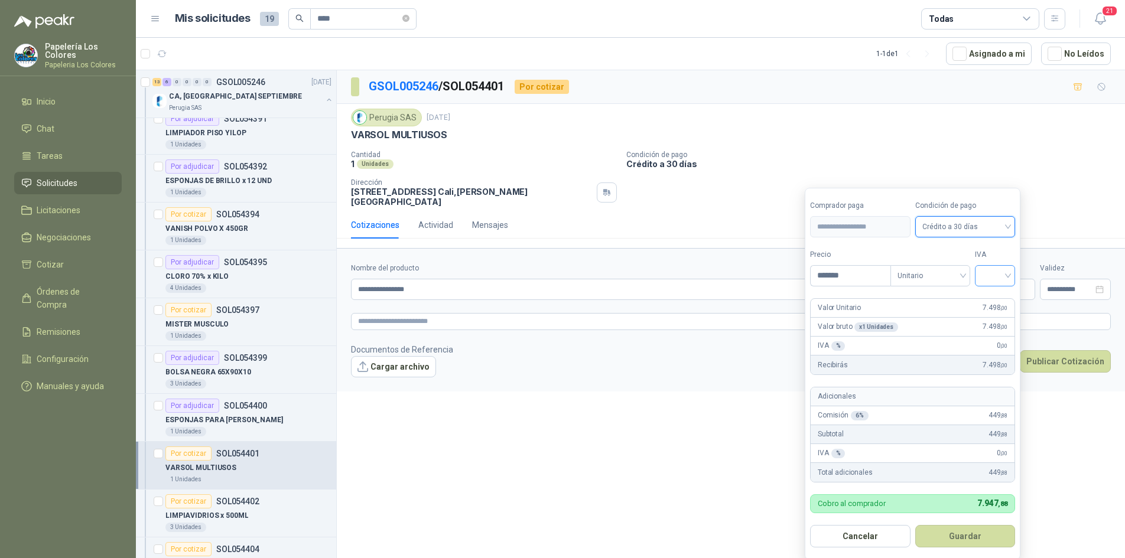
click at [998, 272] on input "search" at bounding box center [995, 275] width 26 height 18
click at [995, 301] on div "19%" at bounding box center [997, 300] width 22 height 13
click at [988, 532] on button "Guardar" at bounding box center [967, 536] width 102 height 22
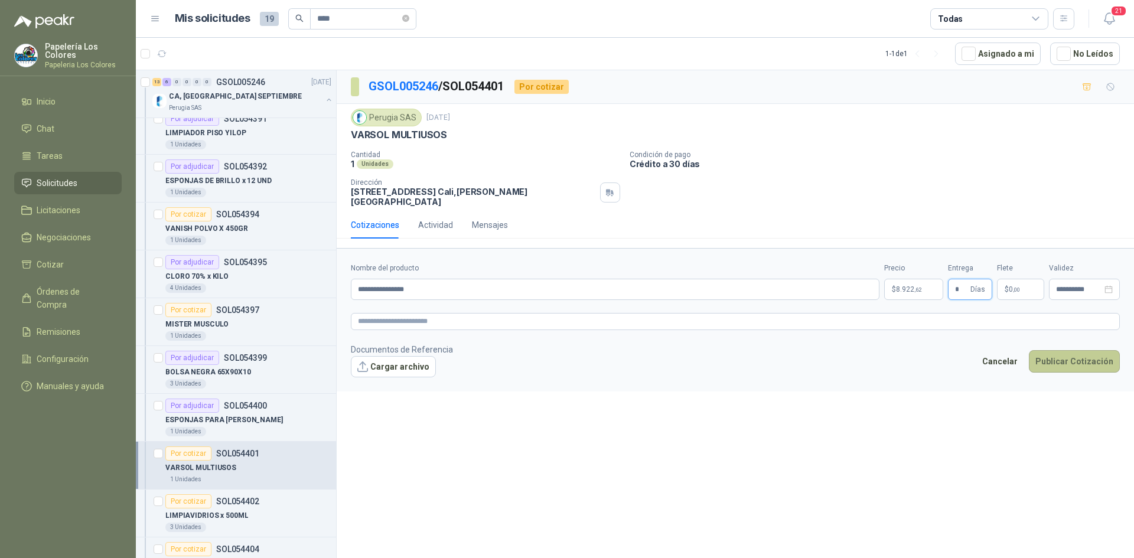
type input "*"
click at [1067, 350] on button "Publicar Cotización" at bounding box center [1074, 361] width 91 height 22
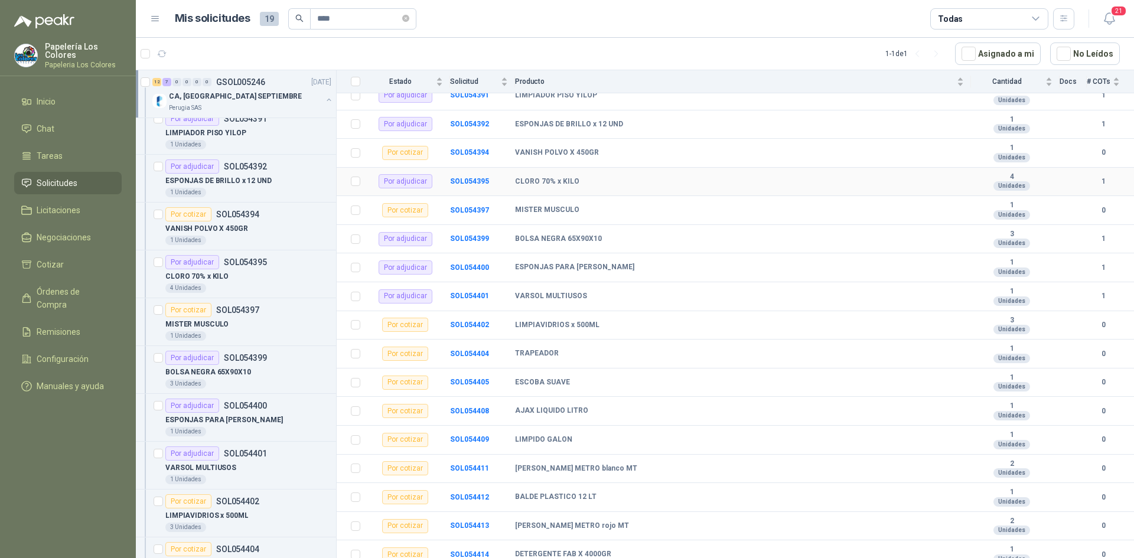
scroll to position [213, 0]
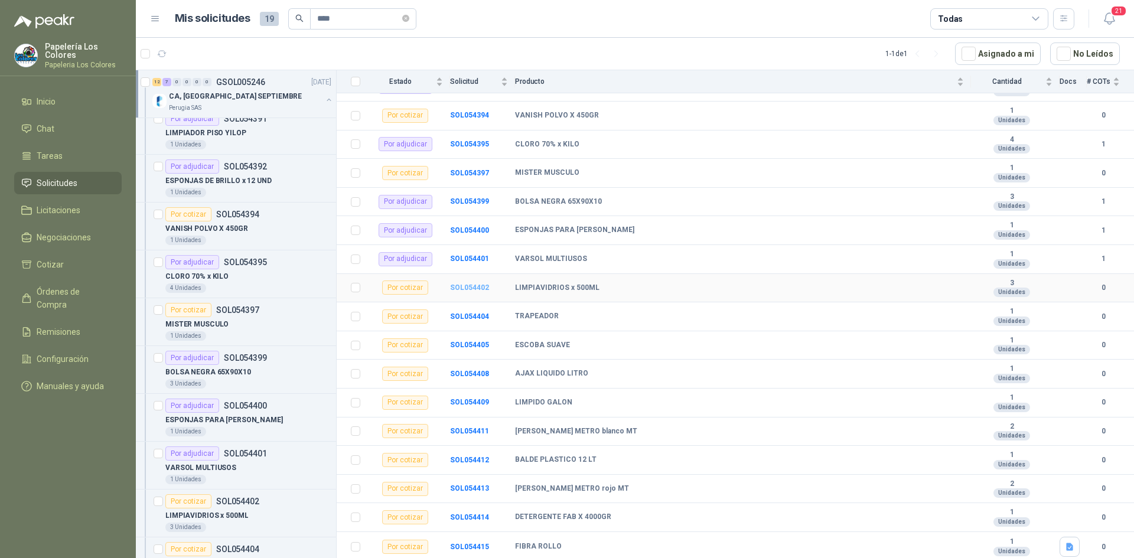
click at [474, 288] on b "SOL054402" at bounding box center [469, 287] width 39 height 8
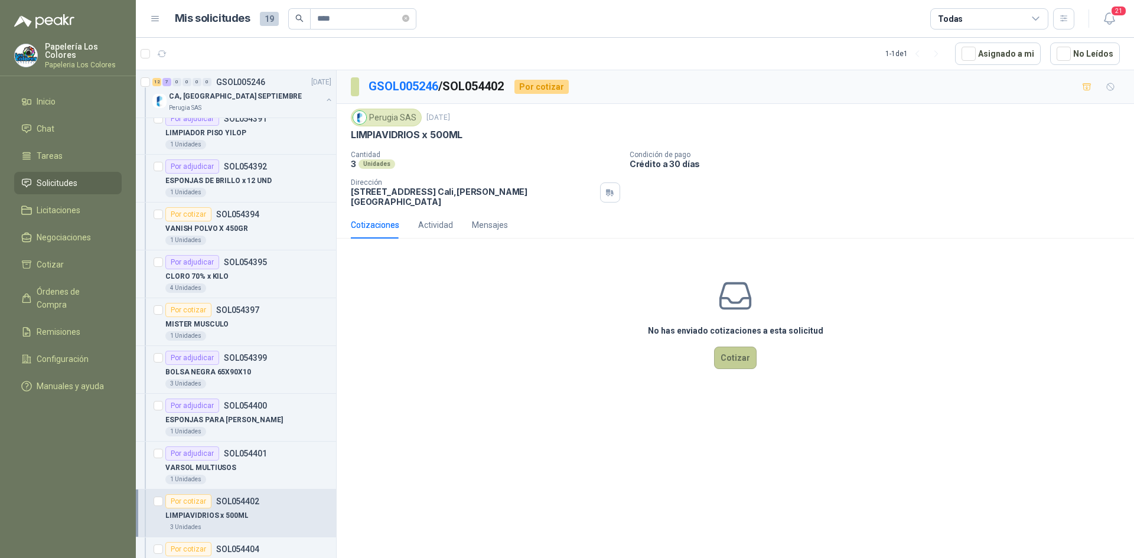
click at [733, 350] on button "Cotizar" at bounding box center [735, 358] width 43 height 22
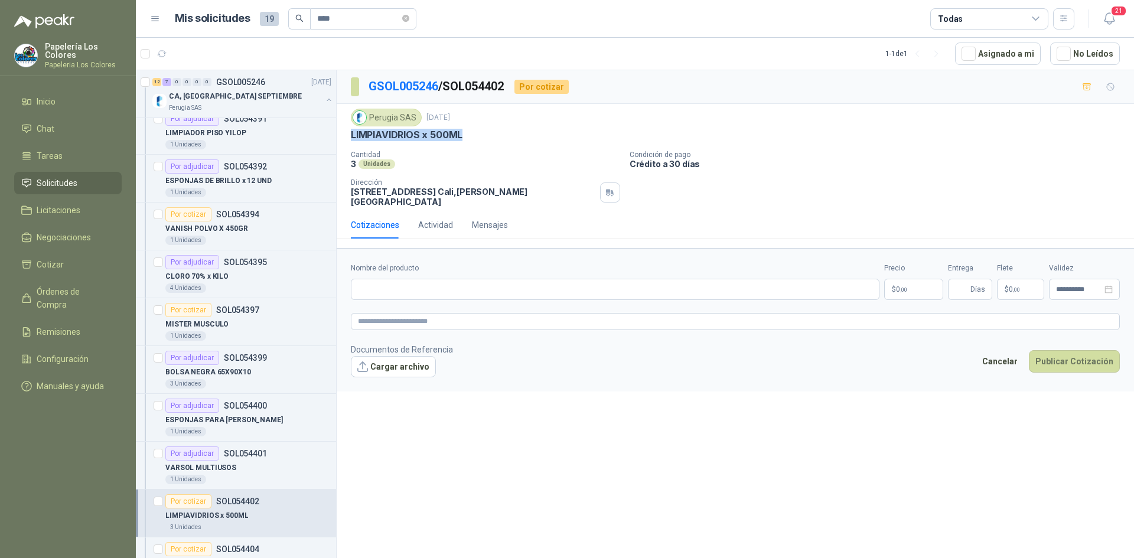
drag, startPoint x: 461, startPoint y: 133, endPoint x: 353, endPoint y: 141, distance: 107.8
click at [353, 141] on p "LIMPIAVIDRIOS x 500ML" at bounding box center [407, 135] width 112 height 12
click at [404, 284] on input "Nombre del producto" at bounding box center [615, 289] width 529 height 21
paste input "**********"
type input "**********"
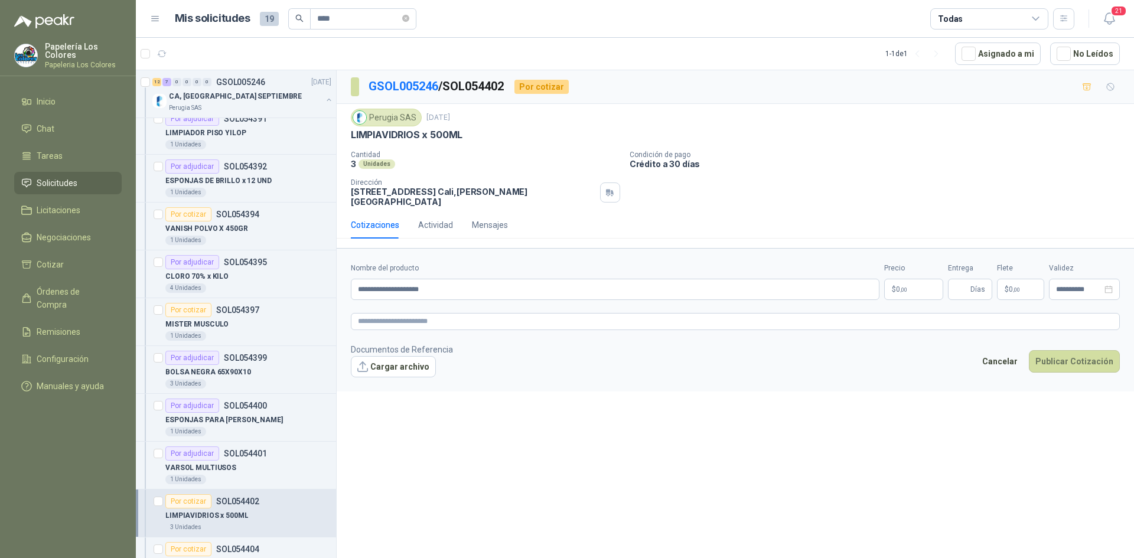
click at [912, 280] on body "Papelería Los Colores Papeleria Los Colores Inicio Chat Tareas Solicitudes Lici…" at bounding box center [567, 279] width 1134 height 558
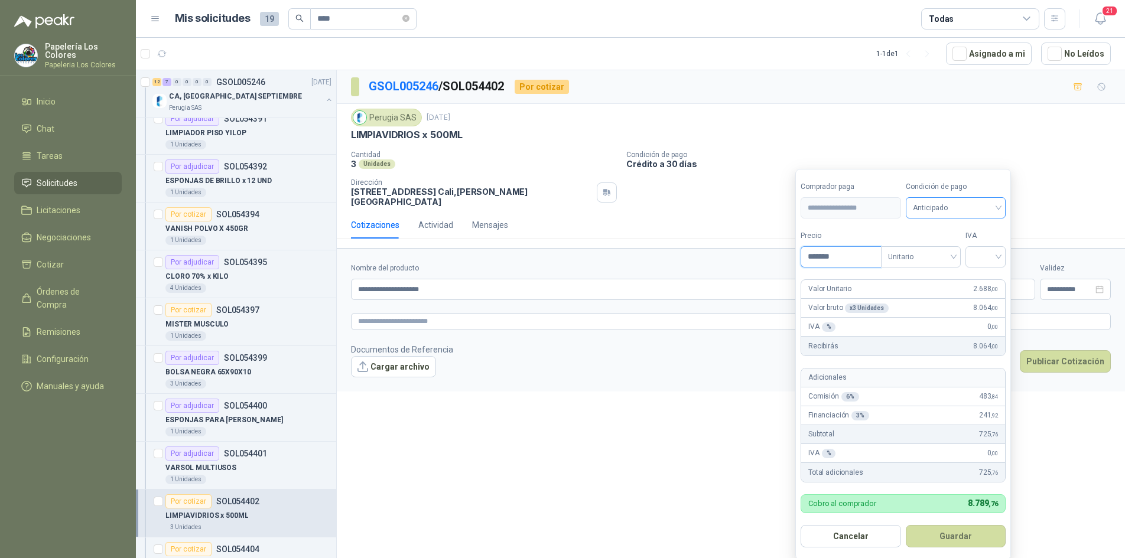
click at [953, 209] on span "Anticipado" at bounding box center [955, 208] width 86 height 18
type input "*******"
click at [950, 248] on div "Crédito a 30 días" at bounding box center [957, 251] width 83 height 13
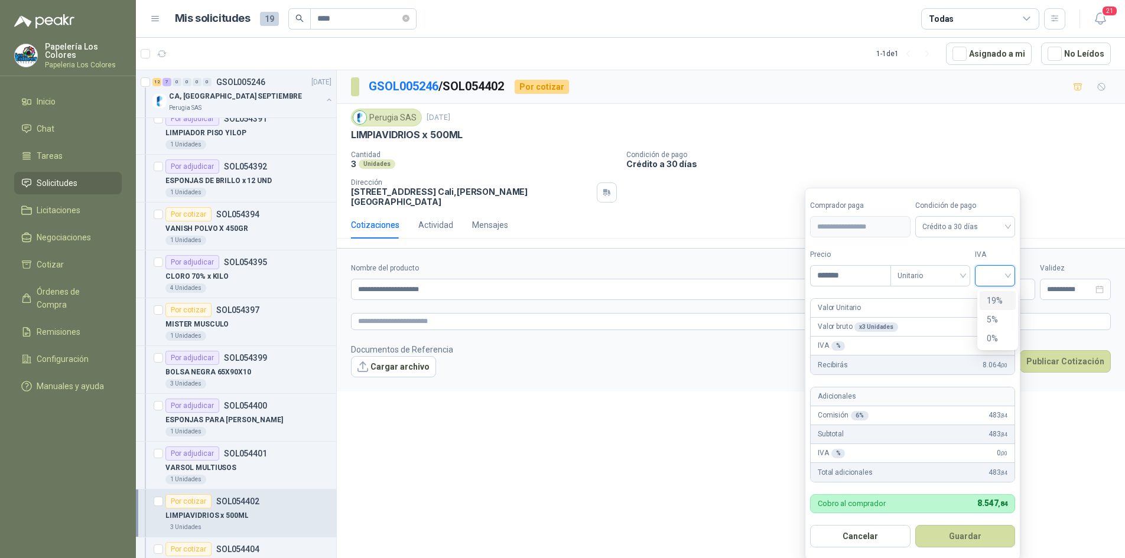
click at [989, 272] on input "search" at bounding box center [995, 275] width 26 height 18
click at [989, 293] on div "19%" at bounding box center [997, 300] width 36 height 19
click at [954, 536] on button "Guardar" at bounding box center [967, 536] width 102 height 22
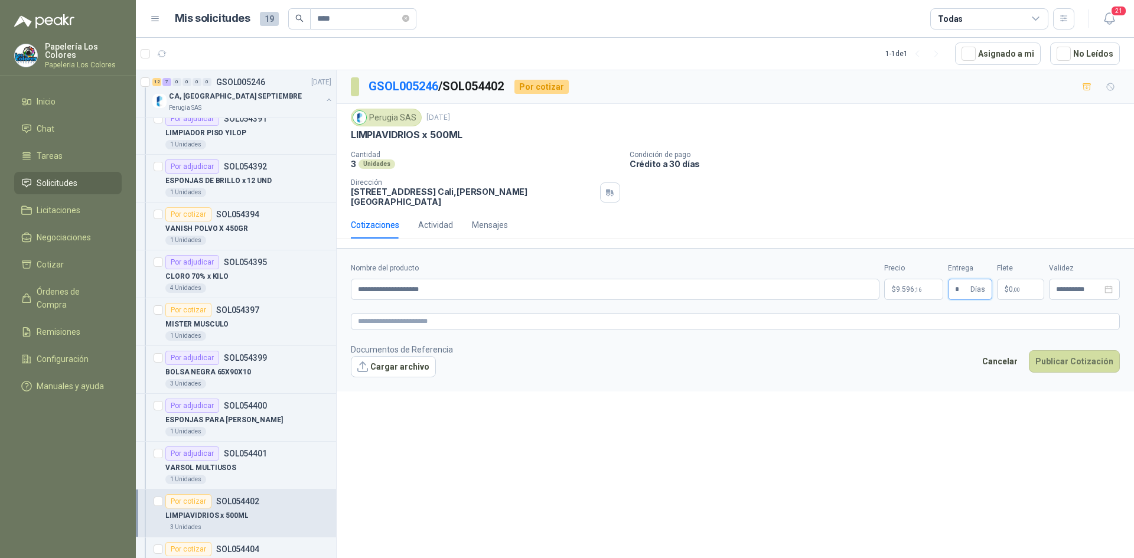
type input "*"
click at [1075, 350] on button "Publicar Cotización" at bounding box center [1074, 361] width 91 height 22
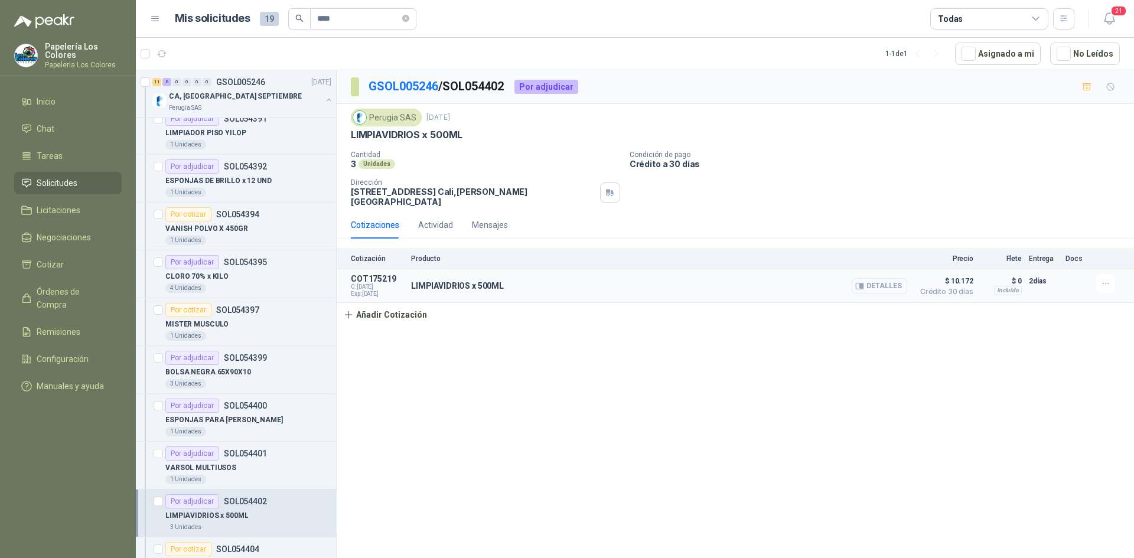
click at [890, 280] on button "Detalles" at bounding box center [880, 286] width 56 height 16
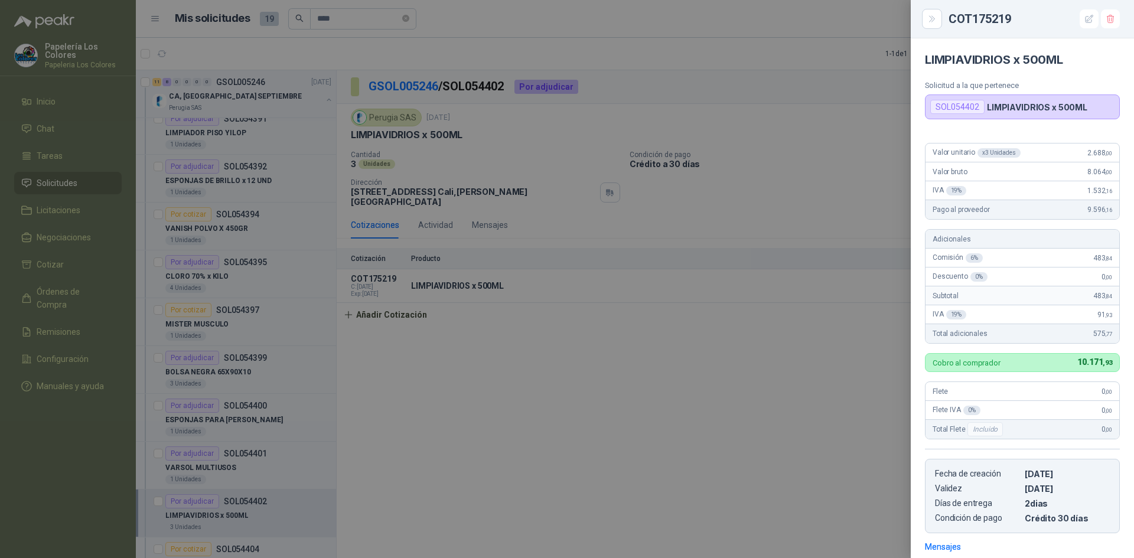
click at [832, 334] on div at bounding box center [567, 279] width 1134 height 558
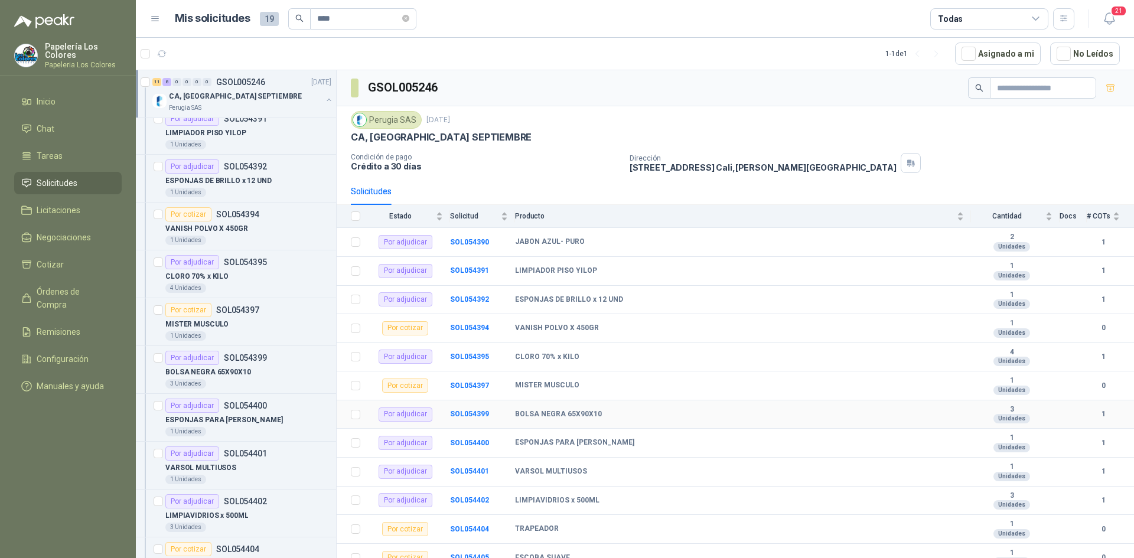
scroll to position [213, 0]
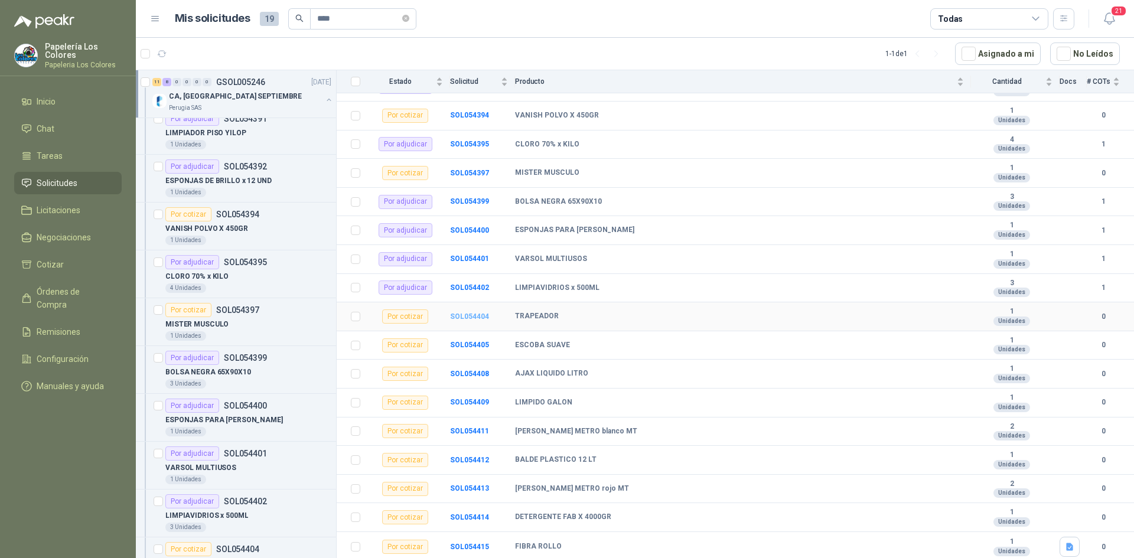
click at [471, 319] on b "SOL054404" at bounding box center [469, 316] width 39 height 8
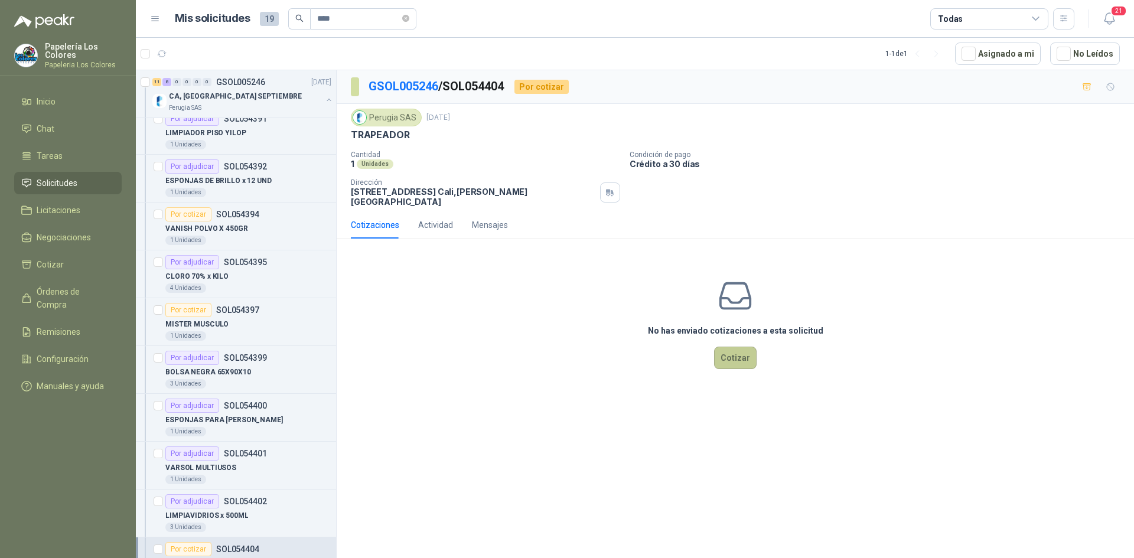
click at [741, 347] on button "Cotizar" at bounding box center [735, 358] width 43 height 22
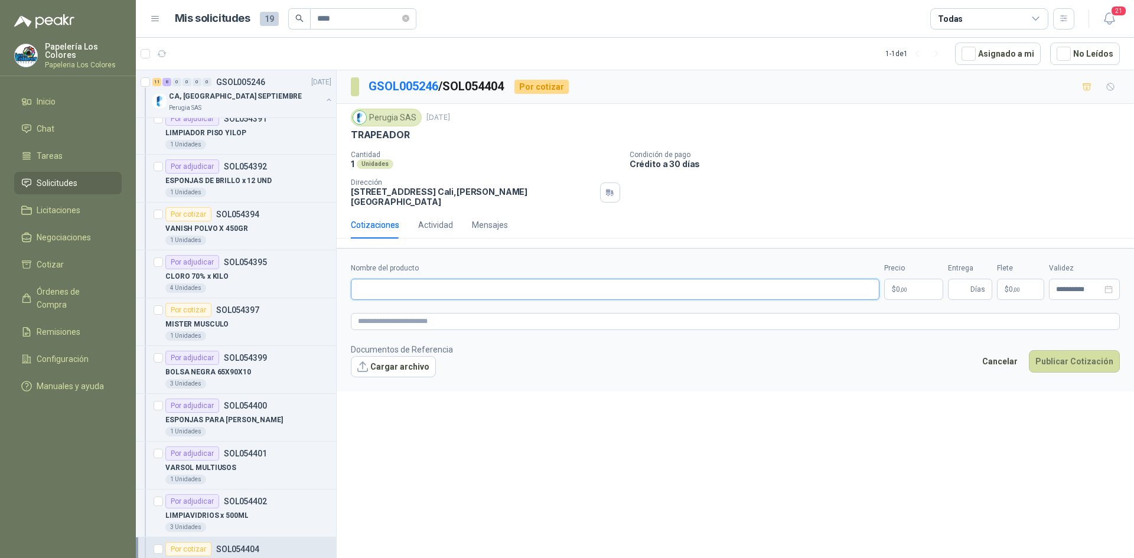
click at [429, 283] on input "Nombre del producto" at bounding box center [615, 289] width 529 height 21
drag, startPoint x: 408, startPoint y: 134, endPoint x: 334, endPoint y: 150, distance: 75.5
click at [334, 150] on div "11 8 0 0 0 0 GSOL005246 [DATE] CA, CA2 SEPTIEMBRE Perugia SAS Por adjudicar SOL…" at bounding box center [635, 316] width 998 height 493
click at [413, 157] on p "Cantidad" at bounding box center [485, 155] width 269 height 8
drag, startPoint x: 405, startPoint y: 134, endPoint x: 378, endPoint y: 141, distance: 28.1
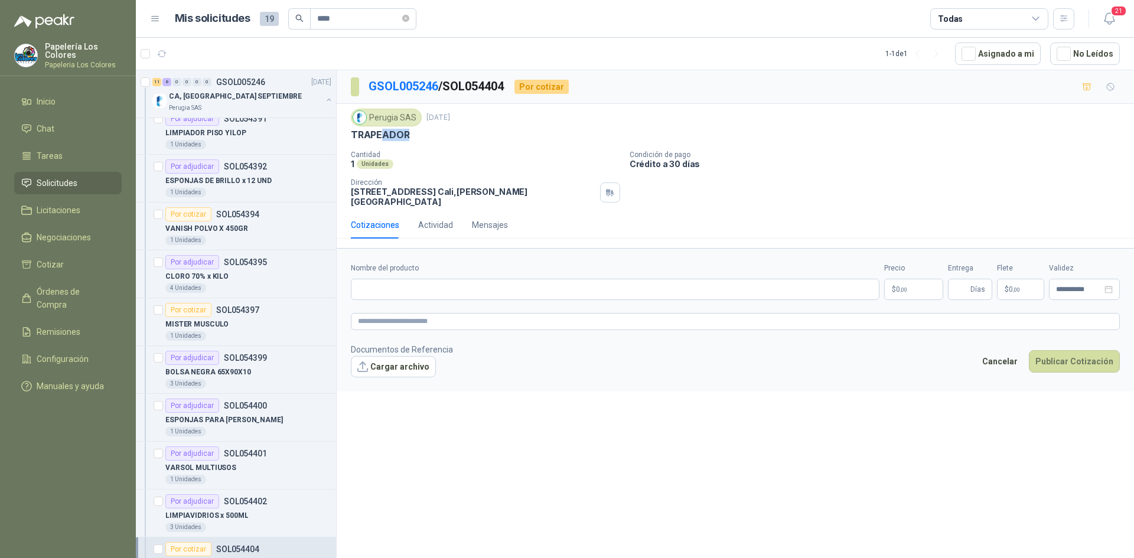
click at [378, 141] on p "TRAPEADOR" at bounding box center [380, 135] width 58 height 12
click at [419, 142] on div "Perugia SAS [DATE] TRAPEADOR  Cantidad 1 Unidades Condición de pago Crédito a …" at bounding box center [735, 158] width 769 height 98
drag, startPoint x: 409, startPoint y: 134, endPoint x: 347, endPoint y: 139, distance: 62.2
click at [347, 139] on div "Perugia SAS [DATE] TRAPEADOR  Cantidad 1 Unidades Condición de pago Crédito a …" at bounding box center [735, 157] width 797 height 107
click at [451, 279] on input "Nombre del producto" at bounding box center [615, 289] width 529 height 21
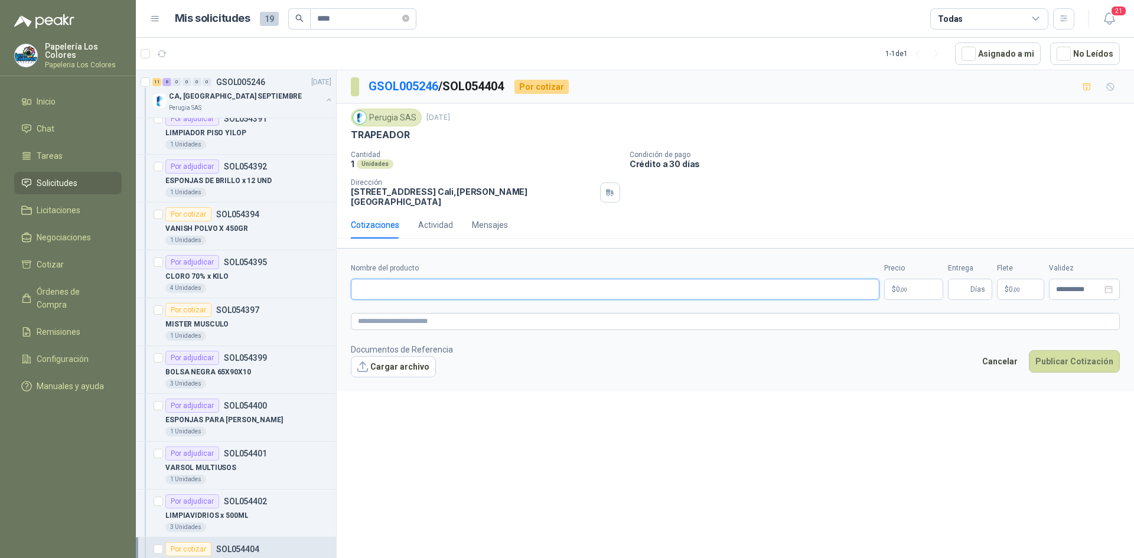
paste input "*********"
type input "*********"
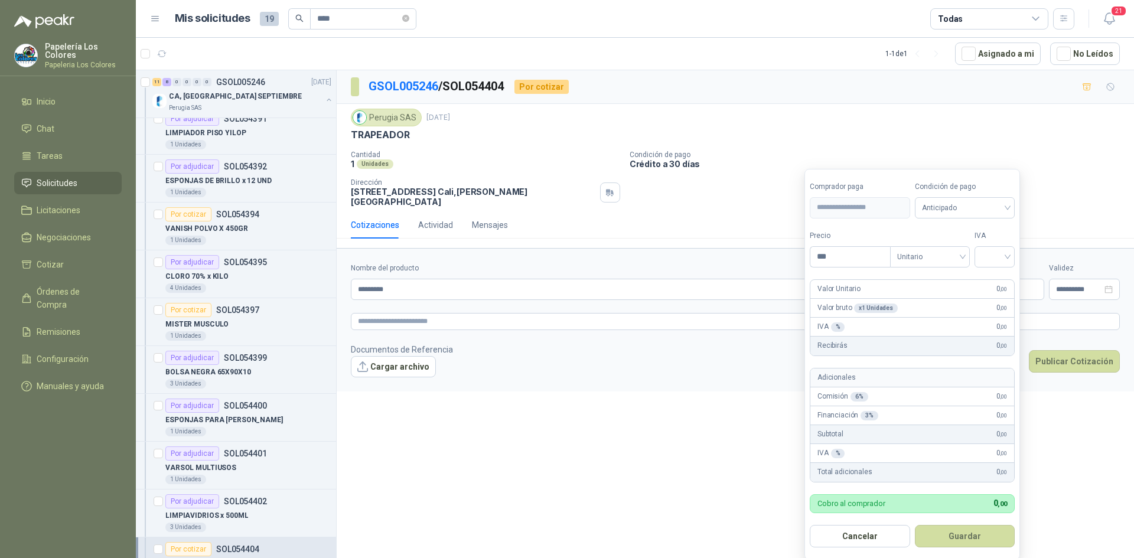
click at [916, 273] on body "Papelería Los Colores Papeleria Los Colores Inicio Chat Tareas Solicitudes Lici…" at bounding box center [567, 279] width 1134 height 558
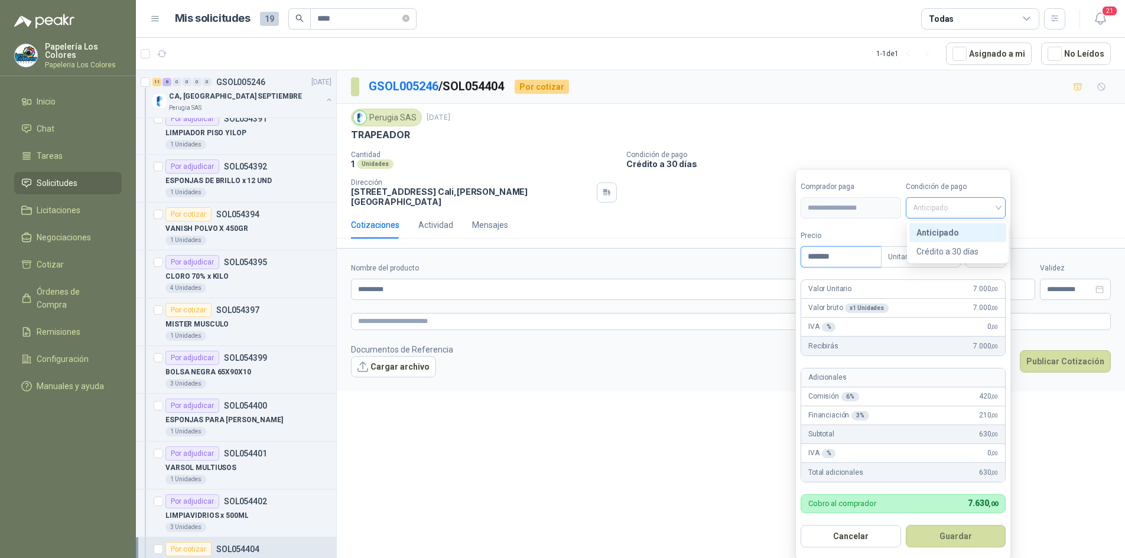
click at [963, 214] on span "Anticipado" at bounding box center [955, 208] width 86 height 18
type input "*******"
click at [957, 249] on div "Crédito a 30 días" at bounding box center [957, 251] width 83 height 13
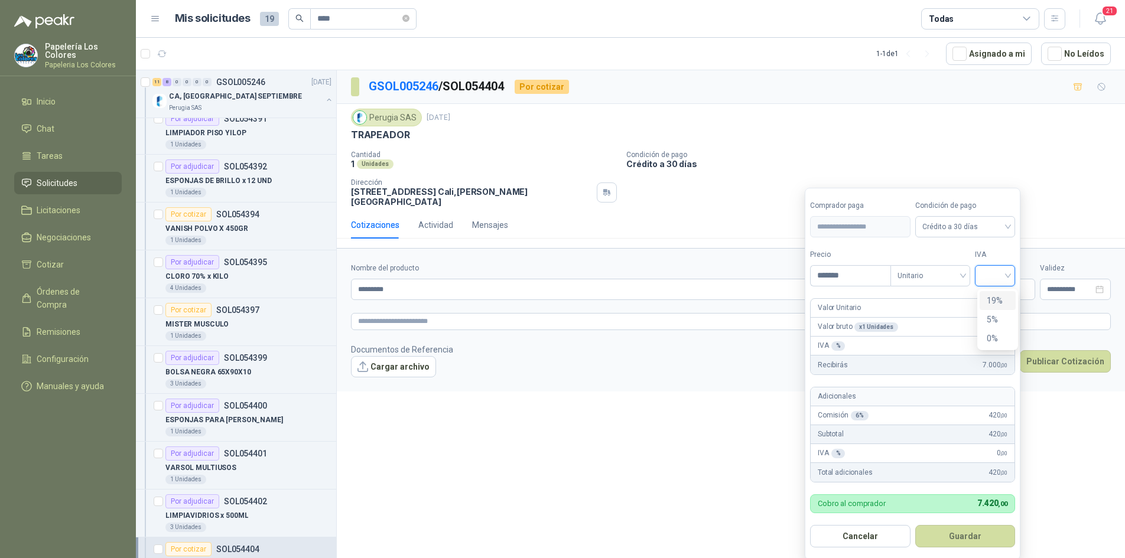
click at [1000, 279] on input "search" at bounding box center [995, 275] width 26 height 18
click at [998, 296] on div "19%" at bounding box center [997, 300] width 22 height 13
click at [957, 533] on button "Guardar" at bounding box center [967, 536] width 102 height 22
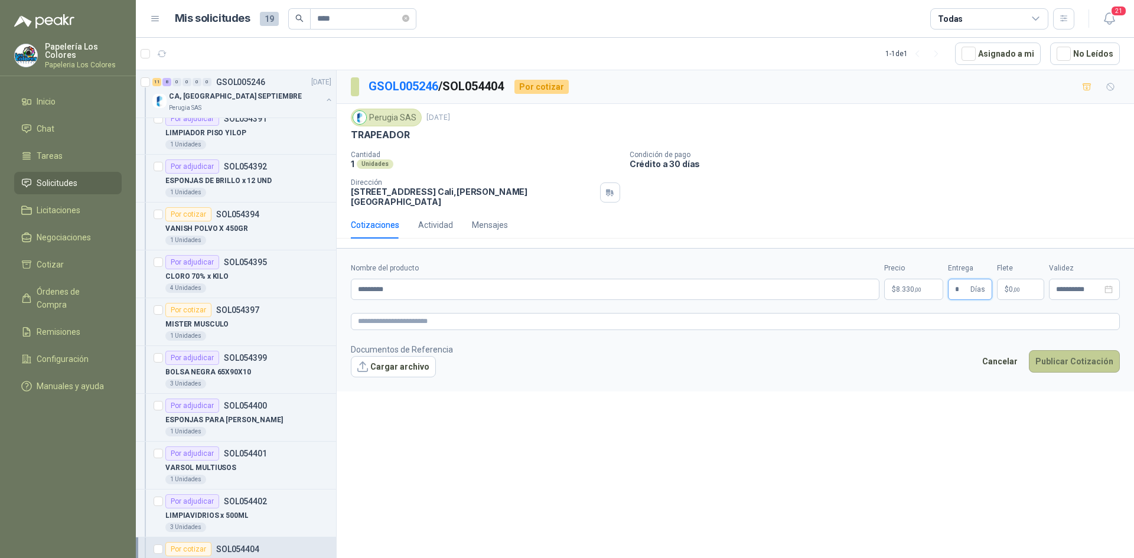
type input "*"
click at [1077, 350] on button "Publicar Cotización" at bounding box center [1074, 361] width 91 height 22
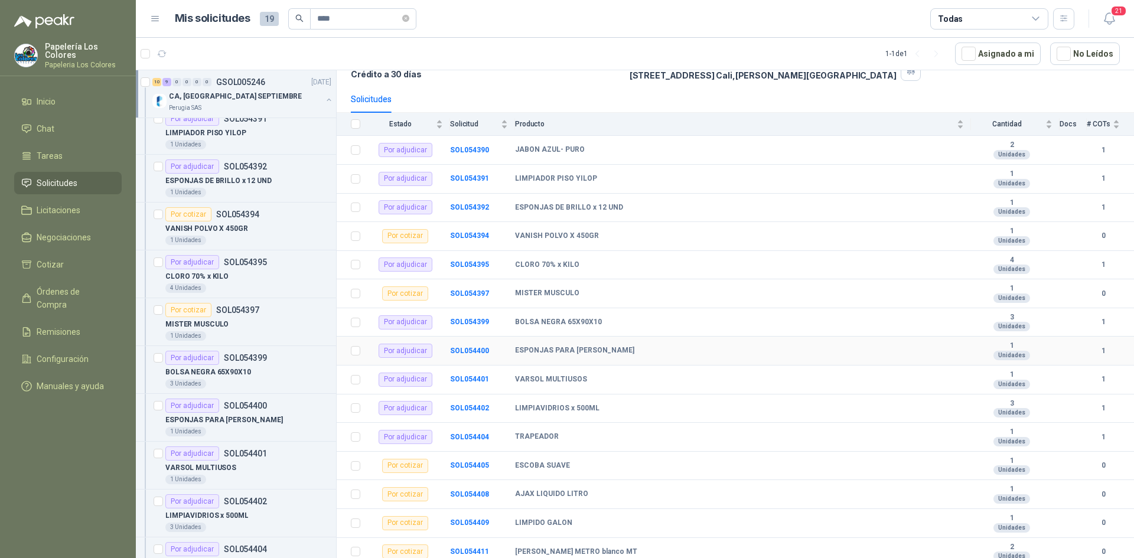
scroll to position [213, 0]
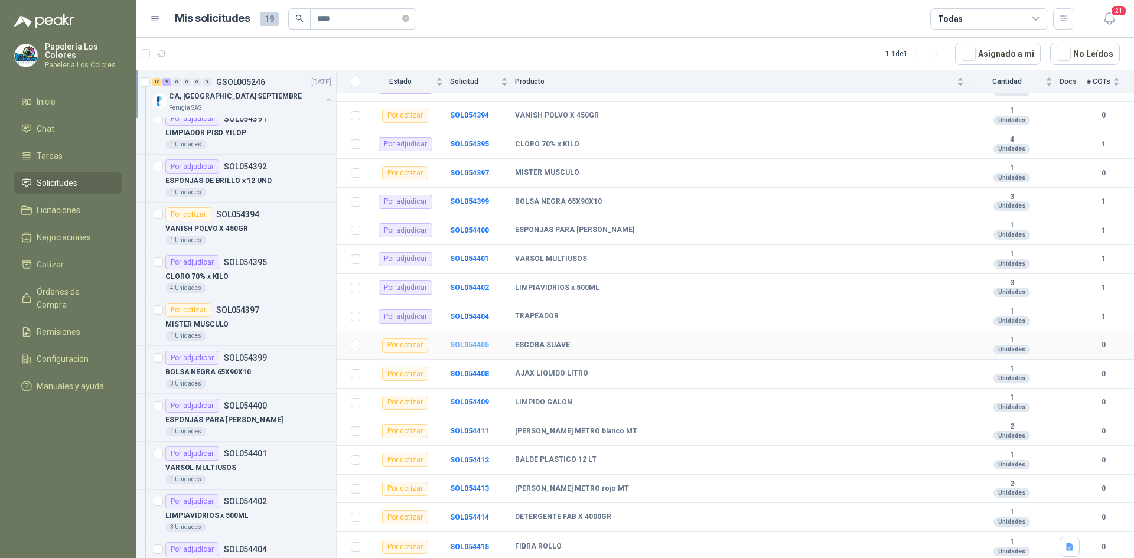
click at [472, 347] on b "SOL054405" at bounding box center [469, 345] width 39 height 8
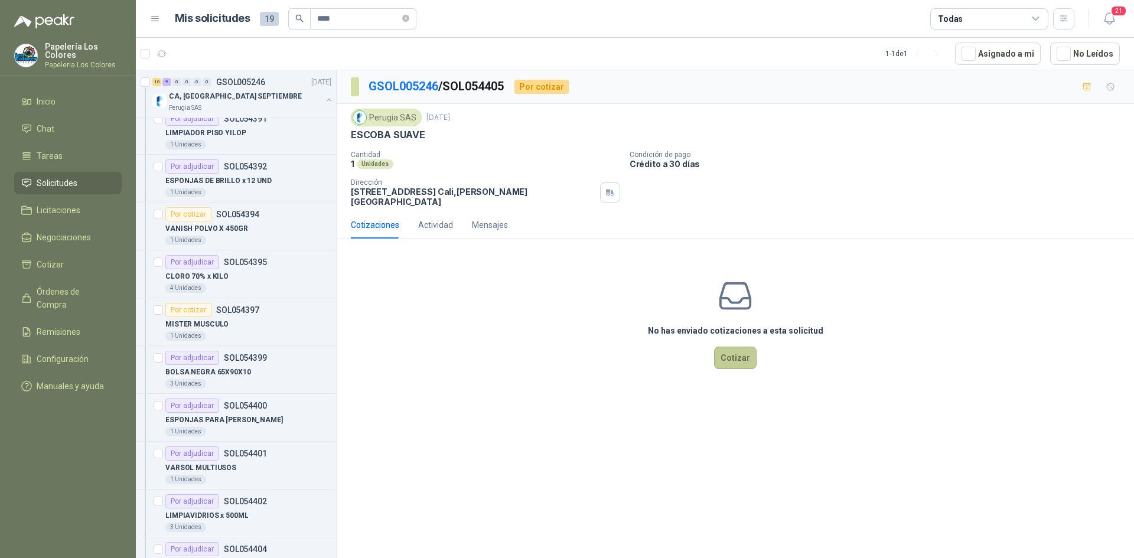
click at [744, 354] on button "Cotizar" at bounding box center [735, 358] width 43 height 22
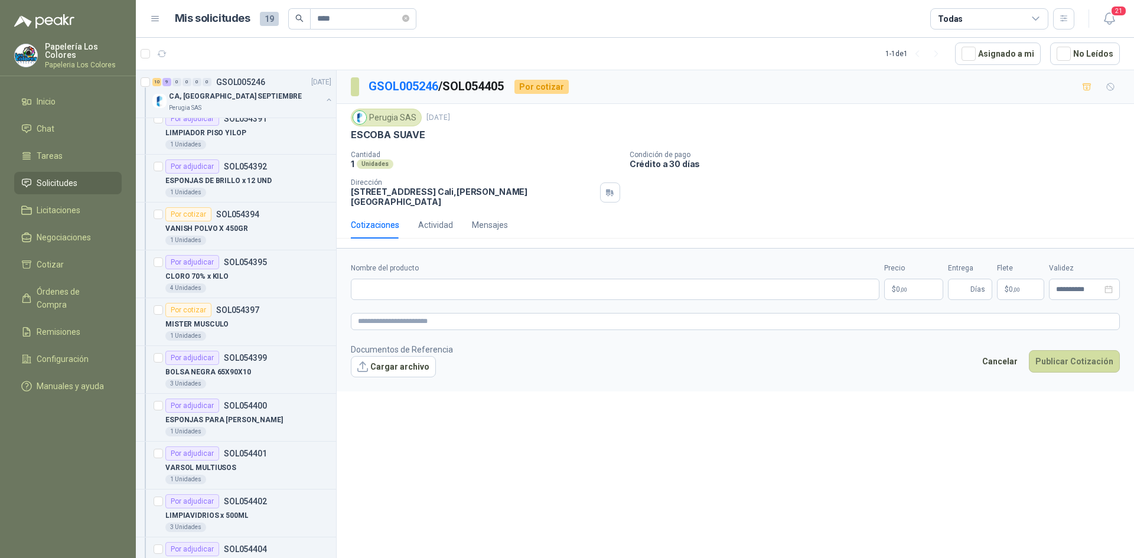
drag, startPoint x: 423, startPoint y: 135, endPoint x: 347, endPoint y: 139, distance: 75.7
click at [347, 139] on div "Perugia SAS [DATE] ESCOBA SUAVE  Cantidad 1 Unidades Condición de pago Crédito…" at bounding box center [735, 157] width 797 height 107
click at [397, 279] on input "Nombre del producto" at bounding box center [615, 289] width 529 height 21
paste input "**********"
type input "**********"
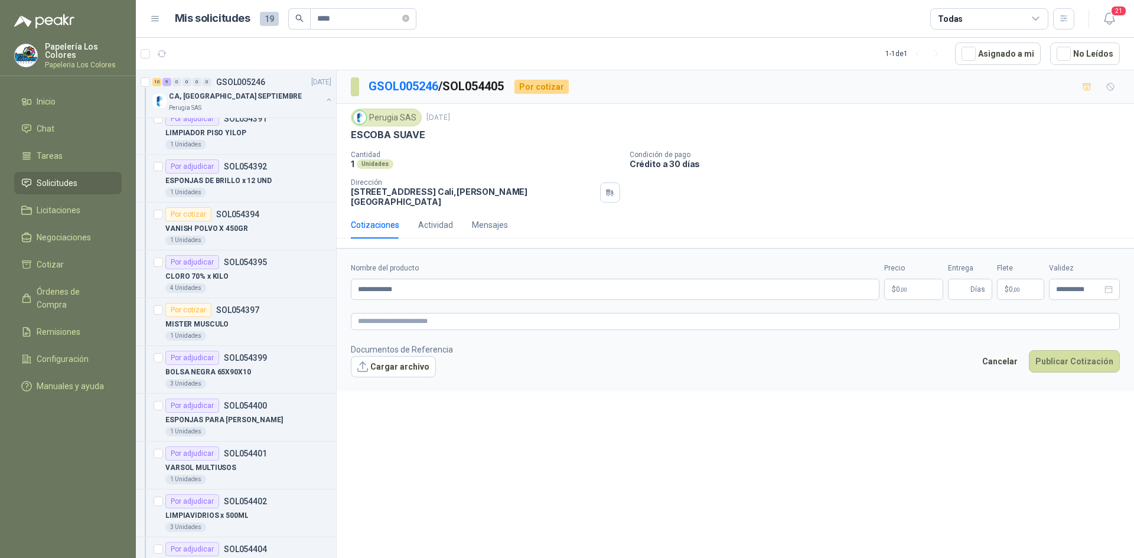
click at [907, 275] on body "Papelería Los Colores Papeleria Los Colores Inicio Chat Tareas Solicitudes Lici…" at bounding box center [567, 279] width 1134 height 558
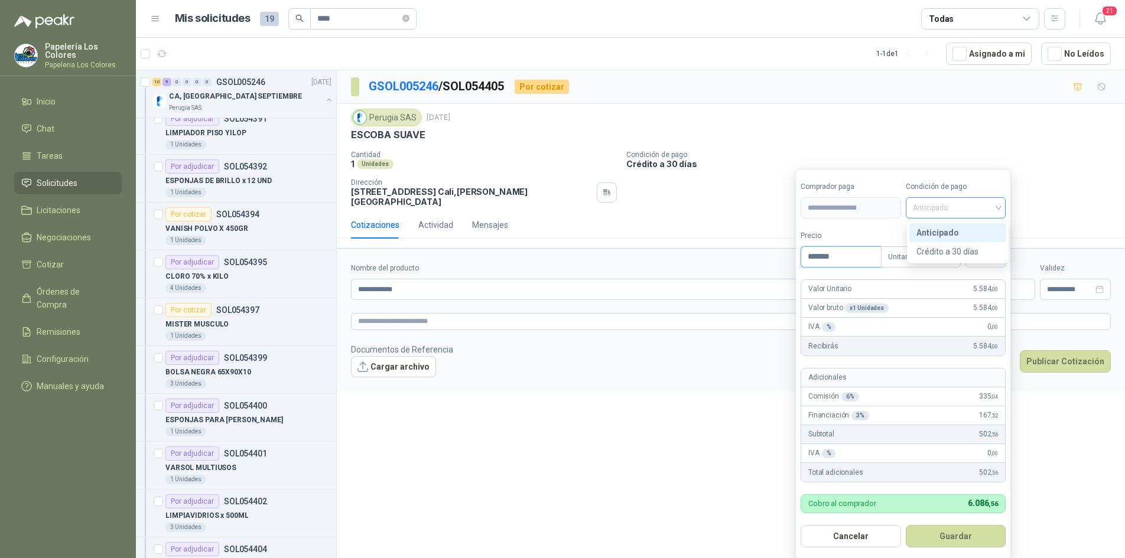
click at [975, 210] on span "Anticipado" at bounding box center [955, 208] width 86 height 18
type input "*******"
click at [958, 252] on div "Crédito a 30 días" at bounding box center [957, 251] width 83 height 13
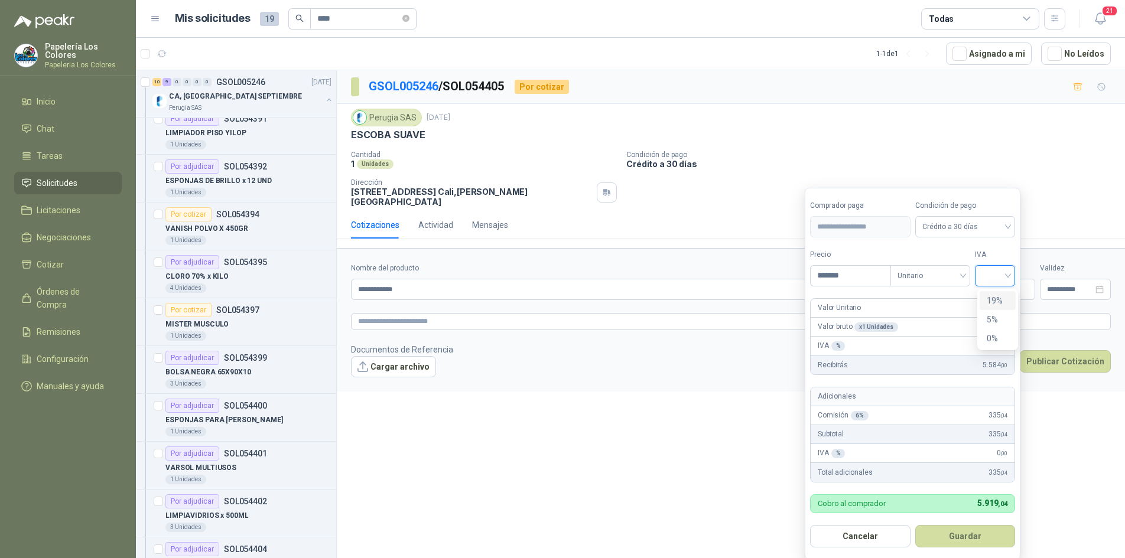
click at [986, 270] on input "search" at bounding box center [995, 275] width 26 height 18
click at [990, 299] on div "19%" at bounding box center [997, 300] width 22 height 13
click at [949, 535] on button "Guardar" at bounding box center [967, 536] width 102 height 22
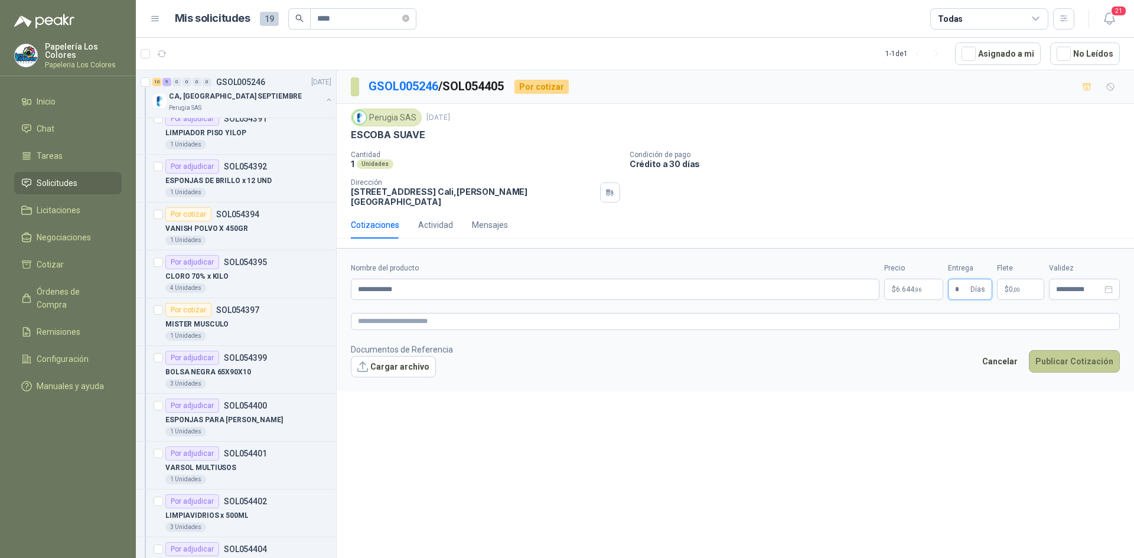
type input "*"
click at [1063, 350] on button "Publicar Cotización" at bounding box center [1074, 361] width 91 height 22
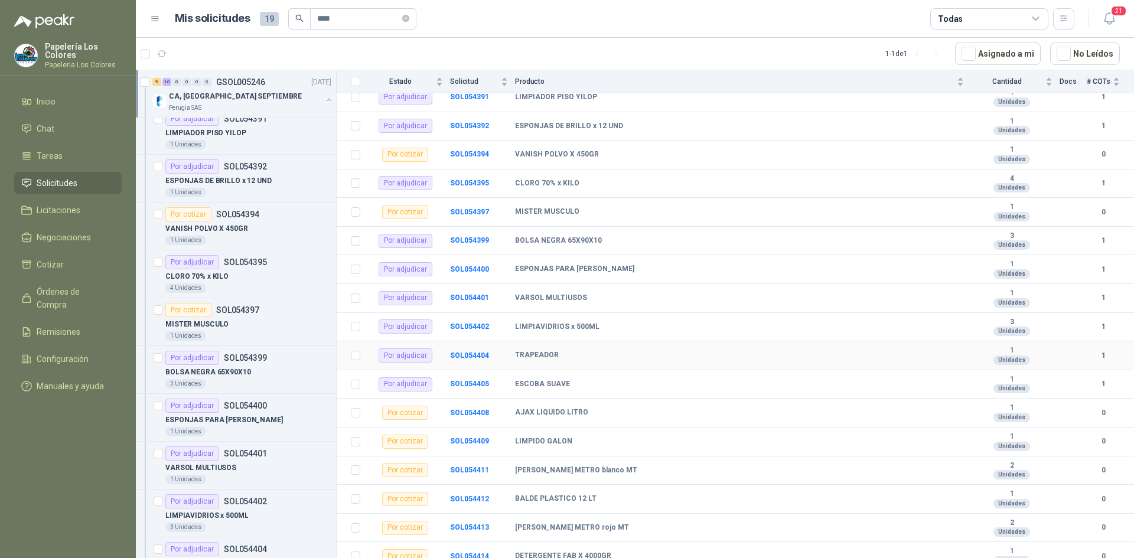
scroll to position [213, 0]
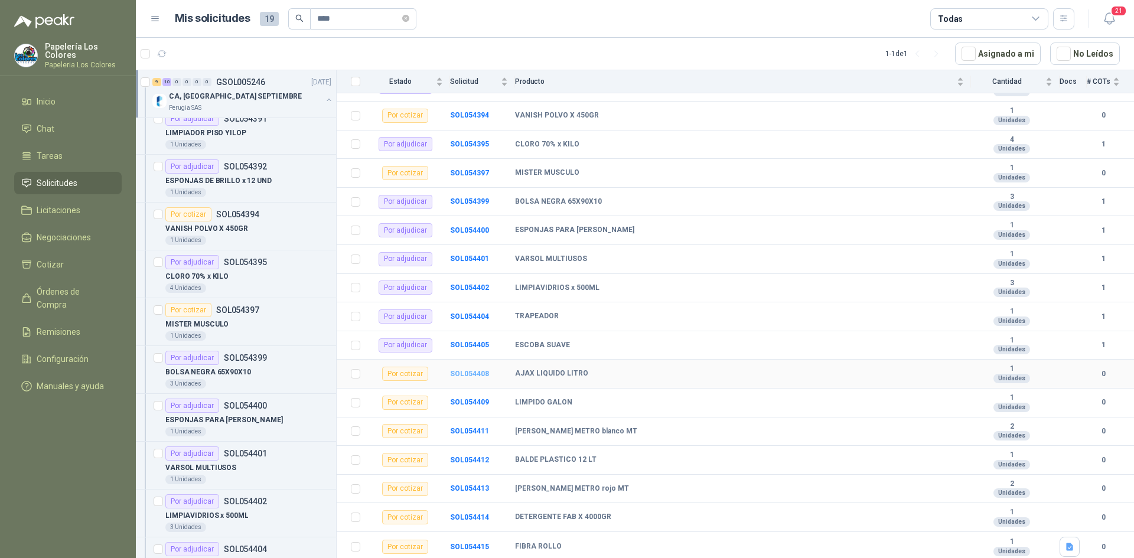
click at [467, 373] on b "SOL054408" at bounding box center [469, 374] width 39 height 8
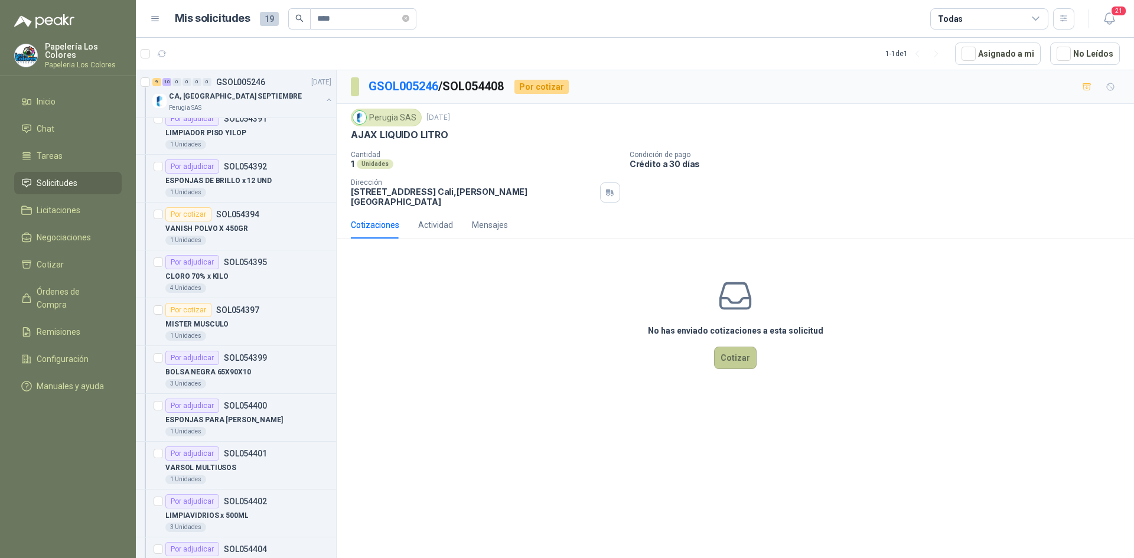
click at [738, 348] on button "Cotizar" at bounding box center [735, 358] width 43 height 22
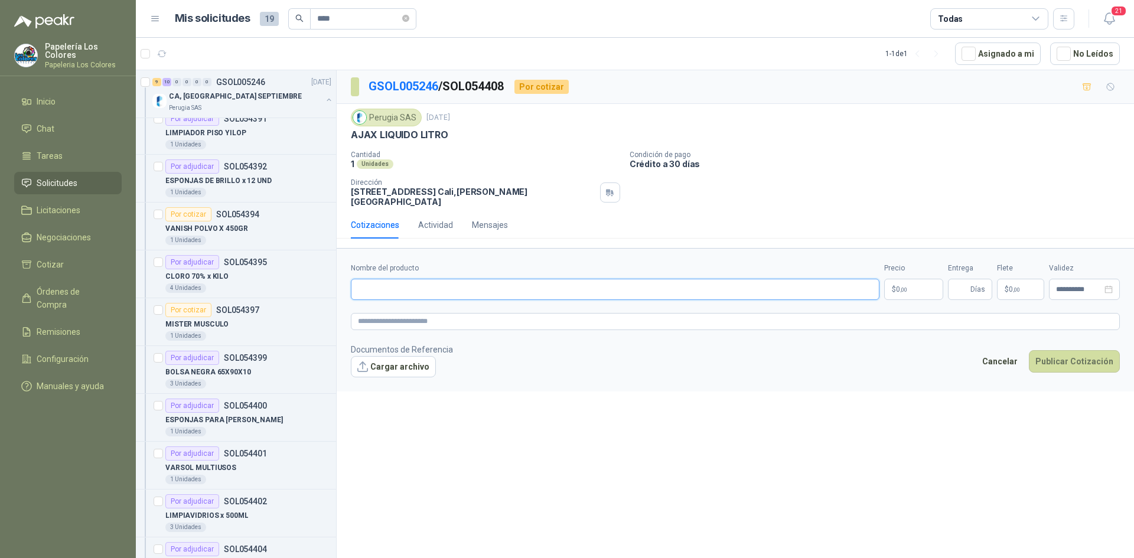
click at [430, 279] on input "Nombre del producto" at bounding box center [615, 289] width 529 height 21
drag, startPoint x: 446, startPoint y: 134, endPoint x: 351, endPoint y: 142, distance: 95.4
click at [351, 142] on div "Perugia SAS [DATE] AJAX LIQUIDO LITRO  Cantidad 1 Unidades Condición de pago C…" at bounding box center [735, 158] width 769 height 98
click at [444, 288] on input "Nombre del producto" at bounding box center [615, 289] width 529 height 21
paste input "**********"
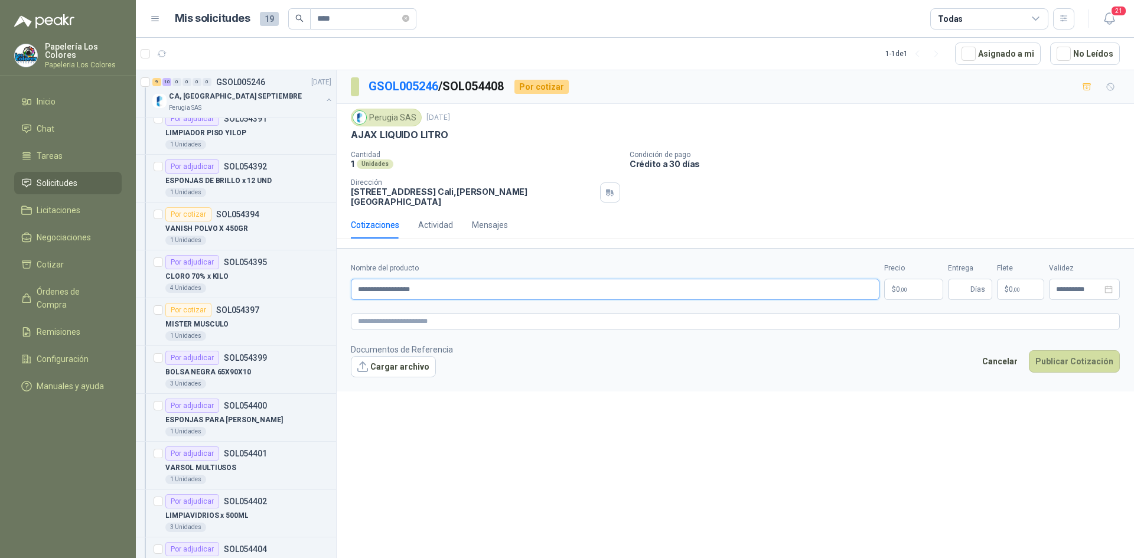
type input "**********"
click at [914, 276] on body "Papelería Los Colores Papeleria Los Colores Inicio Chat Tareas Solicitudes Lici…" at bounding box center [567, 279] width 1134 height 558
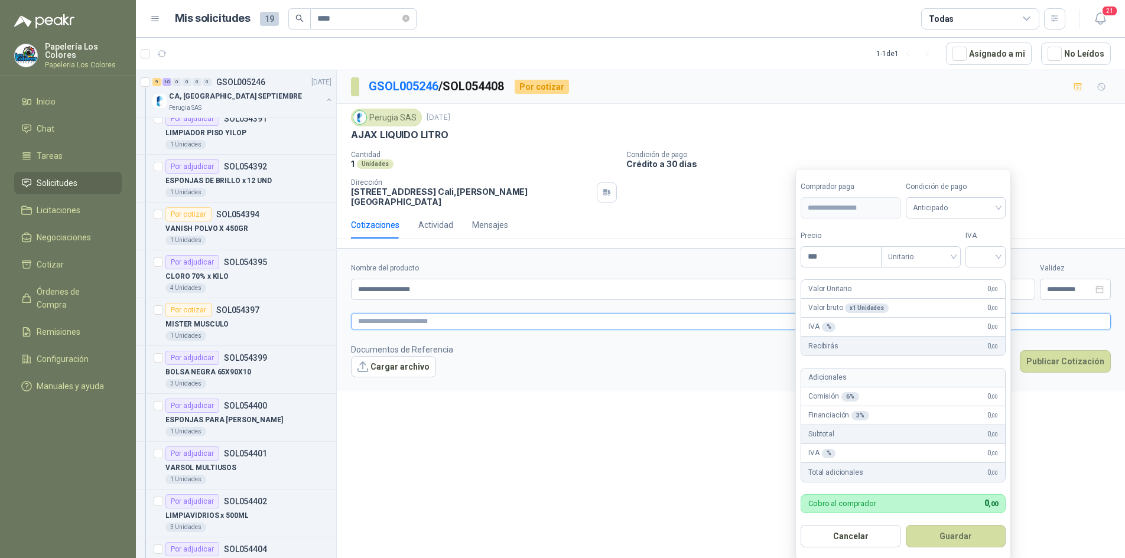
click at [439, 316] on textarea at bounding box center [731, 321] width 760 height 17
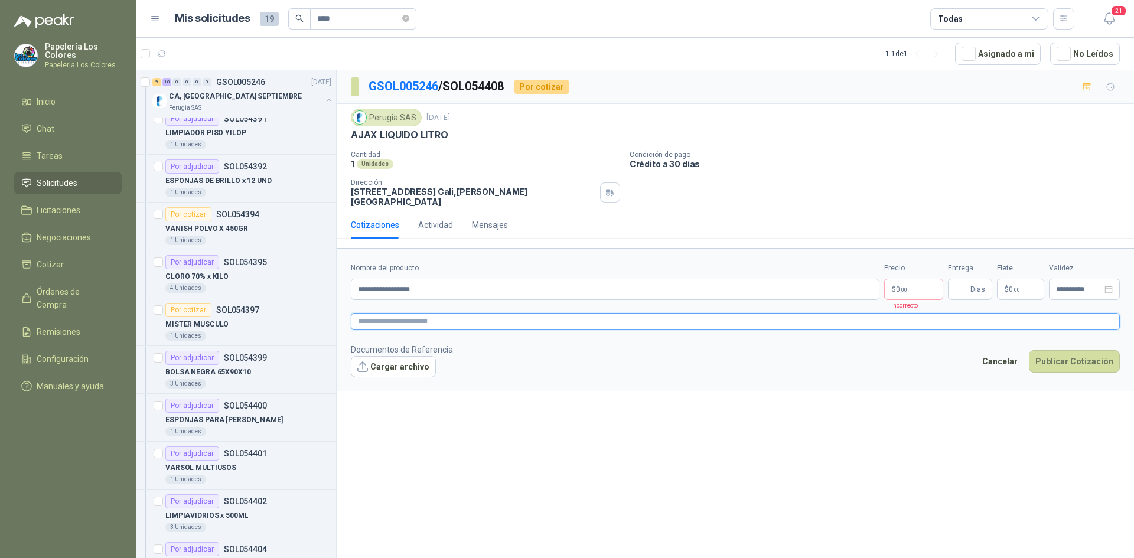
paste textarea "**********"
type textarea "**********"
click at [494, 219] on div "Mensajes" at bounding box center [490, 225] width 36 height 13
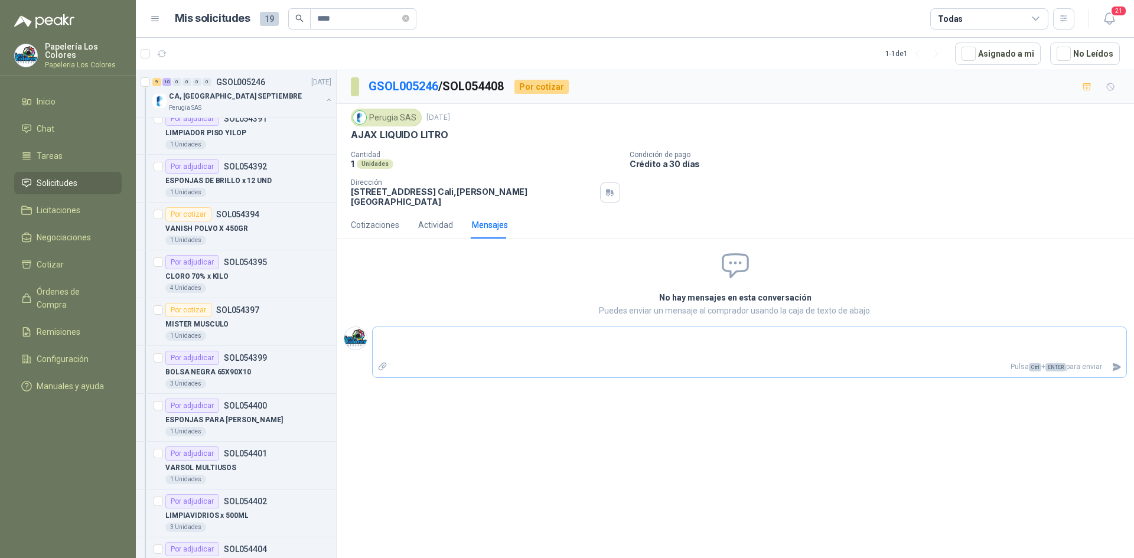
click at [477, 338] on textarea at bounding box center [750, 343] width 754 height 27
type textarea "*"
type textarea "**"
type textarea "***"
type textarea "**"
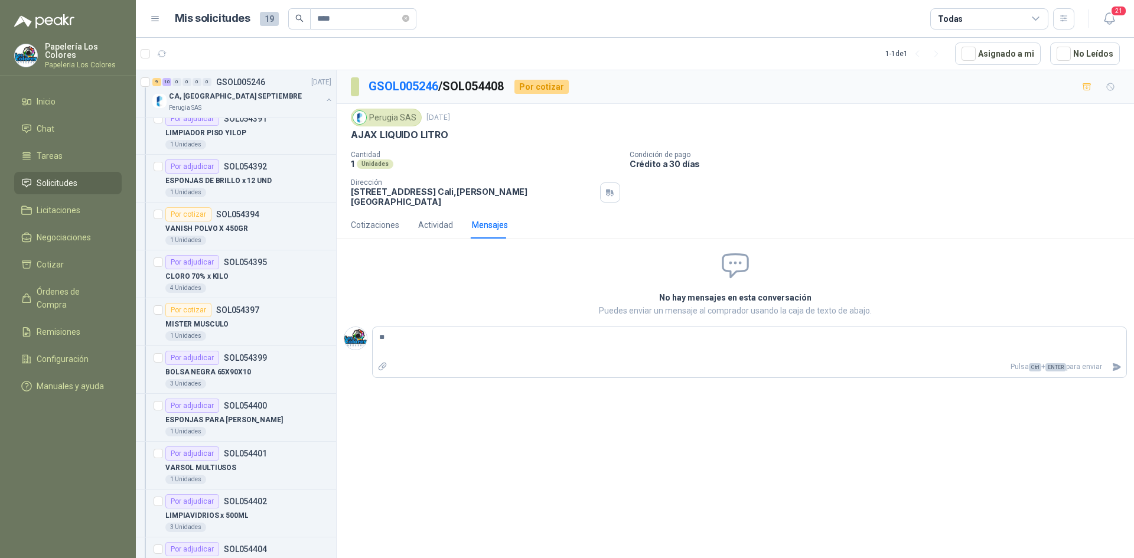
type textarea "*"
type textarea "**"
type textarea "***"
type textarea "****"
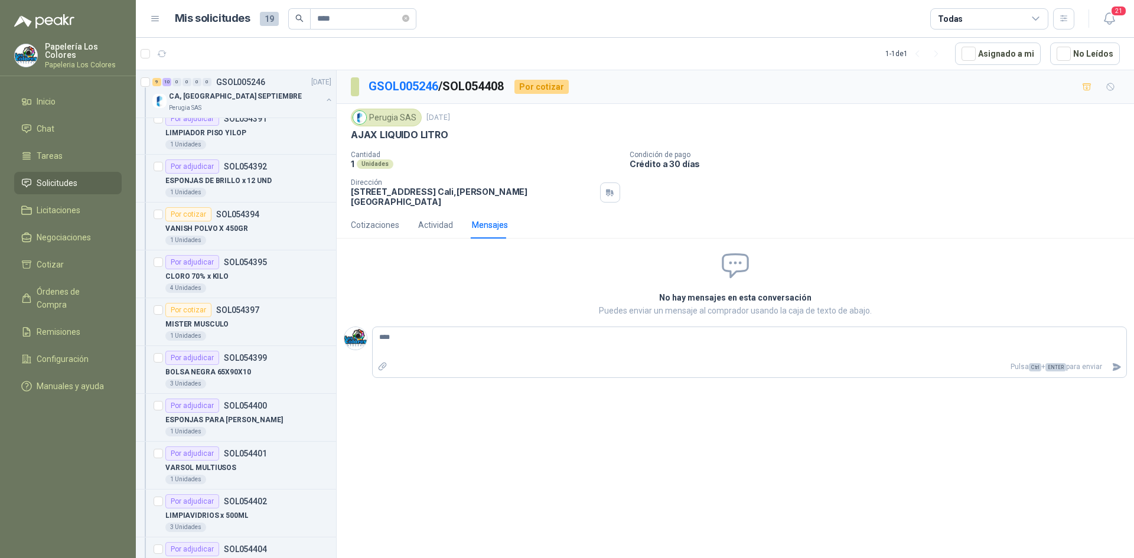
type textarea "*****"
type textarea "******"
type textarea "********"
type textarea "*********"
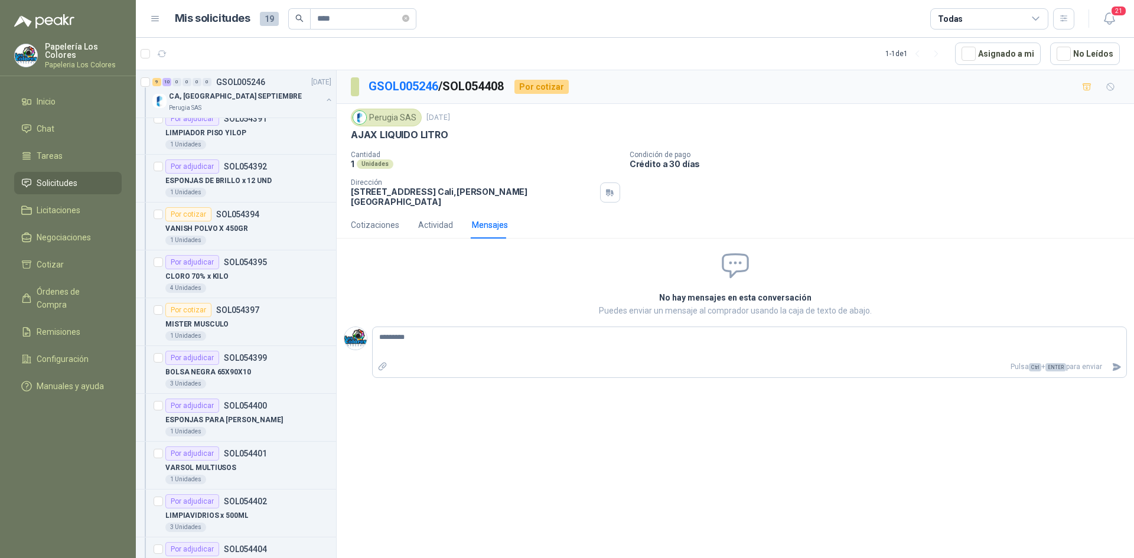
type textarea "**********"
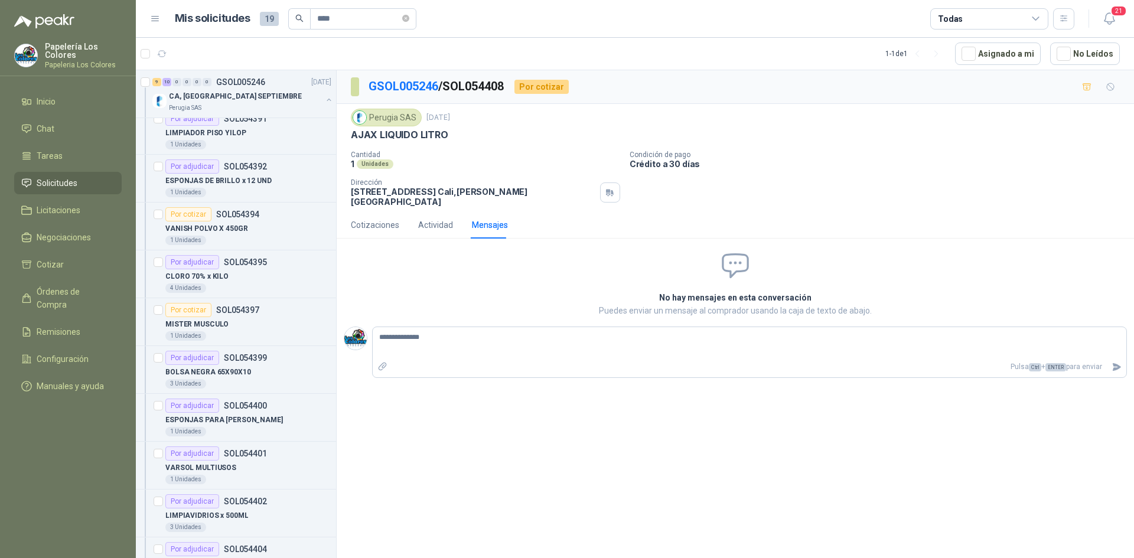
type textarea "**********"
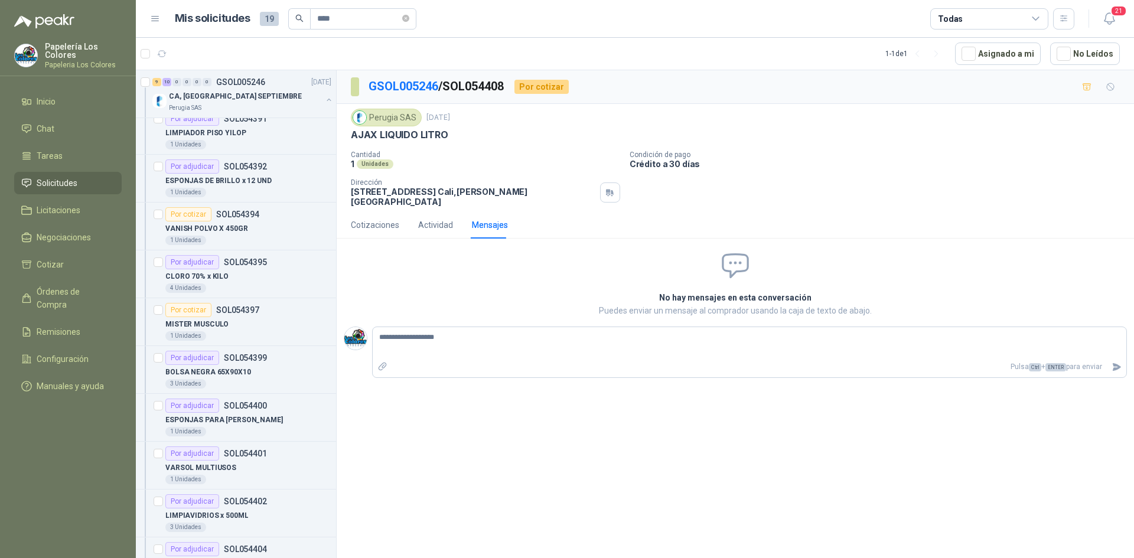
type textarea "**********"
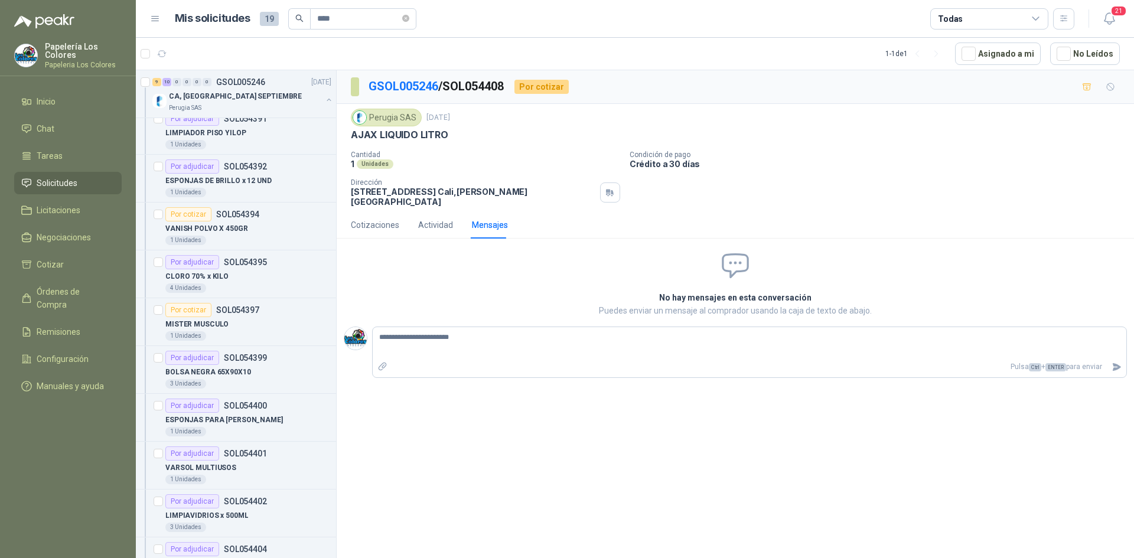
type textarea "**********"
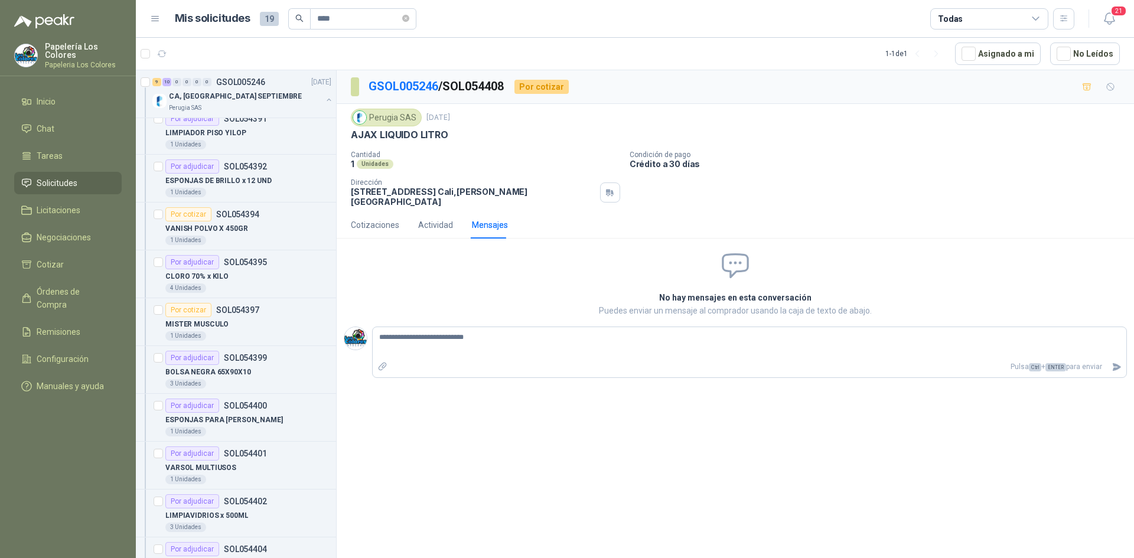
type textarea "**********"
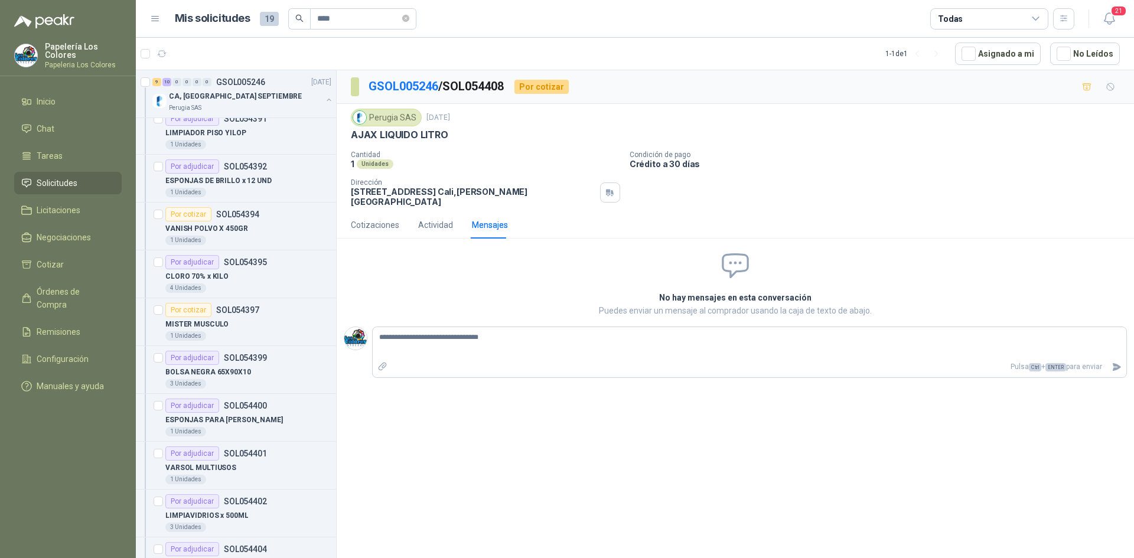
type textarea "**********"
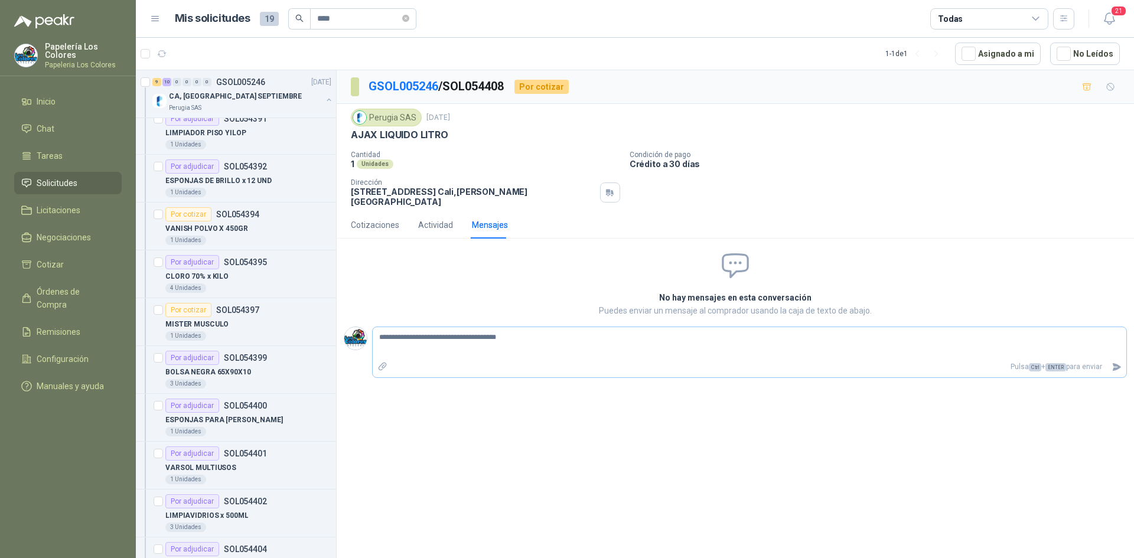
type textarea "**********"
click at [1117, 363] on icon "Enviar" at bounding box center [1117, 367] width 8 height 8
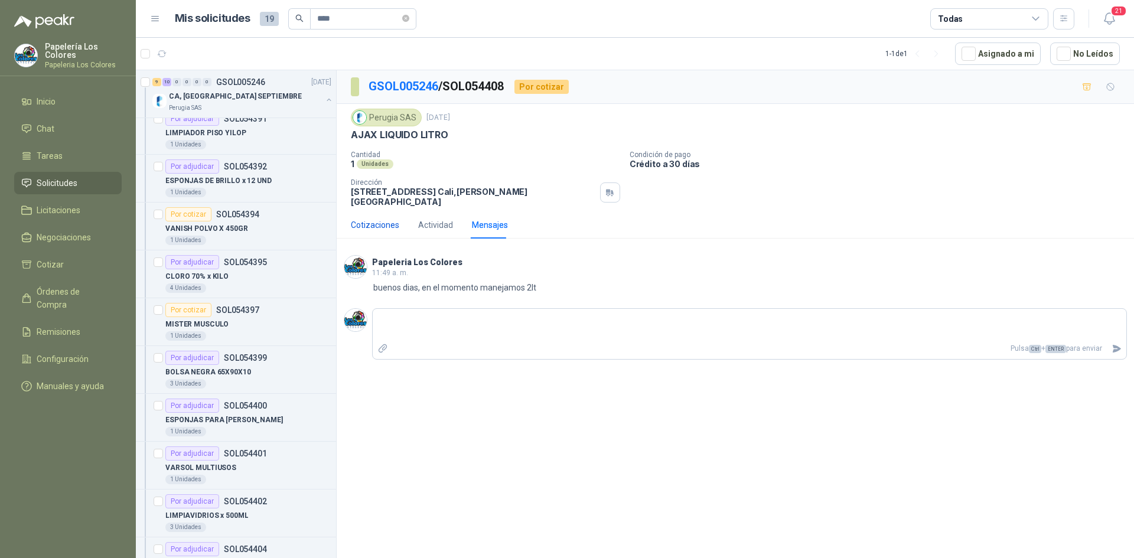
click at [370, 219] on div "Cotizaciones" at bounding box center [375, 225] width 48 height 13
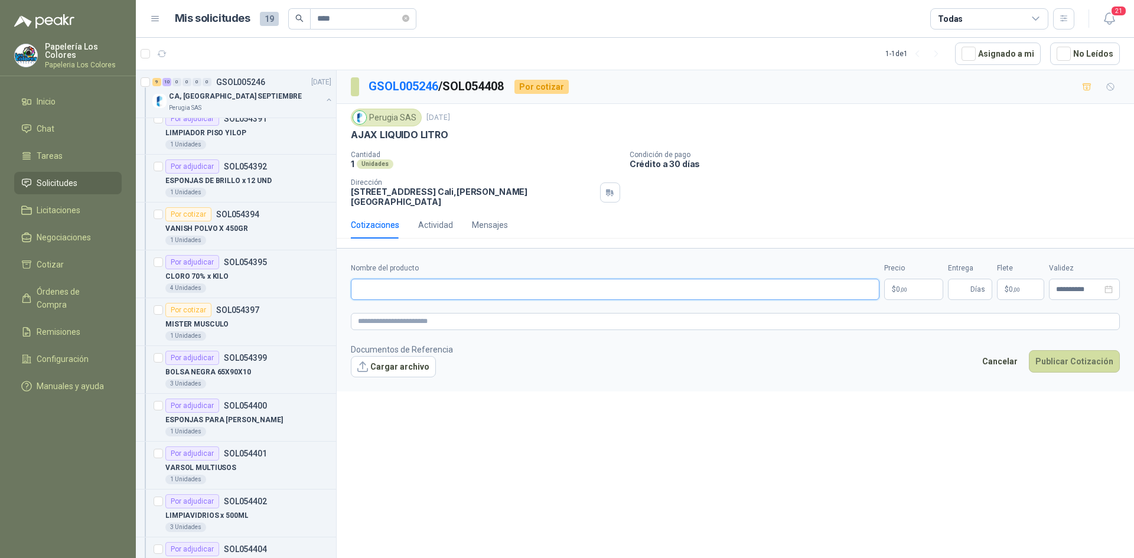
click at [439, 279] on input "Nombre del producto" at bounding box center [615, 289] width 529 height 21
drag, startPoint x: 446, startPoint y: 136, endPoint x: 348, endPoint y: 142, distance: 97.6
click at [348, 142] on div "Perugia SAS [DATE] AJAX LIQUIDO LITRO  Cantidad 1 Unidades Condición de pago C…" at bounding box center [735, 157] width 797 height 107
click at [421, 279] on input "Nombre del producto" at bounding box center [615, 289] width 529 height 21
paste input "**********"
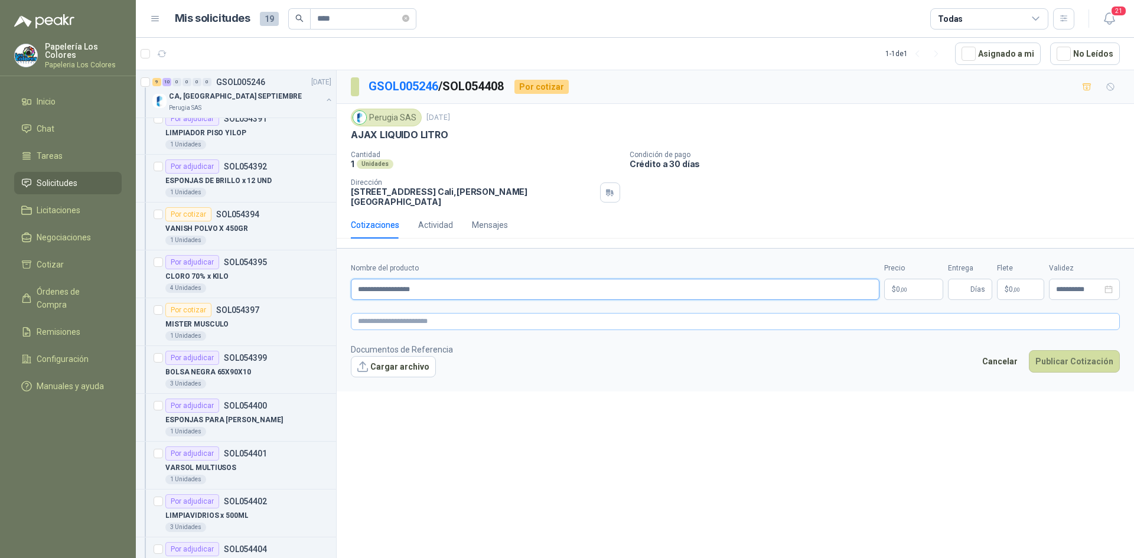
type input "**********"
click at [400, 315] on textarea at bounding box center [735, 321] width 769 height 17
click at [415, 316] on textarea at bounding box center [735, 321] width 769 height 17
paste textarea "**********"
type textarea "**********"
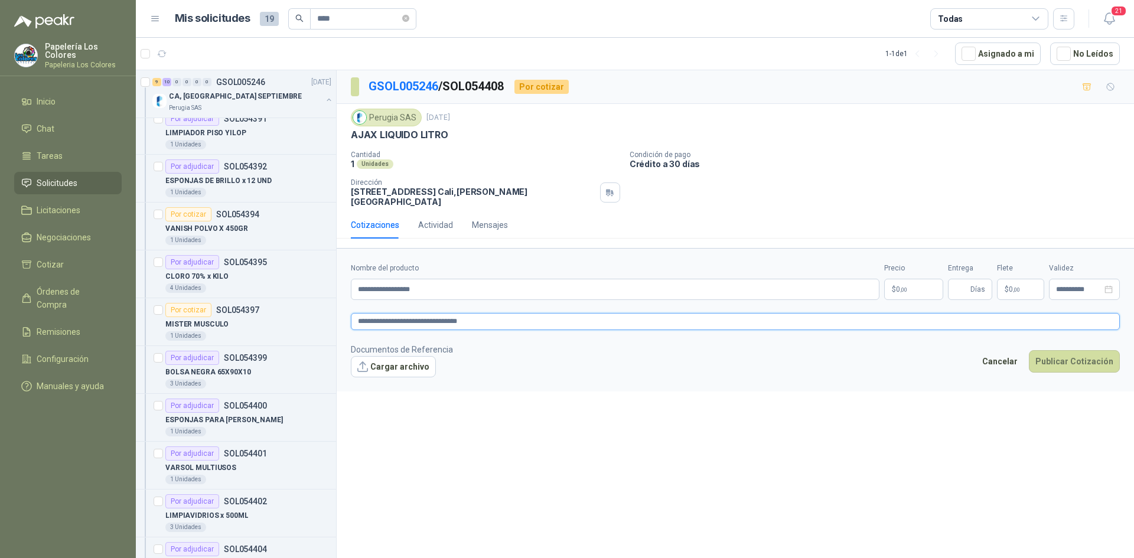
type textarea "**********"
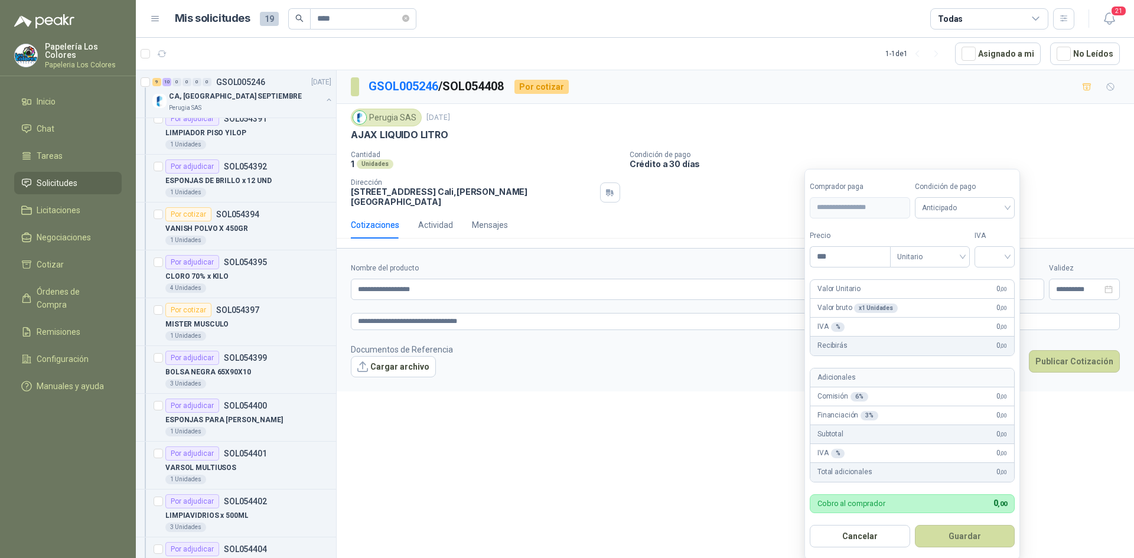
click at [889, 274] on body "Papelería Los Colores Papeleria Los Colores Inicio Chat Tareas Solicitudes Lici…" at bounding box center [567, 279] width 1134 height 558
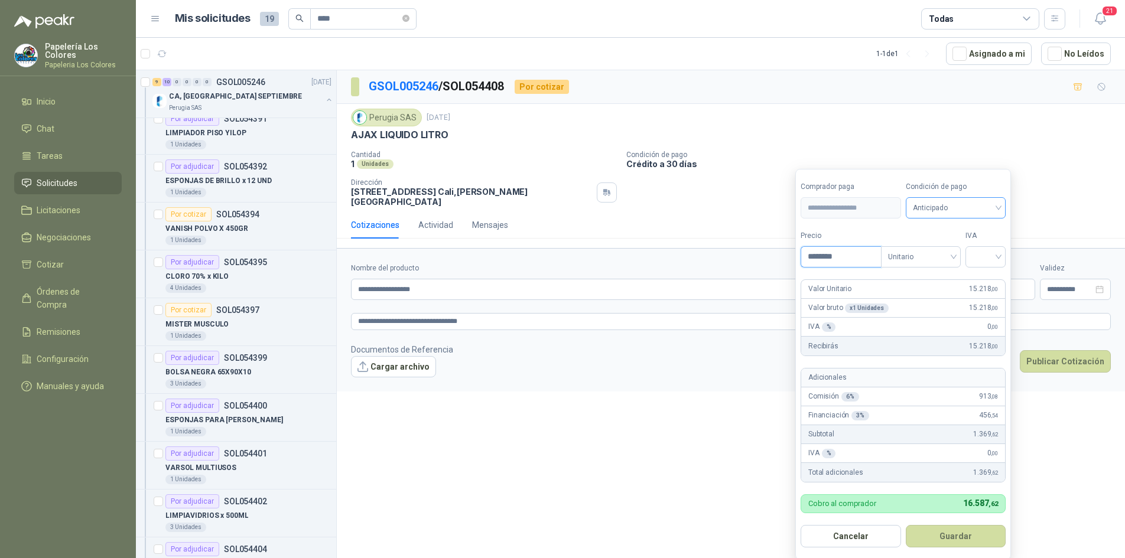
type input "********"
click at [937, 198] on input "search" at bounding box center [955, 207] width 86 height 18
click at [935, 250] on div "Crédito a 30 días" at bounding box center [957, 251] width 83 height 13
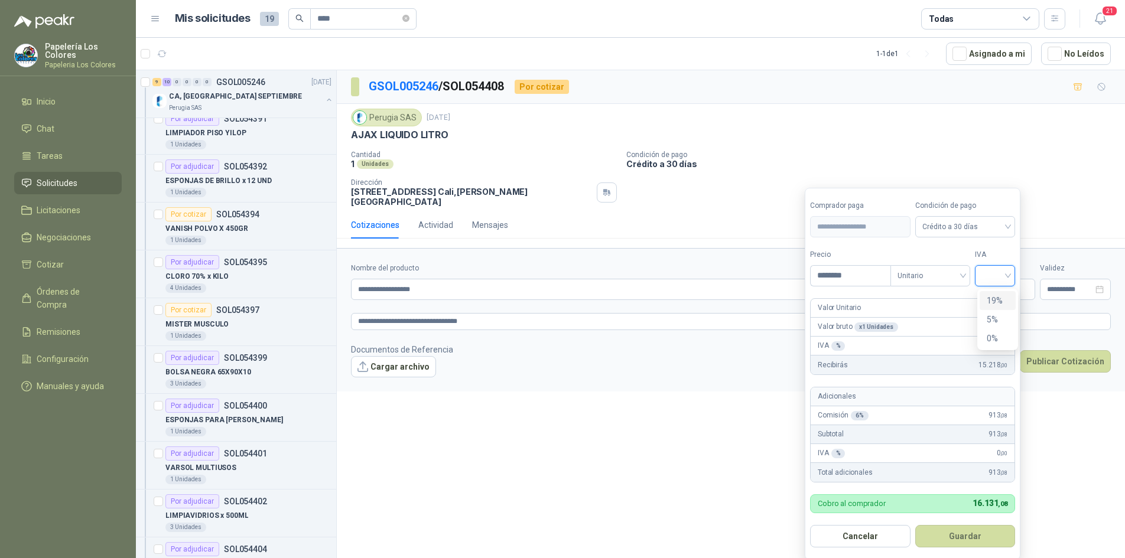
click at [988, 273] on input "search" at bounding box center [995, 275] width 26 height 18
click at [993, 302] on div "19%" at bounding box center [997, 300] width 22 height 13
click at [969, 542] on button "Guardar" at bounding box center [967, 536] width 102 height 22
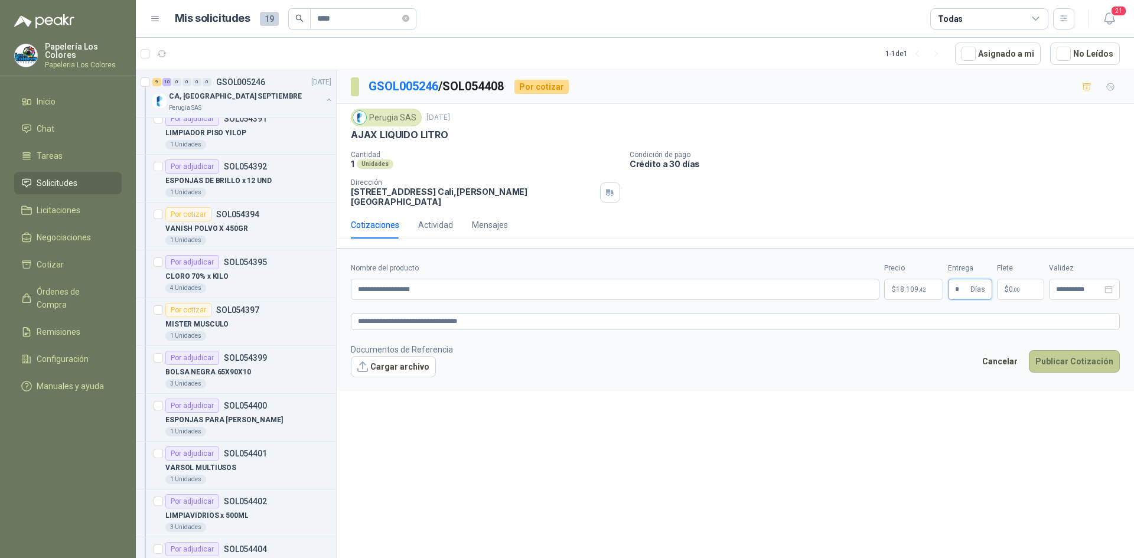
type input "*"
click at [1077, 354] on button "Publicar Cotización" at bounding box center [1074, 361] width 91 height 22
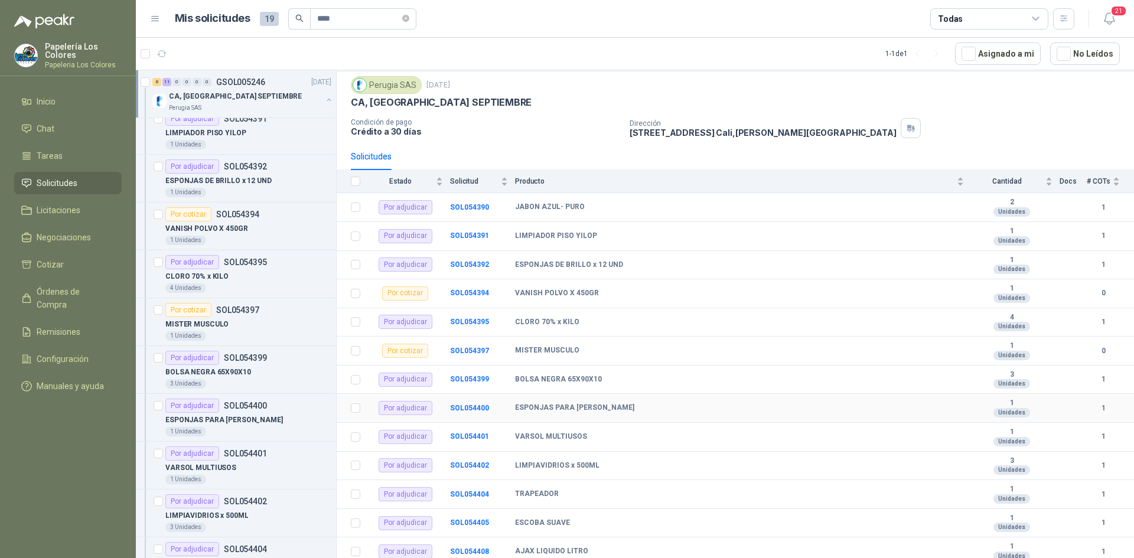
scroll to position [213, 0]
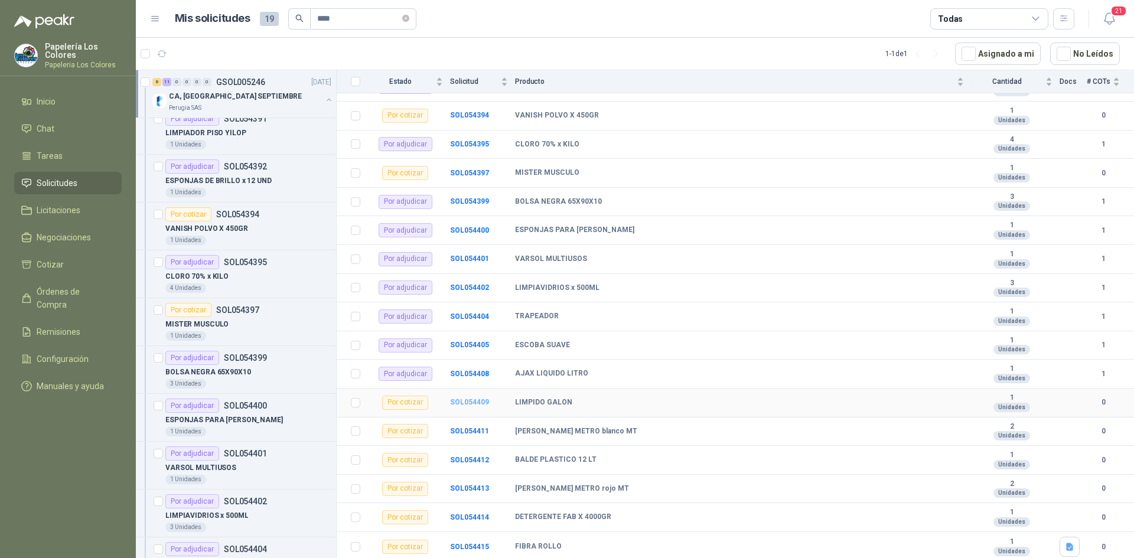
click at [474, 400] on b "SOL054409" at bounding box center [469, 402] width 39 height 8
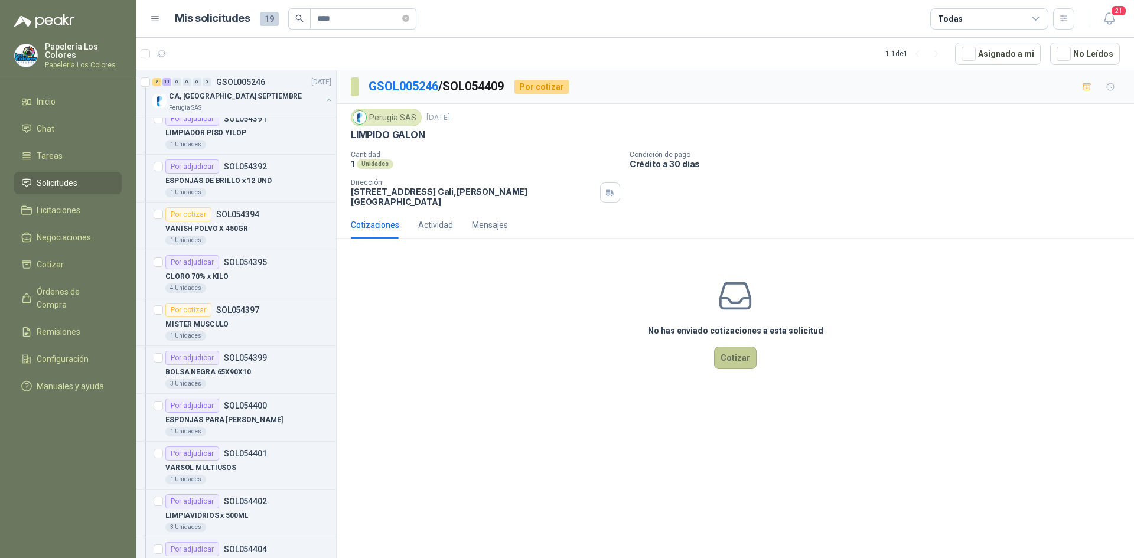
click at [736, 347] on button "Cotizar" at bounding box center [735, 358] width 43 height 22
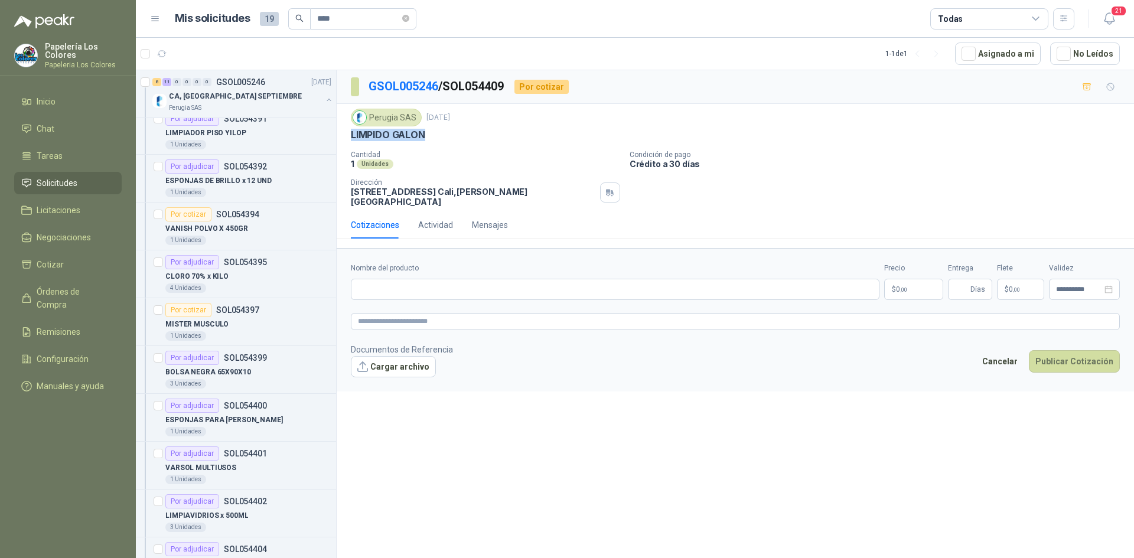
drag, startPoint x: 423, startPoint y: 134, endPoint x: 347, endPoint y: 136, distance: 76.8
click at [347, 136] on div "Perugia SAS [DATE] LIMPIDO GALON Cantidad 1 Unidades Condición de pago Crédito…" at bounding box center [735, 157] width 797 height 107
click at [457, 282] on input "Nombre del producto" at bounding box center [615, 289] width 529 height 21
paste input "**********"
type input "**********"
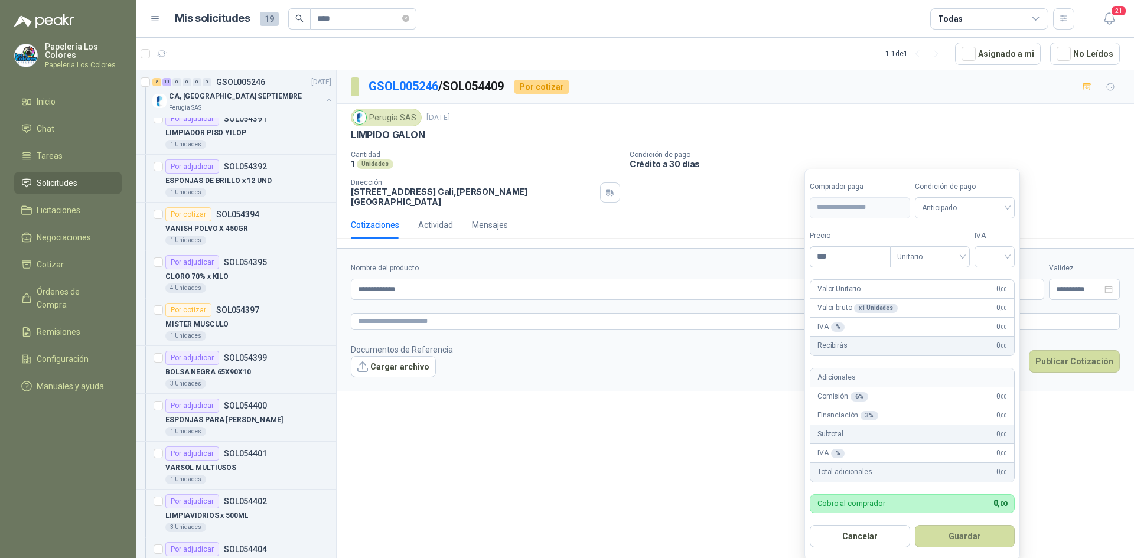
click at [905, 279] on body "Papelería Los Colores Papeleria Los Colores Inicio Chat Tareas Solicitudes Lici…" at bounding box center [567, 279] width 1134 height 558
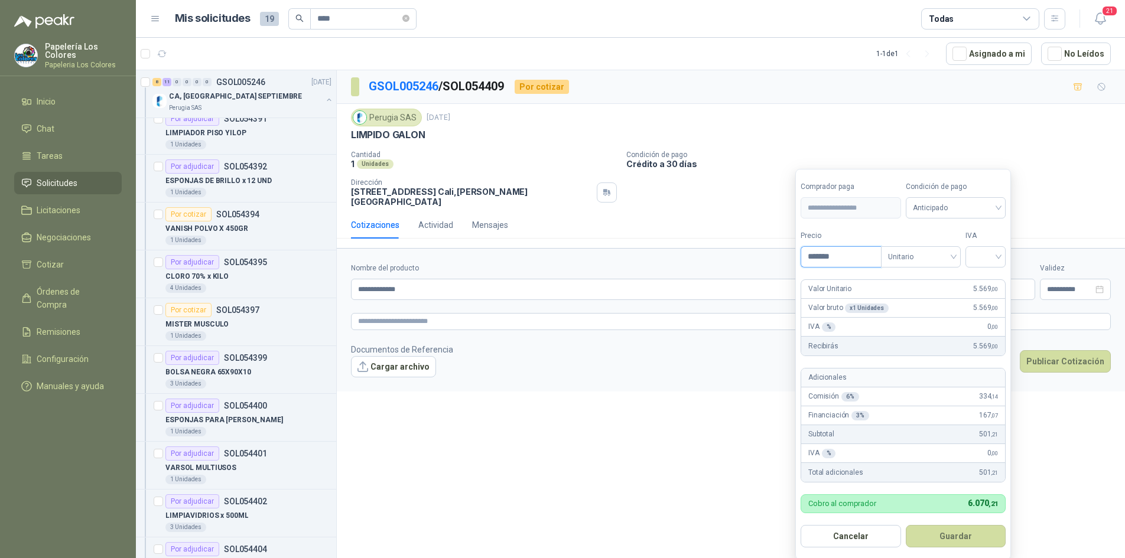
type input "*******"
click at [949, 208] on span "Anticipado" at bounding box center [955, 208] width 86 height 18
click at [944, 252] on div "Crédito a 30 días" at bounding box center [957, 251] width 83 height 13
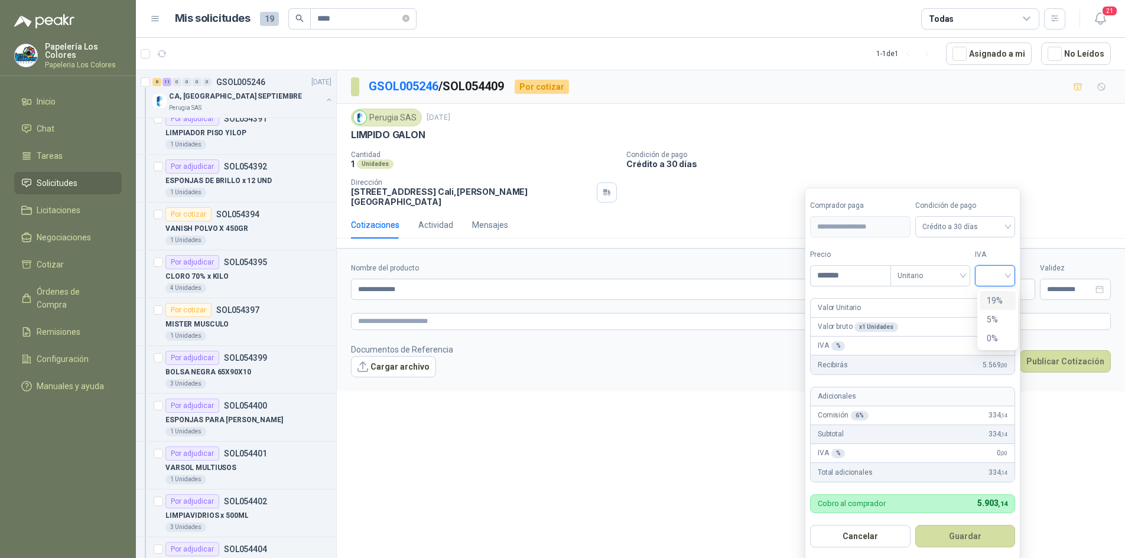
click at [992, 272] on input "search" at bounding box center [995, 275] width 26 height 18
click at [992, 297] on div "19%" at bounding box center [997, 300] width 22 height 13
click at [956, 533] on button "Guardar" at bounding box center [967, 536] width 102 height 22
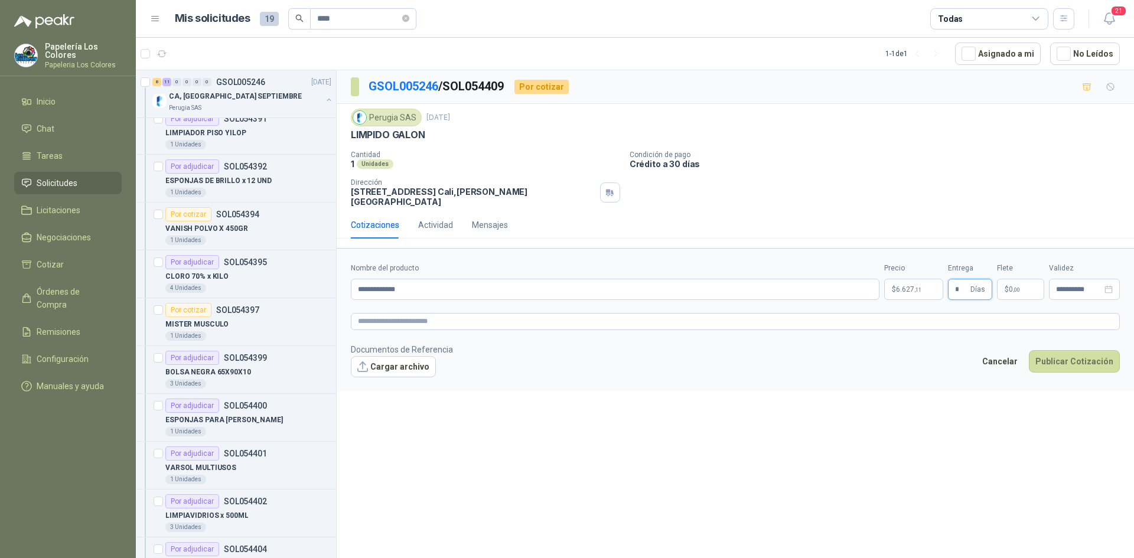
type input "*"
click at [1061, 352] on button "Publicar Cotización" at bounding box center [1074, 361] width 91 height 22
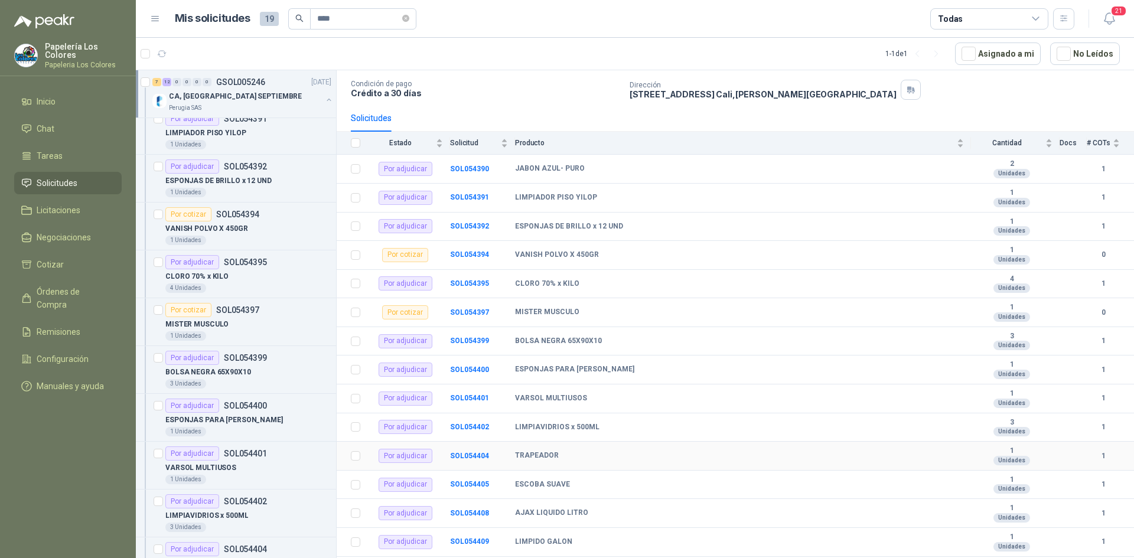
scroll to position [213, 0]
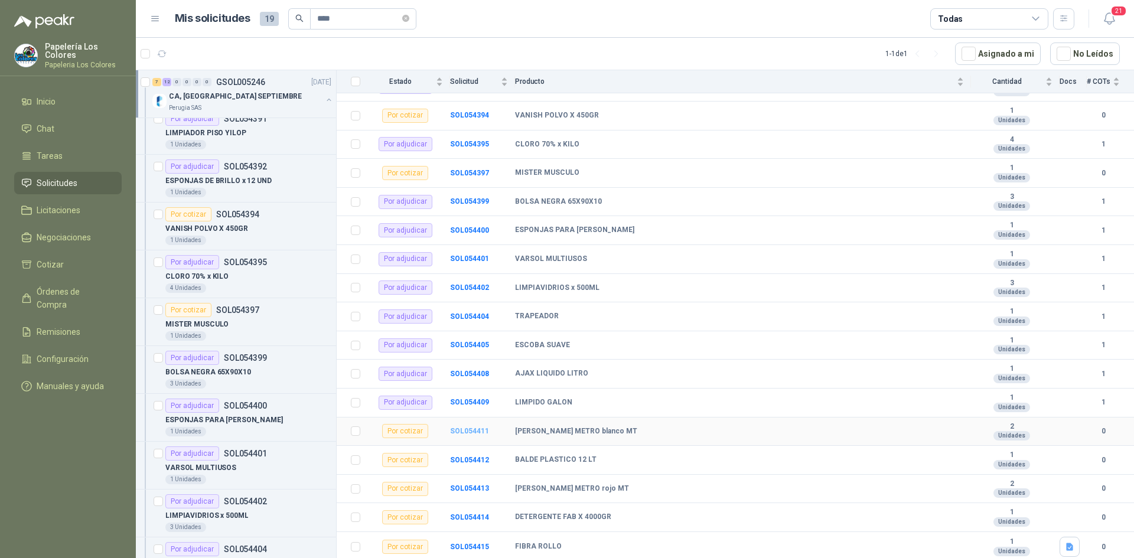
click at [471, 431] on b "SOL054411" at bounding box center [469, 431] width 39 height 8
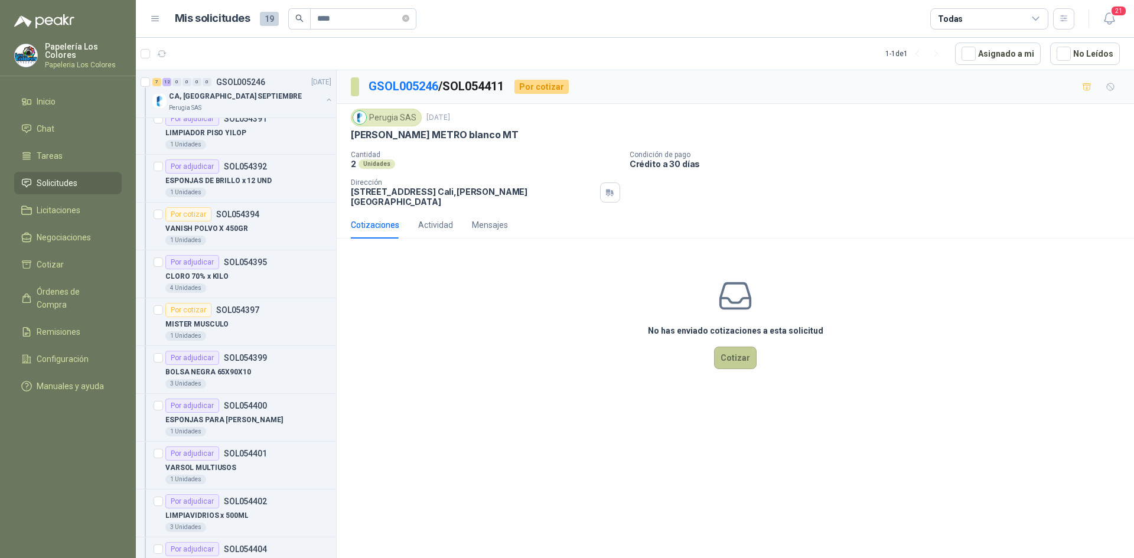
click at [738, 351] on button "Cotizar" at bounding box center [735, 358] width 43 height 22
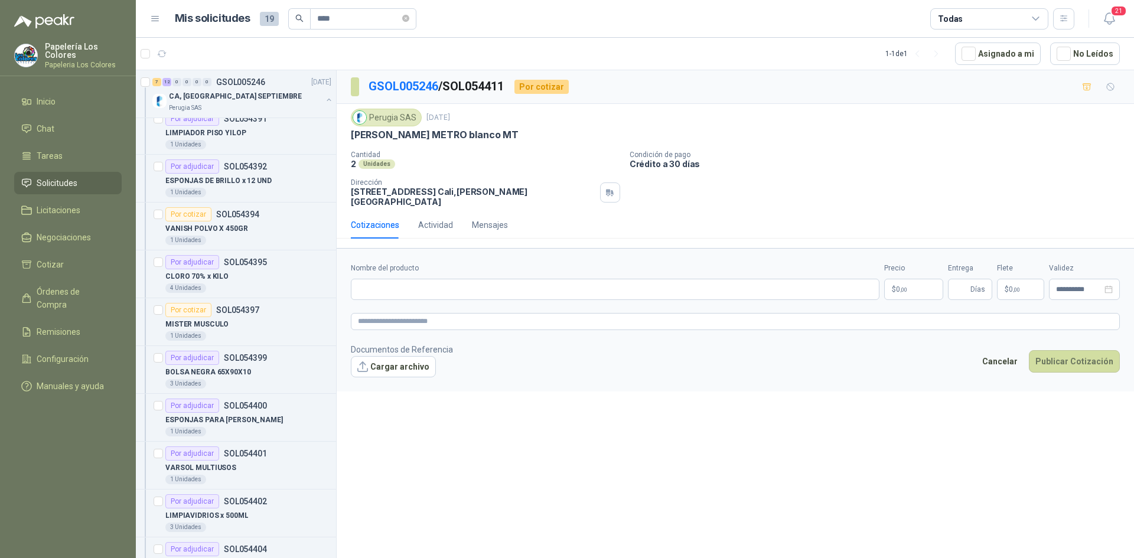
drag, startPoint x: 504, startPoint y: 132, endPoint x: 361, endPoint y: 157, distance: 145.6
click at [343, 147] on div "Perugia SAS [DATE] [PERSON_NAME] METRO blanco MT Cantidad 2 Unidades Condición…" at bounding box center [735, 157] width 797 height 107
click at [451, 166] on div "2 Unidades" at bounding box center [485, 164] width 269 height 10
drag, startPoint x: 503, startPoint y: 133, endPoint x: 350, endPoint y: 136, distance: 152.4
click at [350, 136] on div "Perugia SAS [DATE] [PERSON_NAME] METRO blanco MT Cantidad 2 Unidades Condición…" at bounding box center [735, 157] width 797 height 107
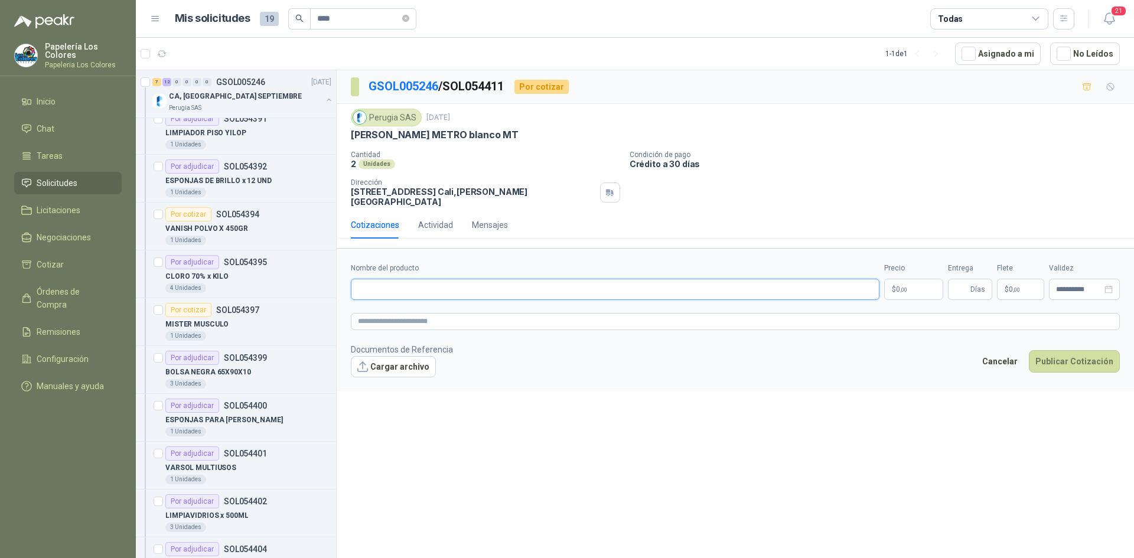
click at [432, 281] on input "Nombre del producto" at bounding box center [615, 289] width 529 height 21
paste input "**********"
type input "**********"
click at [898, 276] on body "Papelería Los Colores Papeleria Los Colores Inicio Chat Tareas Solicitudes Lici…" at bounding box center [567, 279] width 1134 height 558
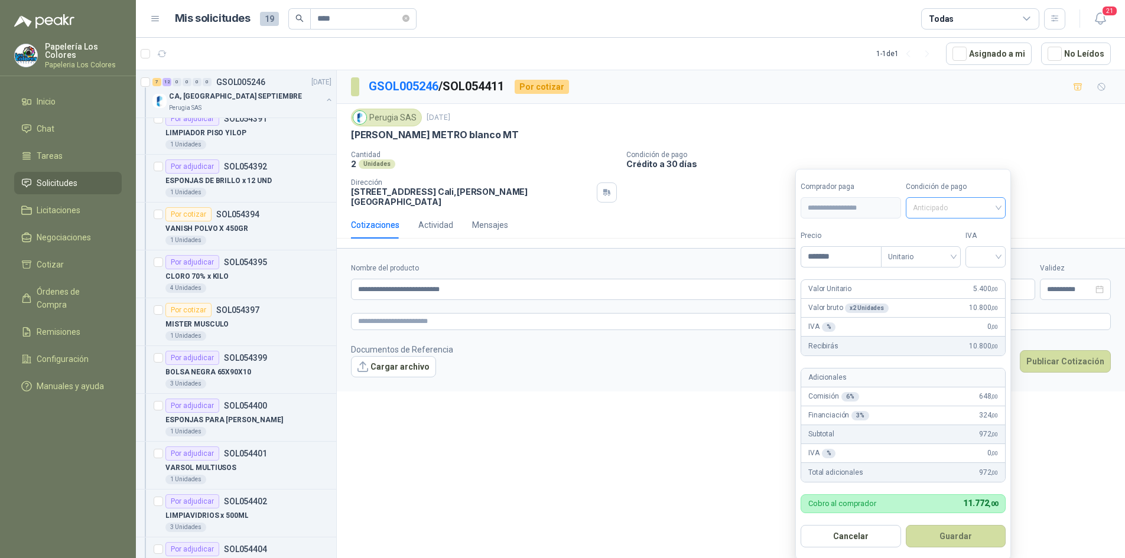
click at [940, 209] on span "Anticipado" at bounding box center [955, 208] width 86 height 18
type input "*******"
click at [953, 248] on div "Crédito a 30 días" at bounding box center [957, 251] width 83 height 13
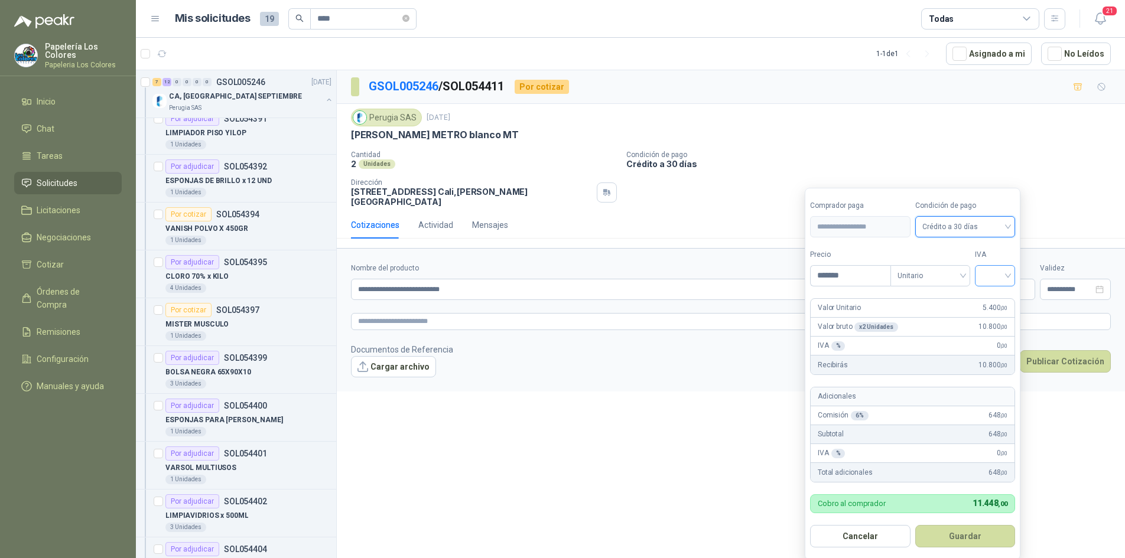
click at [993, 273] on input "search" at bounding box center [995, 275] width 26 height 18
click at [993, 291] on div "19 5 19% 5% 0%" at bounding box center [997, 319] width 41 height 61
click at [993, 298] on div "19%" at bounding box center [997, 300] width 22 height 13
click at [982, 533] on button "Guardar" at bounding box center [967, 536] width 102 height 22
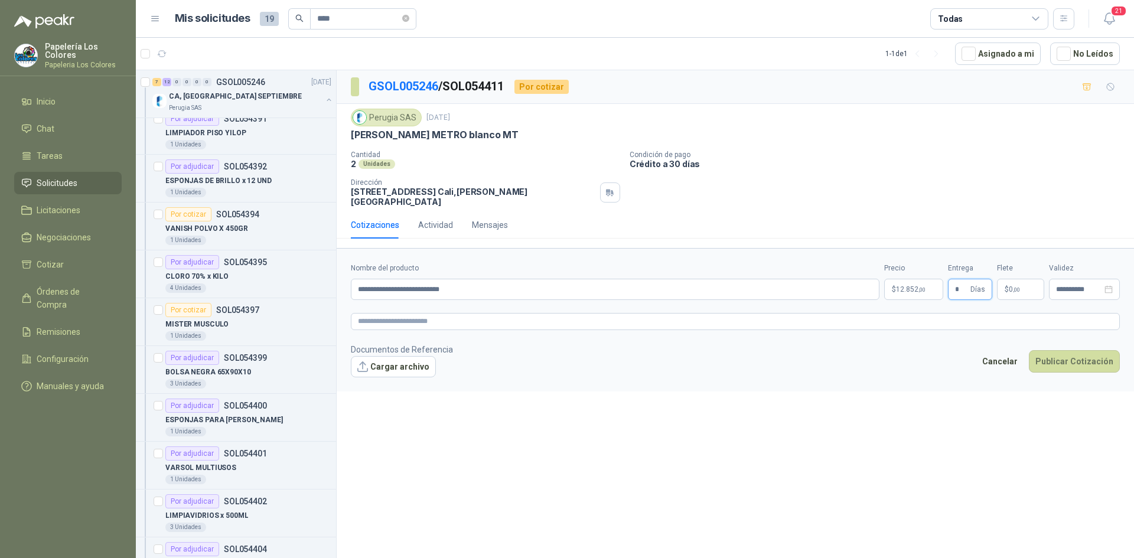
type input "*"
click at [1072, 350] on button "Publicar Cotización" at bounding box center [1074, 361] width 91 height 22
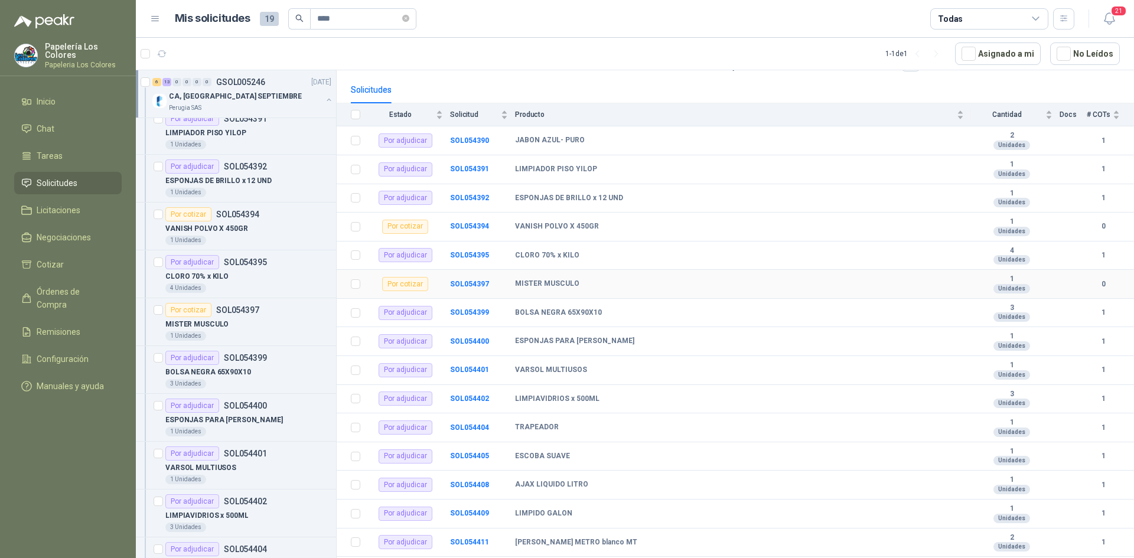
scroll to position [213, 0]
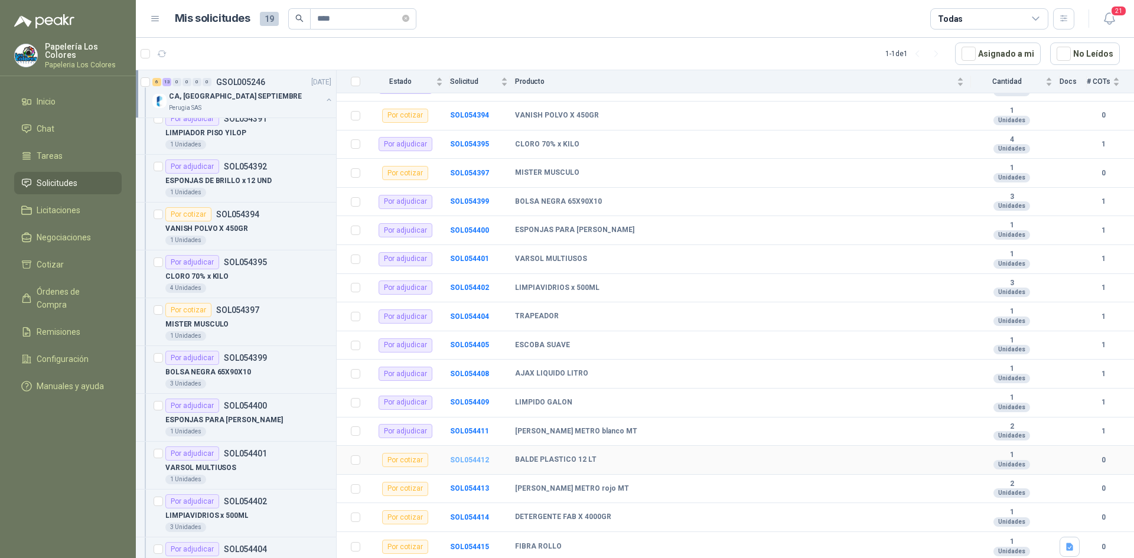
click at [463, 460] on b "SOL054412" at bounding box center [469, 460] width 39 height 8
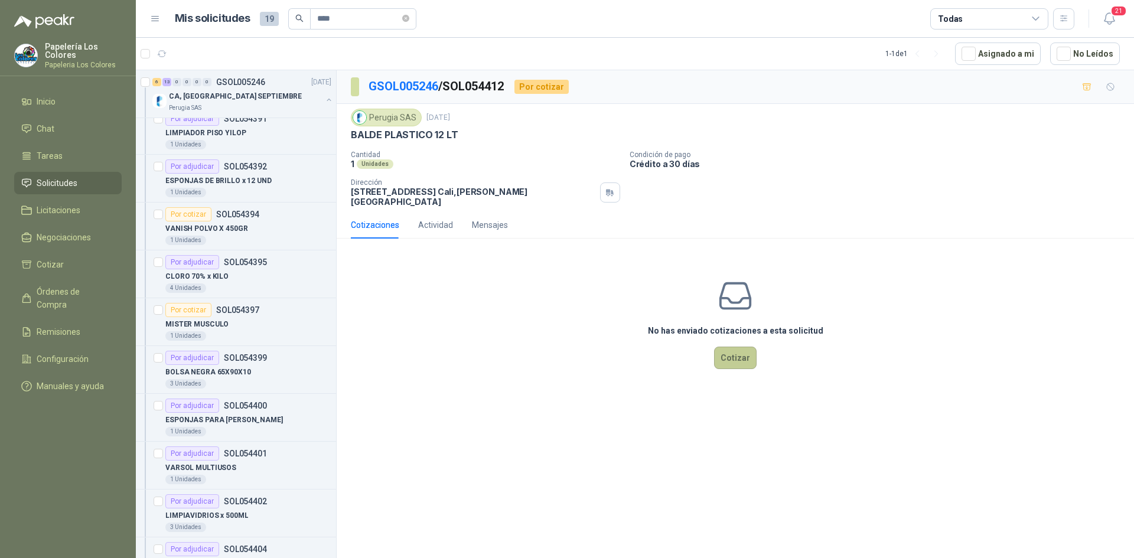
click at [736, 347] on button "Cotizar" at bounding box center [735, 358] width 43 height 22
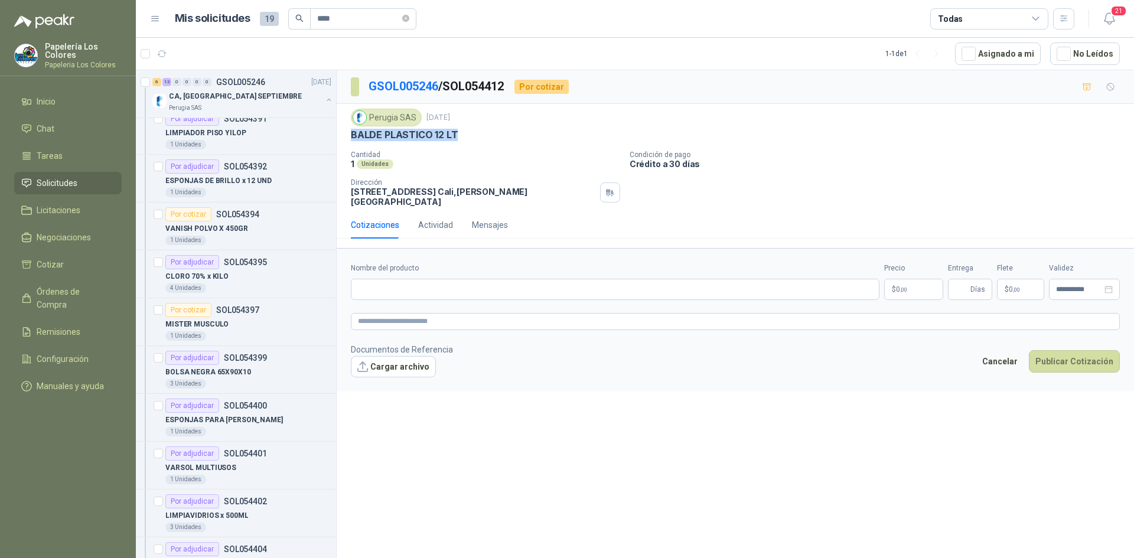
drag, startPoint x: 454, startPoint y: 133, endPoint x: 351, endPoint y: 138, distance: 103.4
click at [351, 138] on p "BALDE PLASTICO 12 LT" at bounding box center [404, 135] width 107 height 12
click at [468, 288] on input "Nombre del producto" at bounding box center [615, 289] width 529 height 21
paste input "**********"
type input "**********"
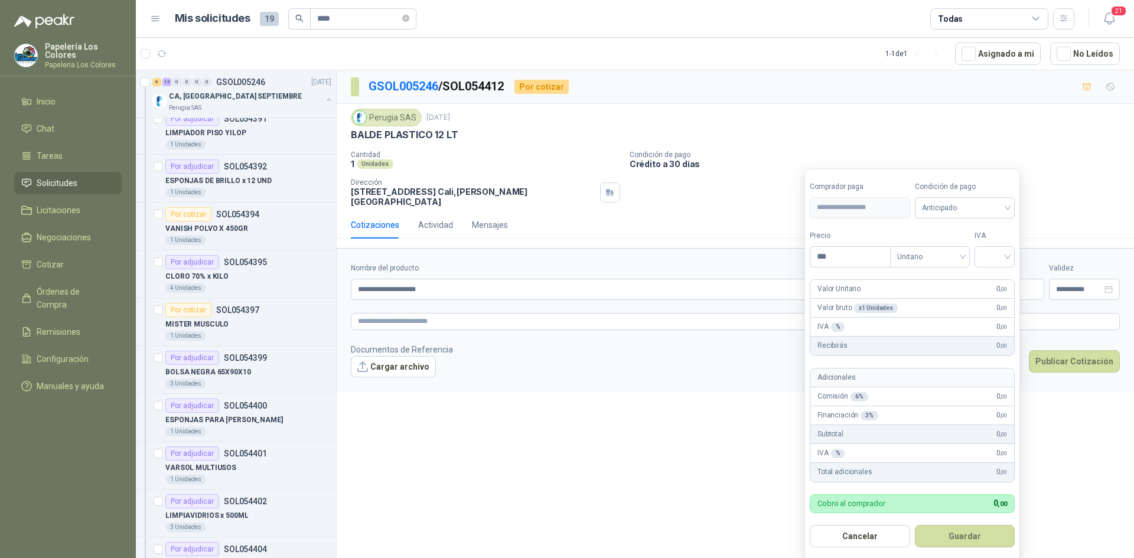
click at [899, 286] on body "Papelería Los Colores Papeleria Los Colores Inicio Chat Tareas Solicitudes Lici…" at bounding box center [567, 279] width 1134 height 558
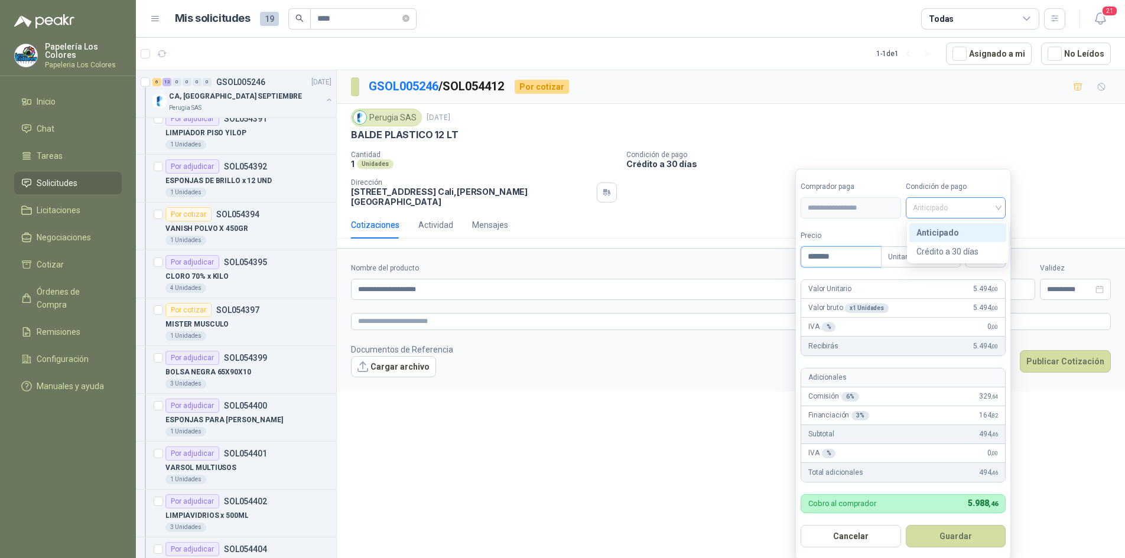
click at [943, 200] on span "Anticipado" at bounding box center [955, 208] width 86 height 18
type input "*******"
click at [931, 252] on div "Crédito a 30 días" at bounding box center [957, 251] width 83 height 13
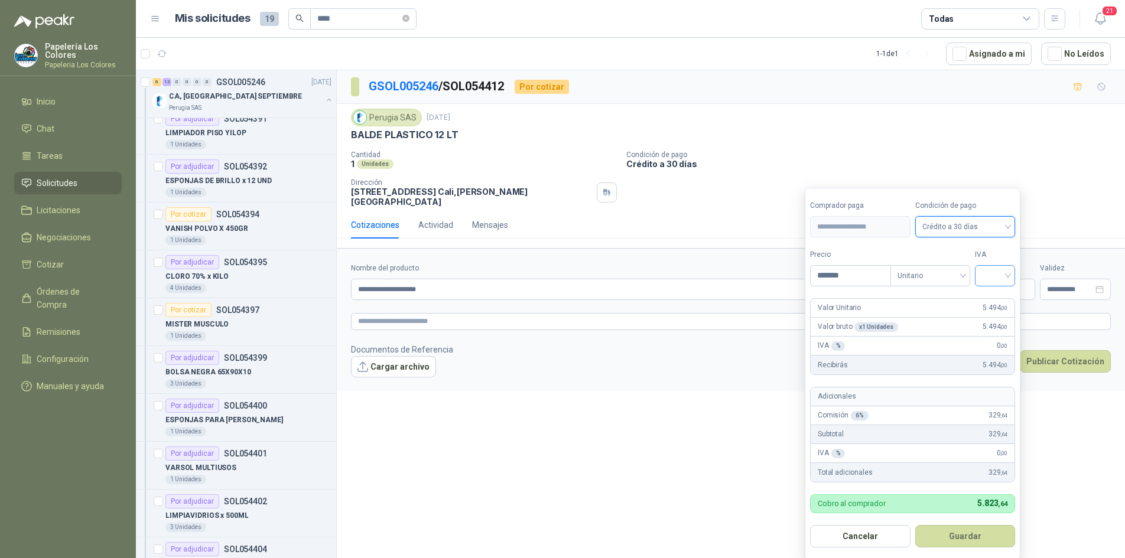
click at [993, 273] on input "search" at bounding box center [995, 275] width 26 height 18
click at [996, 298] on div "19%" at bounding box center [997, 300] width 22 height 13
click at [963, 526] on button "Guardar" at bounding box center [967, 536] width 102 height 22
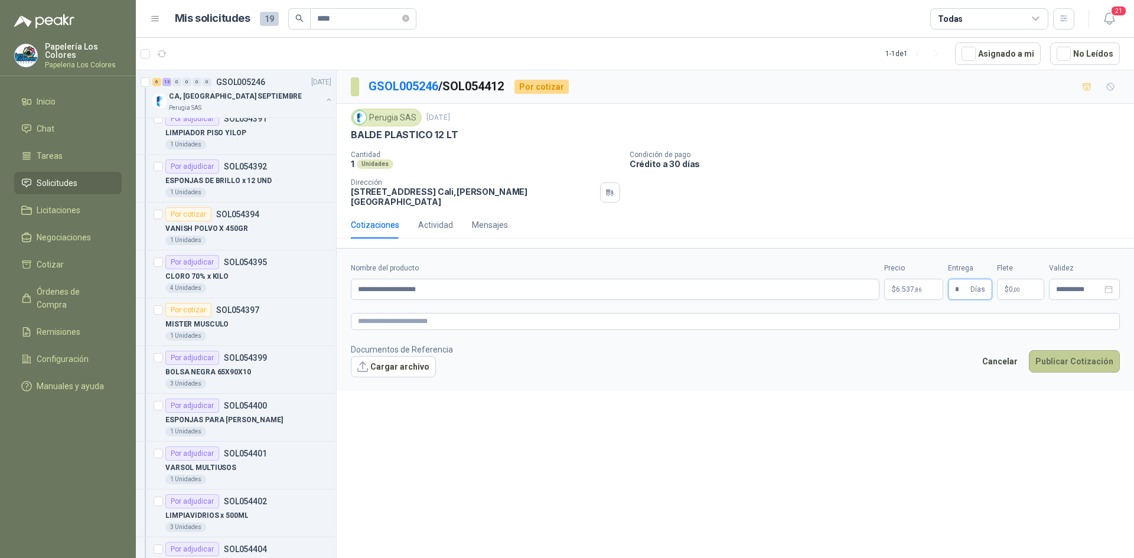
type input "*"
click at [1063, 350] on button "Publicar Cotización" at bounding box center [1074, 361] width 91 height 22
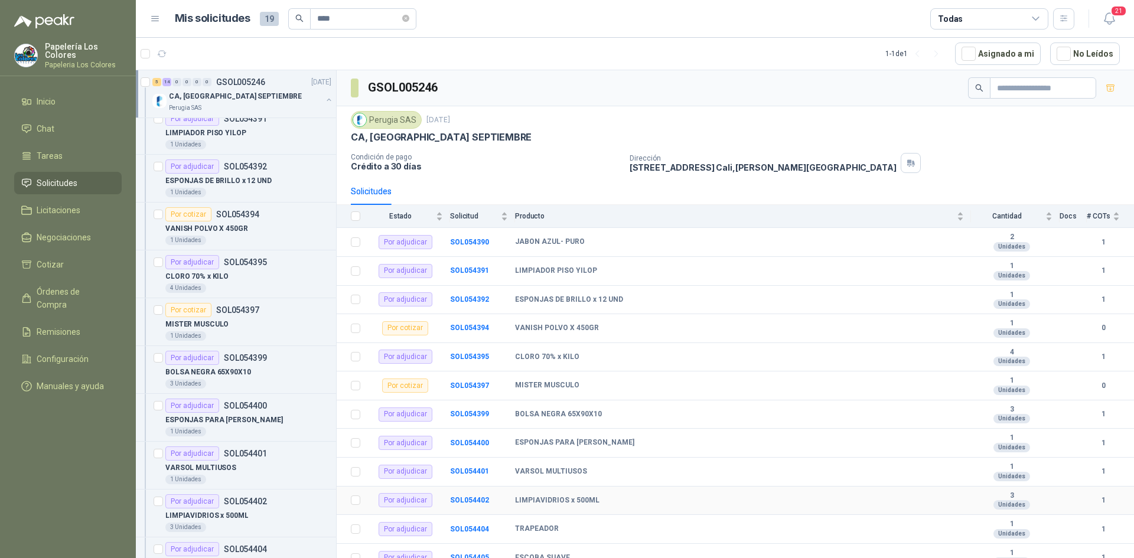
scroll to position [213, 0]
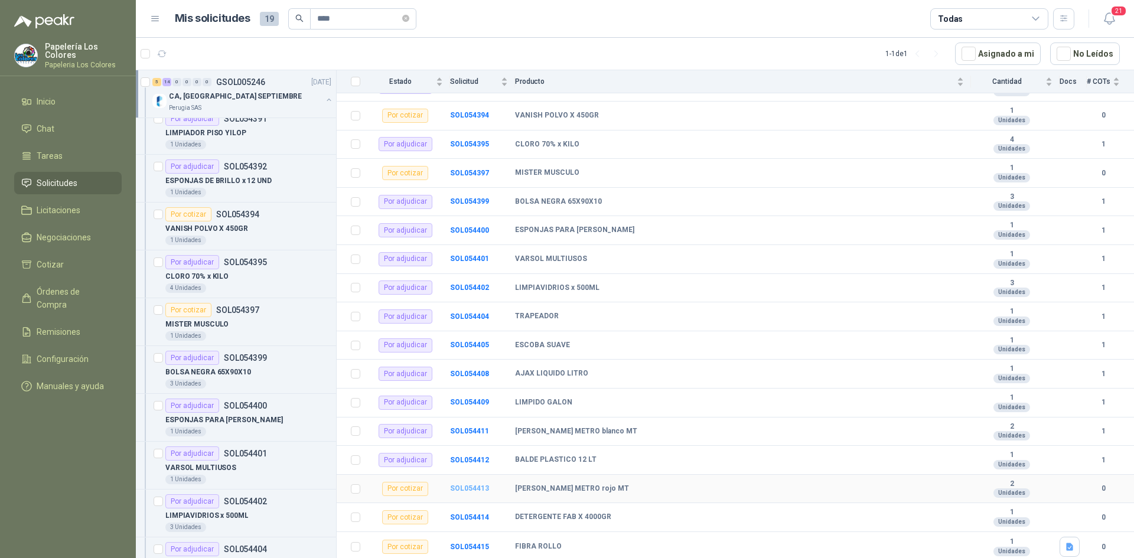
click at [462, 490] on b "SOL054413" at bounding box center [469, 488] width 39 height 8
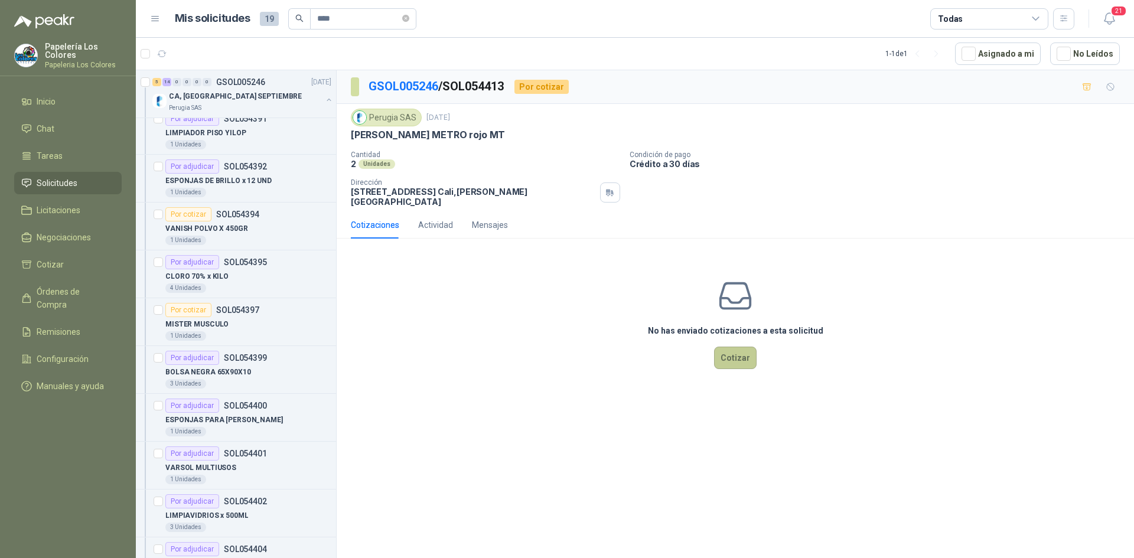
click at [747, 355] on button "Cotizar" at bounding box center [735, 358] width 43 height 22
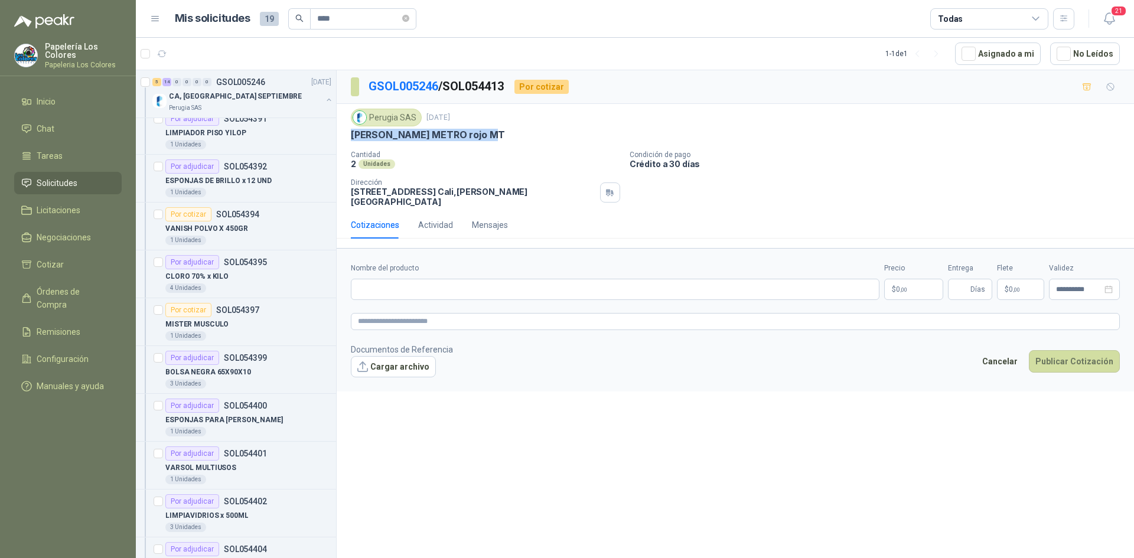
drag, startPoint x: 491, startPoint y: 133, endPoint x: 346, endPoint y: 137, distance: 144.7
click at [346, 137] on div "Perugia SAS [DATE] [PERSON_NAME] METRO rojo MT Cantidad 2 Unidades Condición d…" at bounding box center [735, 157] width 797 height 107
click at [476, 288] on input "Nombre del producto" at bounding box center [615, 289] width 529 height 21
paste input "**********"
type input "**********"
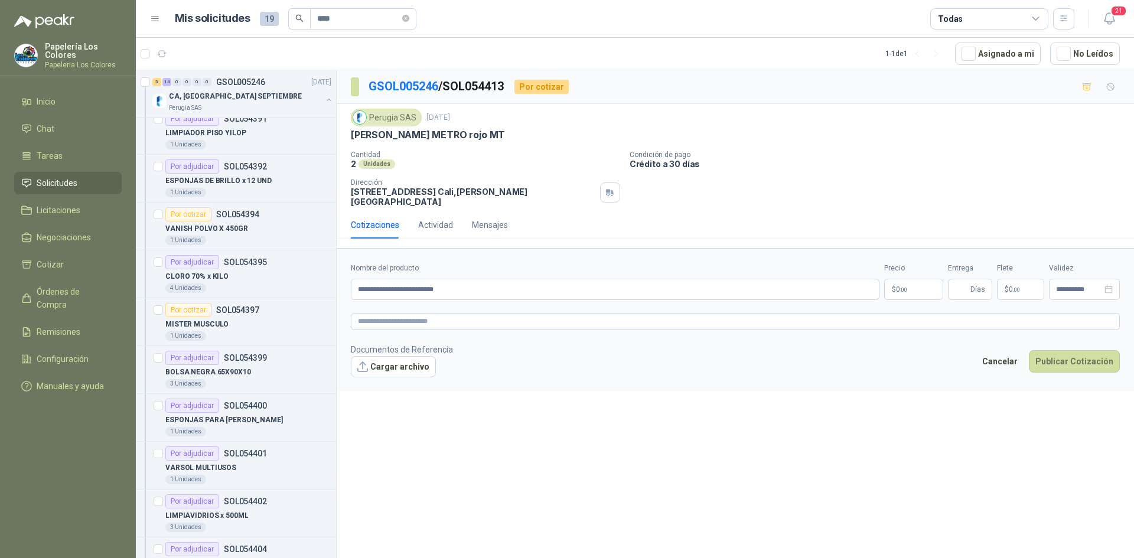
click at [917, 281] on body "Papelería Los Colores Papeleria Los Colores Inicio Chat Tareas Solicitudes Lici…" at bounding box center [567, 279] width 1134 height 558
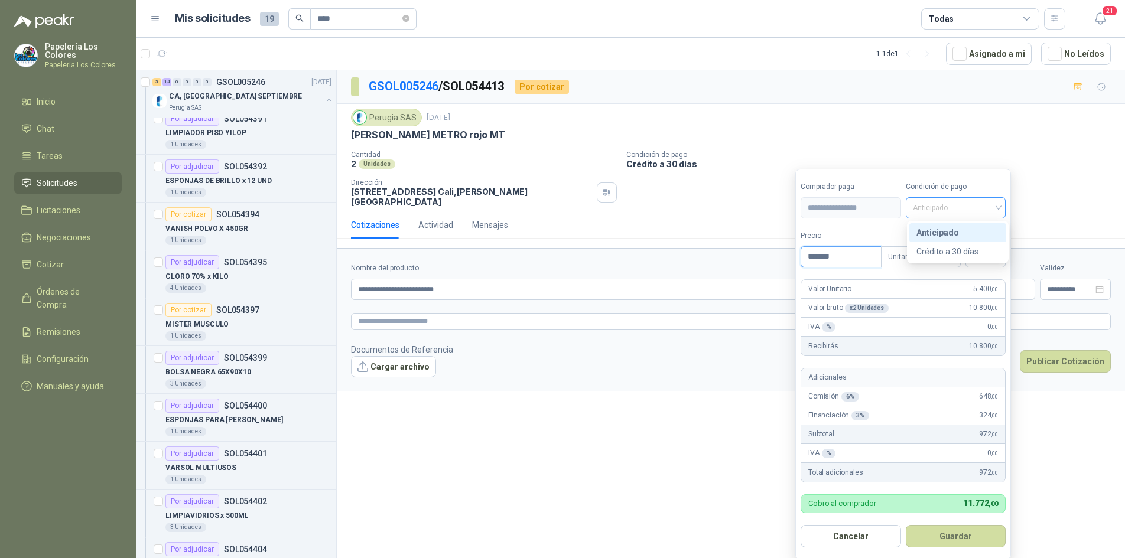
click at [958, 210] on span "Anticipado" at bounding box center [955, 208] width 86 height 18
type input "*******"
click at [950, 247] on div "Crédito a 30 días" at bounding box center [957, 251] width 83 height 13
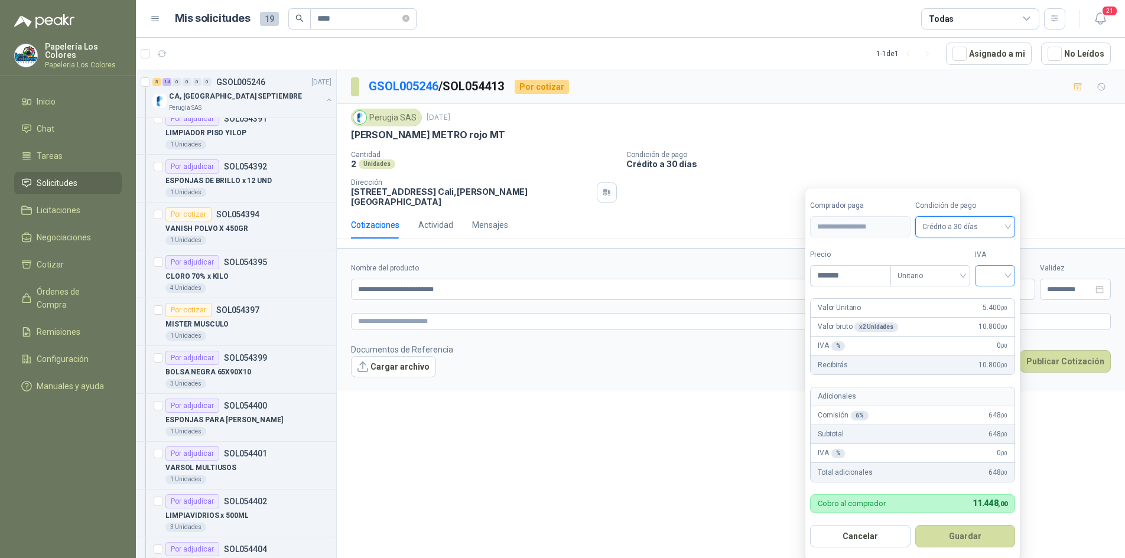
click at [989, 277] on input "search" at bounding box center [995, 275] width 26 height 18
click at [990, 294] on div "19%" at bounding box center [997, 300] width 36 height 19
click at [986, 541] on button "Guardar" at bounding box center [967, 536] width 102 height 22
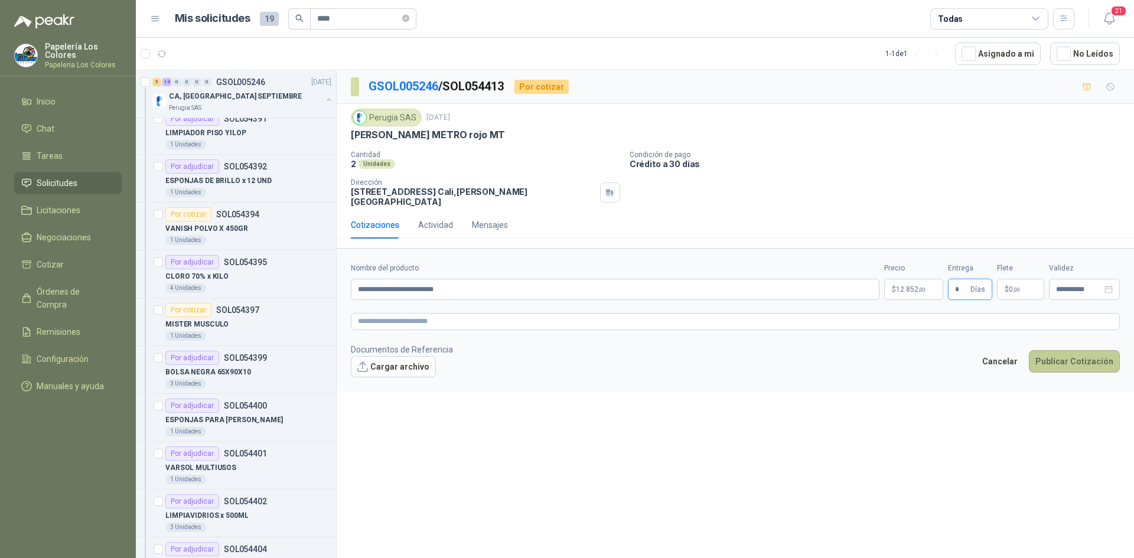
type input "*"
click at [1073, 360] on button "Publicar Cotización" at bounding box center [1074, 361] width 91 height 22
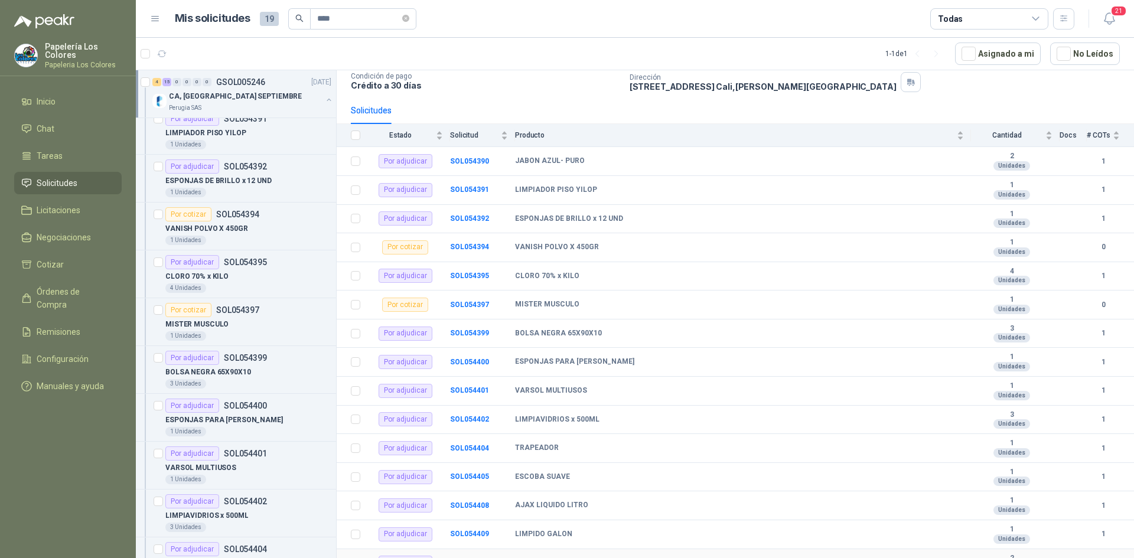
scroll to position [213, 0]
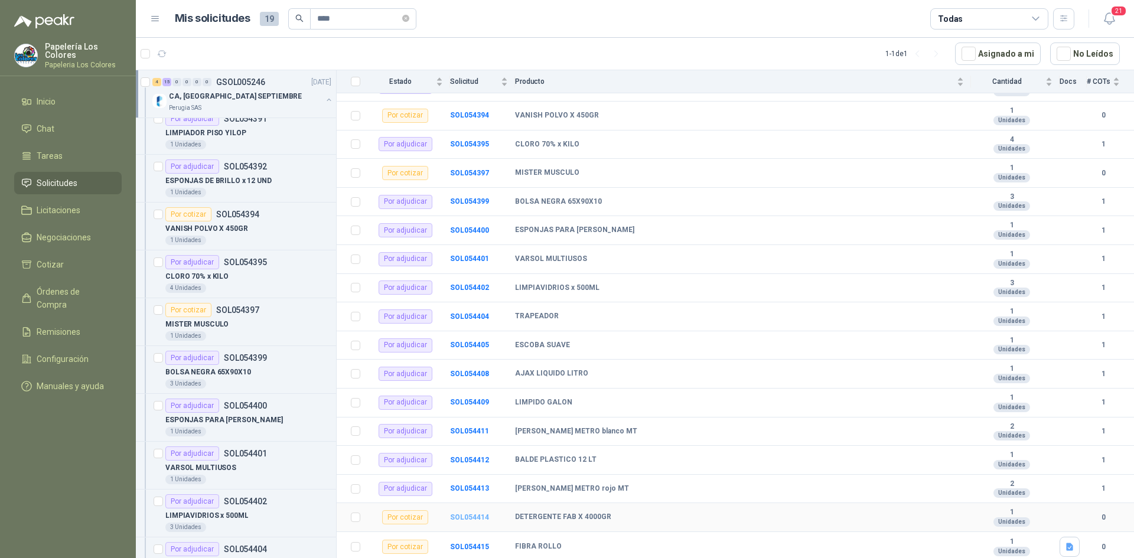
click at [476, 517] on b "SOL054414" at bounding box center [469, 517] width 39 height 8
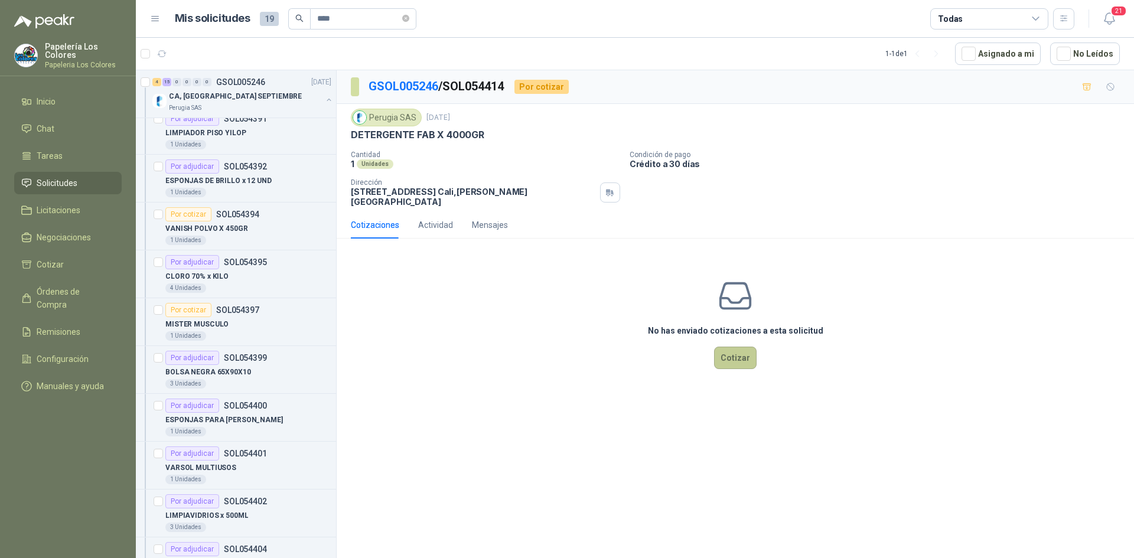
click at [745, 347] on button "Cotizar" at bounding box center [735, 358] width 43 height 22
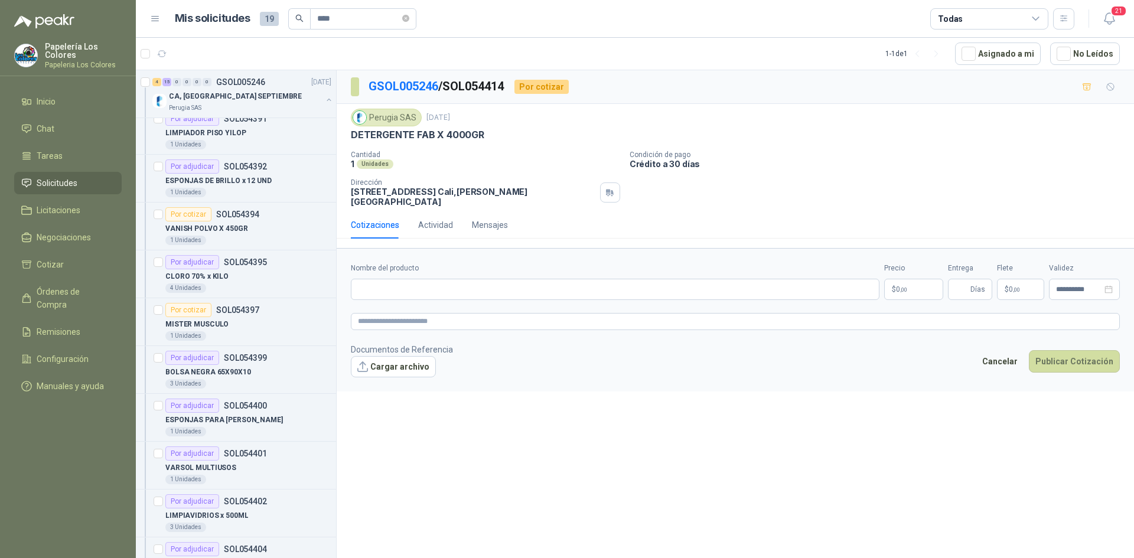
drag, startPoint x: 482, startPoint y: 134, endPoint x: 343, endPoint y: 143, distance: 139.1
click at [343, 143] on div "Perugia SAS [DATE] DETERGENTE FAB X 4000GR  Cantidad 1 Unidades Condición de p…" at bounding box center [735, 157] width 797 height 107
click at [441, 279] on input "Nombre del producto" at bounding box center [615, 289] width 529 height 21
paste input "**********"
type input "**********"
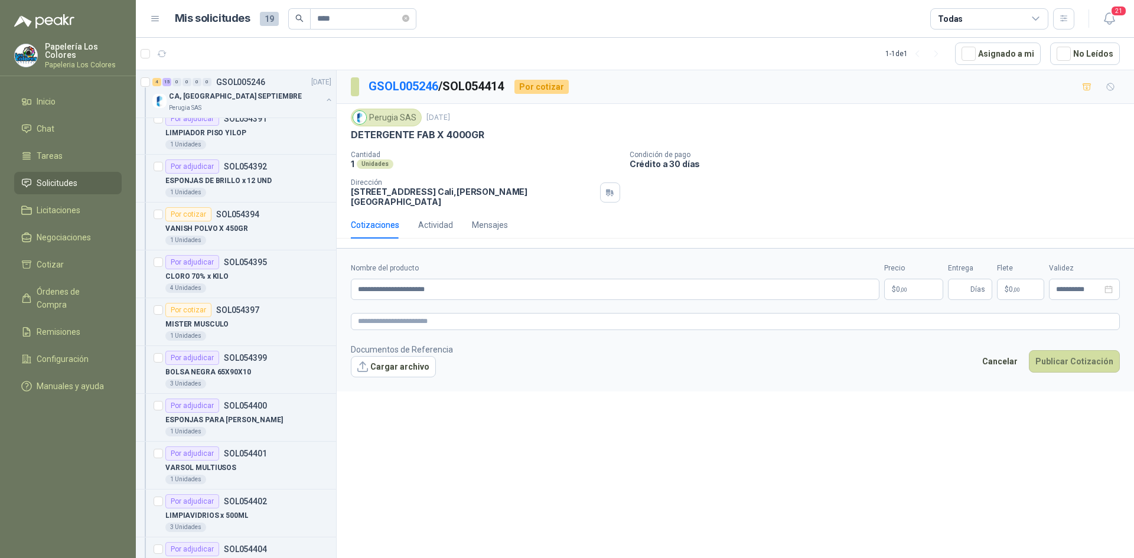
click at [923, 273] on body "Papelería Los Colores Papeleria Los Colores Inicio Chat Tareas Solicitudes Lici…" at bounding box center [567, 279] width 1134 height 558
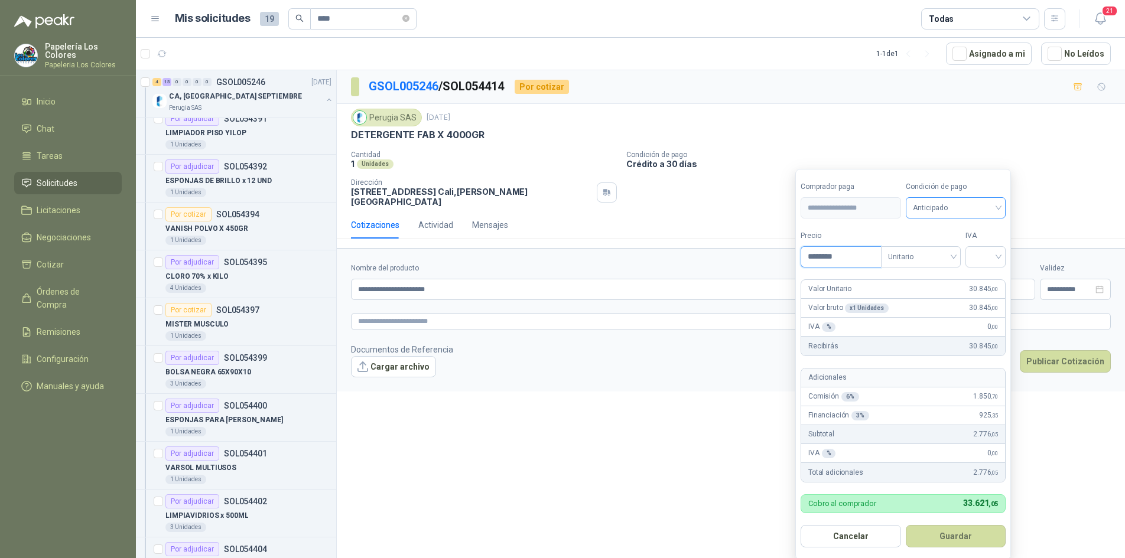
click at [960, 210] on span "Anticipado" at bounding box center [955, 208] width 86 height 18
click at [955, 248] on div "Crédito a 30 días" at bounding box center [957, 251] width 83 height 13
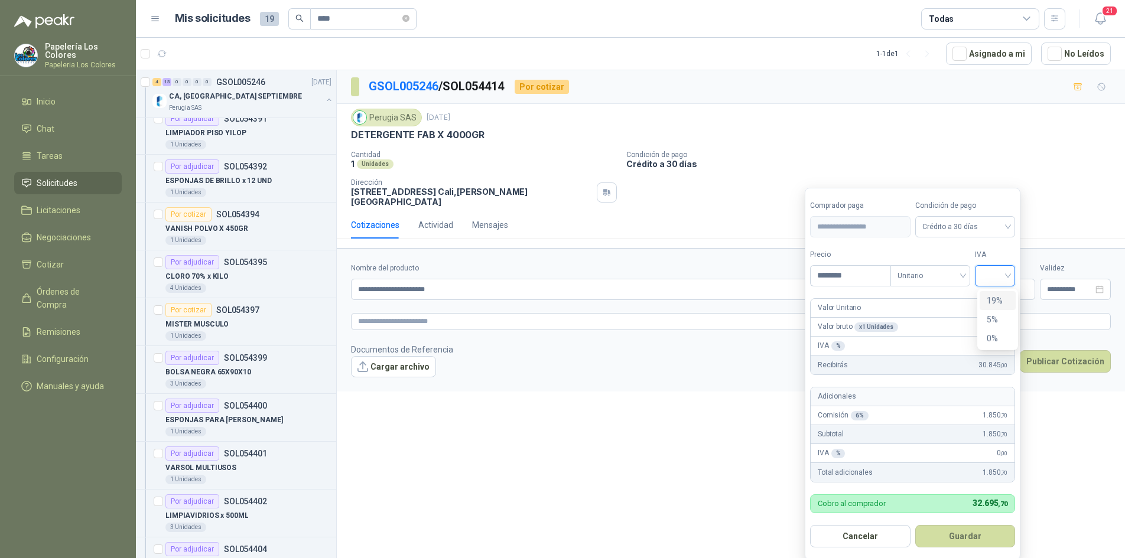
click at [988, 276] on input "search" at bounding box center [995, 275] width 26 height 18
click at [994, 300] on div "19%" at bounding box center [997, 300] width 22 height 13
click at [951, 539] on button "Guardar" at bounding box center [967, 536] width 102 height 22
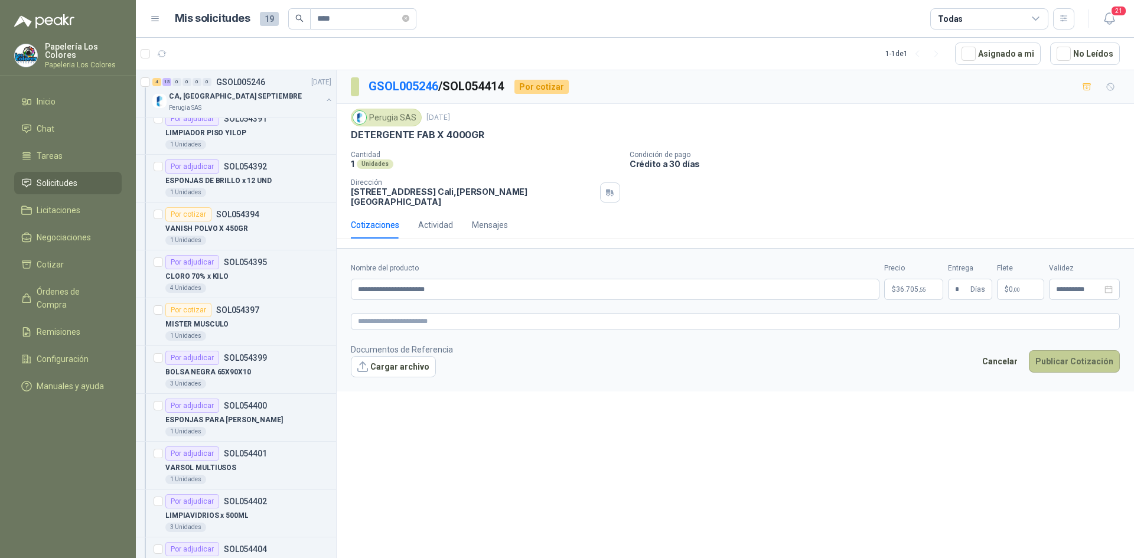
click at [1060, 356] on button "Publicar Cotización" at bounding box center [1074, 361] width 91 height 22
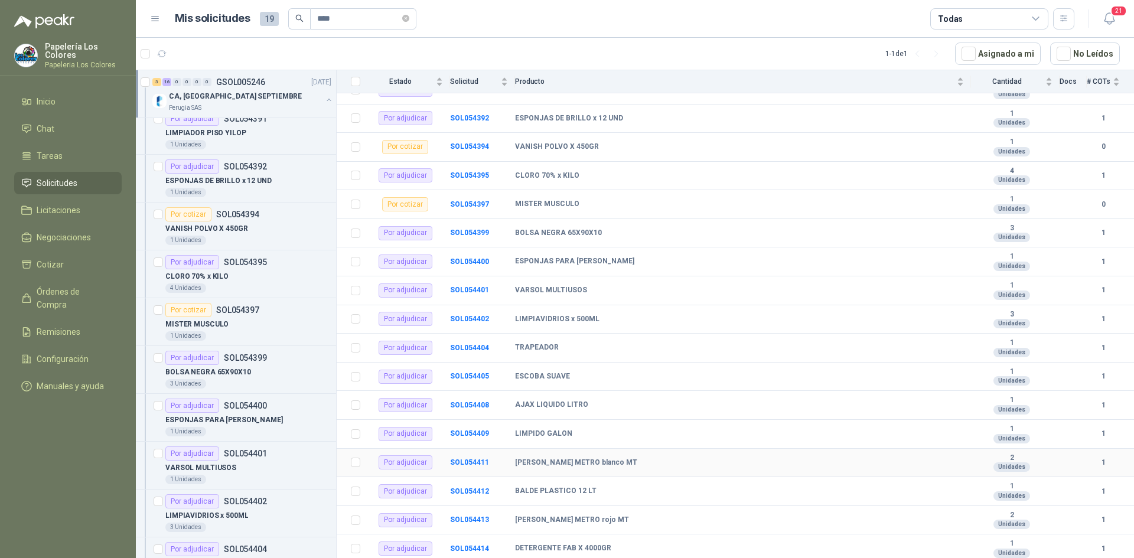
scroll to position [213, 0]
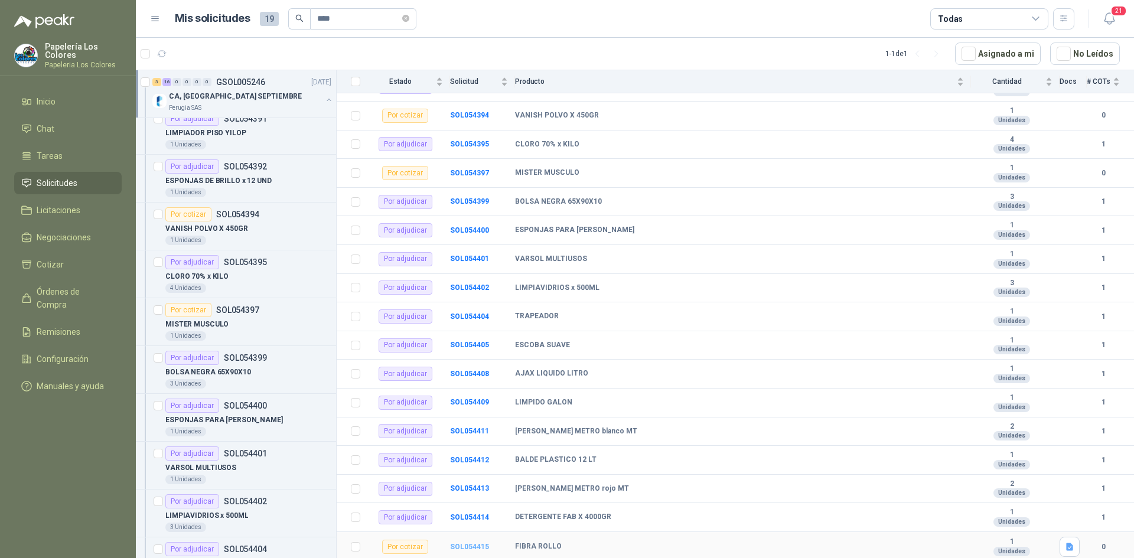
click at [473, 547] on b "SOL054415" at bounding box center [469, 547] width 39 height 8
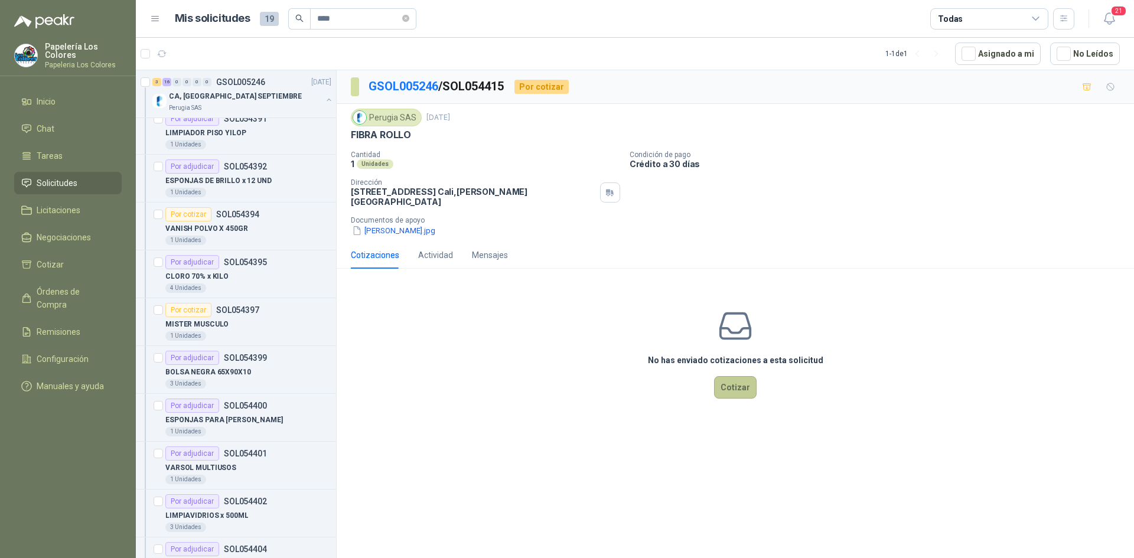
click at [740, 376] on button "Cotizar" at bounding box center [735, 387] width 43 height 22
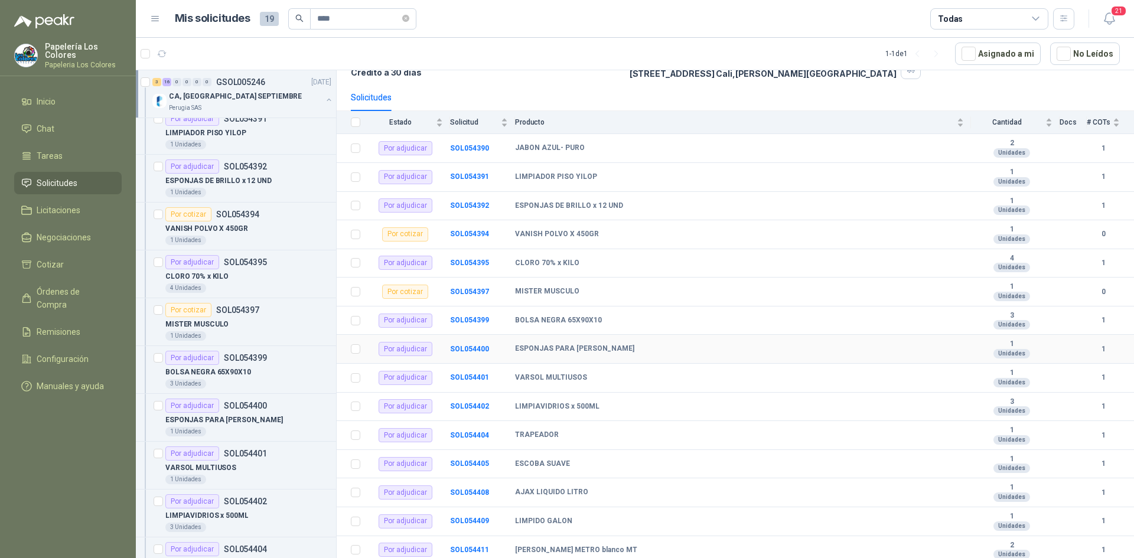
scroll to position [213, 0]
